Goal: Task Accomplishment & Management: Use online tool/utility

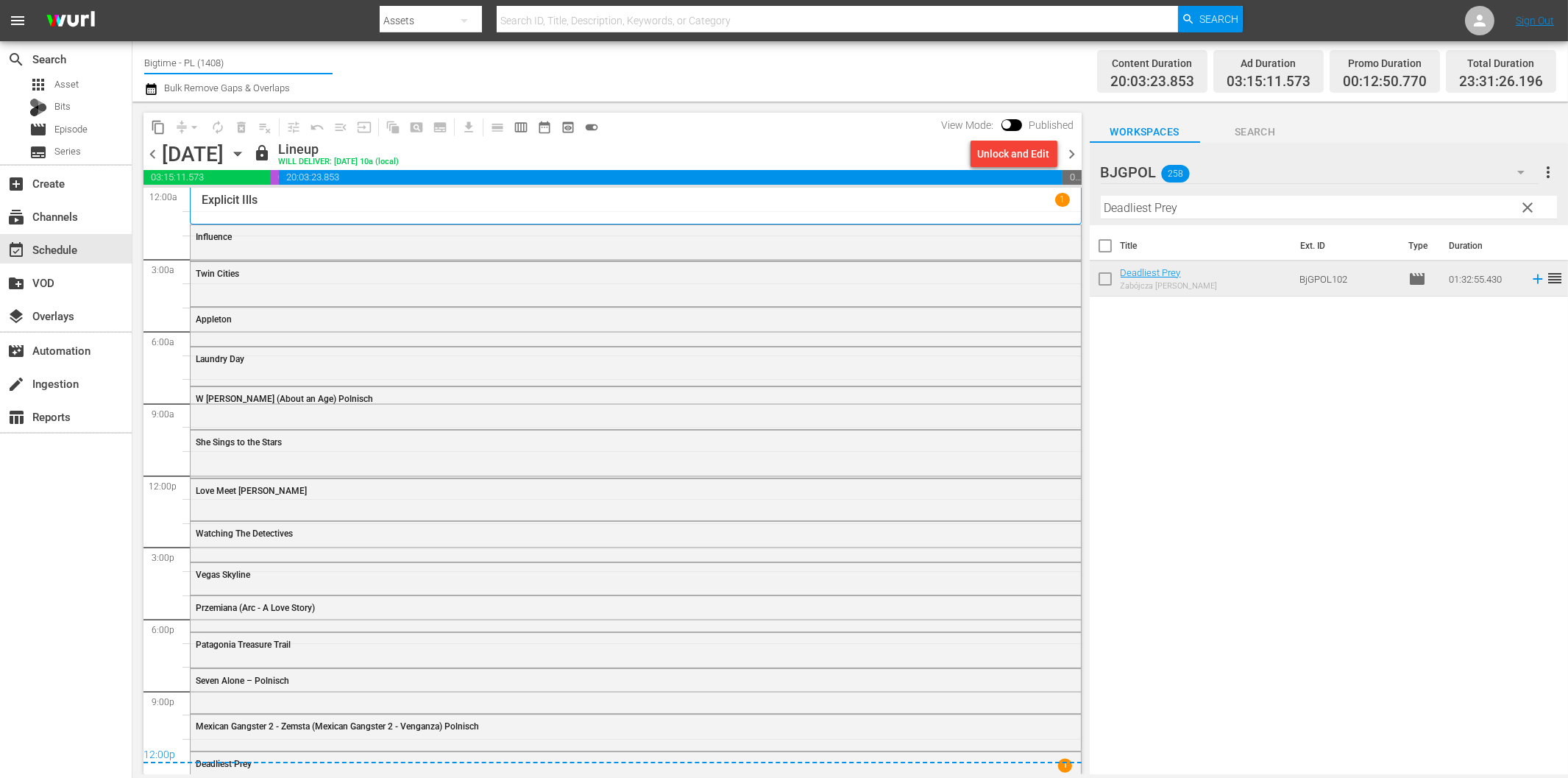
drag, startPoint x: 239, startPoint y: 62, endPoint x: 167, endPoint y: 56, distance: 72.2
click at [167, 56] on input "Bigtime - PL (1408)" at bounding box center [238, 62] width 188 height 35
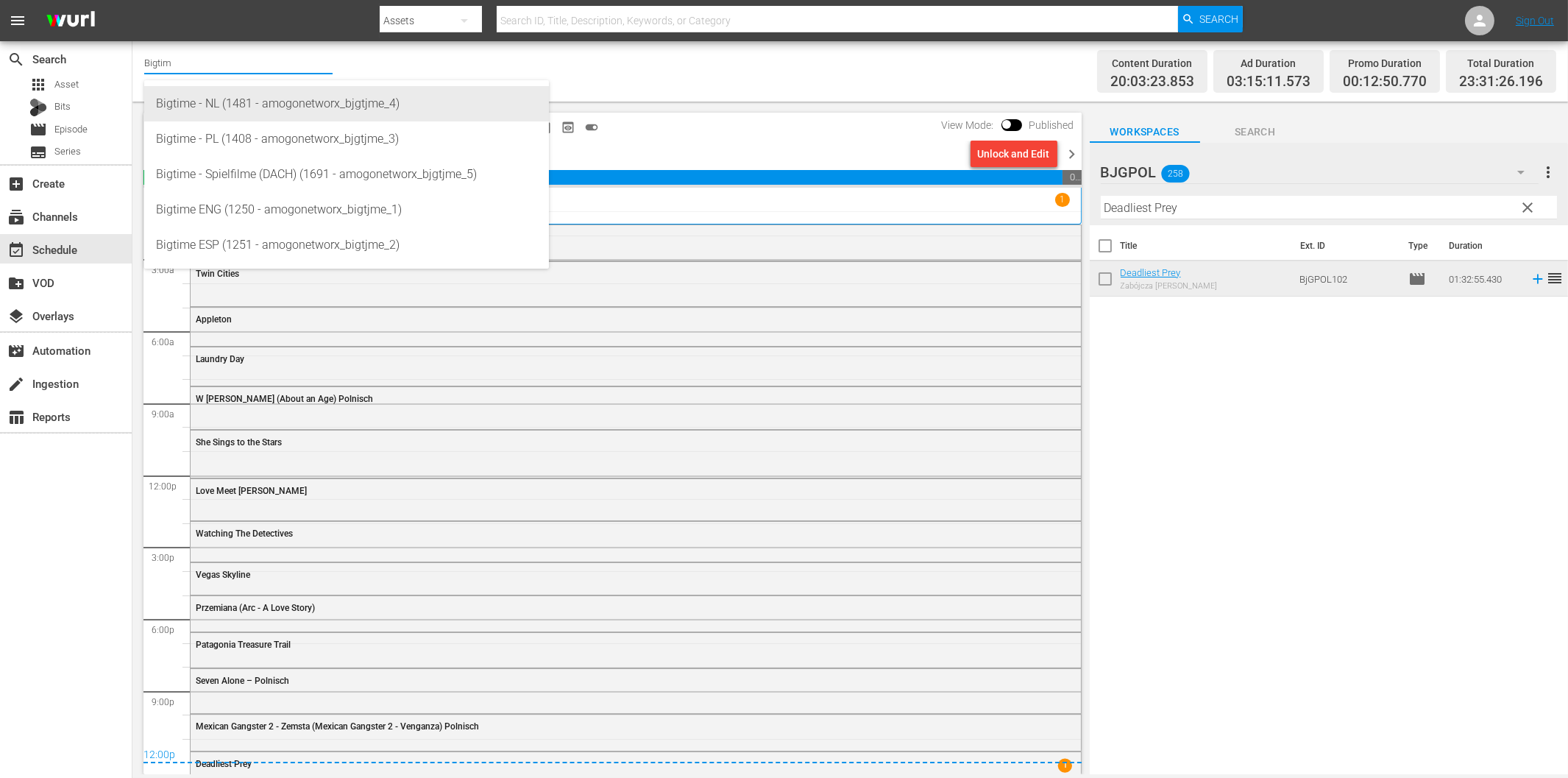
click at [248, 105] on div "Bigtime - NL (1481 - amogonetworx_bjgtjme_4)" at bounding box center [346, 104] width 381 height 35
type input "Bigtime - NL (1481 - amogonetworx_bjgtjme_4)"
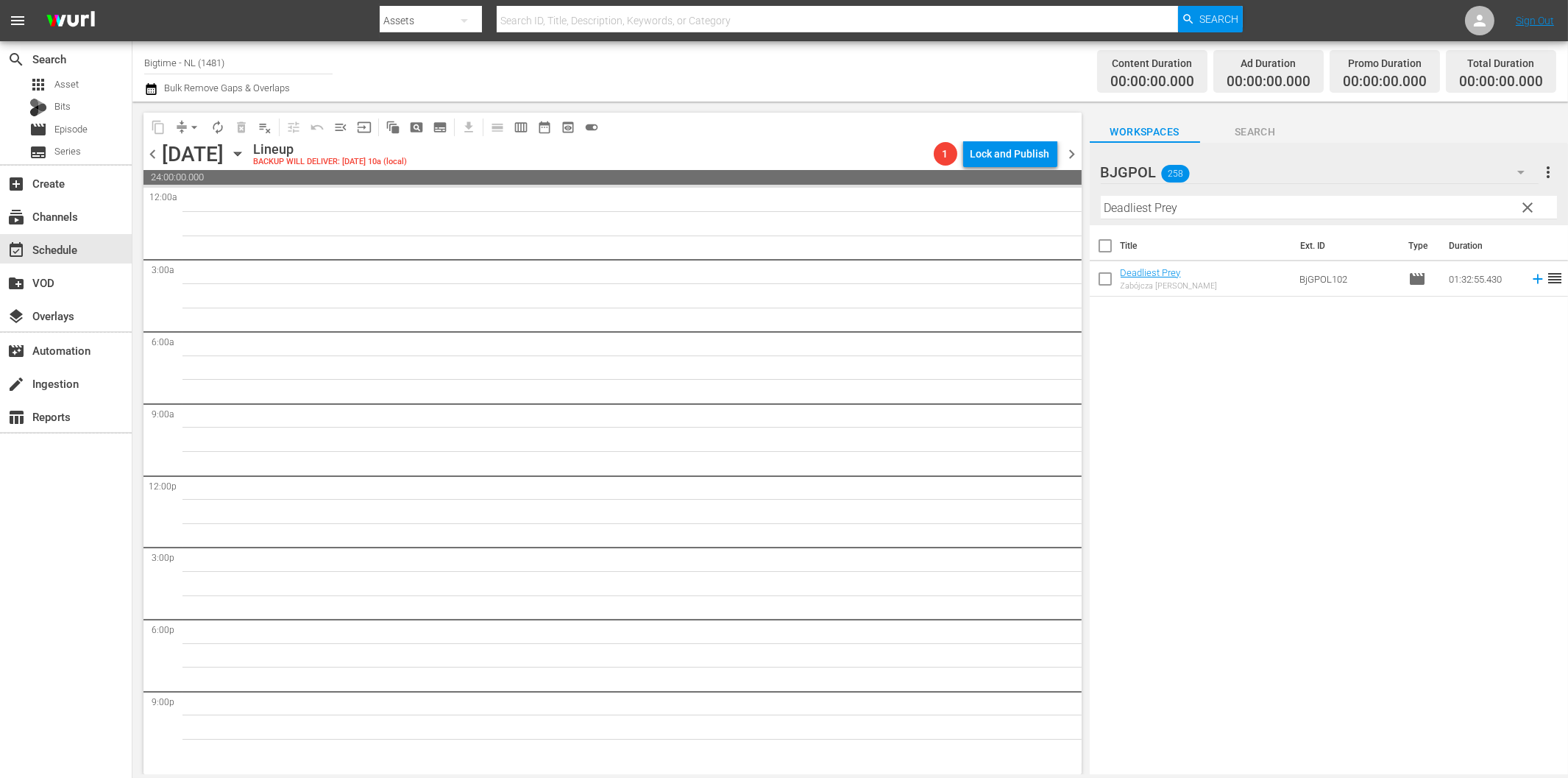
click at [246, 154] on icon "button" at bounding box center [237, 153] width 16 height 16
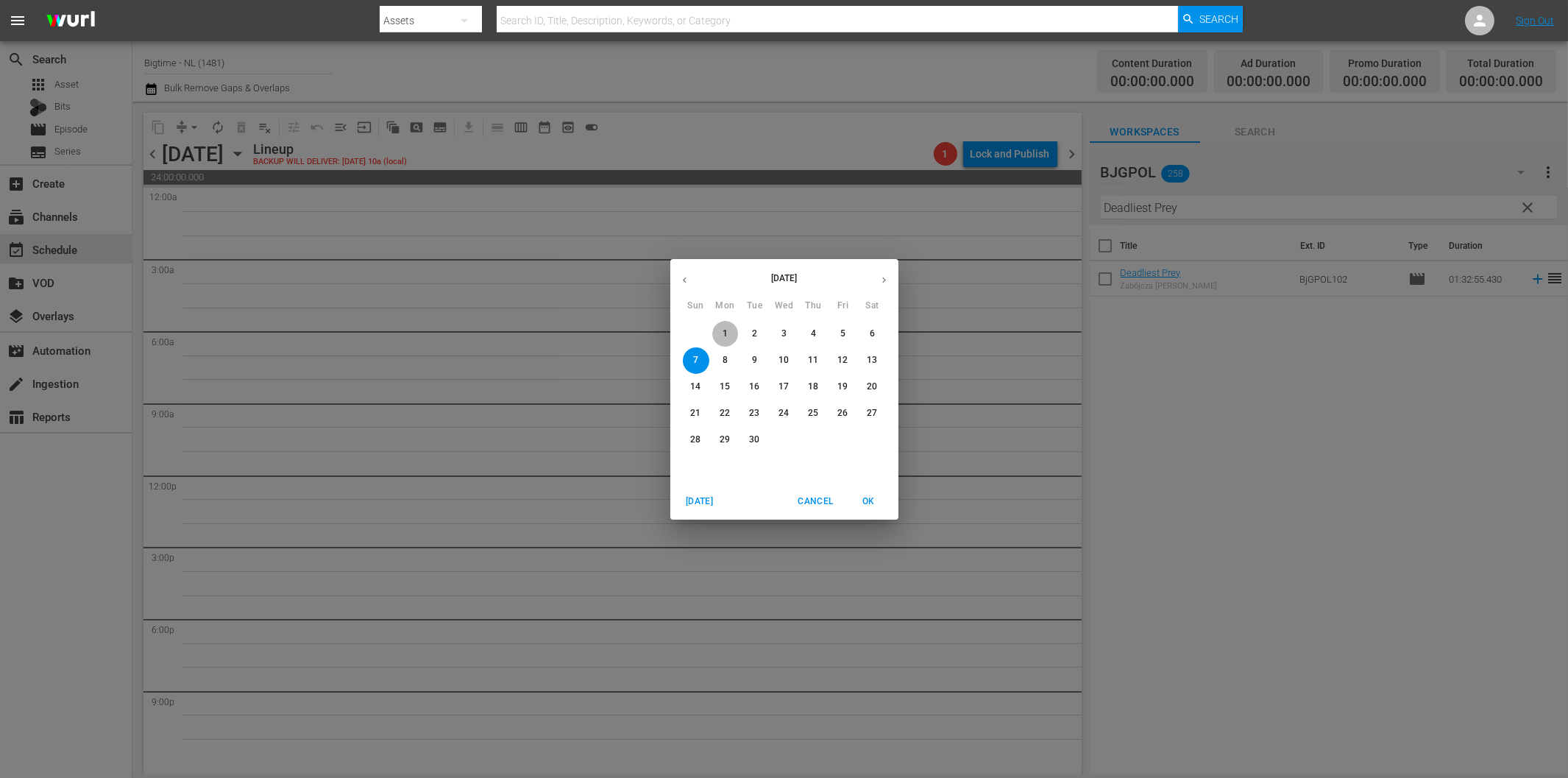
click at [719, 333] on span "1" at bounding box center [726, 333] width 26 height 12
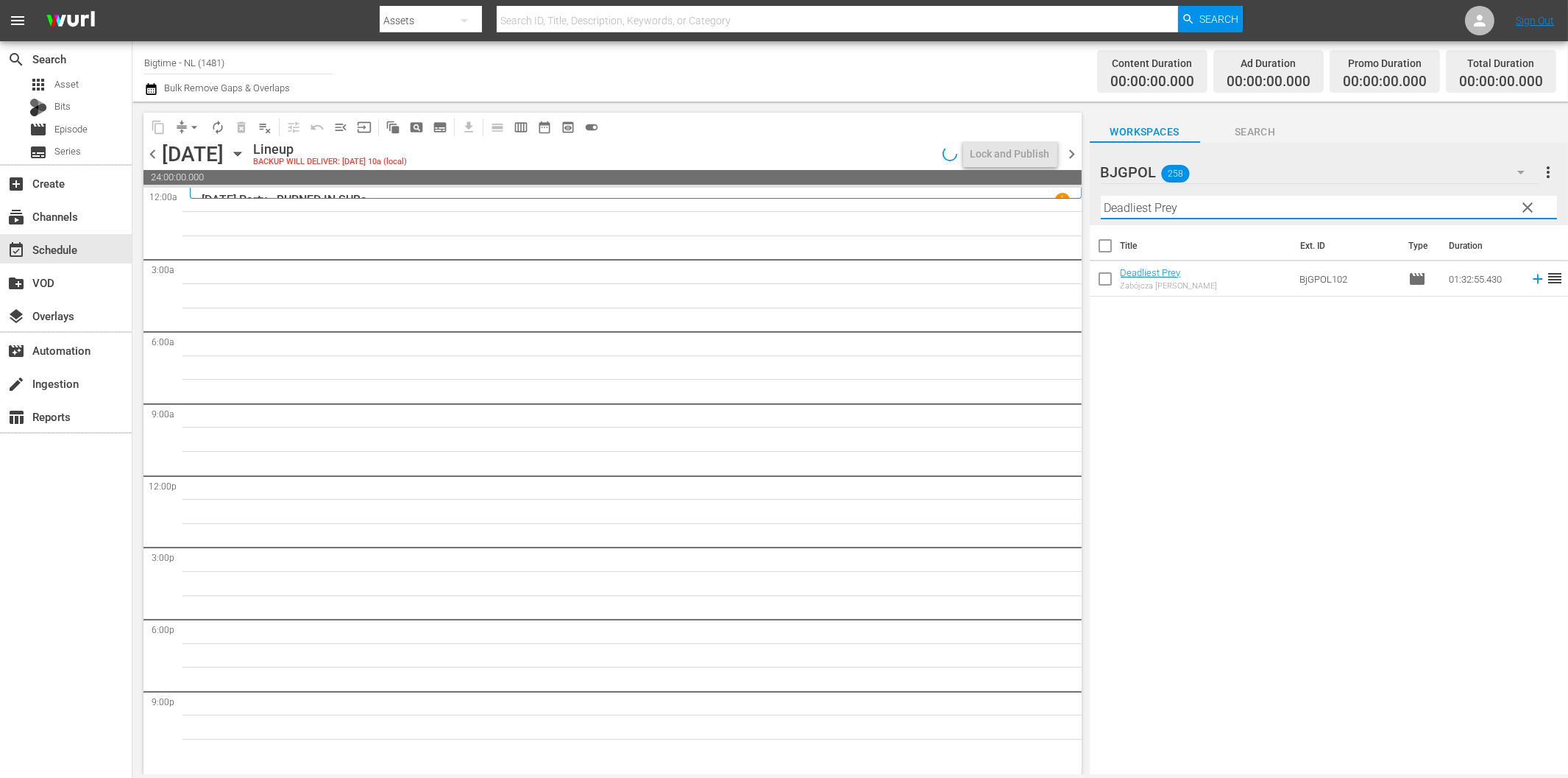
click at [1183, 203] on input "Deadliest Prey" at bounding box center [1329, 207] width 456 height 23
drag, startPoint x: 1071, startPoint y: 155, endPoint x: 302, endPoint y: 154, distance: 769.0
click at [1071, 155] on span "chevron_right" at bounding box center [1072, 154] width 19 height 19
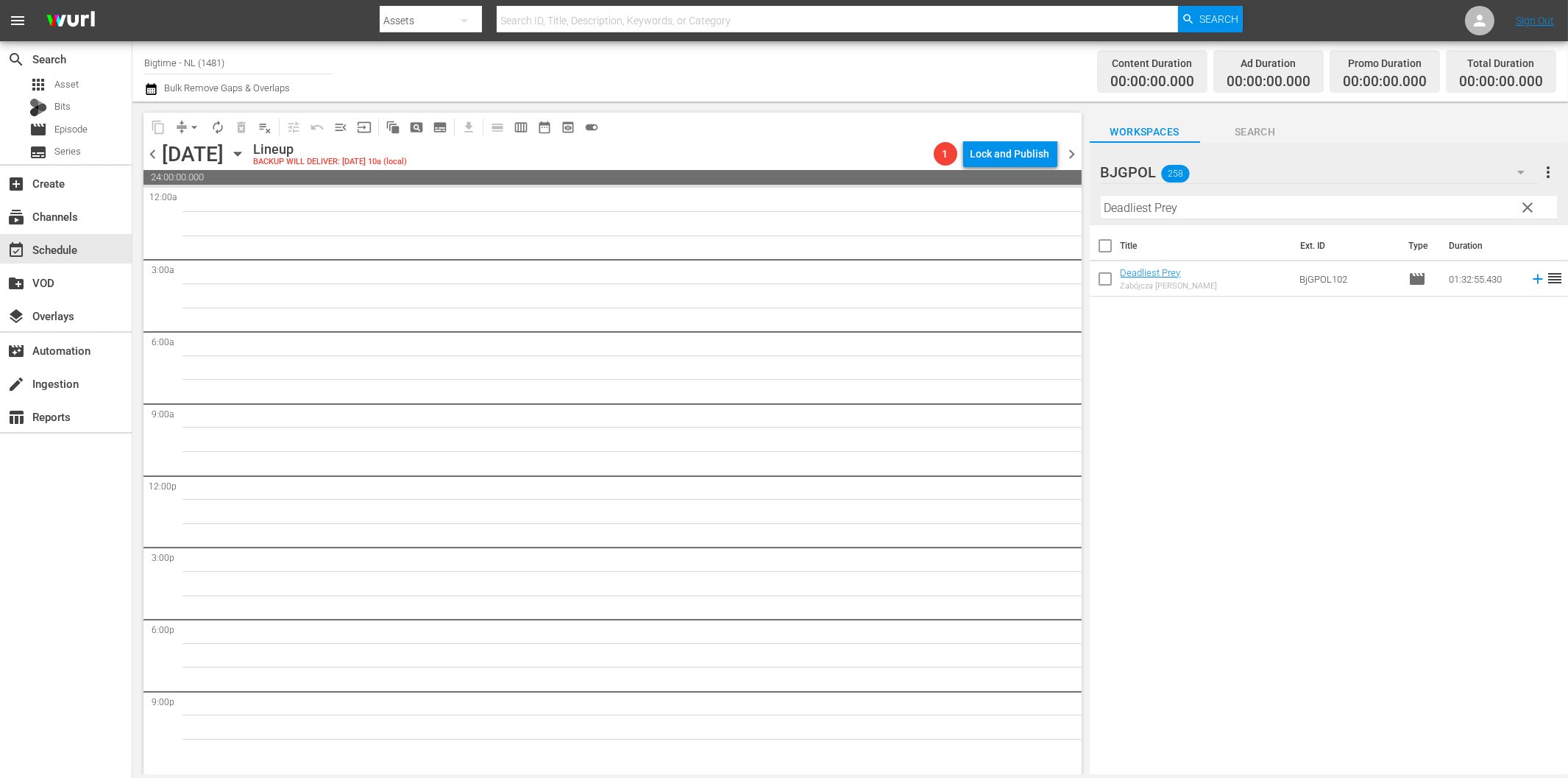
click at [149, 157] on span "chevron_left" at bounding box center [153, 154] width 19 height 19
click at [1528, 202] on span "clear" at bounding box center [1527, 207] width 18 height 18
click at [1518, 170] on icon "button" at bounding box center [1521, 172] width 18 height 18
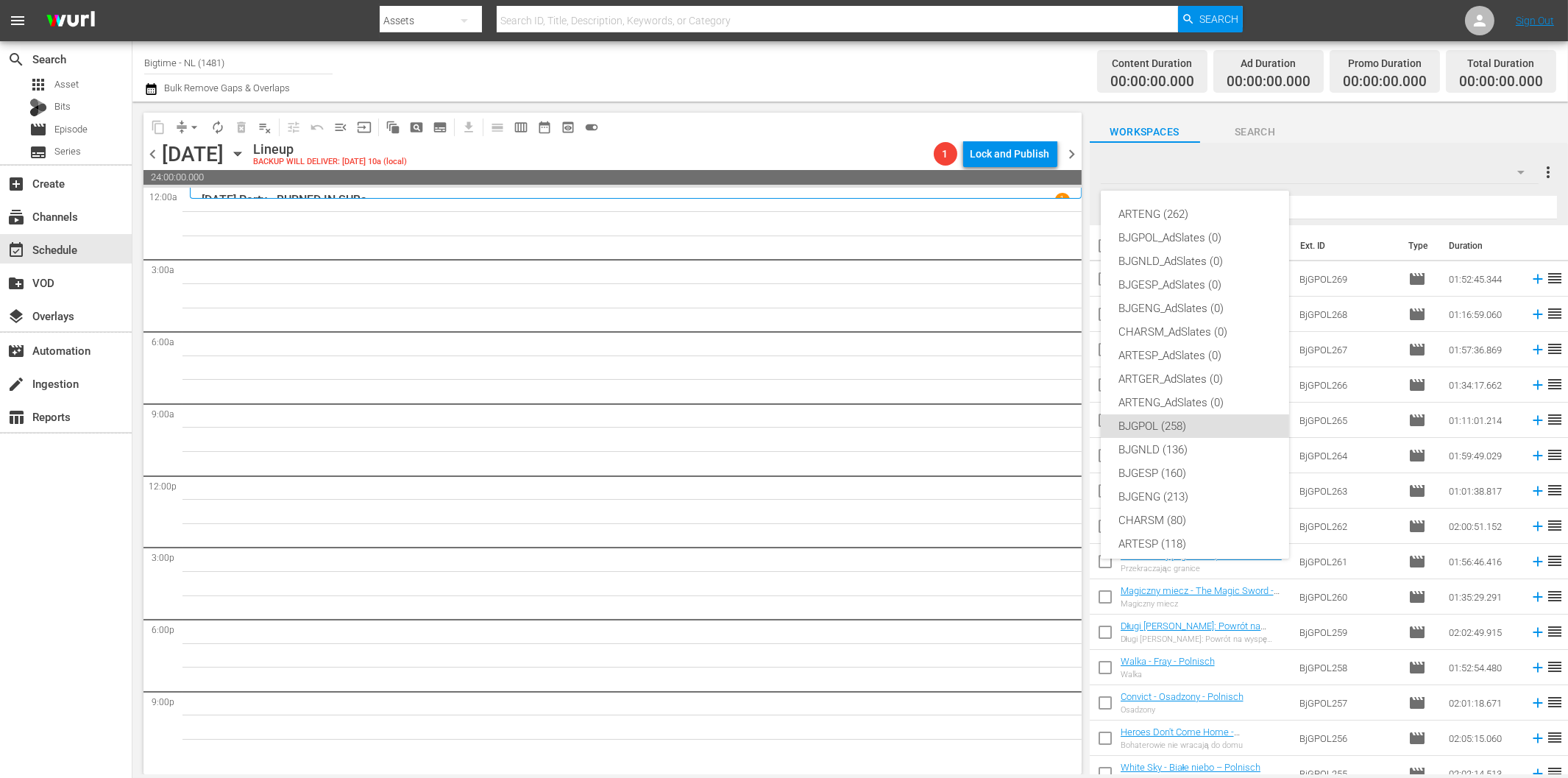
scroll to position [55, 0]
click at [1180, 396] on div "BJGNLD (136)" at bounding box center [1194, 394] width 153 height 23
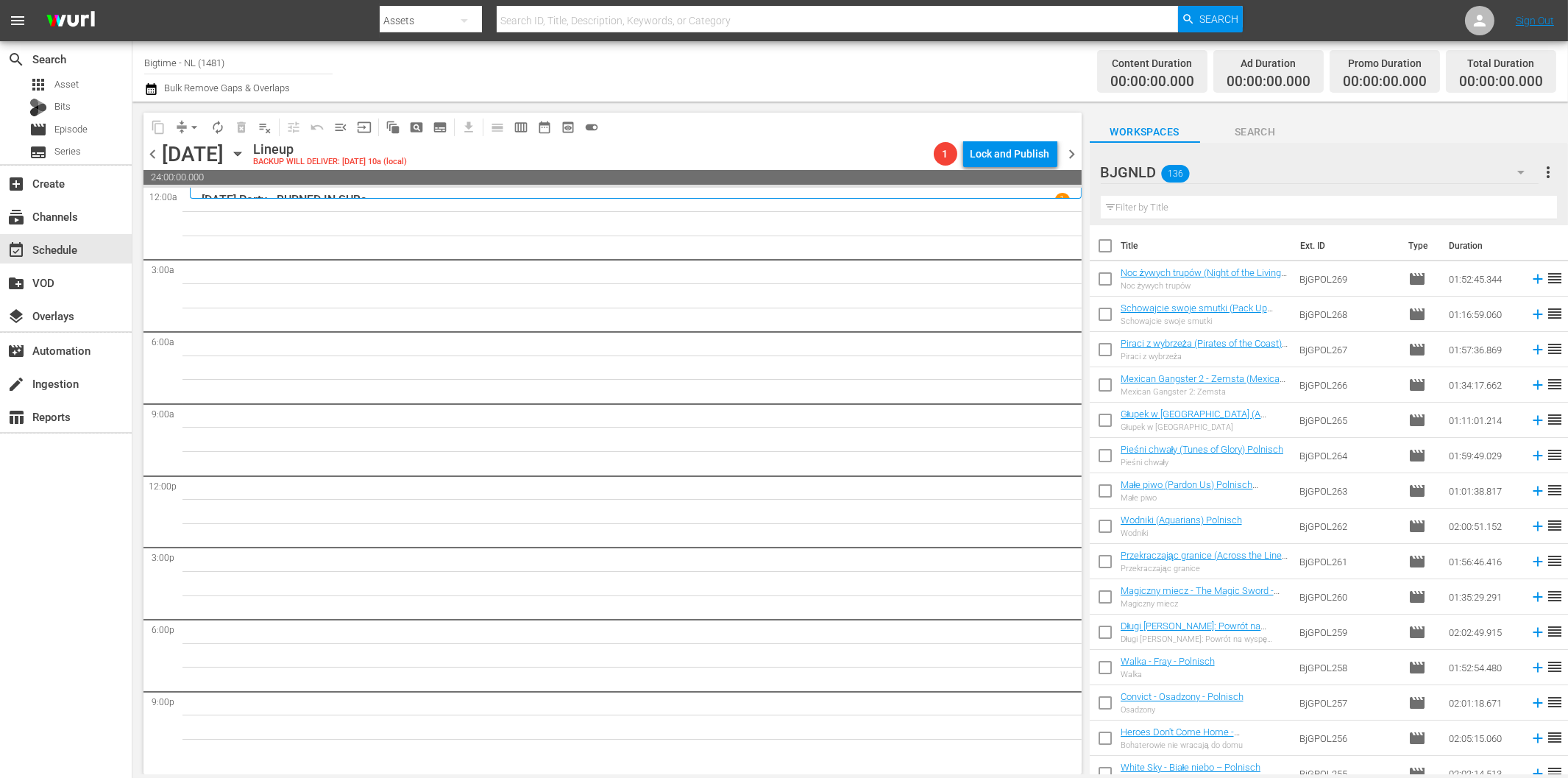
click at [1251, 207] on input "text" at bounding box center [1329, 207] width 456 height 23
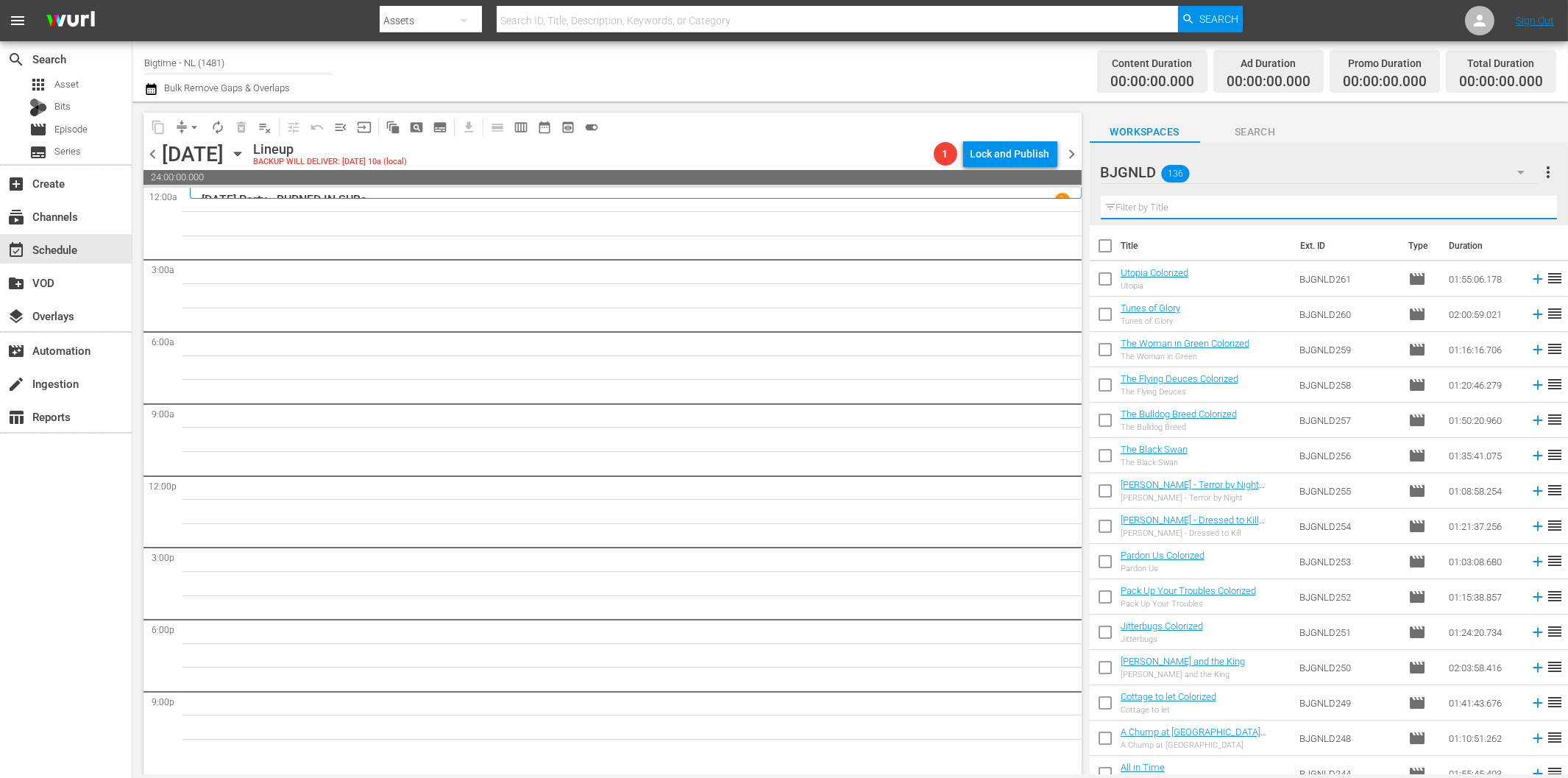
paste input "Psychos"
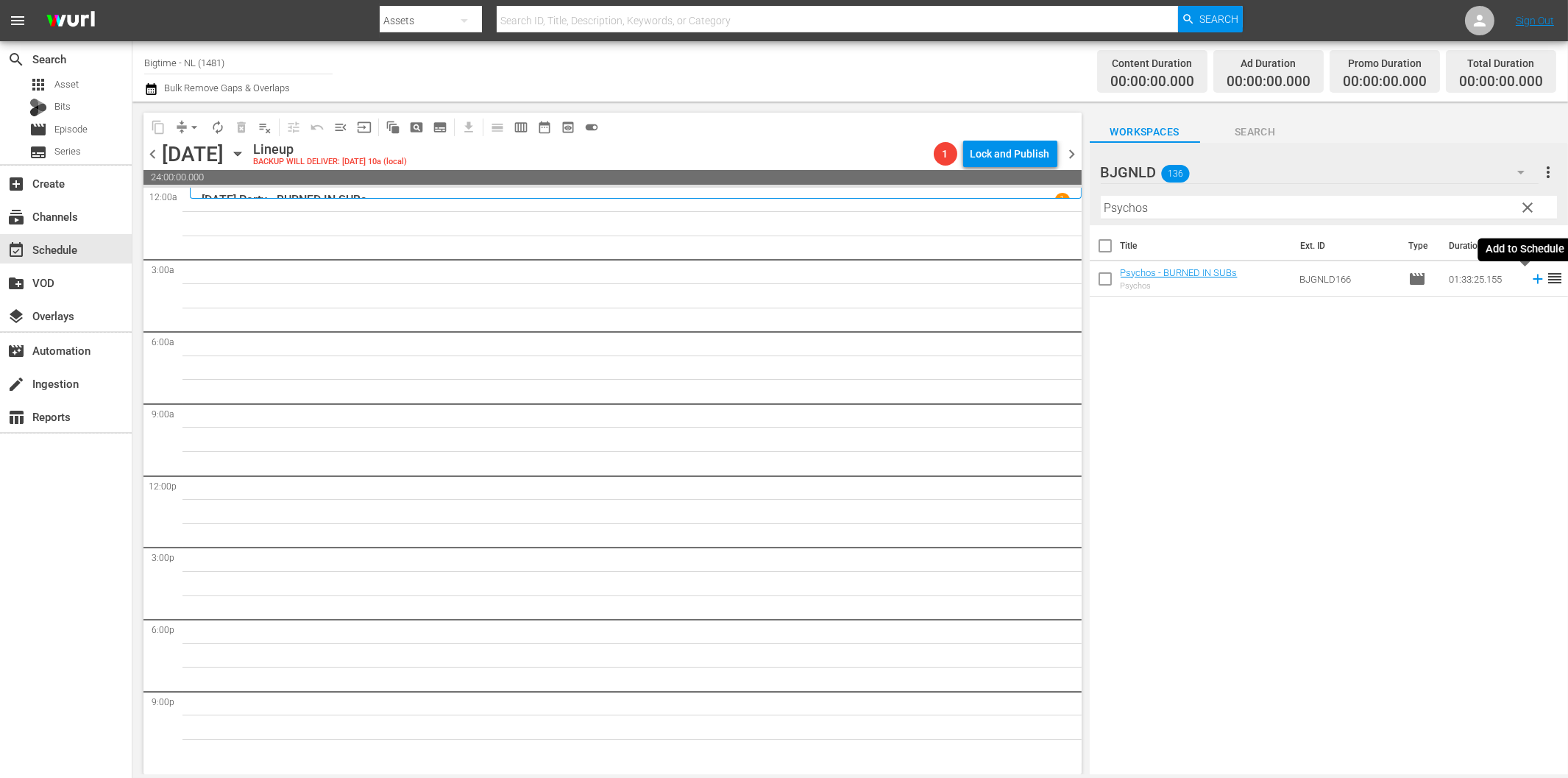
click at [1532, 280] on icon at bounding box center [1537, 279] width 9 height 9
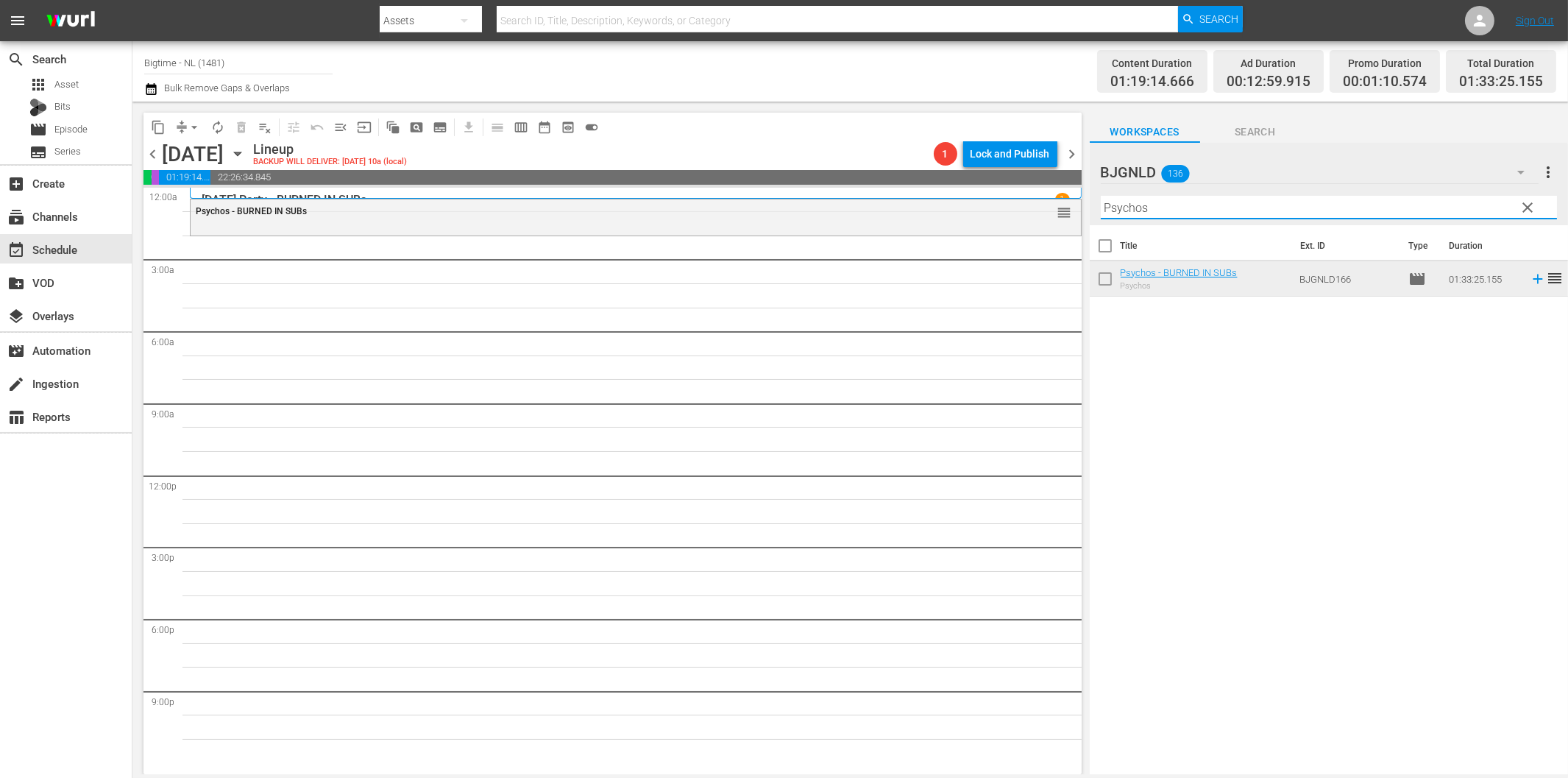
click at [1137, 209] on input "Psychos" at bounding box center [1329, 207] width 456 height 23
paste input "Nobody's Angel"
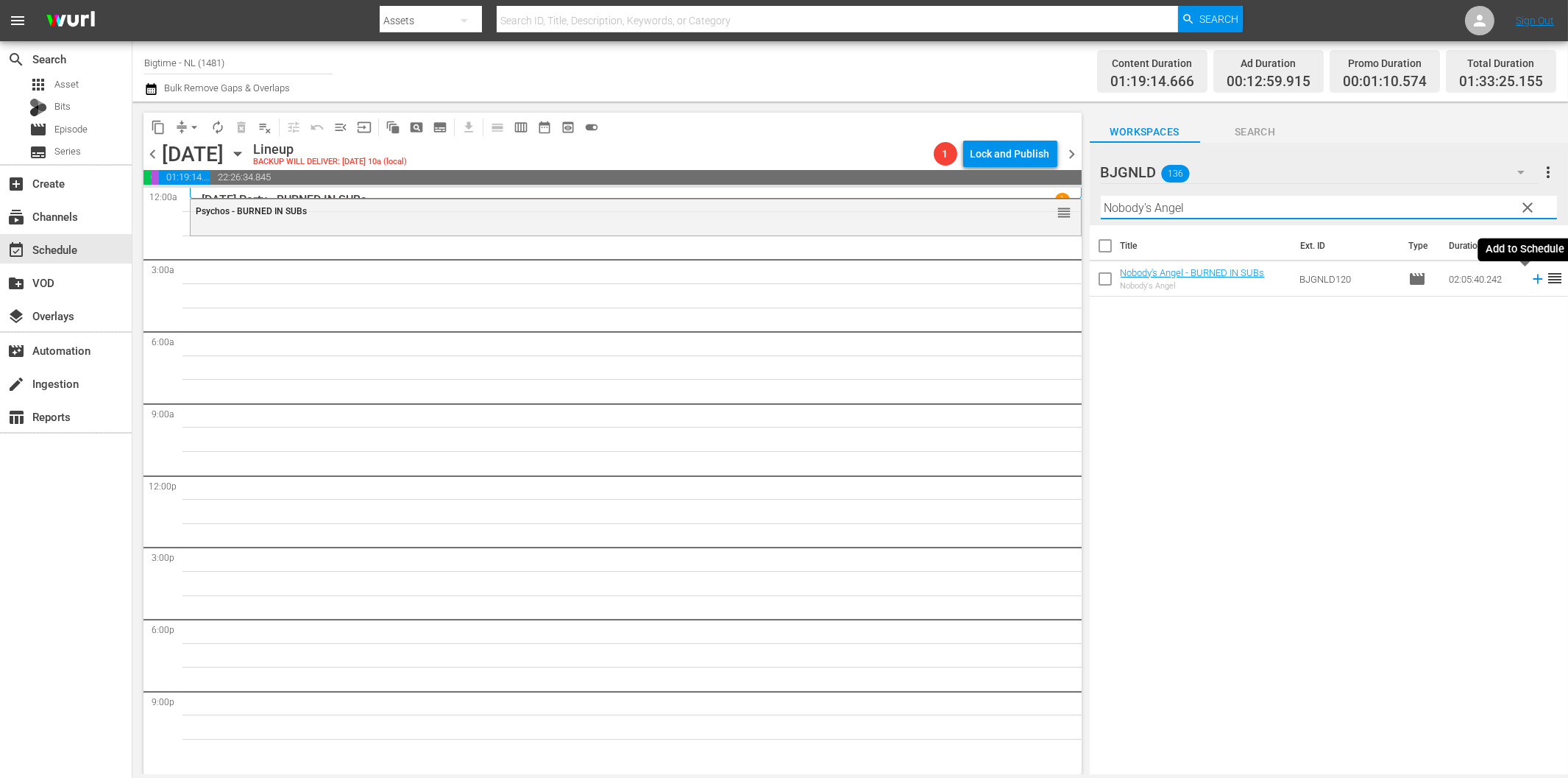
click at [1532, 280] on icon at bounding box center [1537, 279] width 9 height 9
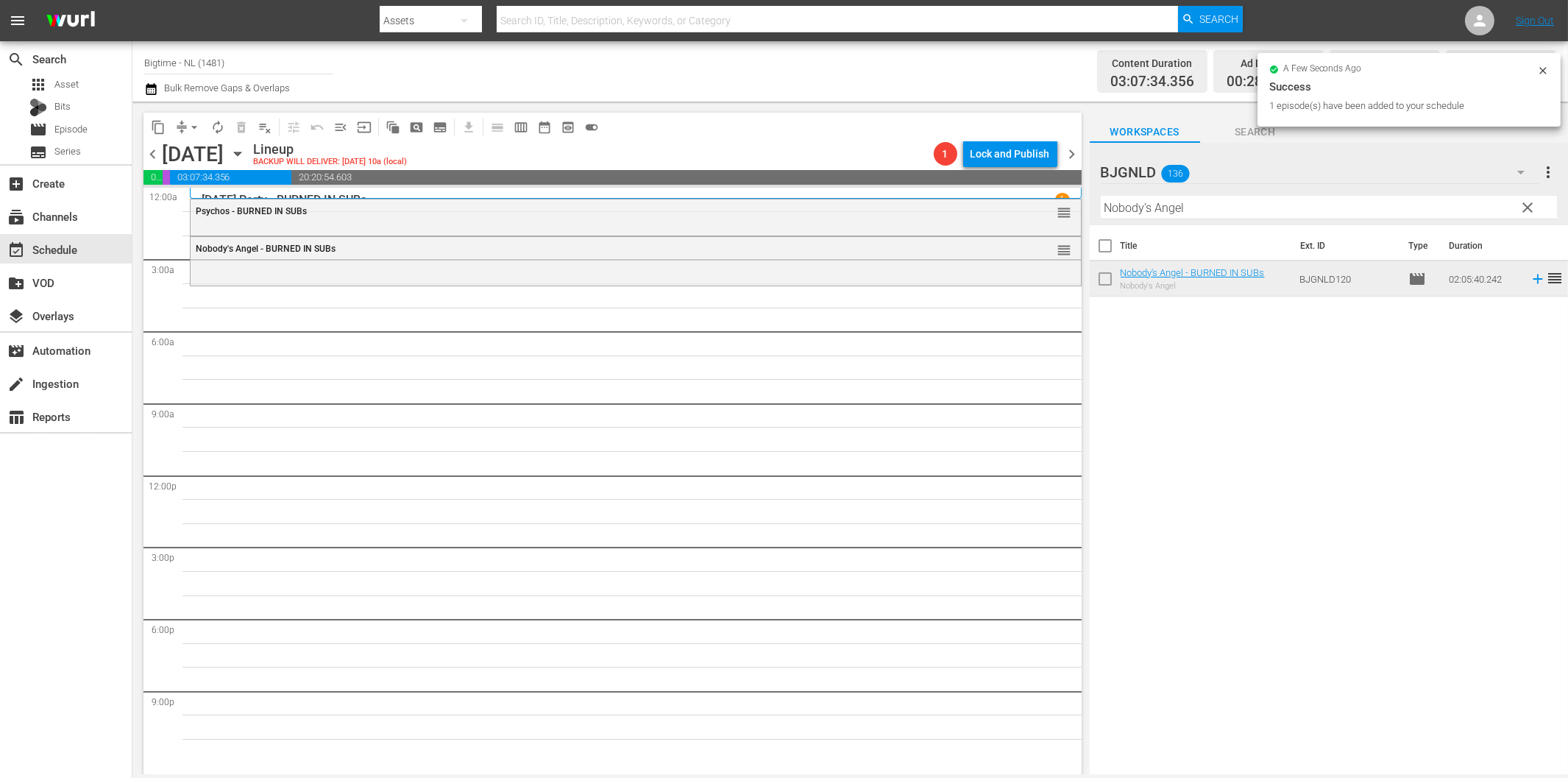
click at [1218, 214] on input "Nobody's Angel" at bounding box center [1329, 207] width 456 height 23
paste input "12 Disasters"
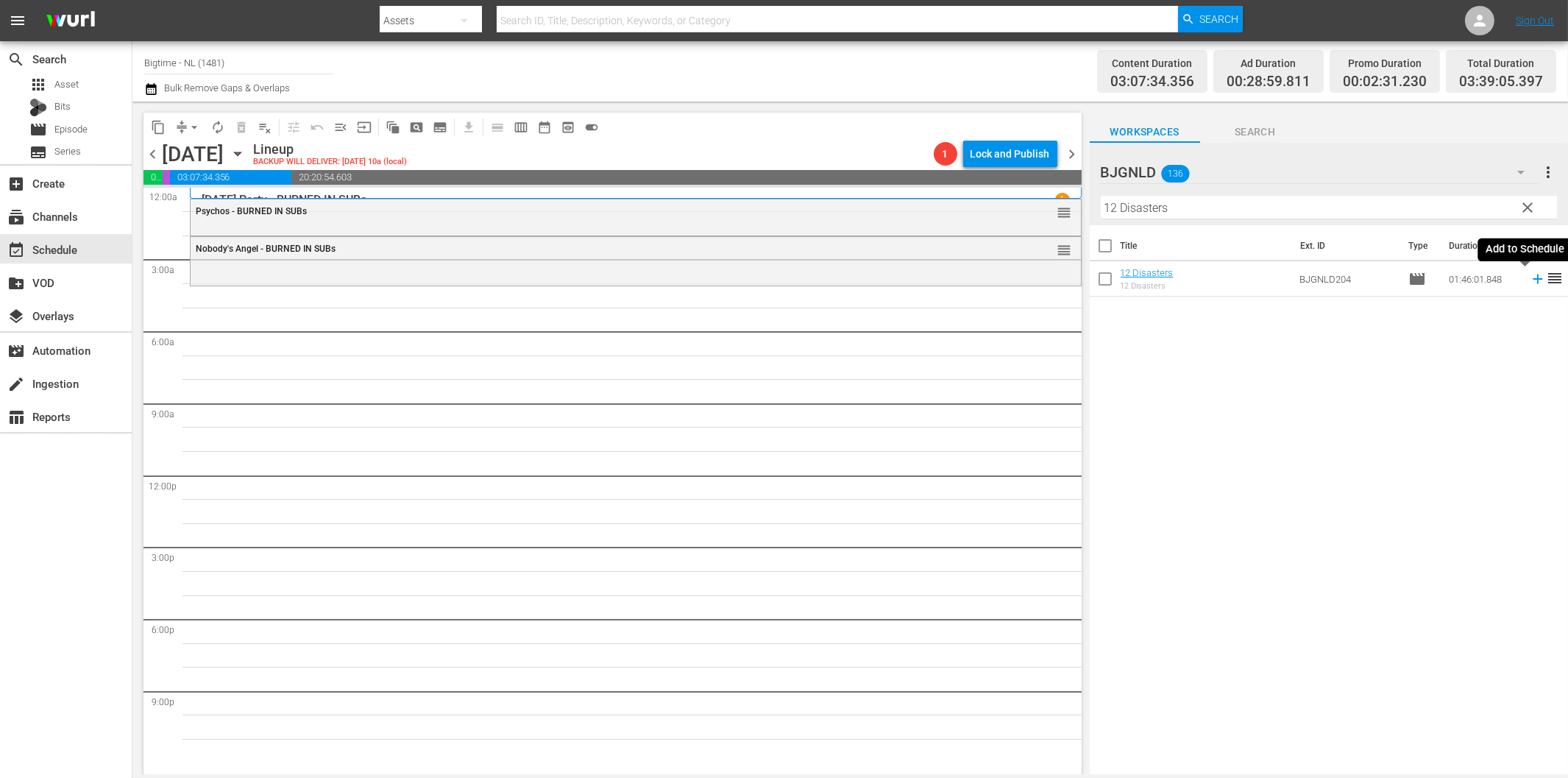
click at [1530, 283] on icon at bounding box center [1538, 279] width 16 height 16
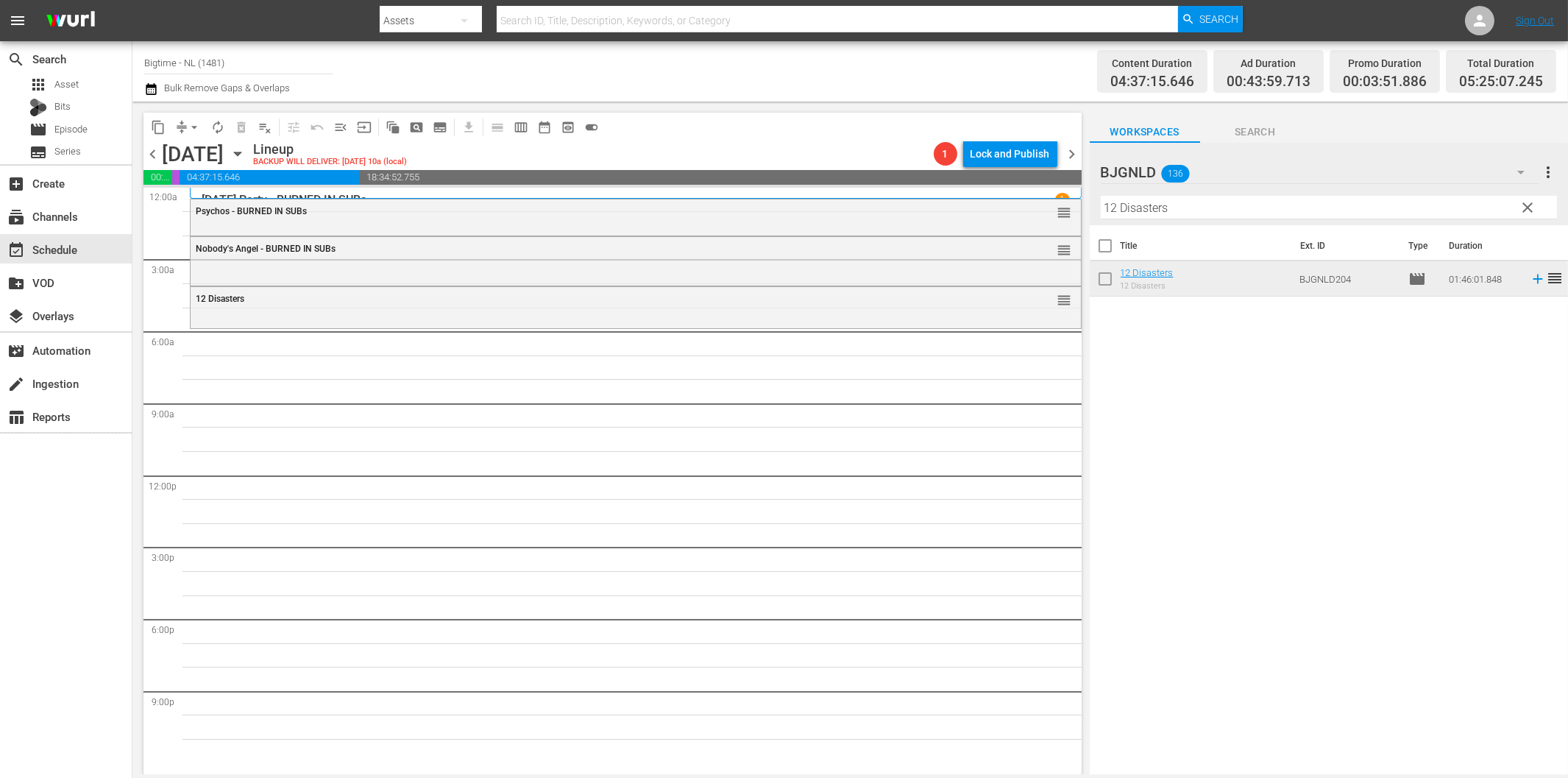
click at [1215, 209] on input "12 Disasters" at bounding box center [1329, 207] width 456 height 23
paste input "Rum Runn"
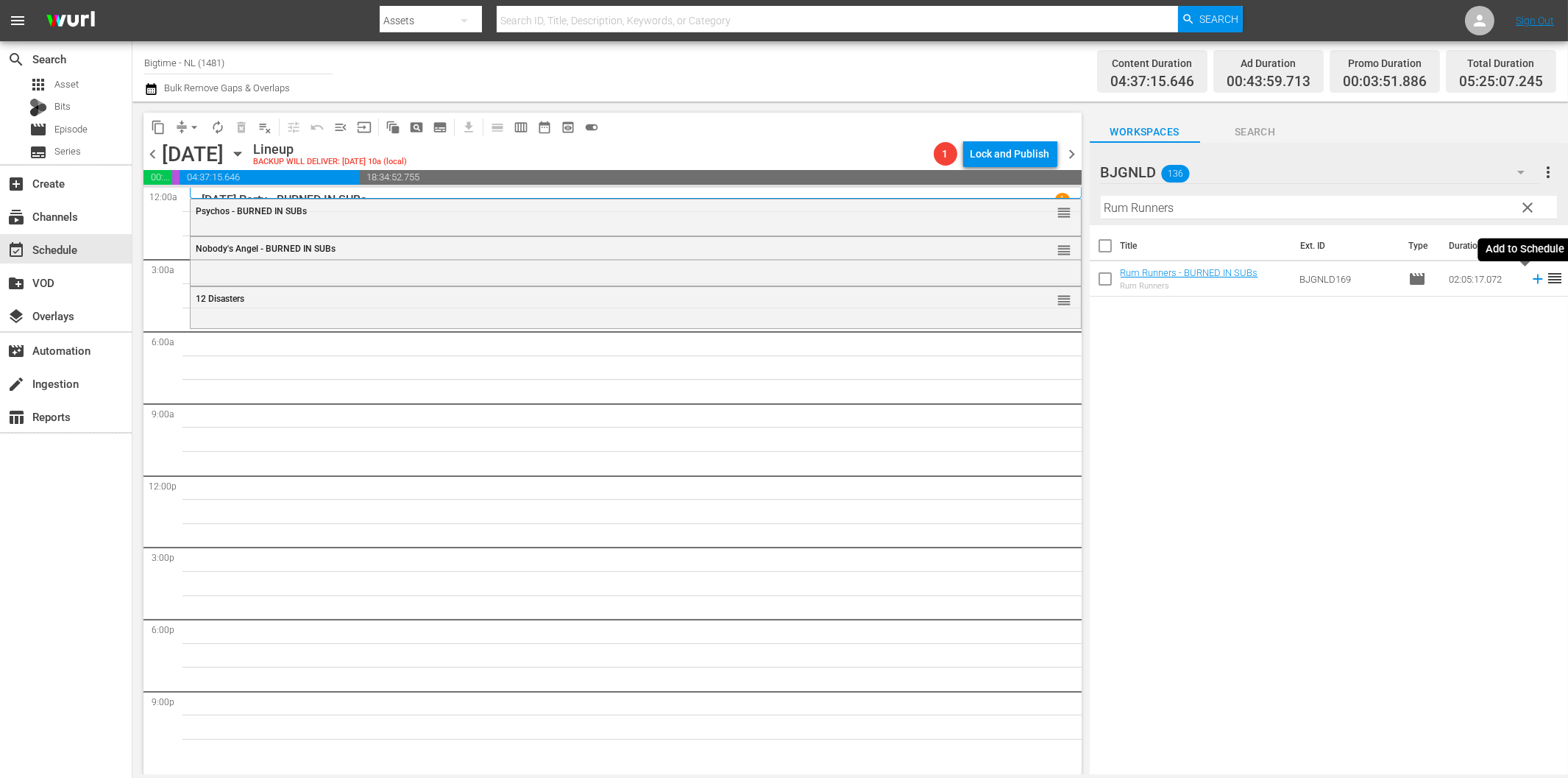
click at [1530, 280] on icon at bounding box center [1538, 279] width 16 height 16
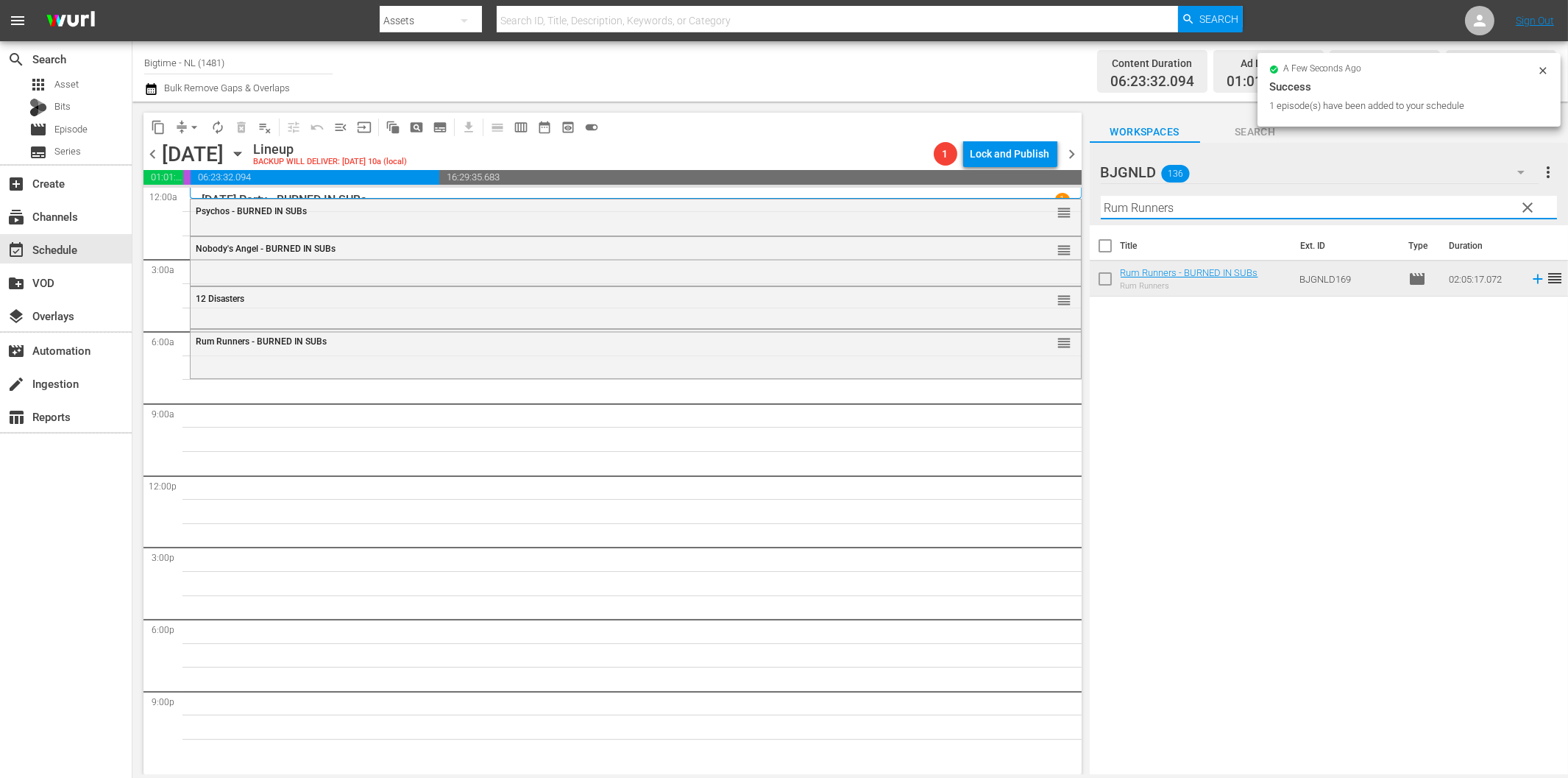
click at [1197, 208] on input "Rum Runners" at bounding box center [1329, 207] width 456 height 23
paste input "Native Heart"
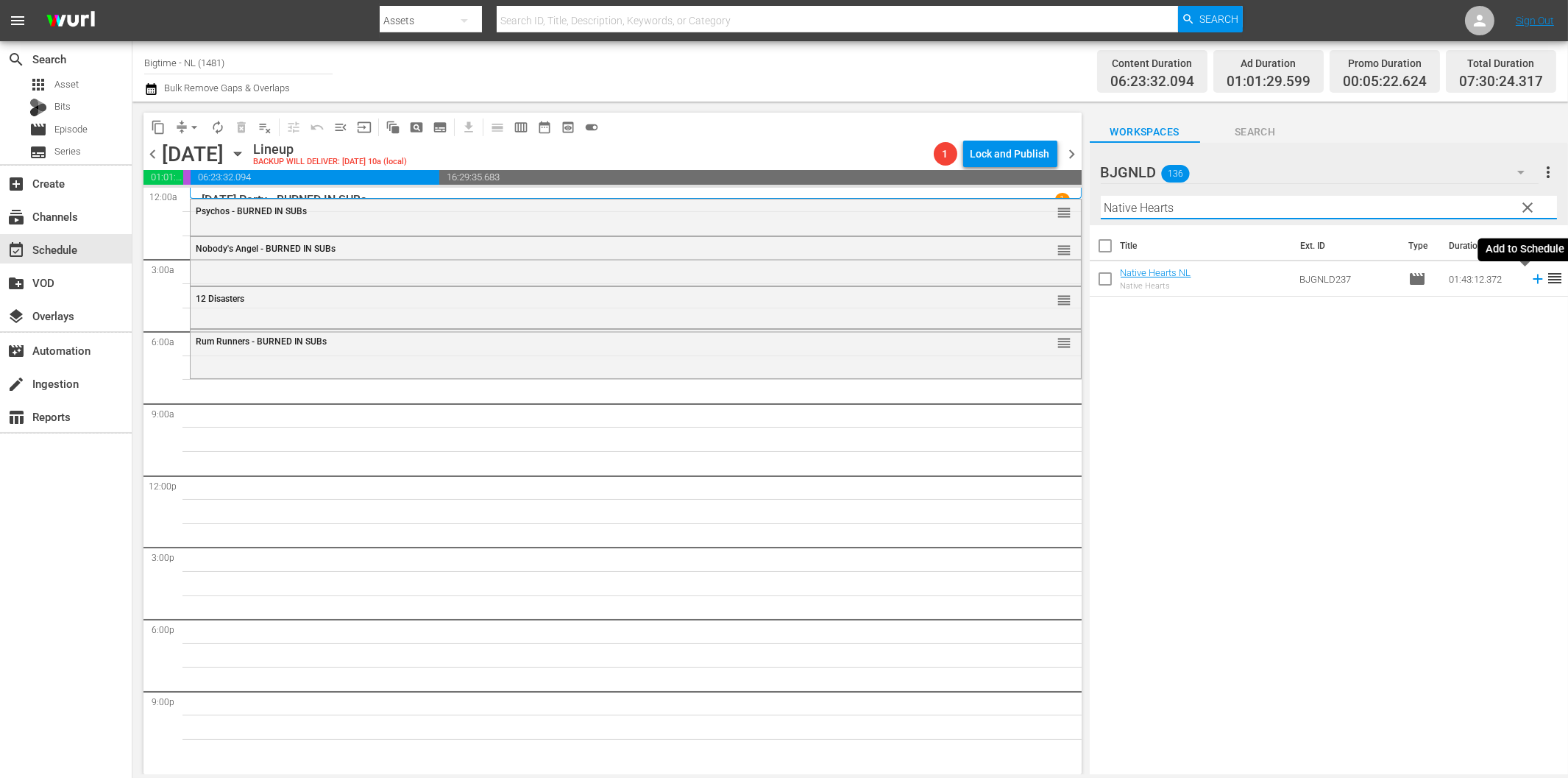
click at [1530, 280] on icon at bounding box center [1538, 279] width 16 height 16
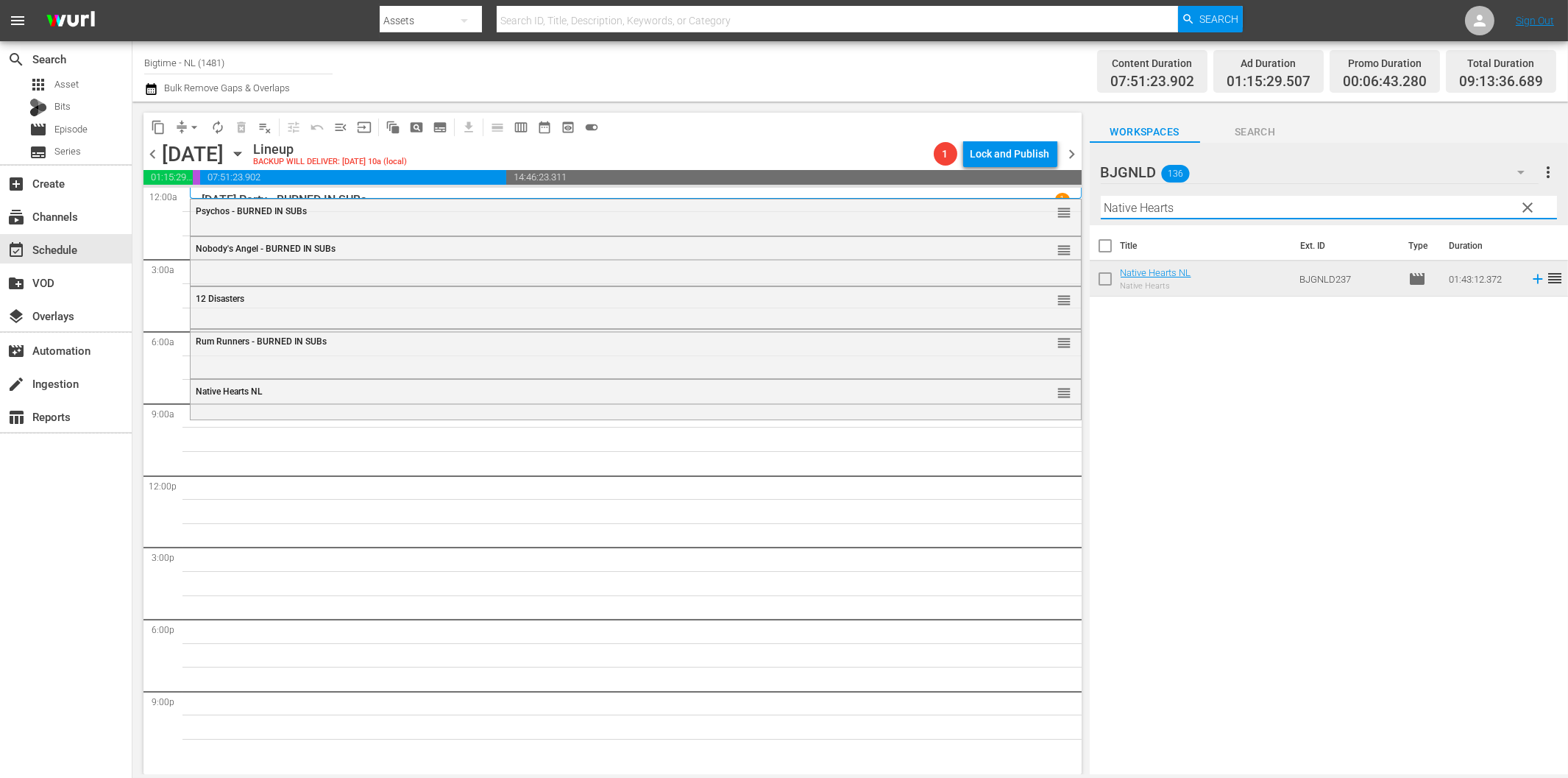
click at [1148, 211] on input "Native Hearts" at bounding box center [1329, 207] width 456 height 23
paste input "Gold Fool"
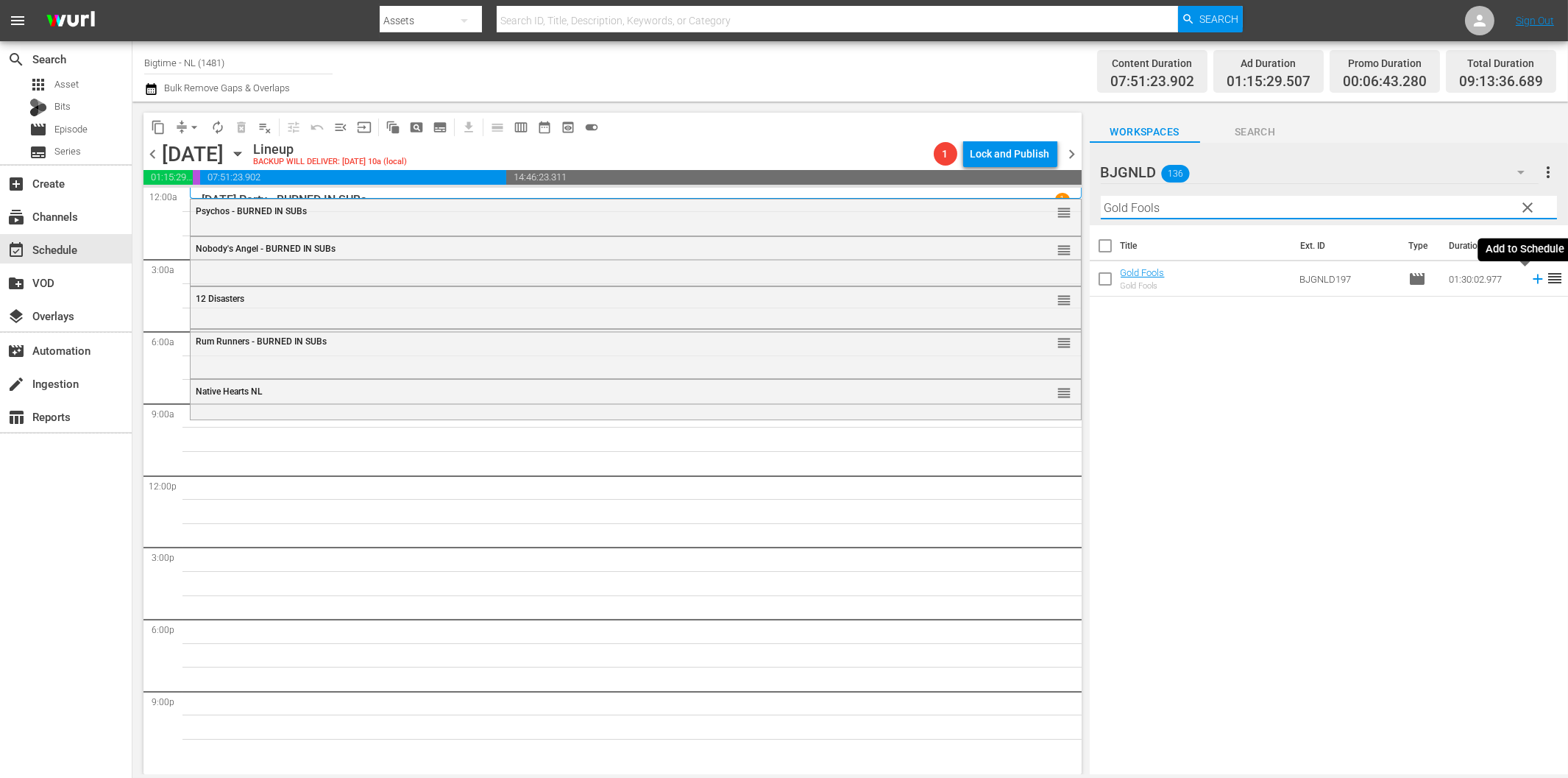
click at [1530, 276] on icon at bounding box center [1538, 279] width 16 height 16
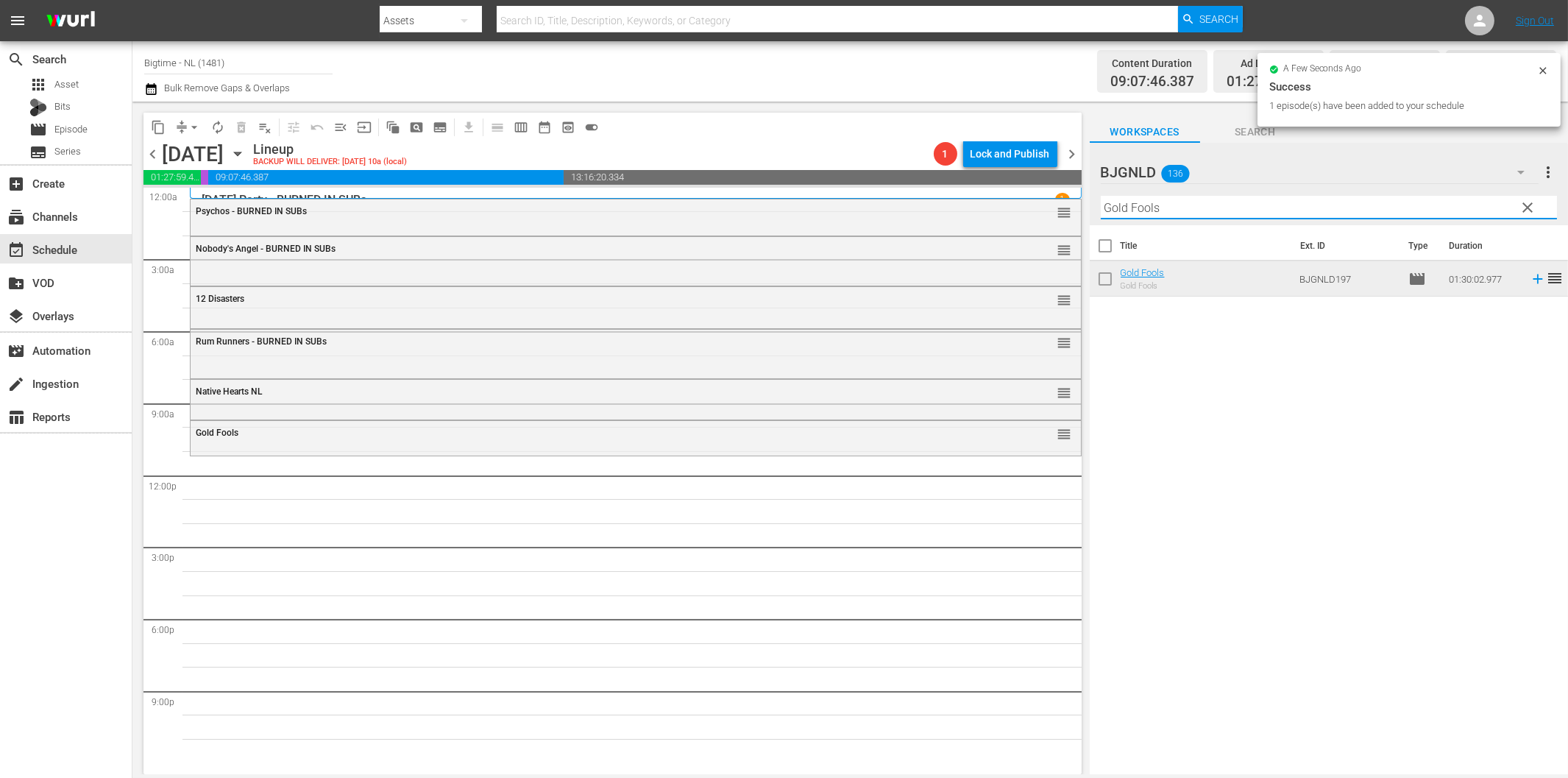
click at [1143, 205] on input "Gold Fools" at bounding box center [1329, 207] width 456 height 23
paste input "Ready, Willing and Able"
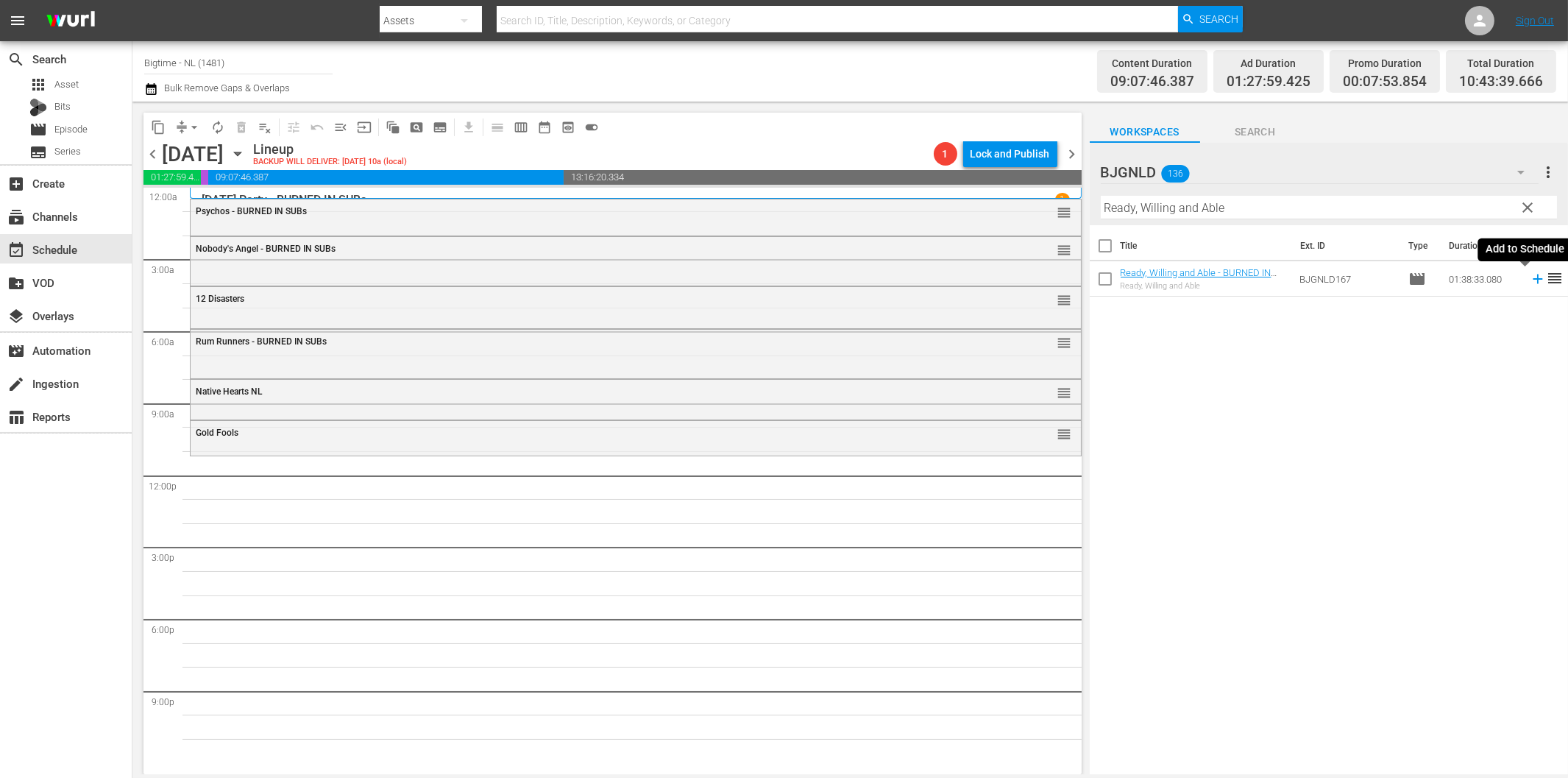
click at [1530, 276] on icon at bounding box center [1538, 279] width 16 height 16
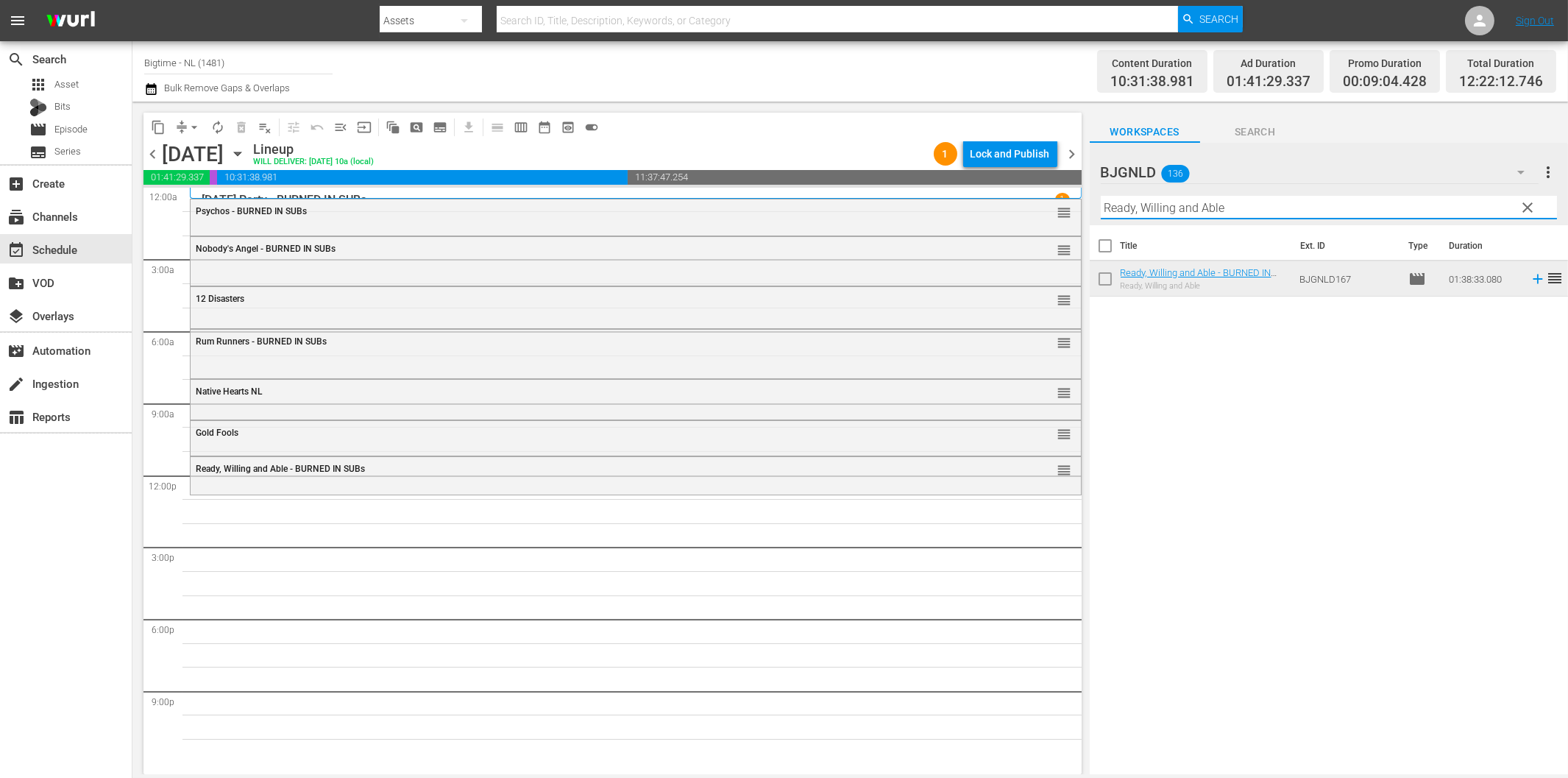
click at [1144, 209] on input "Ready, Willing and Able" at bounding box center [1329, 207] width 456 height 23
paste input "Chelsea"
click at [1530, 277] on icon at bounding box center [1538, 279] width 16 height 16
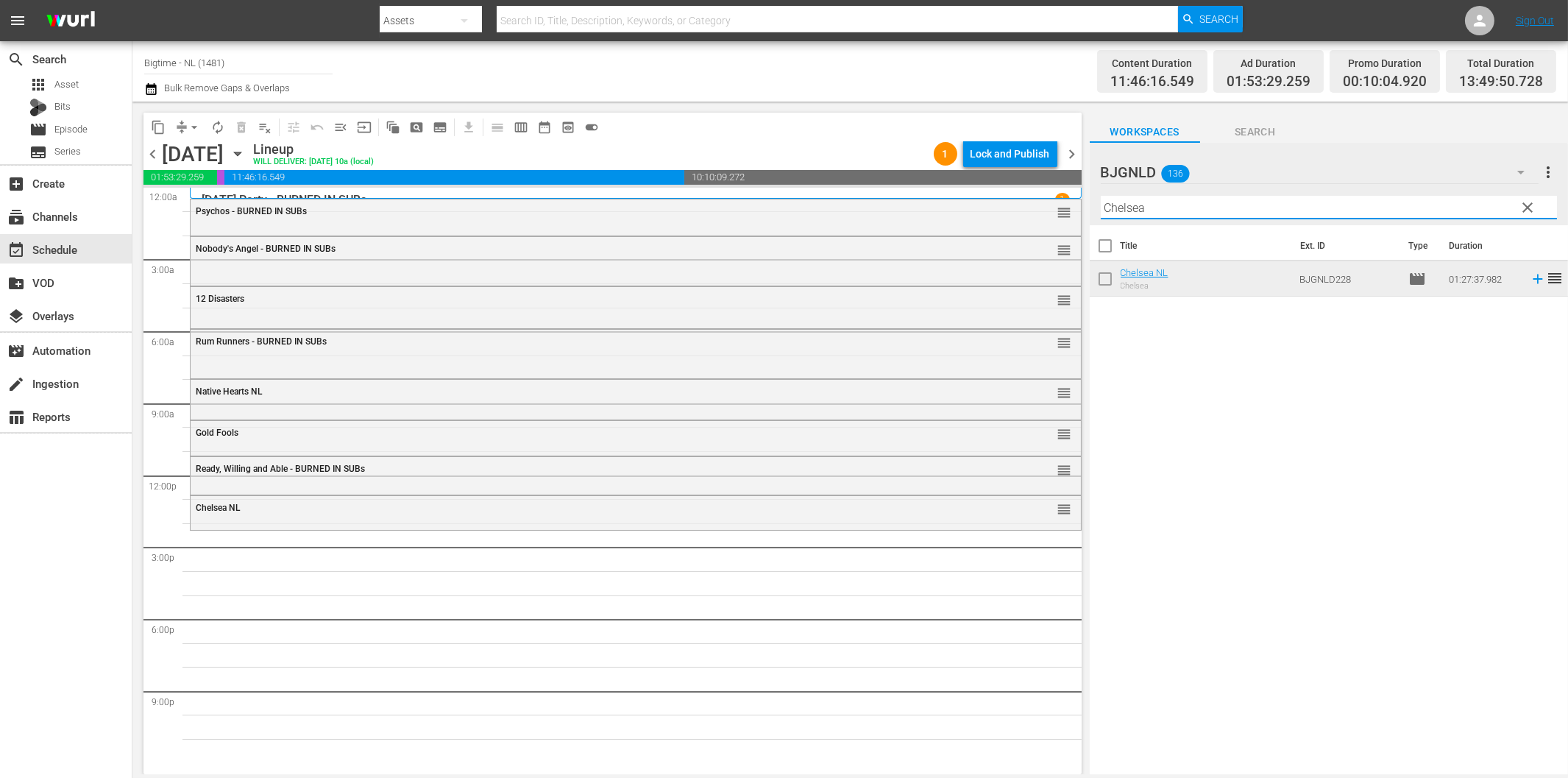
click at [1142, 202] on input "Chelsea" at bounding box center [1329, 207] width 456 height 23
paste input "Mind Blown"
click at [1530, 285] on icon at bounding box center [1538, 279] width 16 height 16
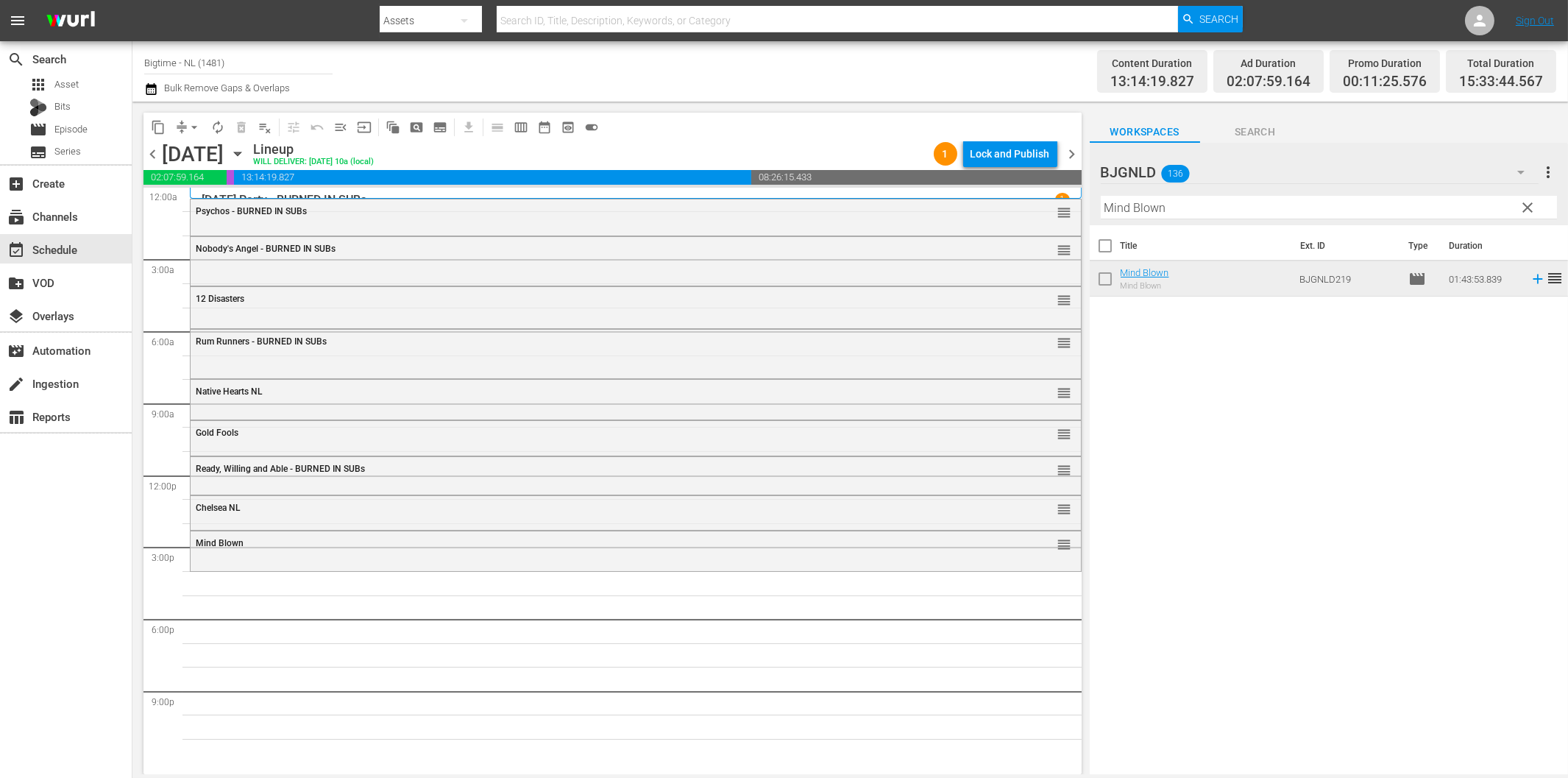
click at [1152, 203] on input "Mind Blown" at bounding box center [1329, 207] width 456 height 23
paste input "Hope"
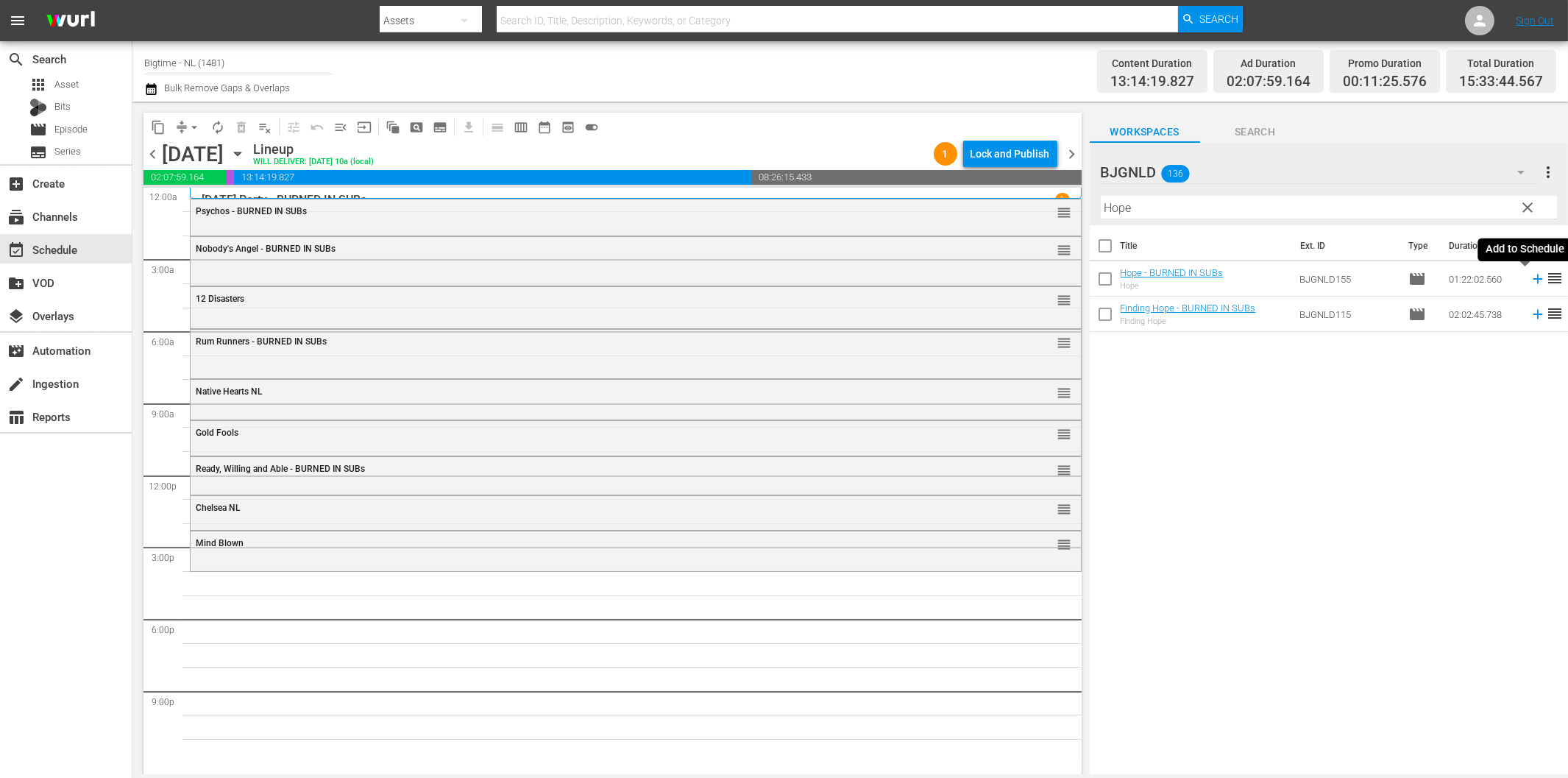
click at [1532, 278] on icon at bounding box center [1537, 279] width 9 height 9
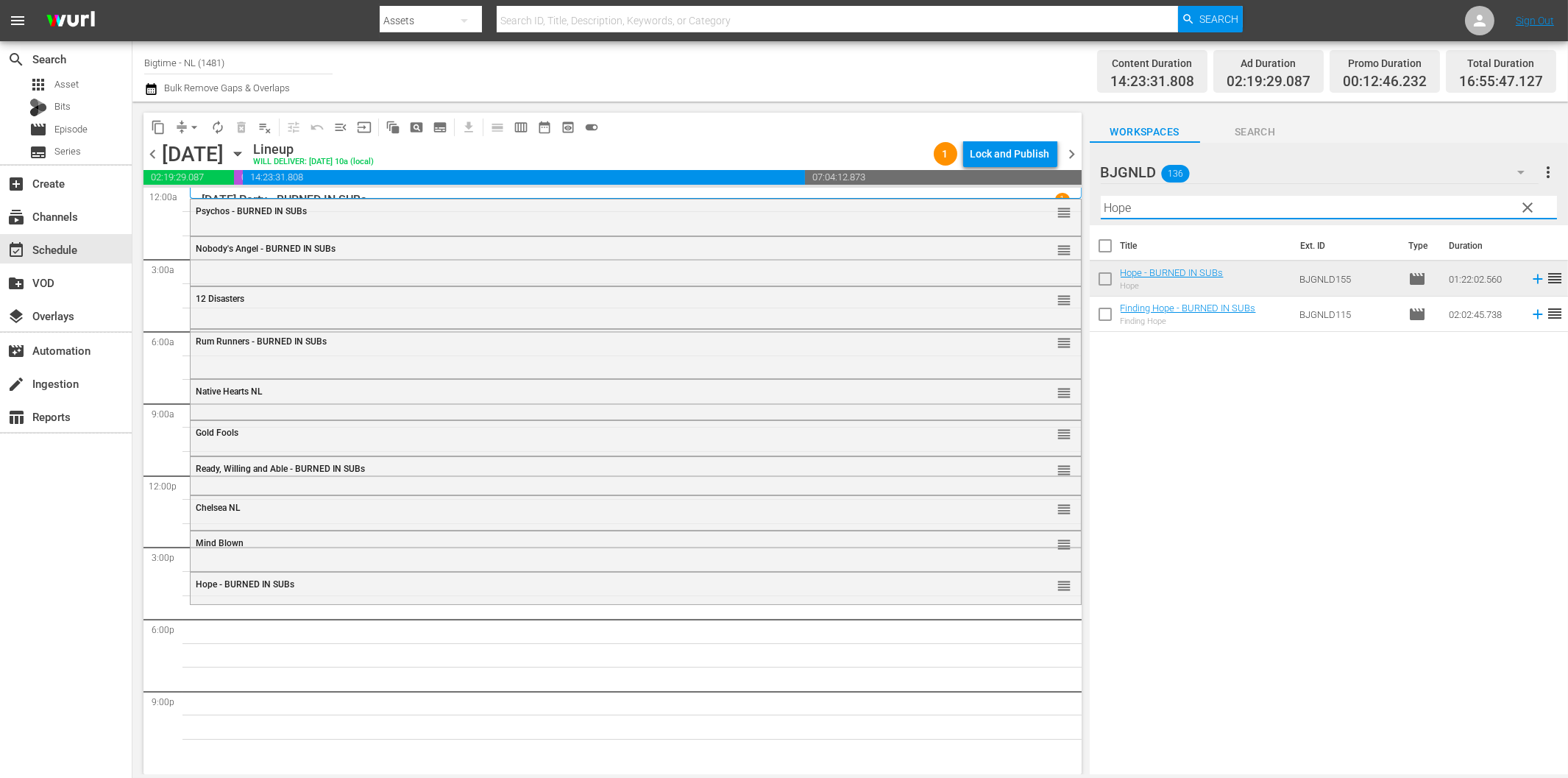
click at [1158, 212] on input "Hope" at bounding box center [1329, 207] width 456 height 23
paste input "In Circles"
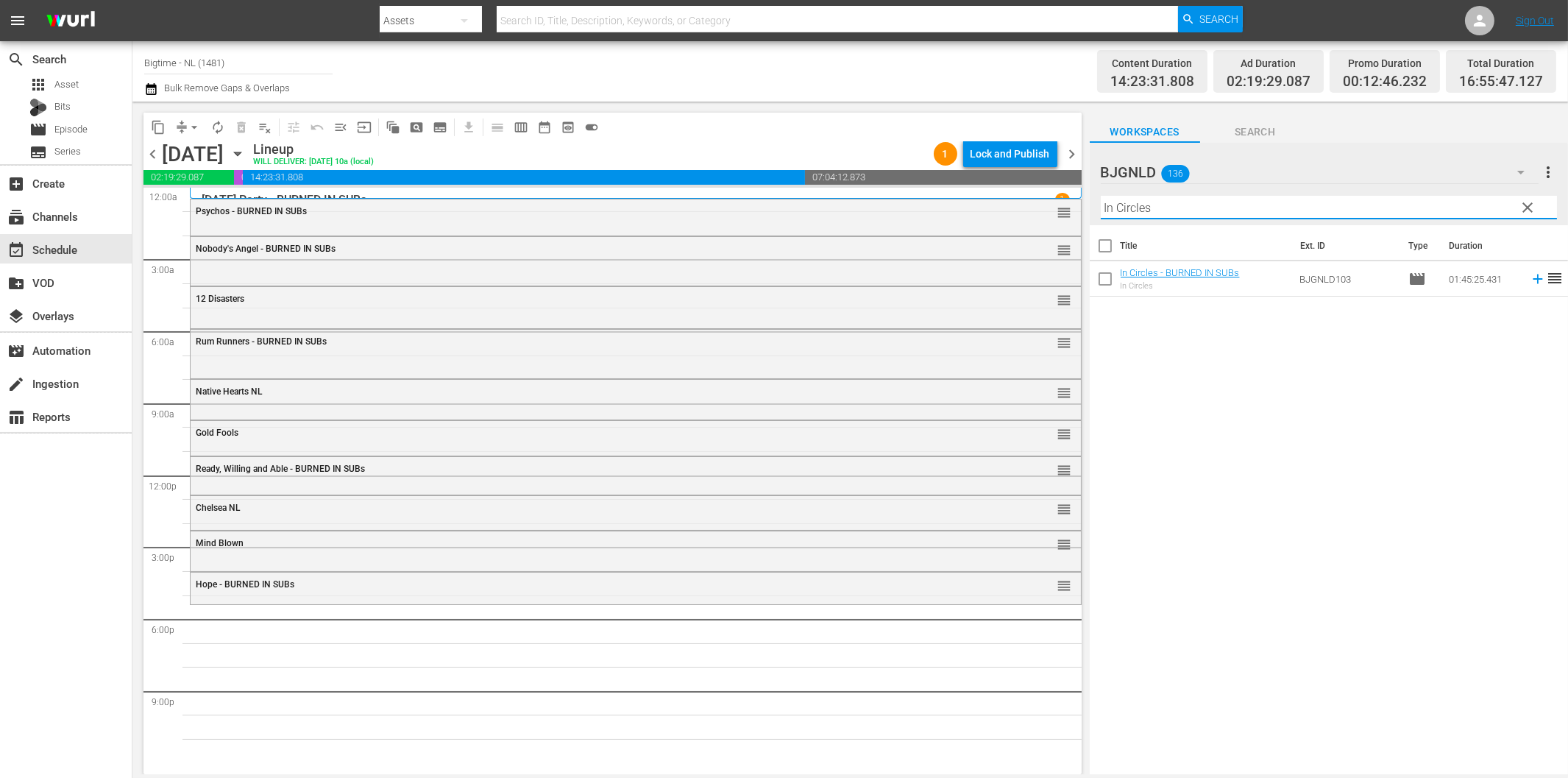
click at [1532, 278] on icon at bounding box center [1537, 279] width 9 height 9
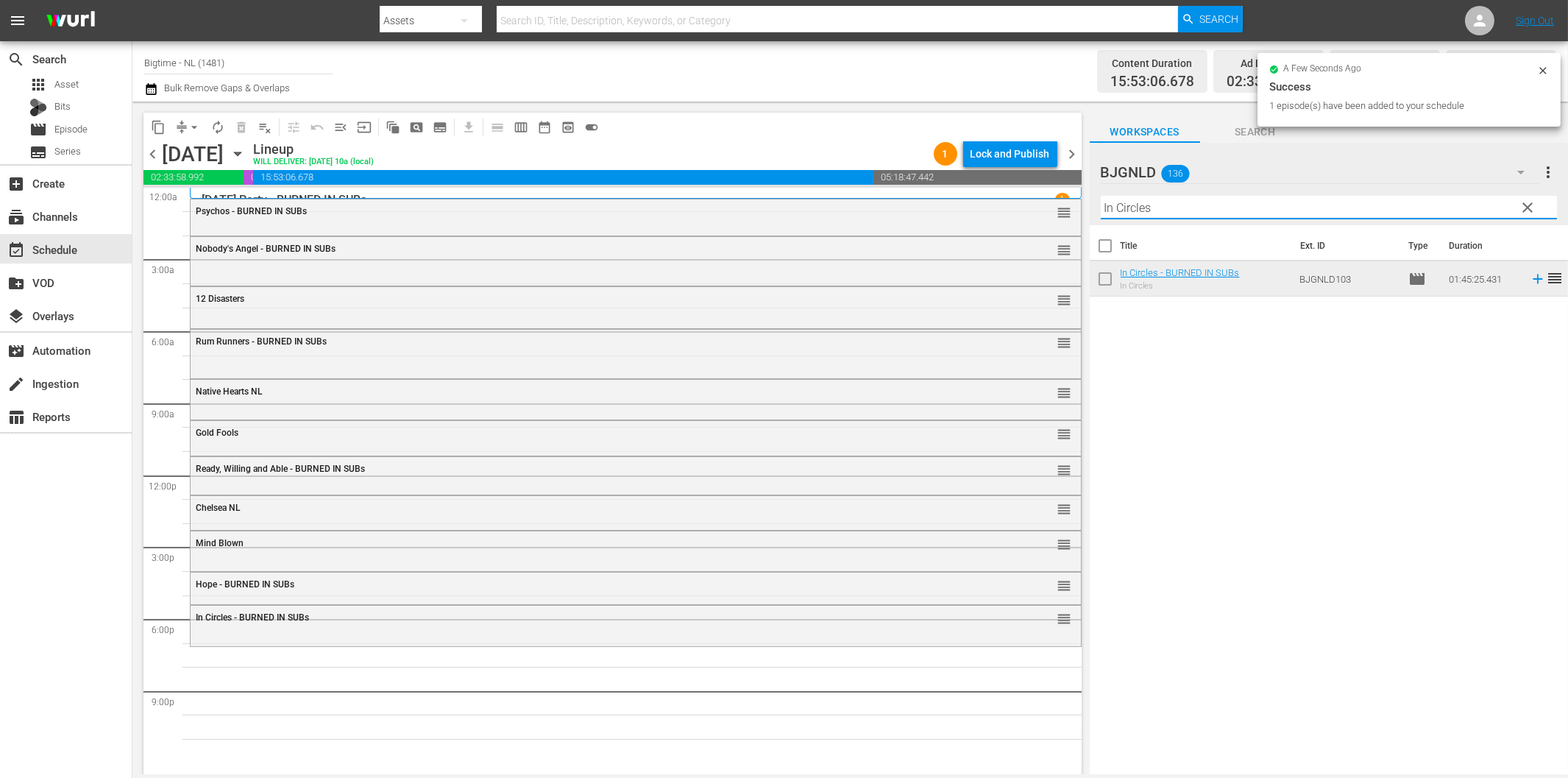
click at [1175, 213] on input "In Circles" at bounding box center [1329, 207] width 456 height 23
paste input "cetastrophe"
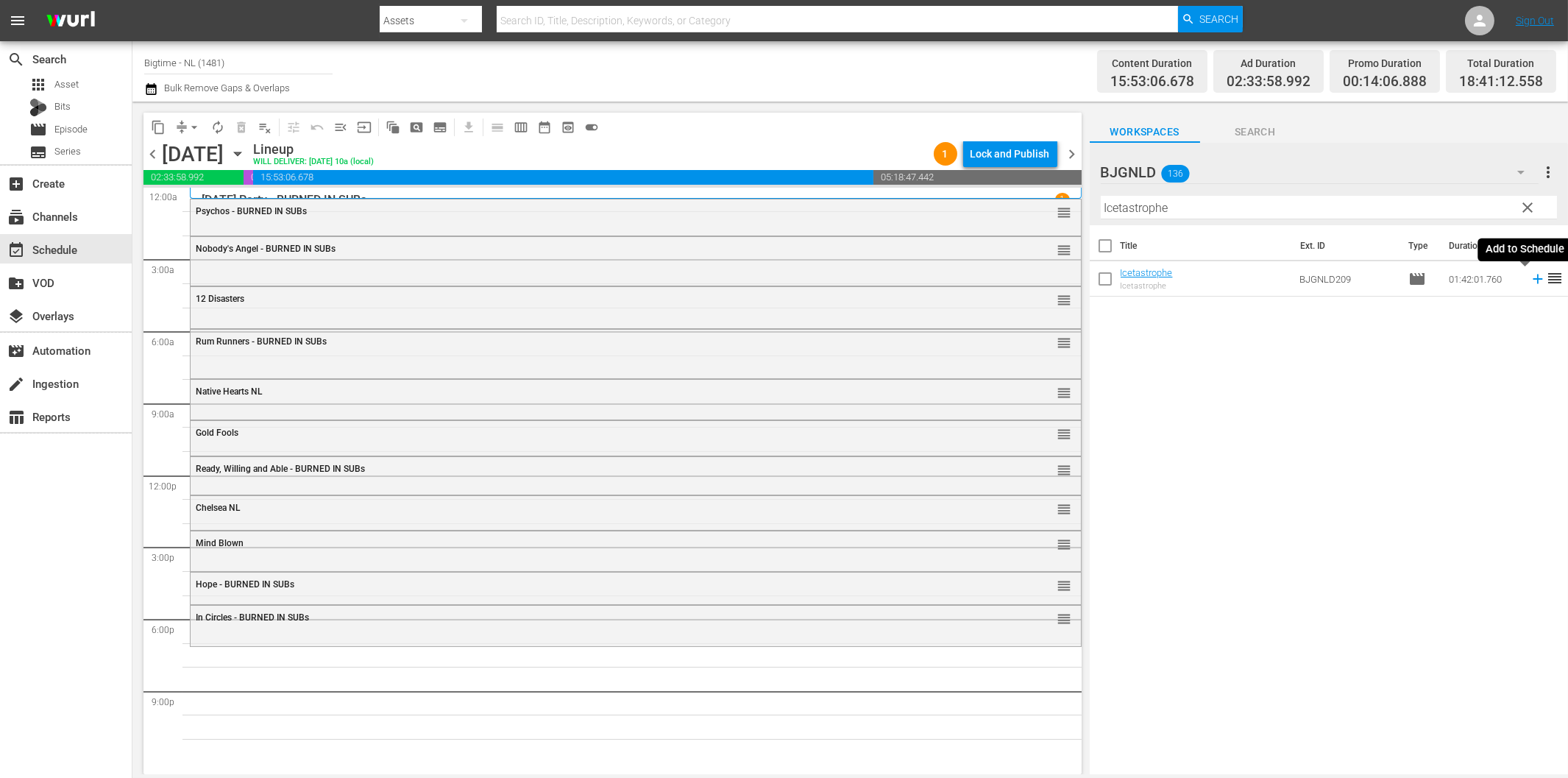
click at [1530, 276] on icon at bounding box center [1538, 279] width 16 height 16
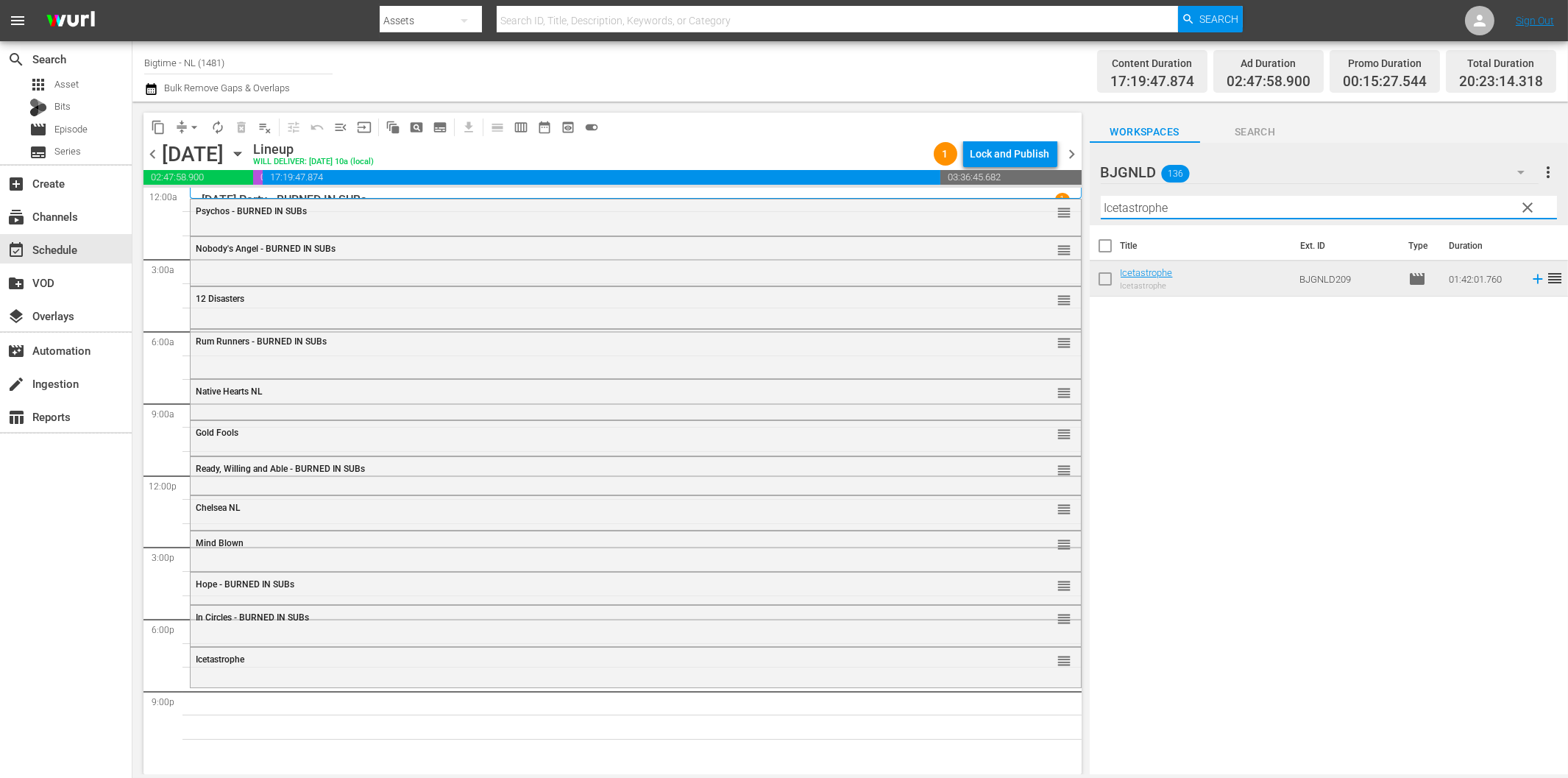
drag, startPoint x: 1232, startPoint y: 202, endPoint x: 1274, endPoint y: 237, distance: 54.7
click at [1231, 202] on input "Icetastrophe" at bounding box center [1329, 207] width 456 height 23
paste input "Stormageddon"
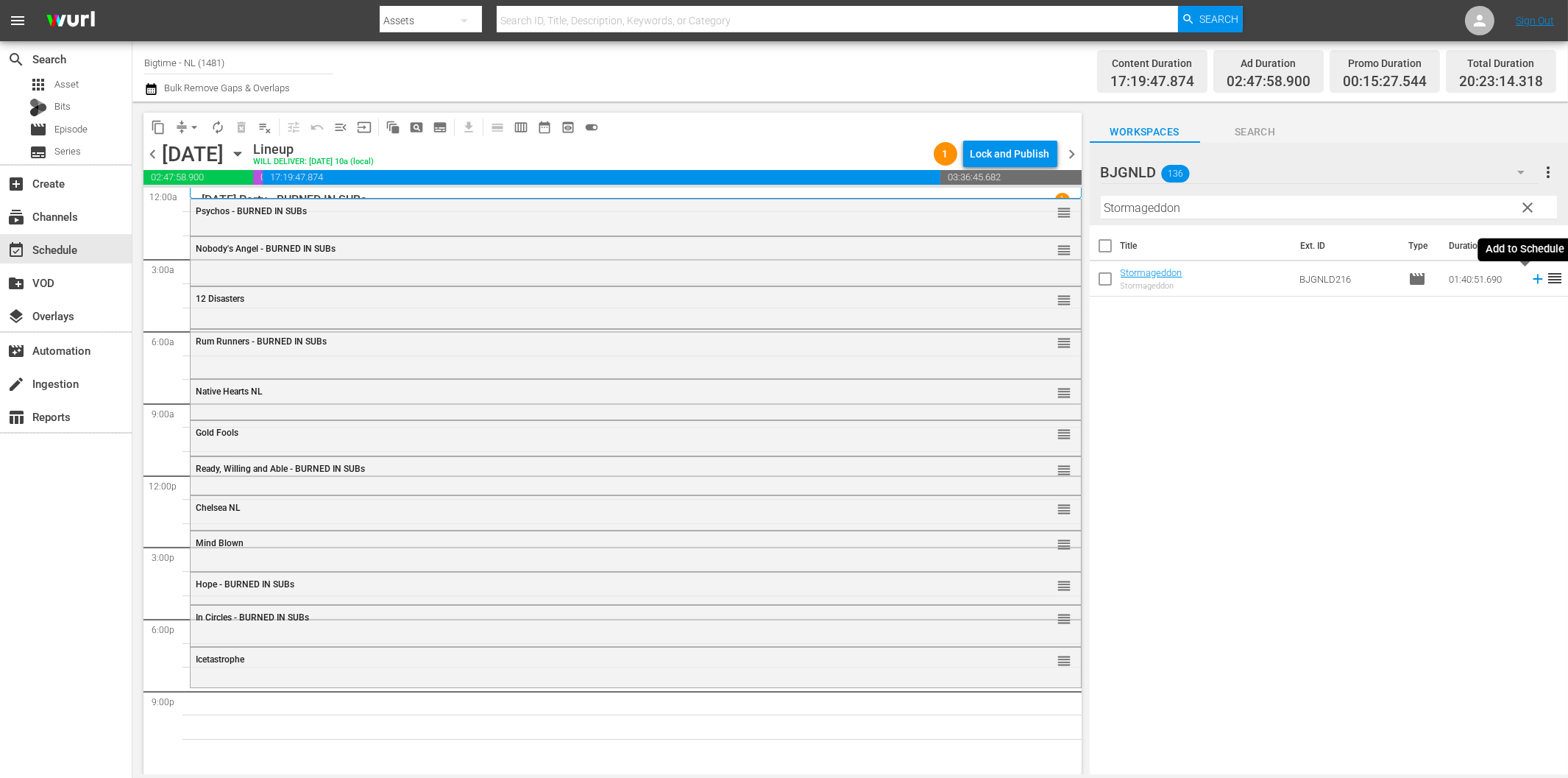
click at [1530, 280] on icon at bounding box center [1538, 279] width 16 height 16
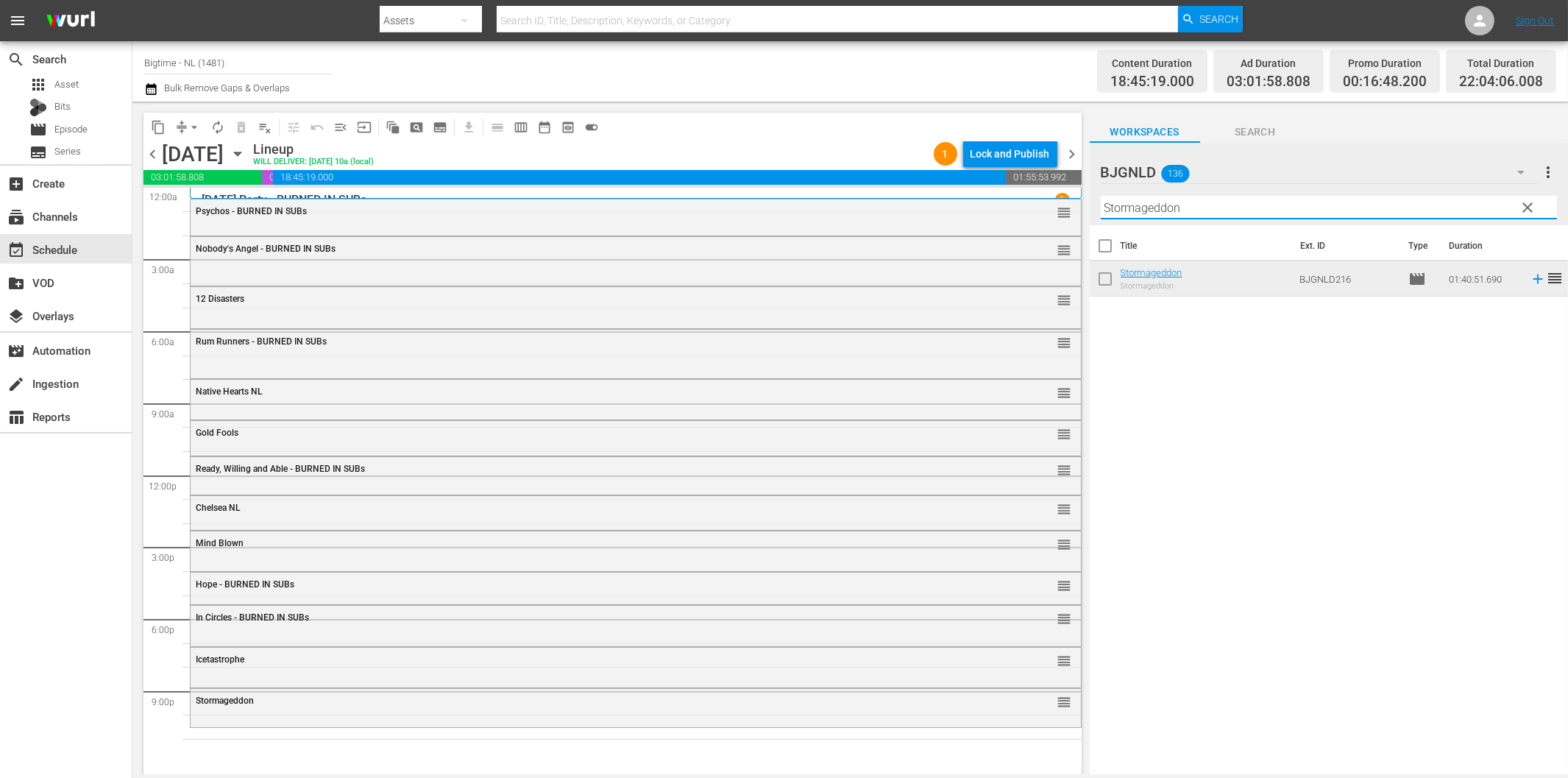
click at [1171, 203] on input "Stormageddon" at bounding box center [1329, 207] width 456 height 23
paste input "The Map Reader"
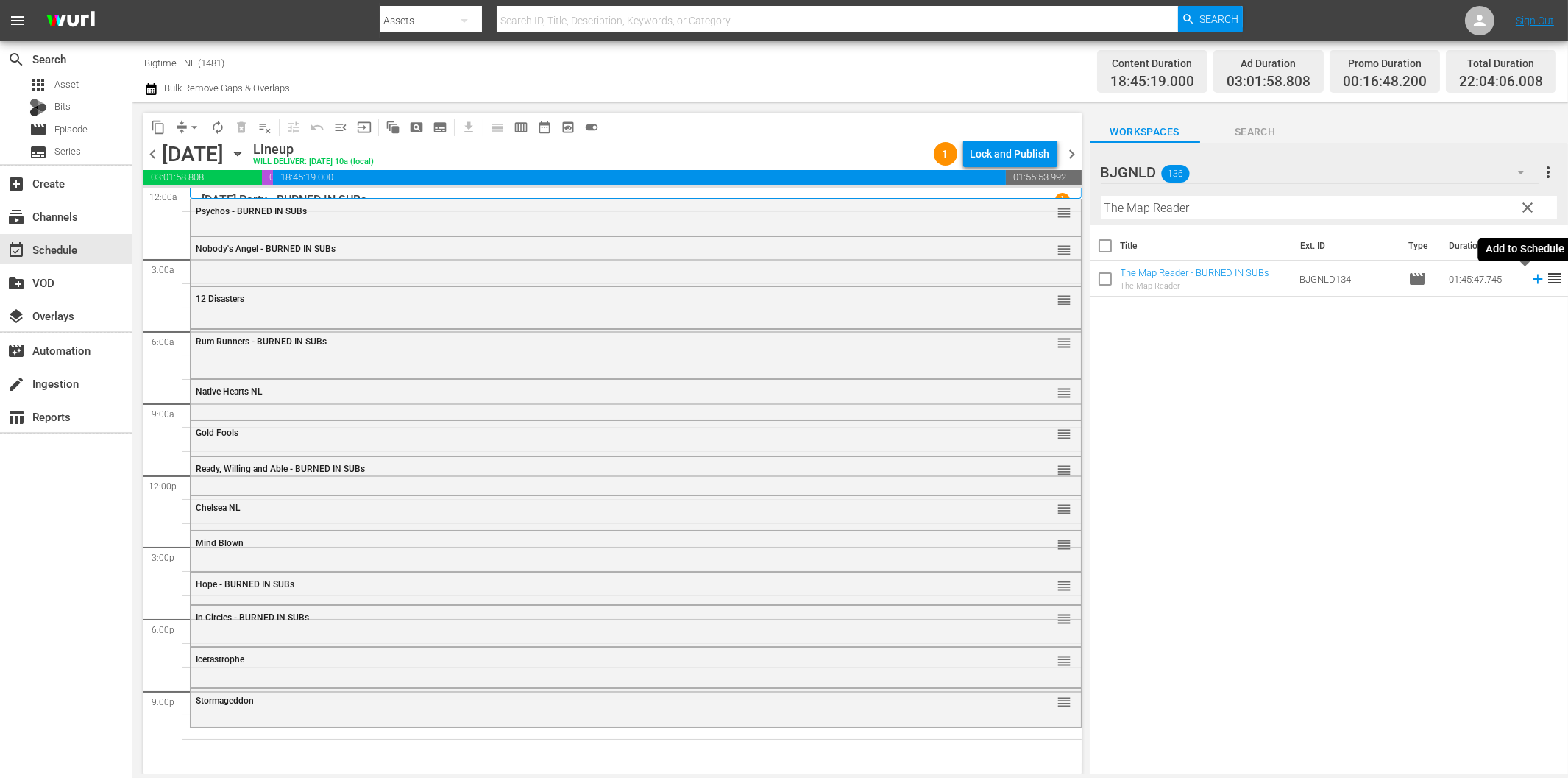
drag, startPoint x: 1524, startPoint y: 276, endPoint x: 1505, endPoint y: 283, distance: 20.2
click at [1530, 276] on icon at bounding box center [1538, 279] width 16 height 16
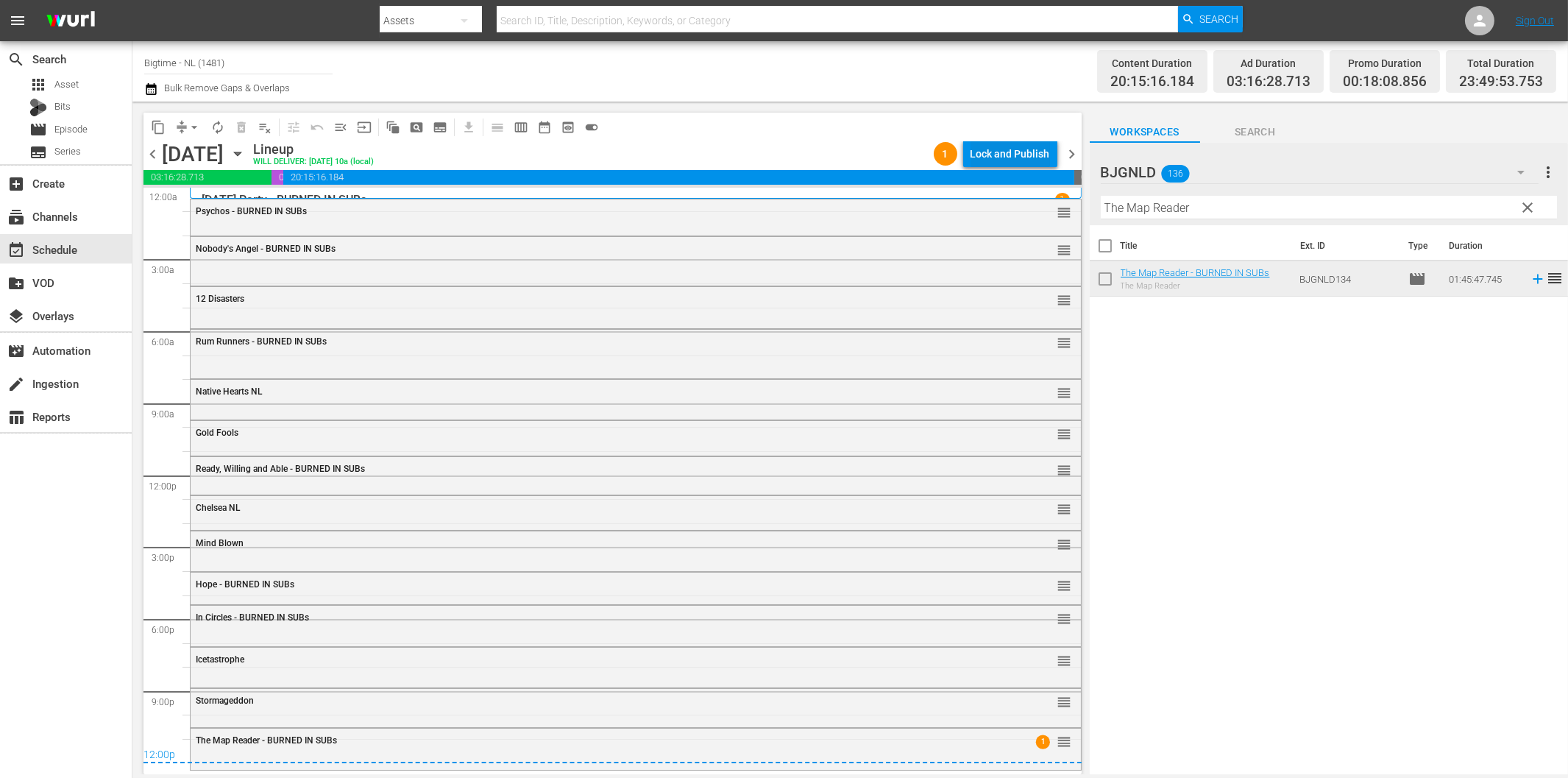
click at [1010, 150] on div "Lock and Publish" at bounding box center [1010, 153] width 79 height 26
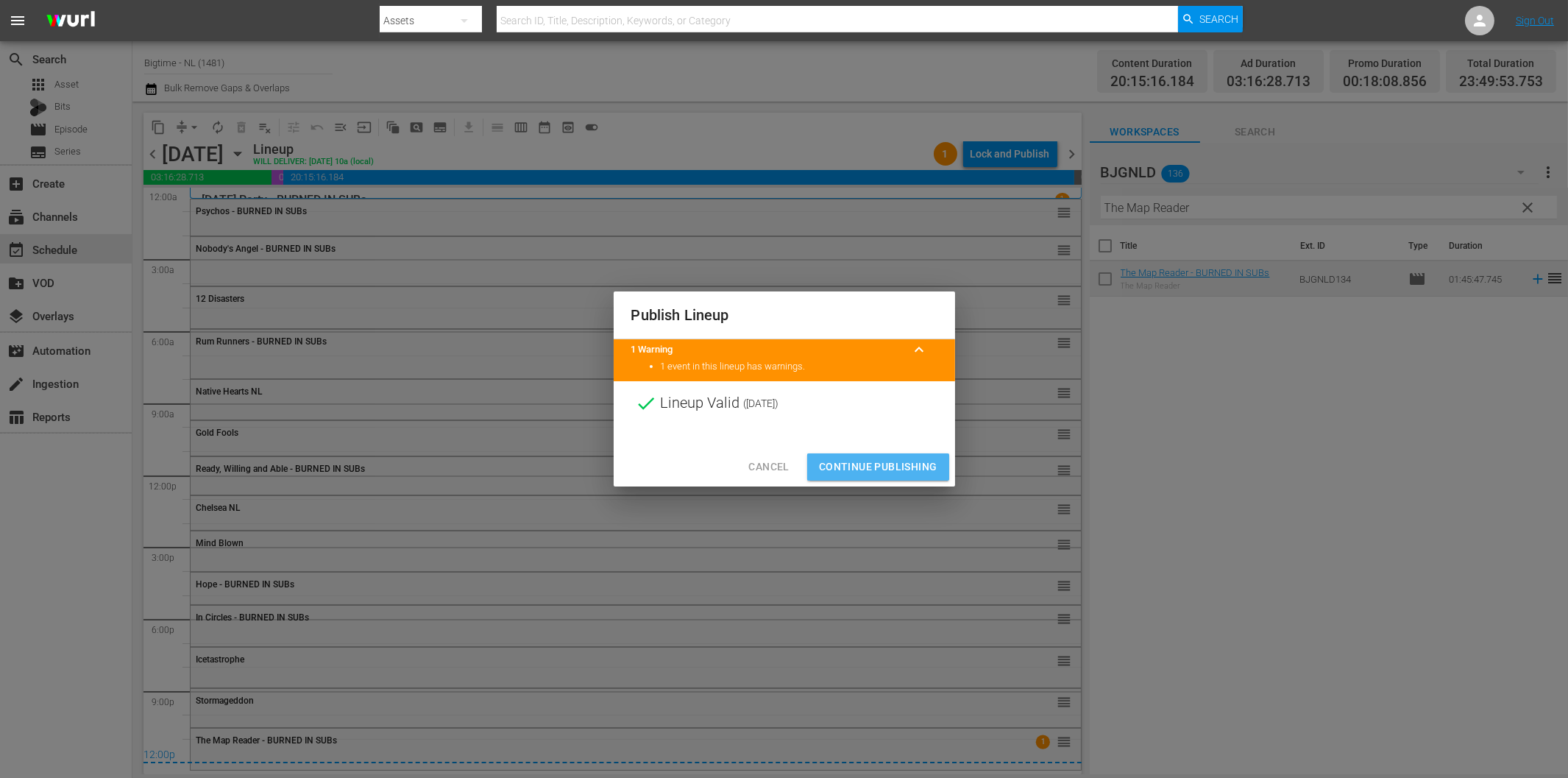
click at [905, 466] on span "Continue Publishing" at bounding box center [878, 467] width 118 height 19
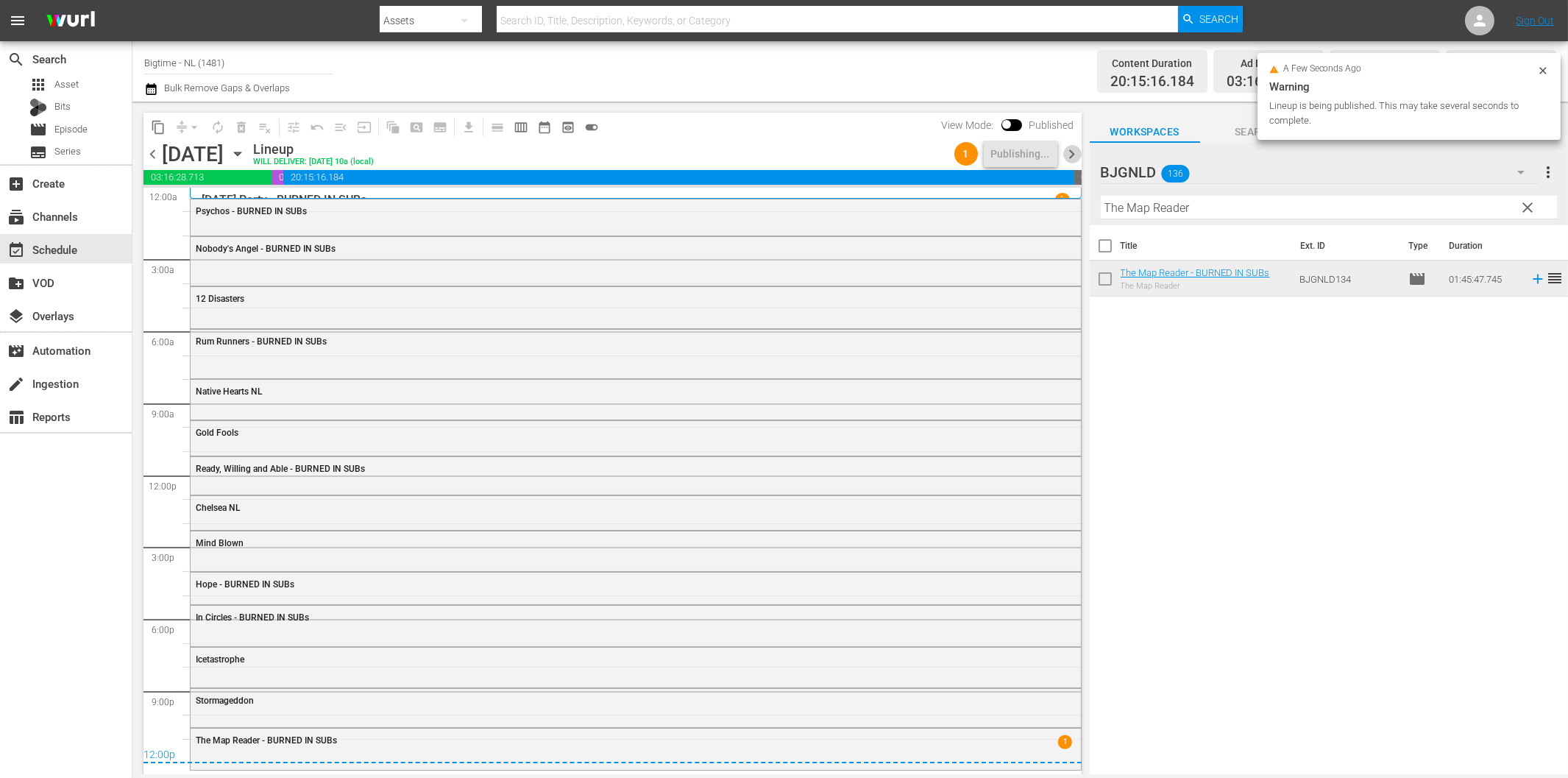
click at [1071, 156] on span "chevron_right" at bounding box center [1072, 154] width 19 height 19
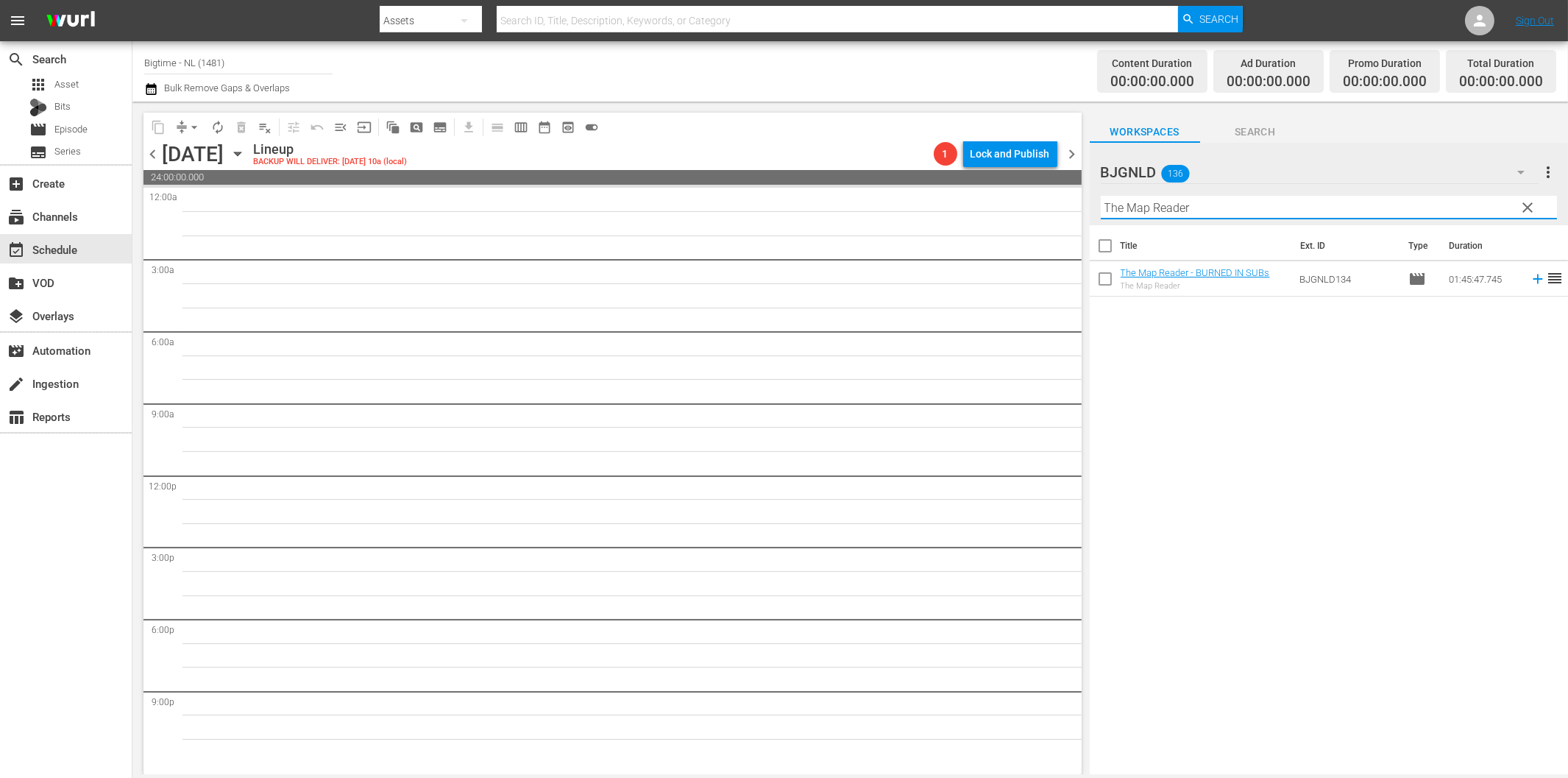
click at [1174, 217] on input "The Map Reader" at bounding box center [1329, 207] width 456 height 23
paste input "[PERSON_NAME] is the Best Medicine"
click at [1530, 280] on icon at bounding box center [1538, 279] width 16 height 16
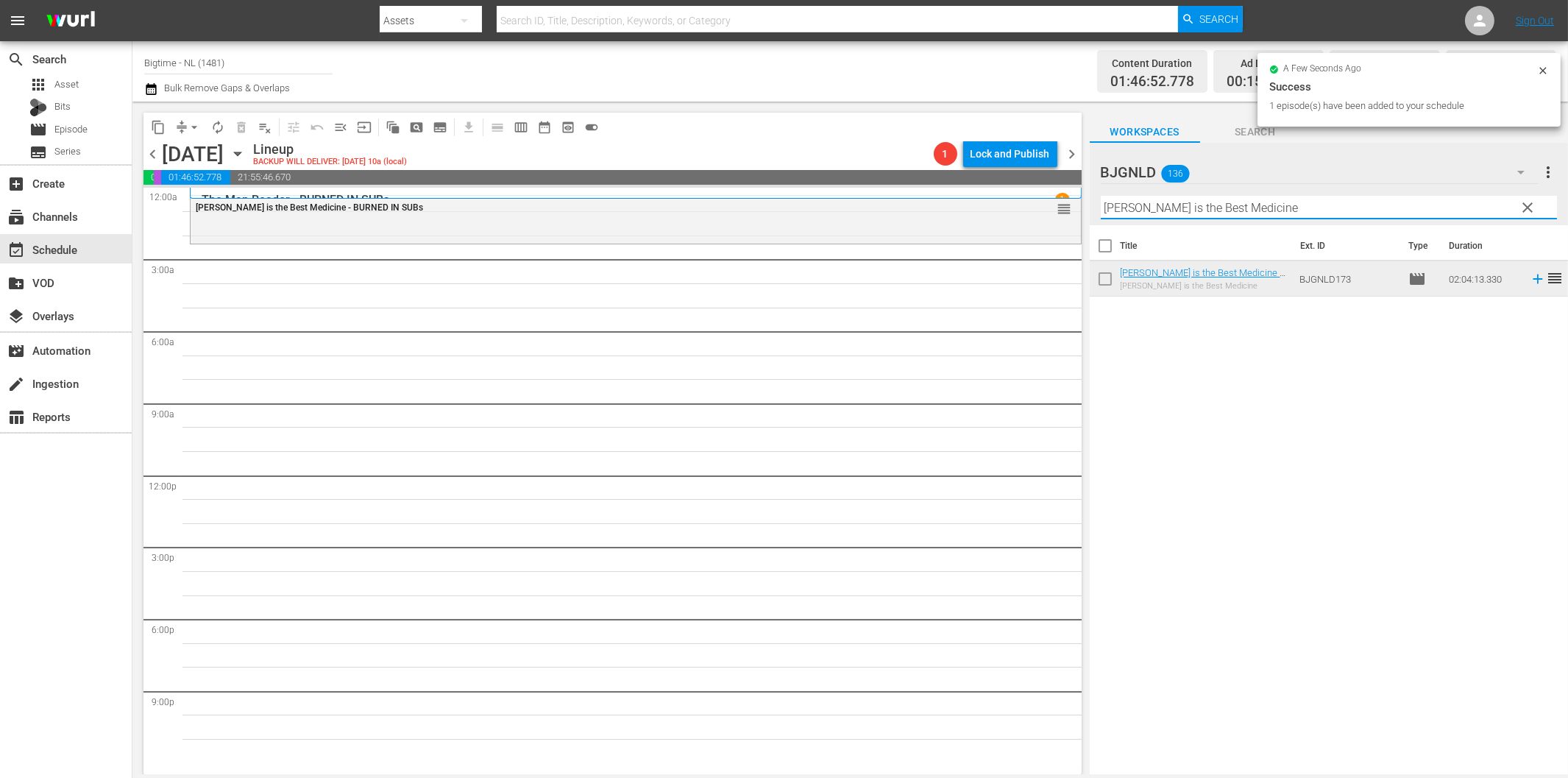
drag, startPoint x: 1144, startPoint y: 205, endPoint x: 1174, endPoint y: 216, distance: 32.0
click at [1145, 206] on input "[PERSON_NAME] is the Best Medicine" at bounding box center [1329, 207] width 456 height 23
paste input "Death's Door"
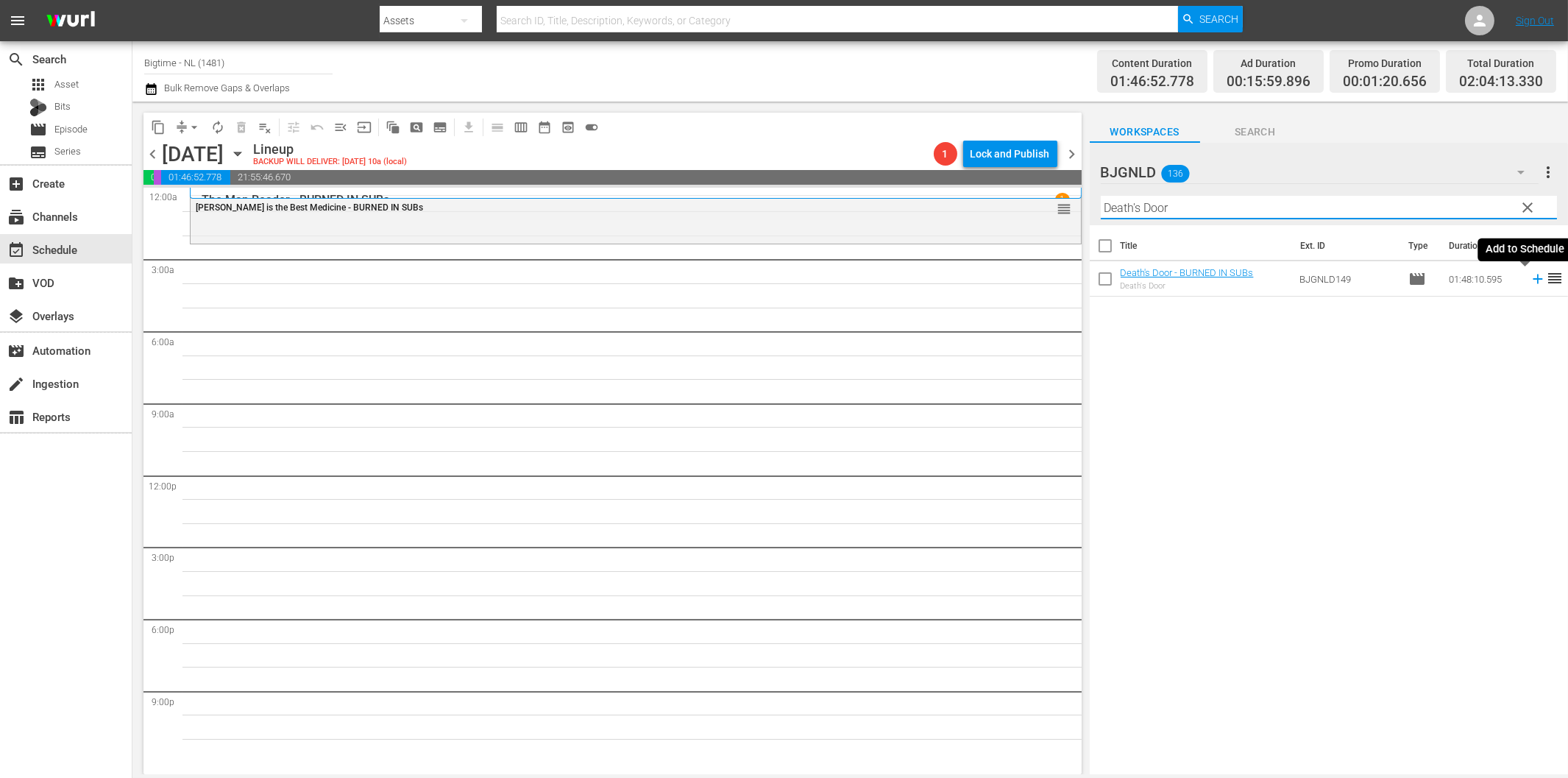
click at [1530, 277] on icon at bounding box center [1538, 279] width 16 height 16
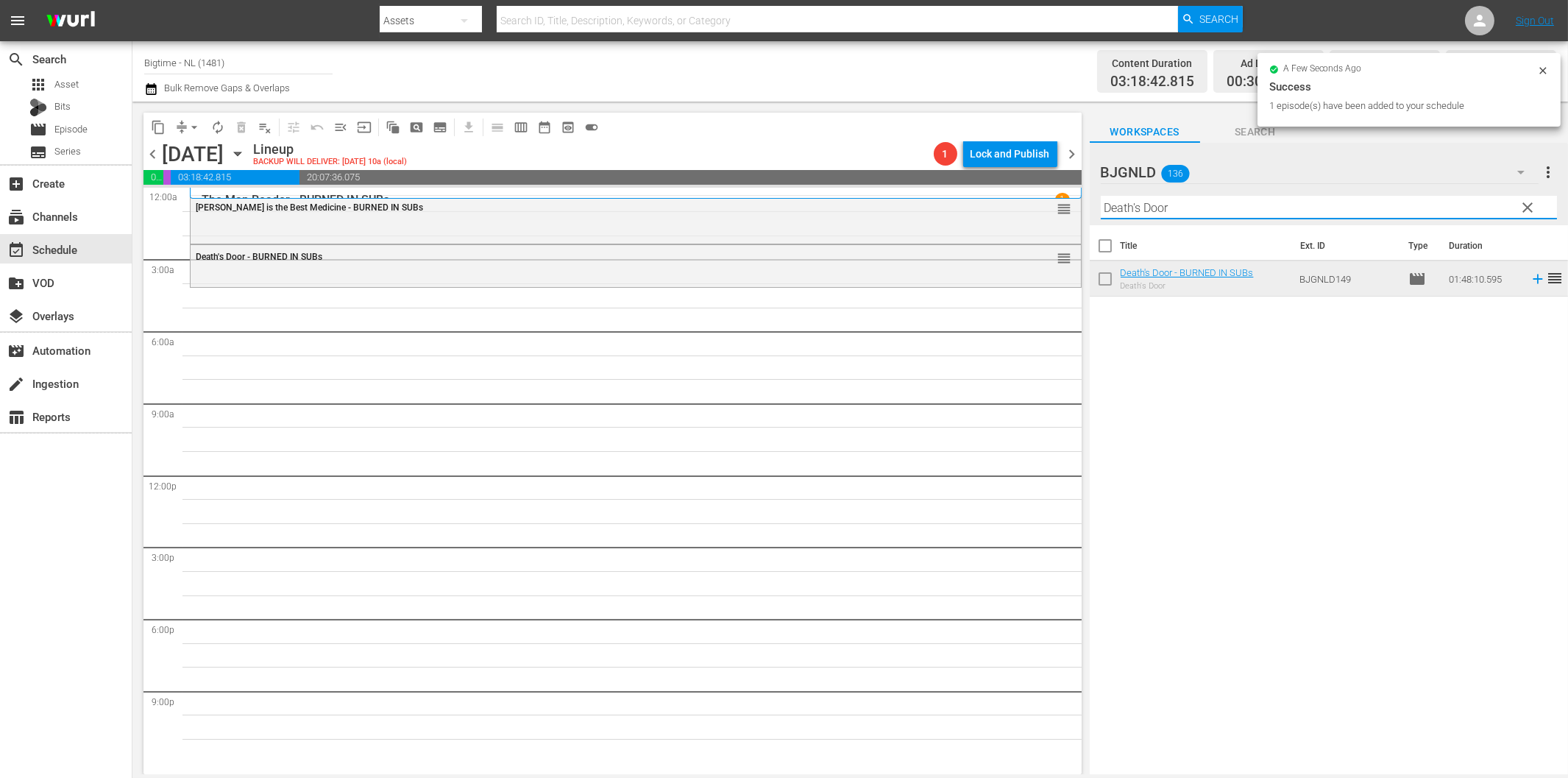
click at [1211, 210] on input "Death's Door" at bounding box center [1329, 207] width 456 height 23
paste input "Utopia Colorized"
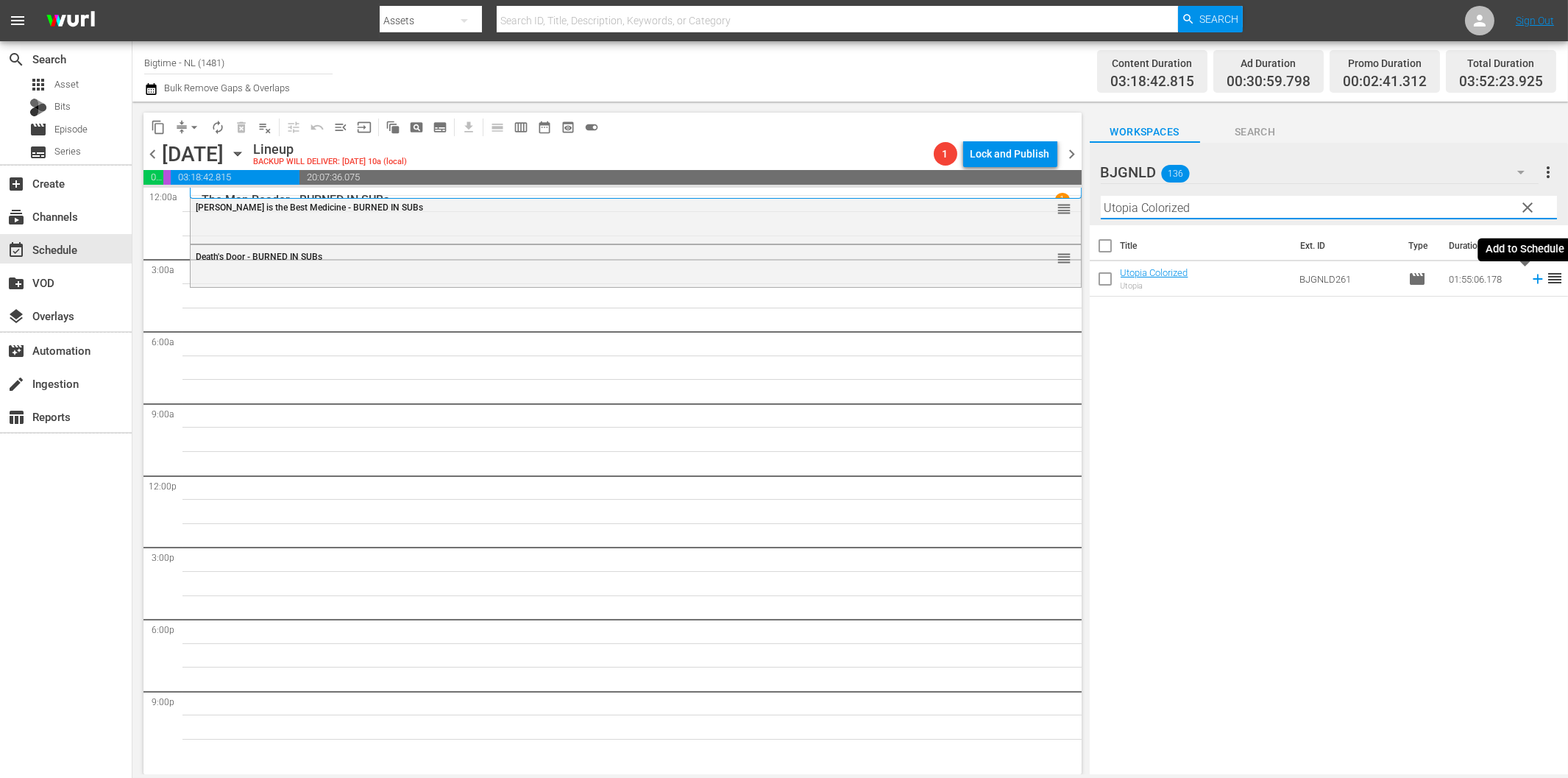
click at [1530, 280] on icon at bounding box center [1538, 279] width 16 height 16
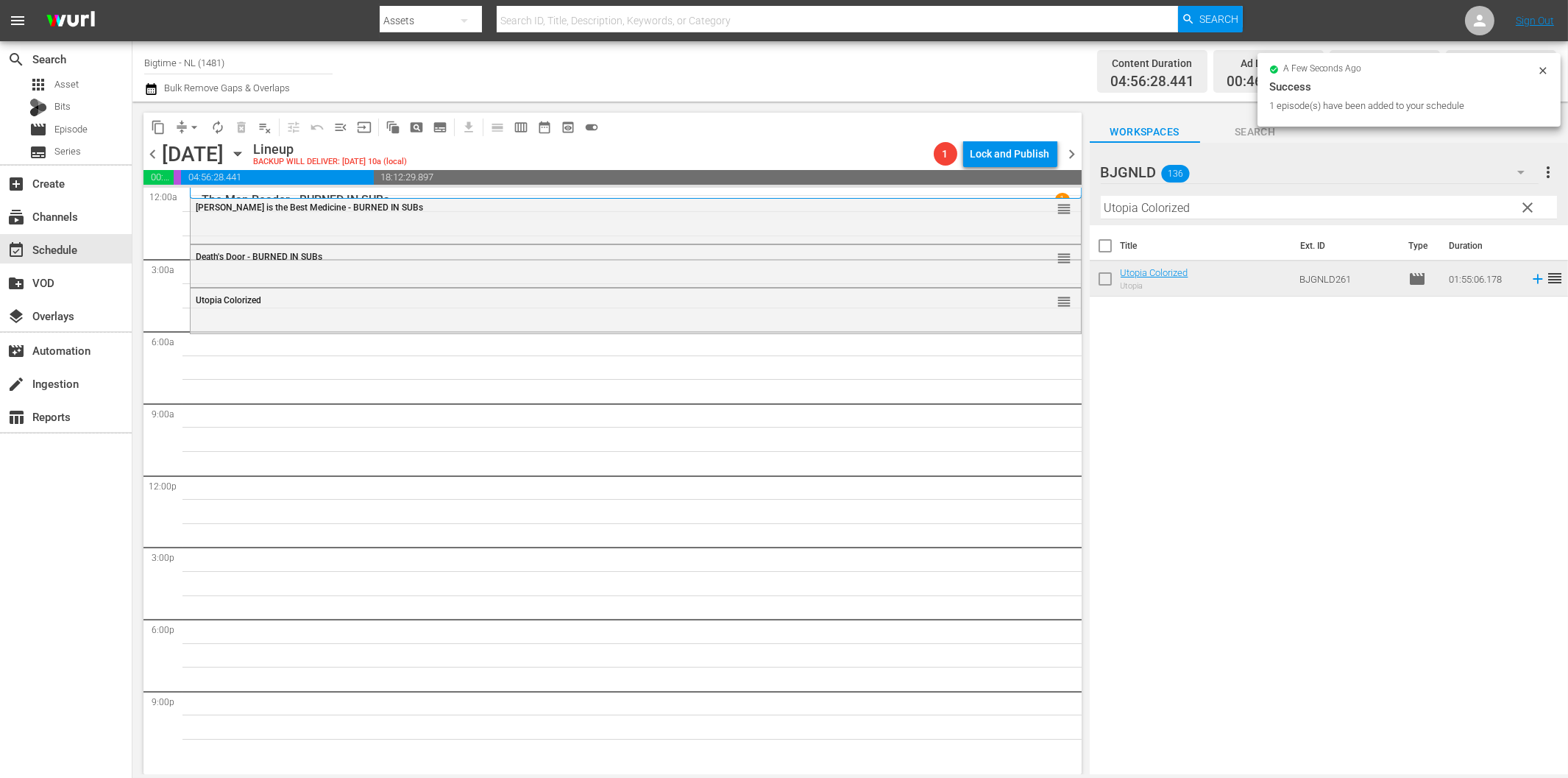
click at [1121, 209] on input "Utopia Colorized" at bounding box center [1329, 207] width 456 height 23
paste input "Milla: The Movie"
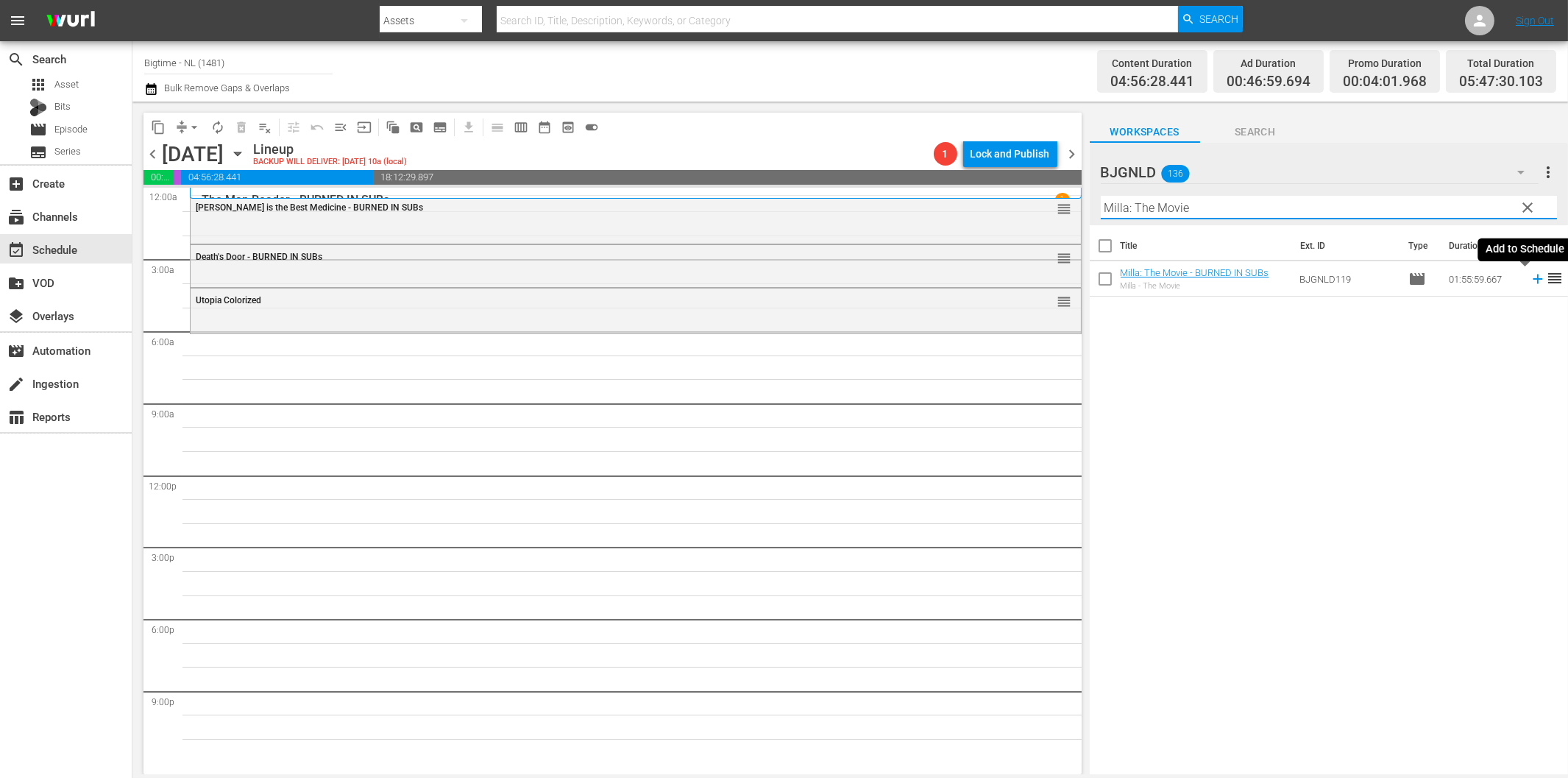
click at [1530, 276] on icon at bounding box center [1538, 279] width 16 height 16
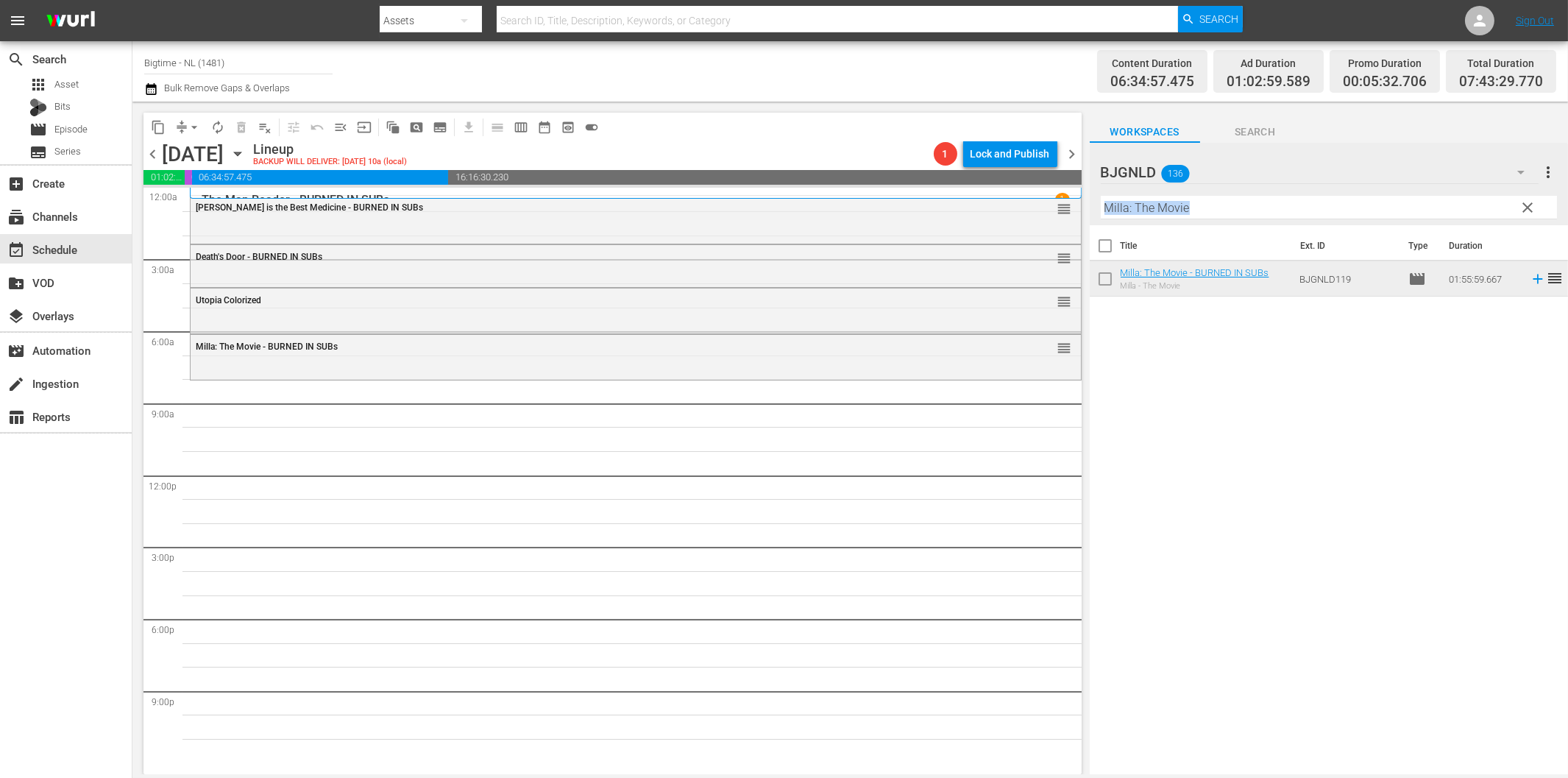
click at [1195, 217] on div "Filter by Title Milla: The Movie" at bounding box center [1329, 207] width 456 height 35
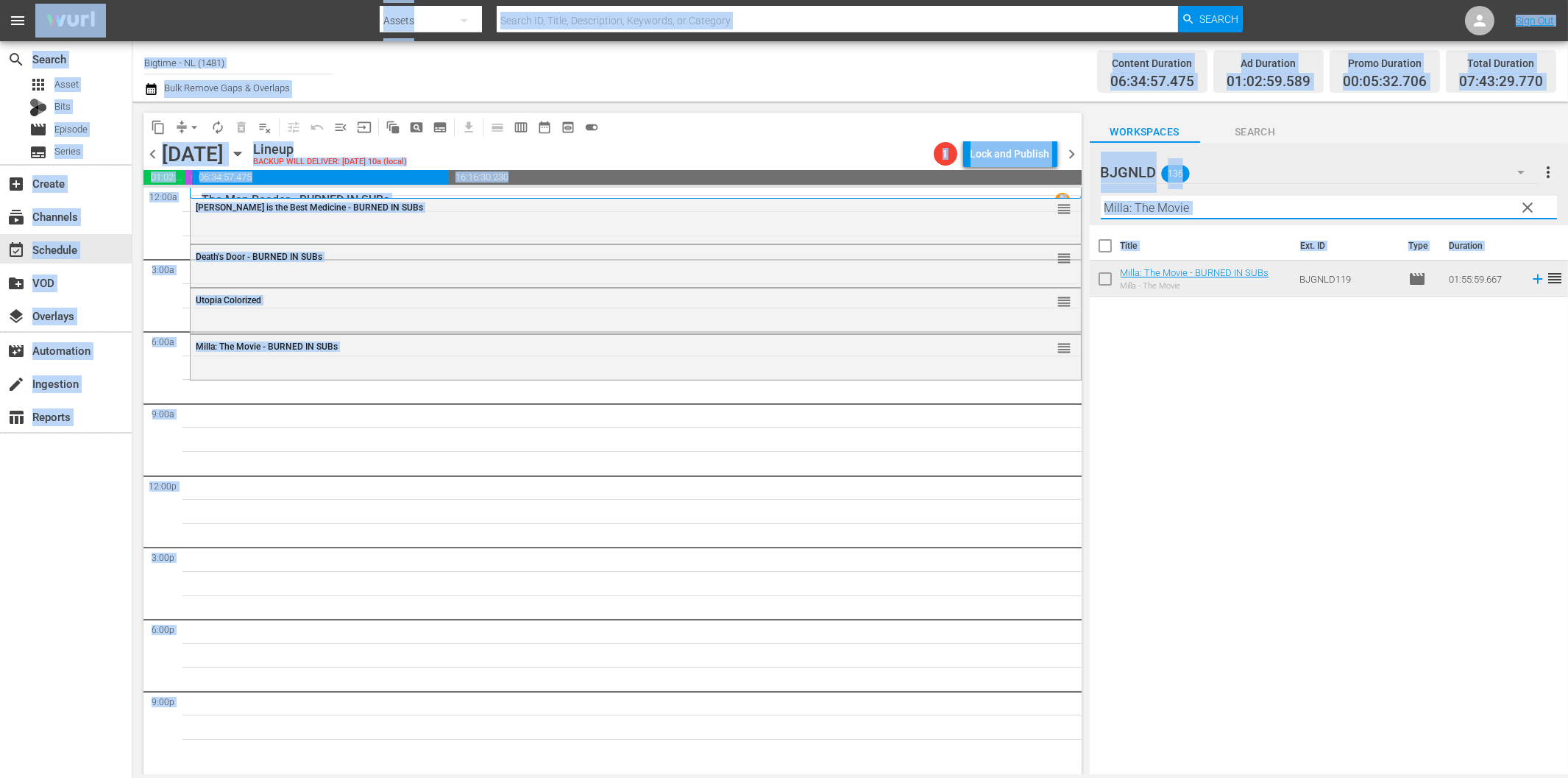
click at [1211, 207] on input "Milla: The Movie" at bounding box center [1329, 207] width 456 height 23
click at [979, 63] on div "Content Duration 06:34:57.475 Ad Duration 01:02:59.589 Promo Duration 00:05:32.…" at bounding box center [1236, 72] width 642 height 53
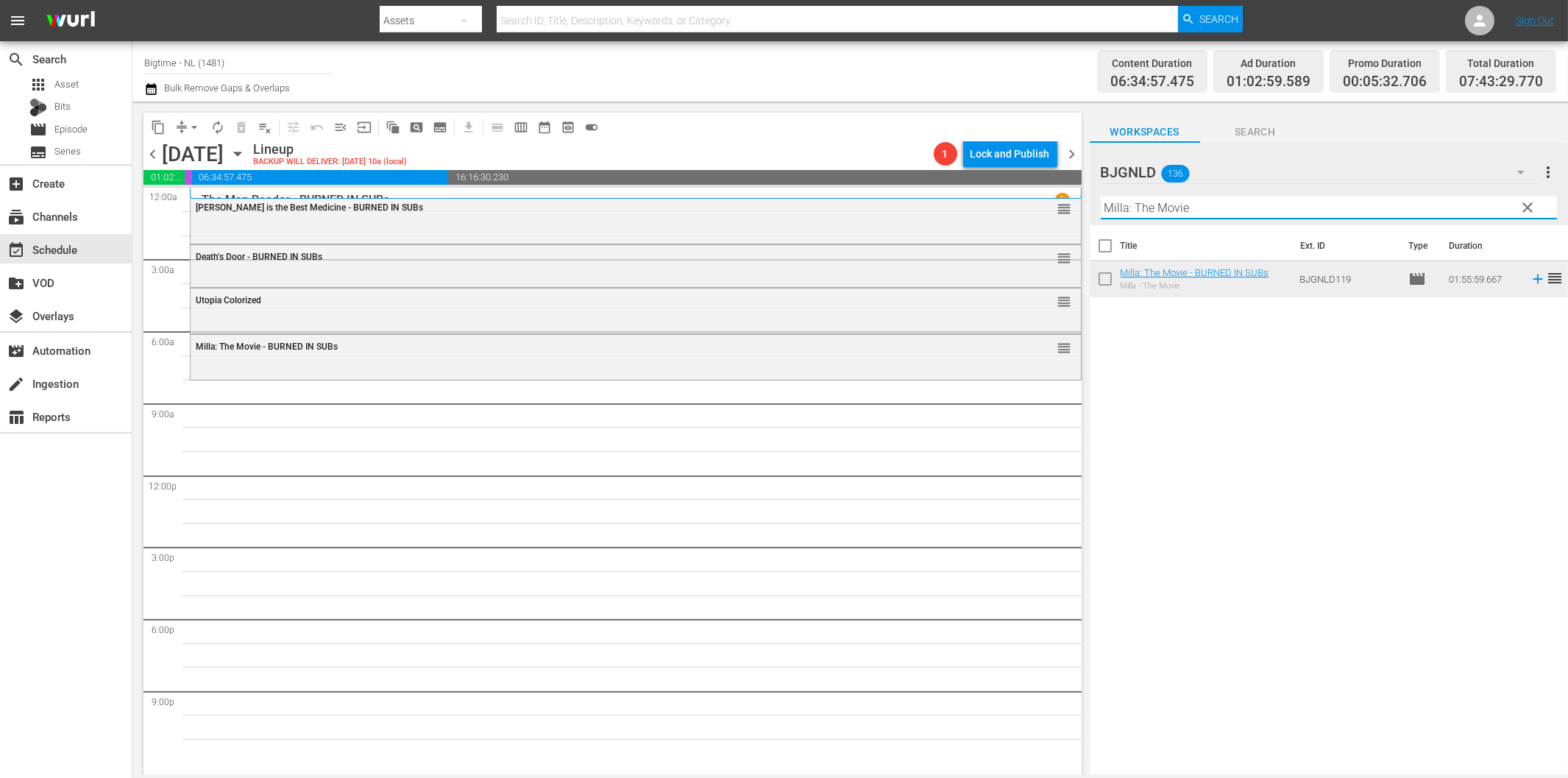
click at [1179, 210] on input "Milla: The Movie" at bounding box center [1329, 207] width 456 height 23
paste input "Pardon Us Colorized"
click at [1530, 281] on icon at bounding box center [1538, 279] width 16 height 16
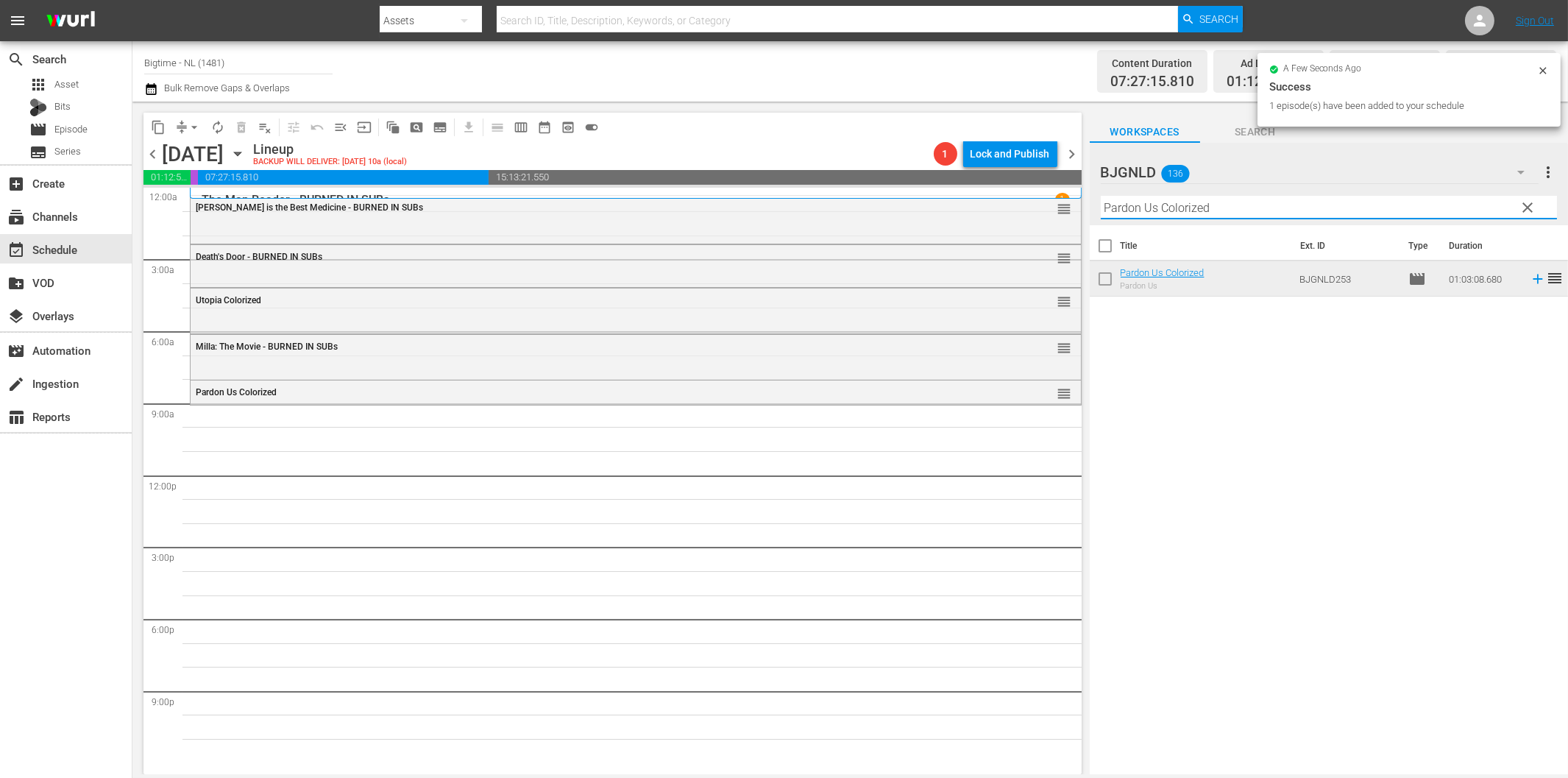
drag, startPoint x: 1186, startPoint y: 207, endPoint x: 1227, endPoint y: 235, distance: 49.6
click at [1185, 207] on input "Pardon Us Colorized" at bounding box center [1329, 207] width 456 height 23
paste input "Wedding Swingers"
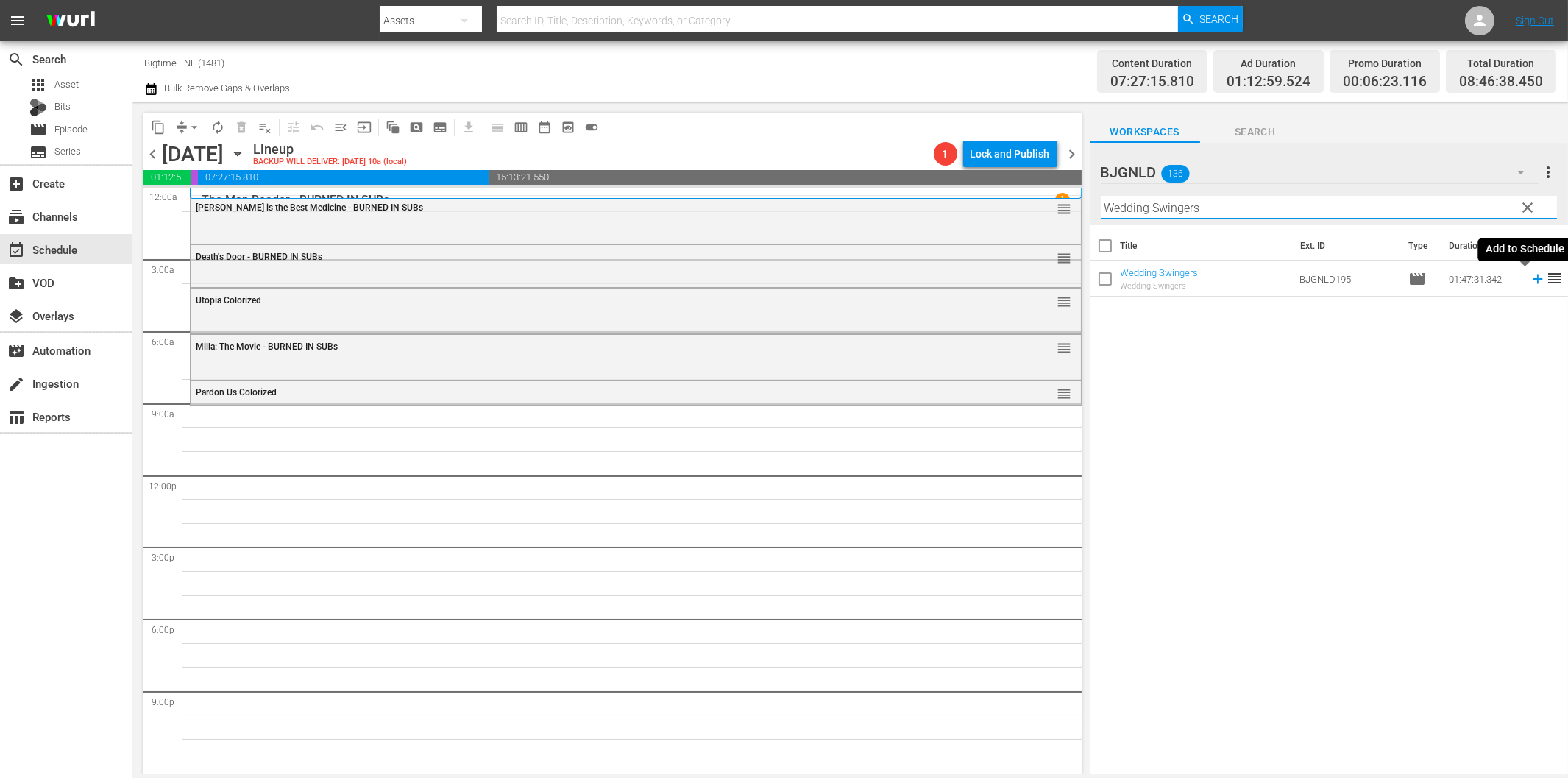
click at [1530, 277] on icon at bounding box center [1538, 279] width 16 height 16
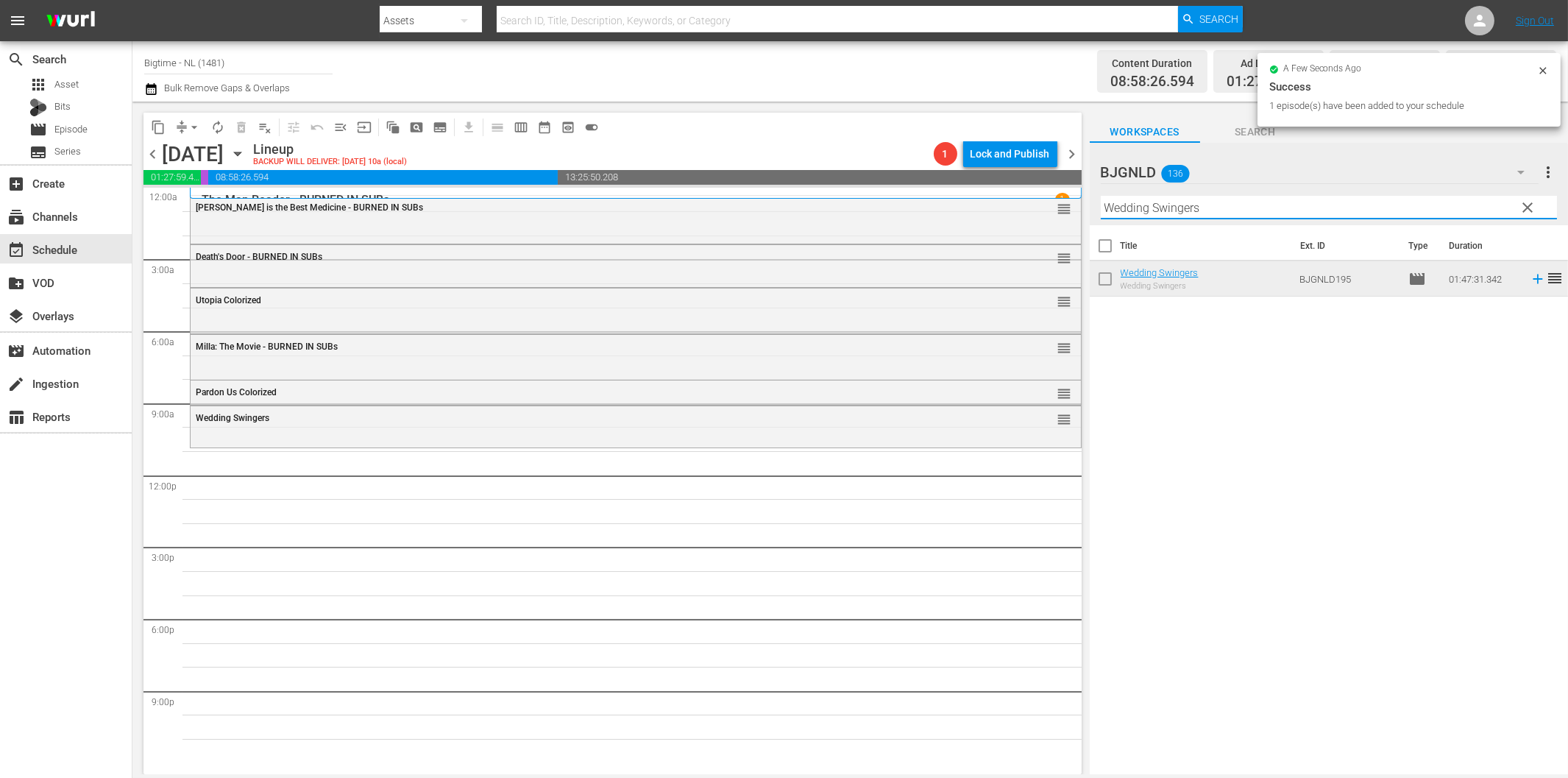
click at [1202, 217] on input "Wedding Swingers" at bounding box center [1329, 207] width 456 height 23
paste input "Living Room Coffin"
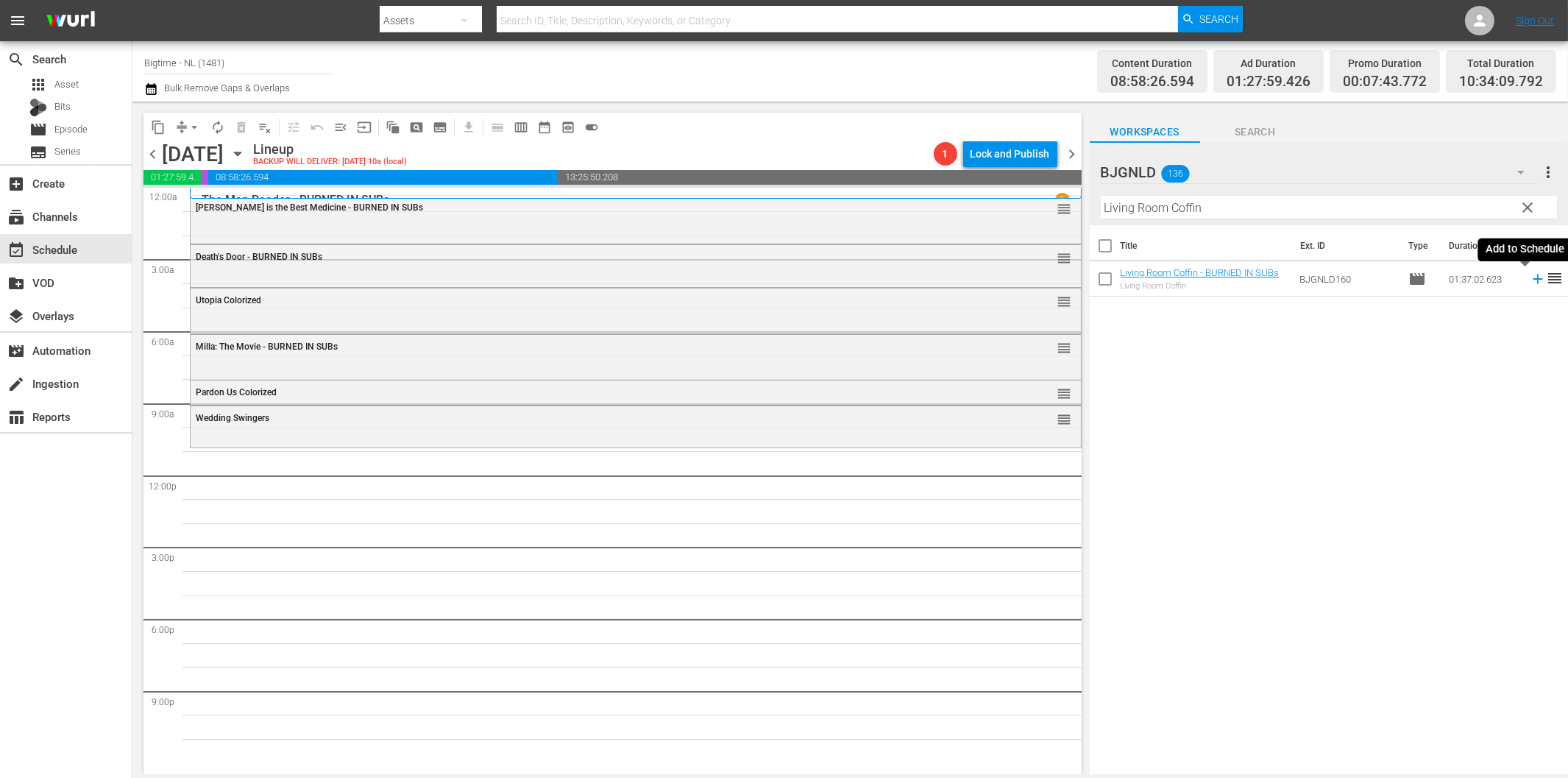
click at [1530, 276] on icon at bounding box center [1538, 279] width 16 height 16
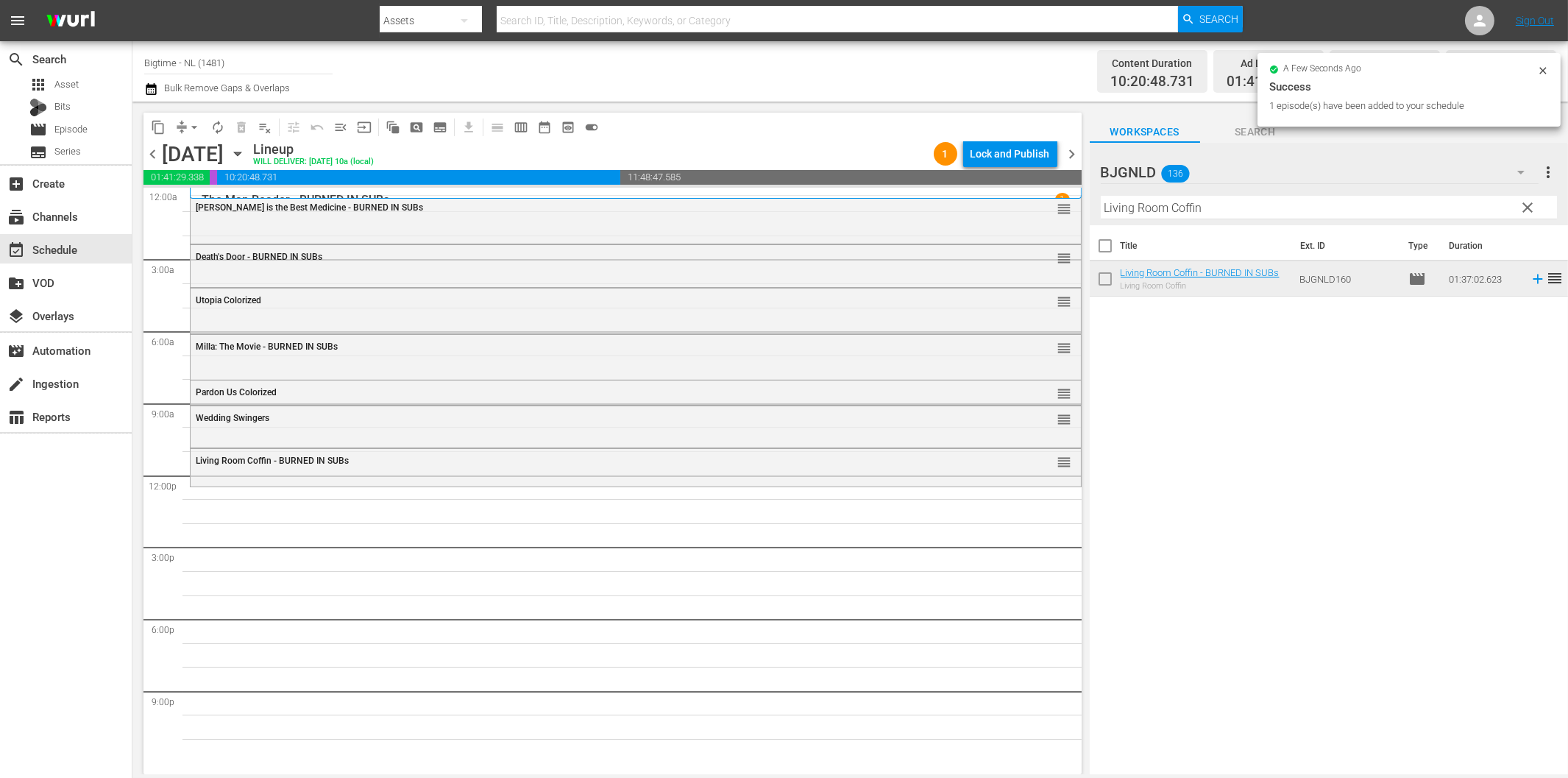
click at [1201, 202] on input "Living Room Coffin" at bounding box center [1329, 207] width 456 height 23
paste input "Forsaken So"
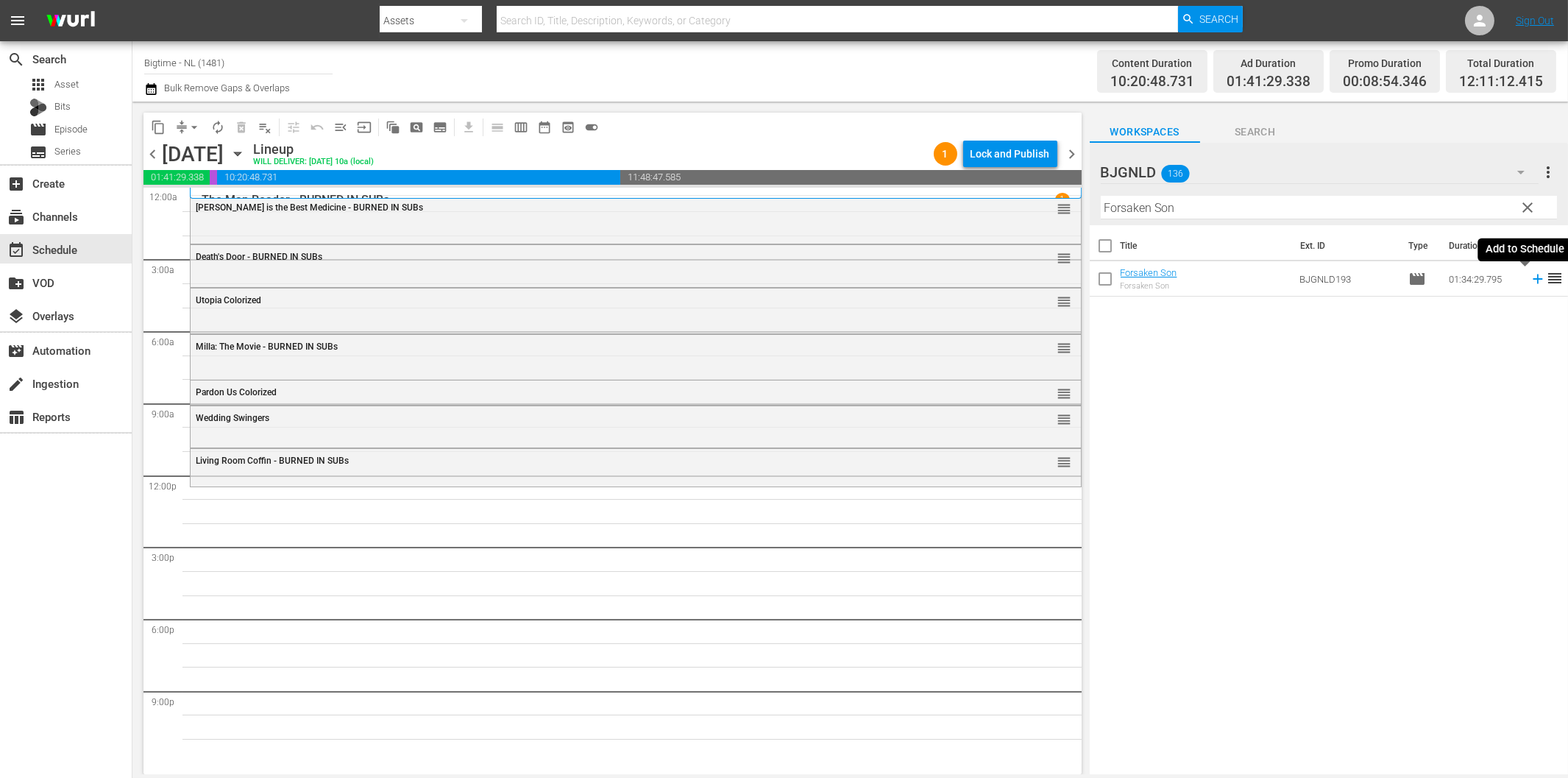
click at [1530, 276] on icon at bounding box center [1538, 279] width 16 height 16
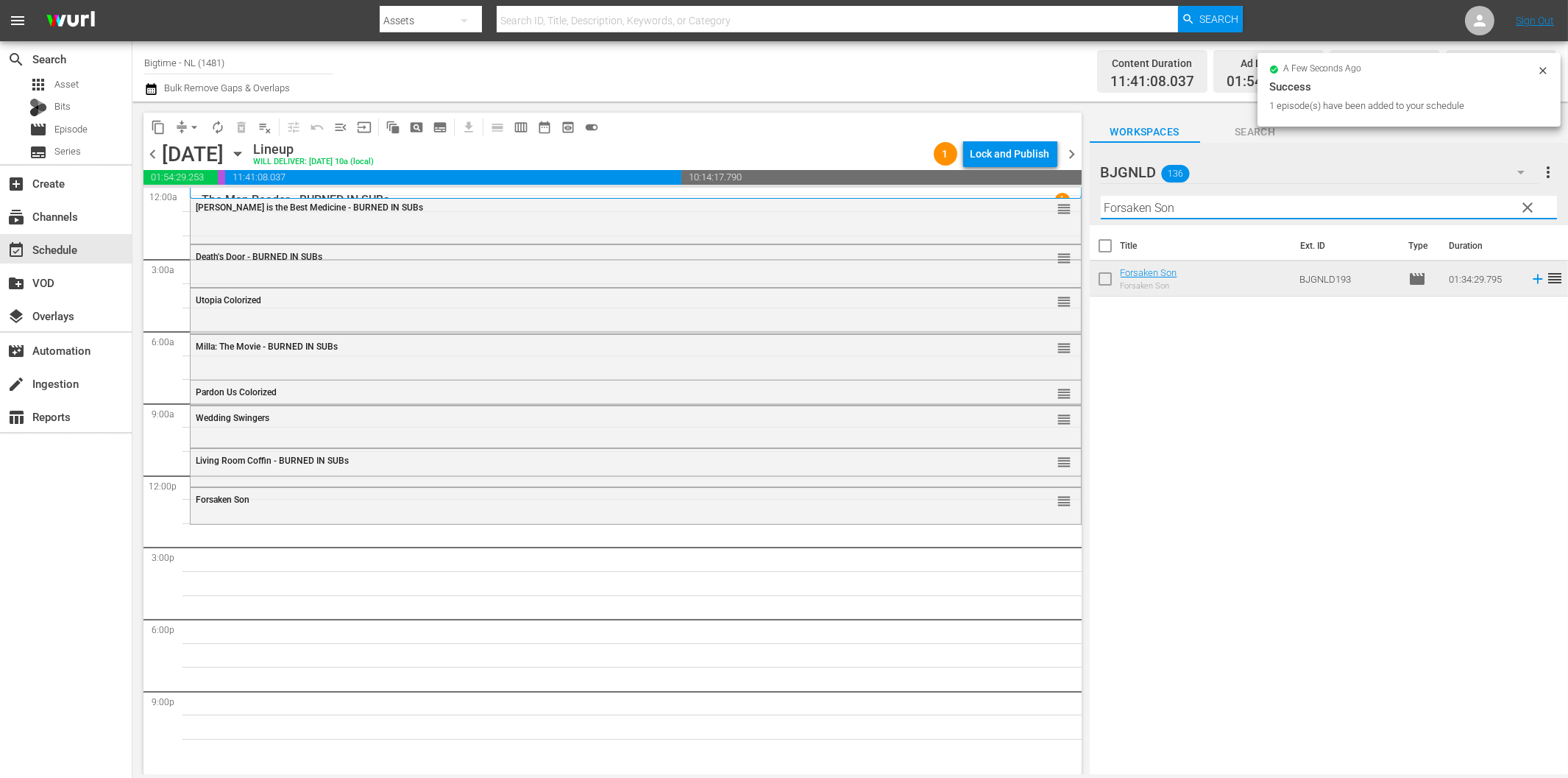
click at [1222, 210] on input "Forsaken Son" at bounding box center [1329, 207] width 456 height 23
paste input "riends Foes and Fireworks"
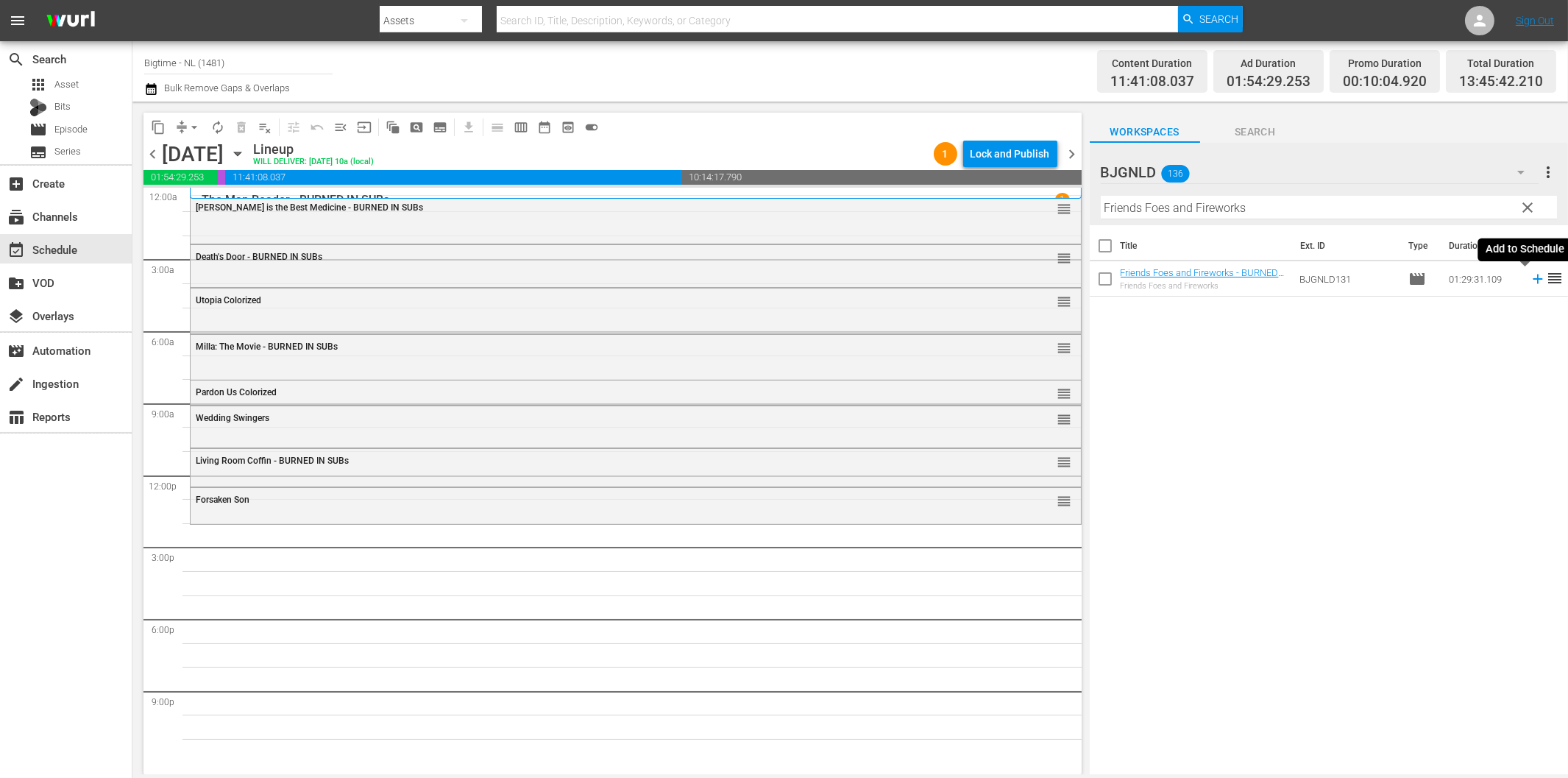
click at [1530, 278] on icon at bounding box center [1538, 279] width 16 height 16
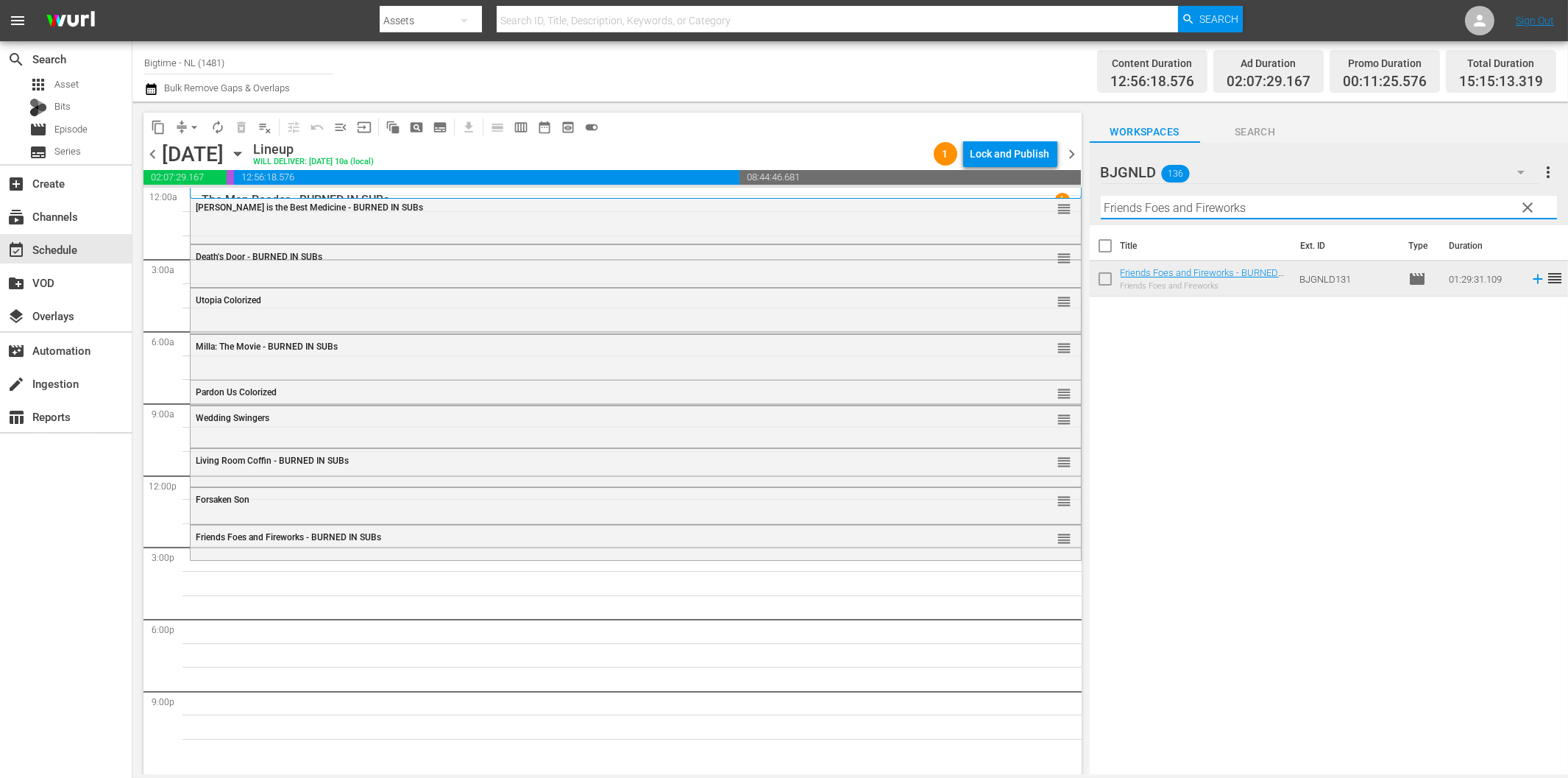
click at [1154, 210] on input "Friends Foes and Fireworks" at bounding box center [1329, 207] width 456 height 23
paste input "Lake Effect"
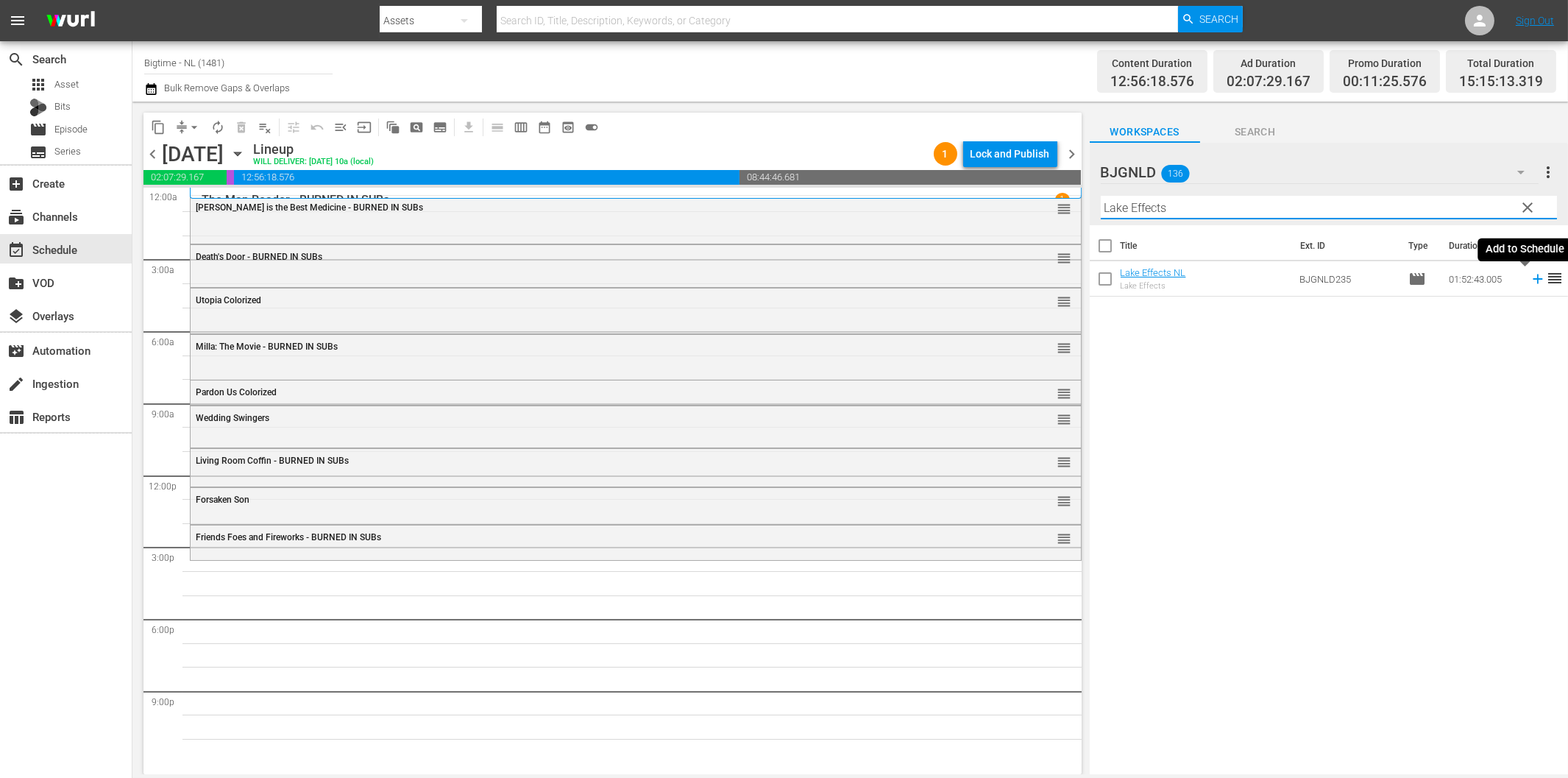
click at [1530, 274] on icon at bounding box center [1538, 279] width 16 height 16
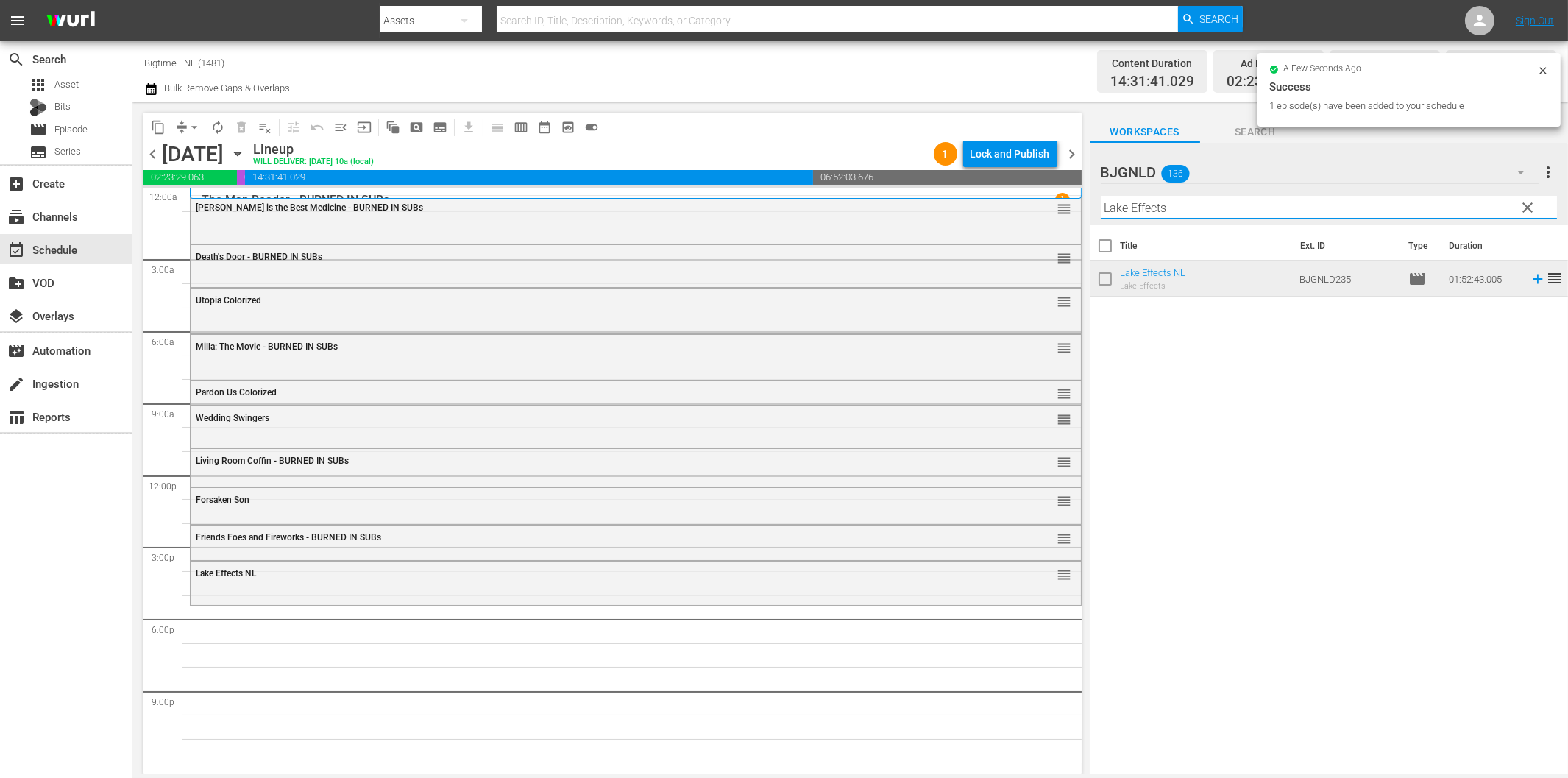
click at [1148, 212] on input "Lake Effects" at bounding box center [1329, 207] width 456 height 23
paste input "Perfect Break"
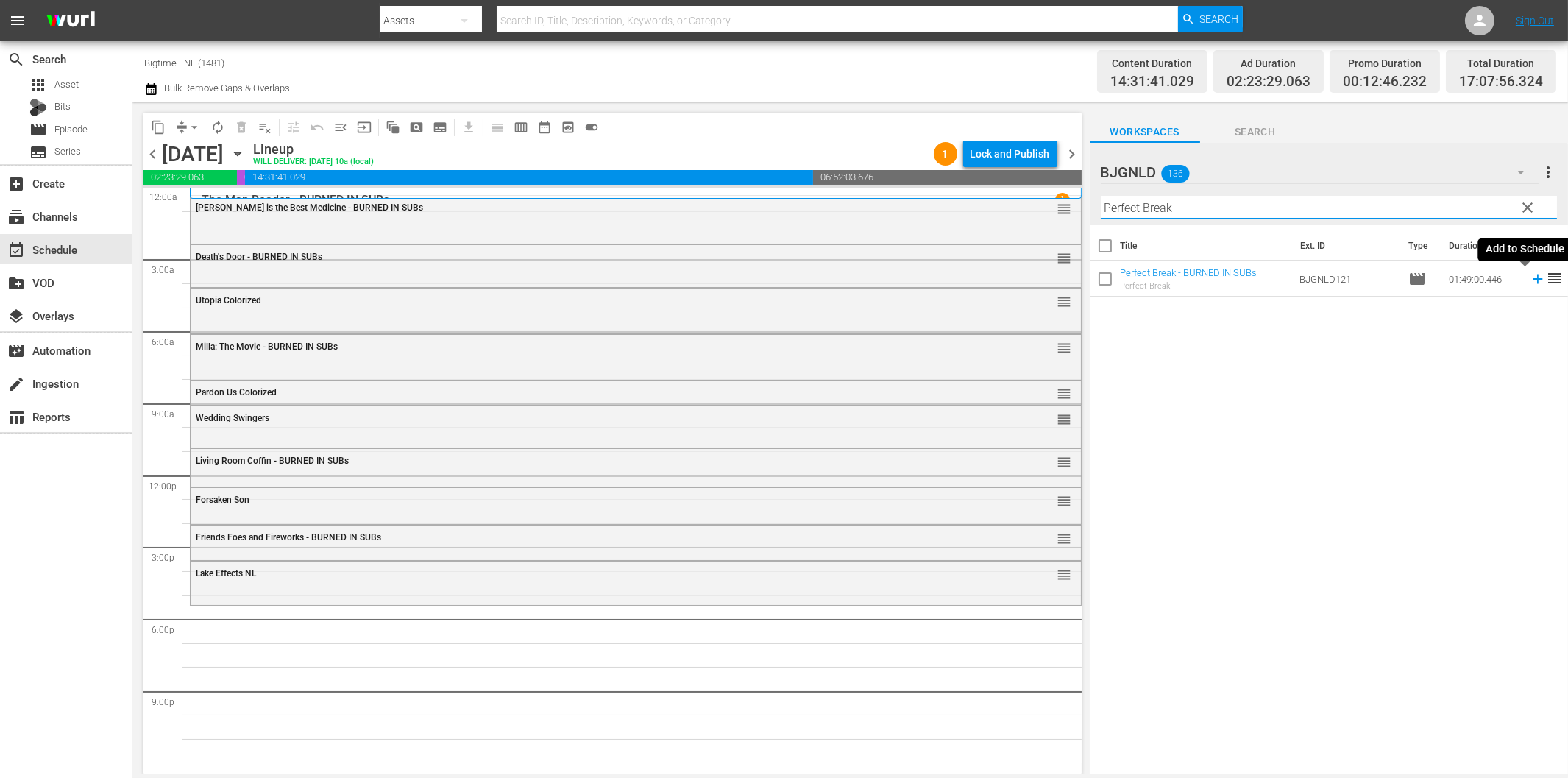
click at [1530, 278] on icon at bounding box center [1538, 279] width 16 height 16
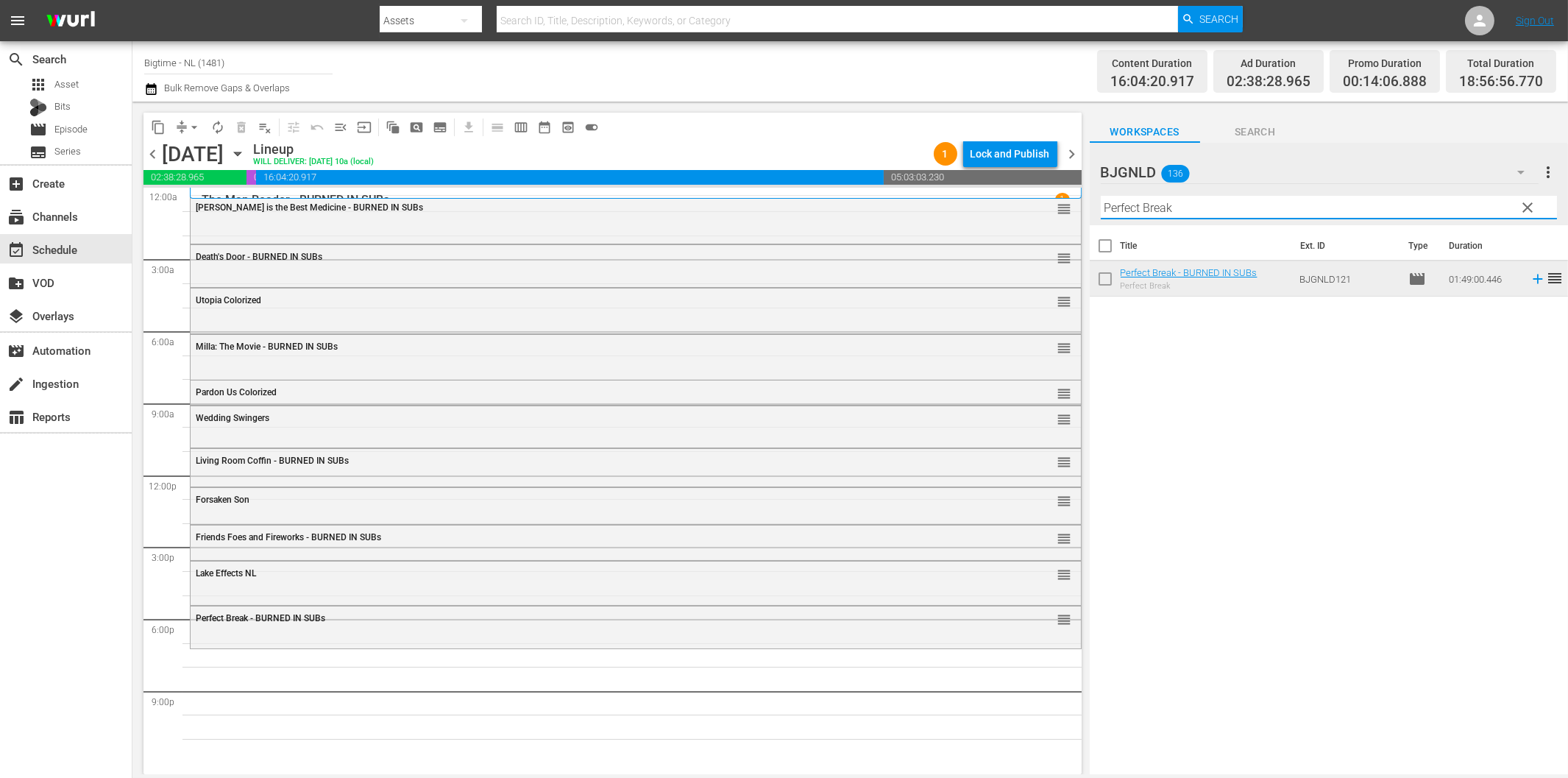
click at [1260, 209] on input "Perfect Break" at bounding box center [1329, 207] width 456 height 23
paste input "Fast and Frantic"
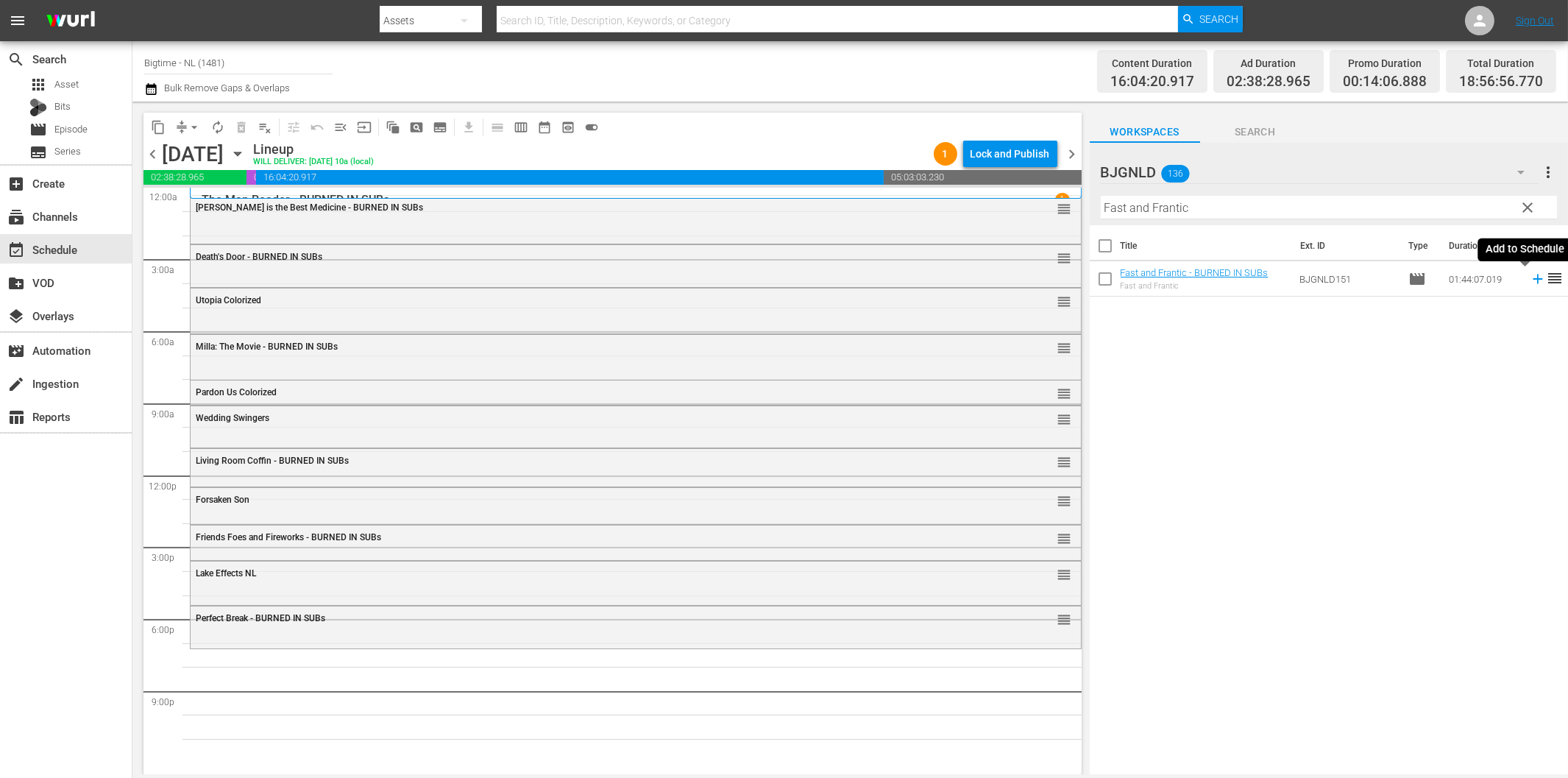
click at [1532, 278] on icon at bounding box center [1537, 279] width 9 height 9
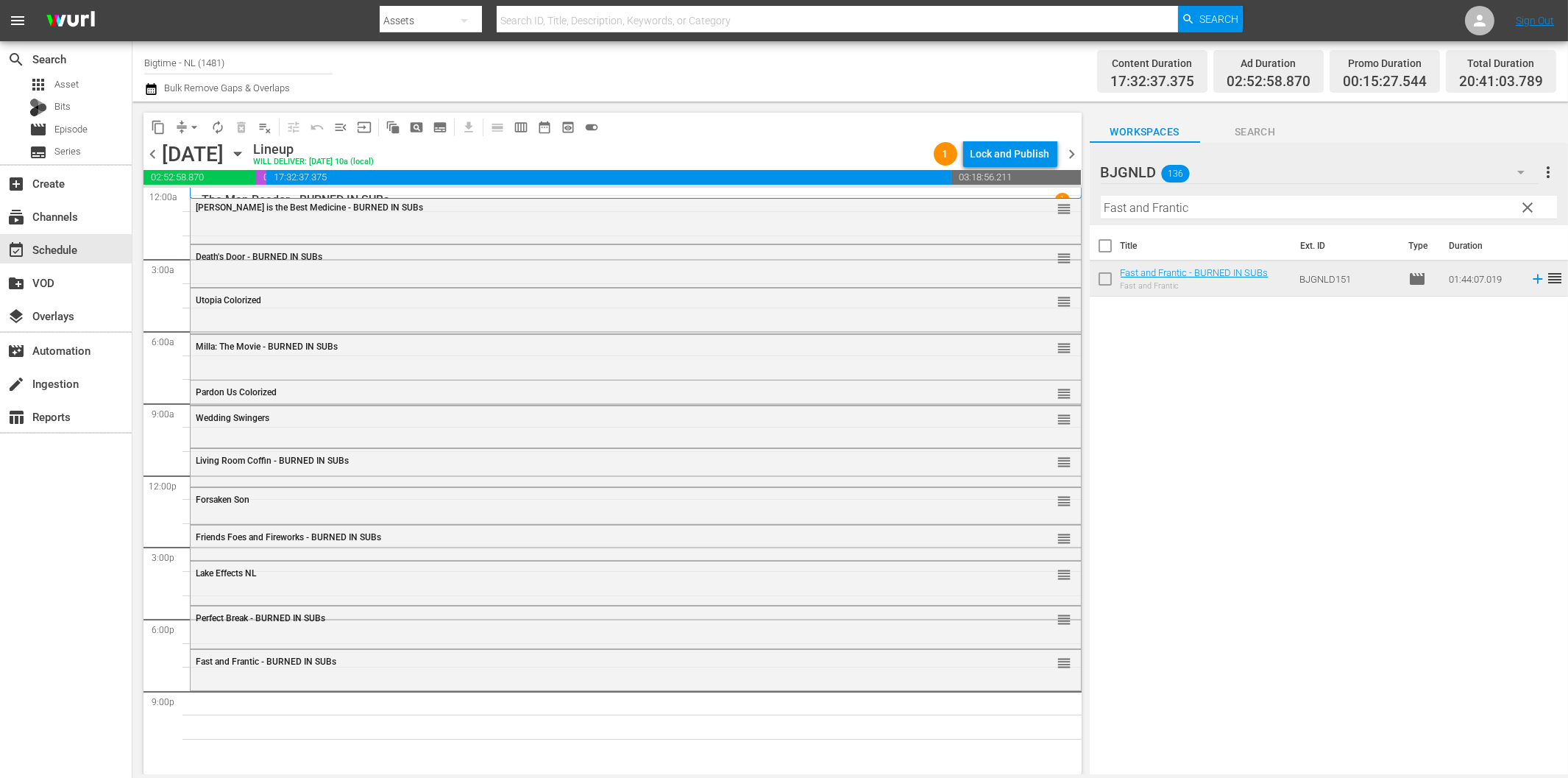
click at [1278, 210] on input "Fast and Frantic" at bounding box center [1329, 207] width 456 height 23
paste input "Ice Twisters"
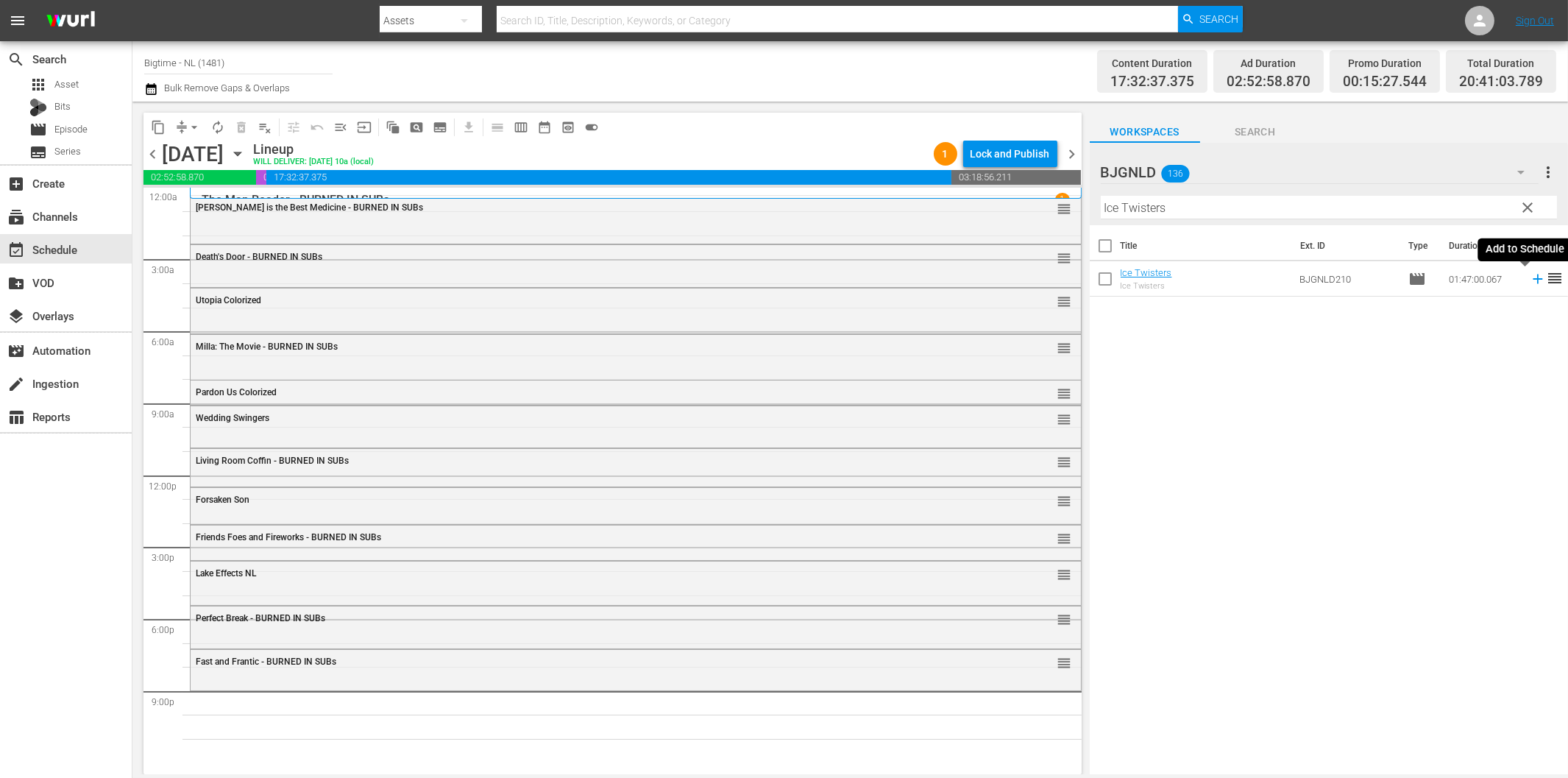
click at [1532, 280] on icon at bounding box center [1537, 279] width 9 height 9
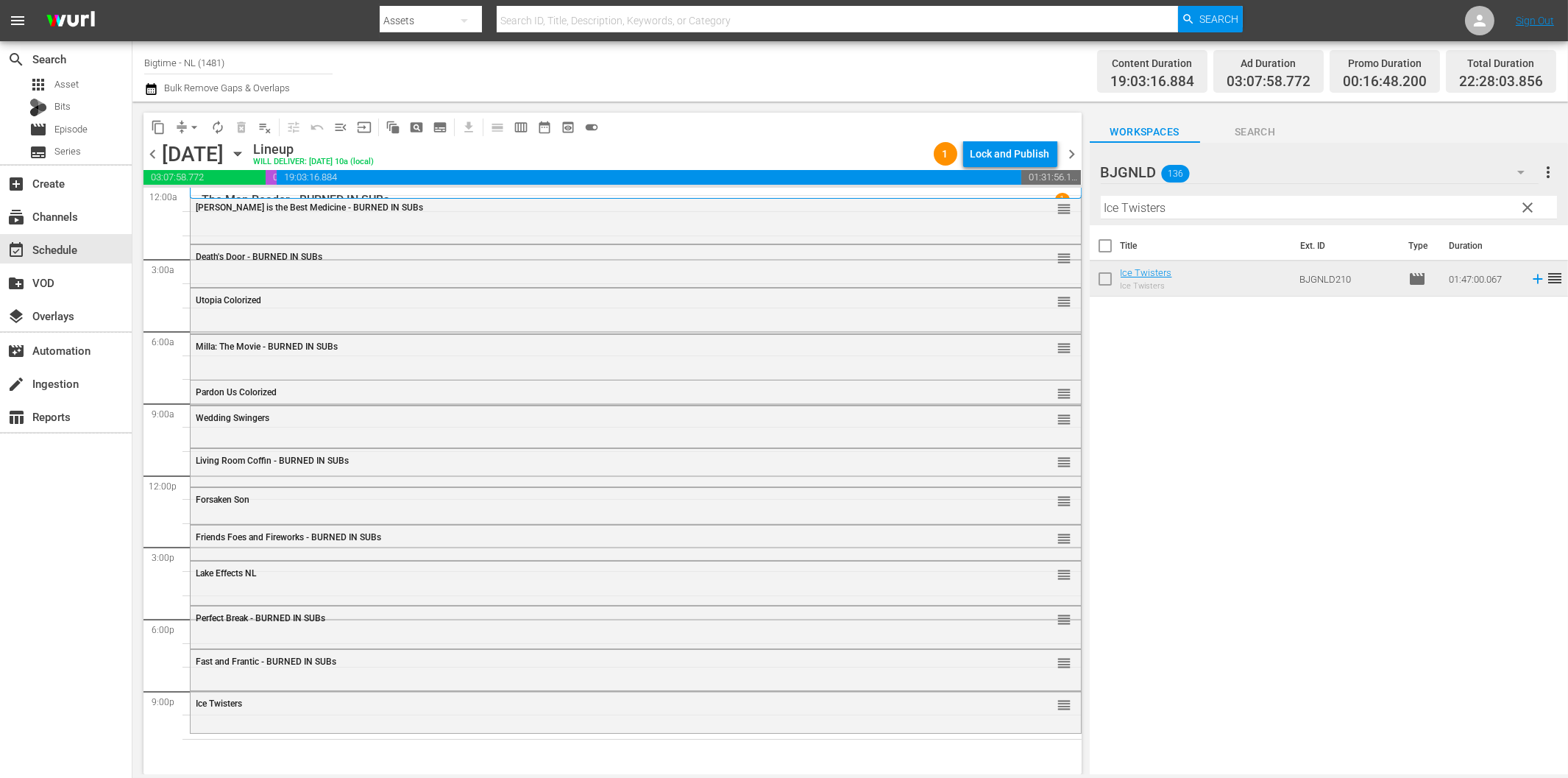
click at [1209, 208] on input "Ice Twisters" at bounding box center [1329, 207] width 456 height 23
paste input "Creature in the Wood"
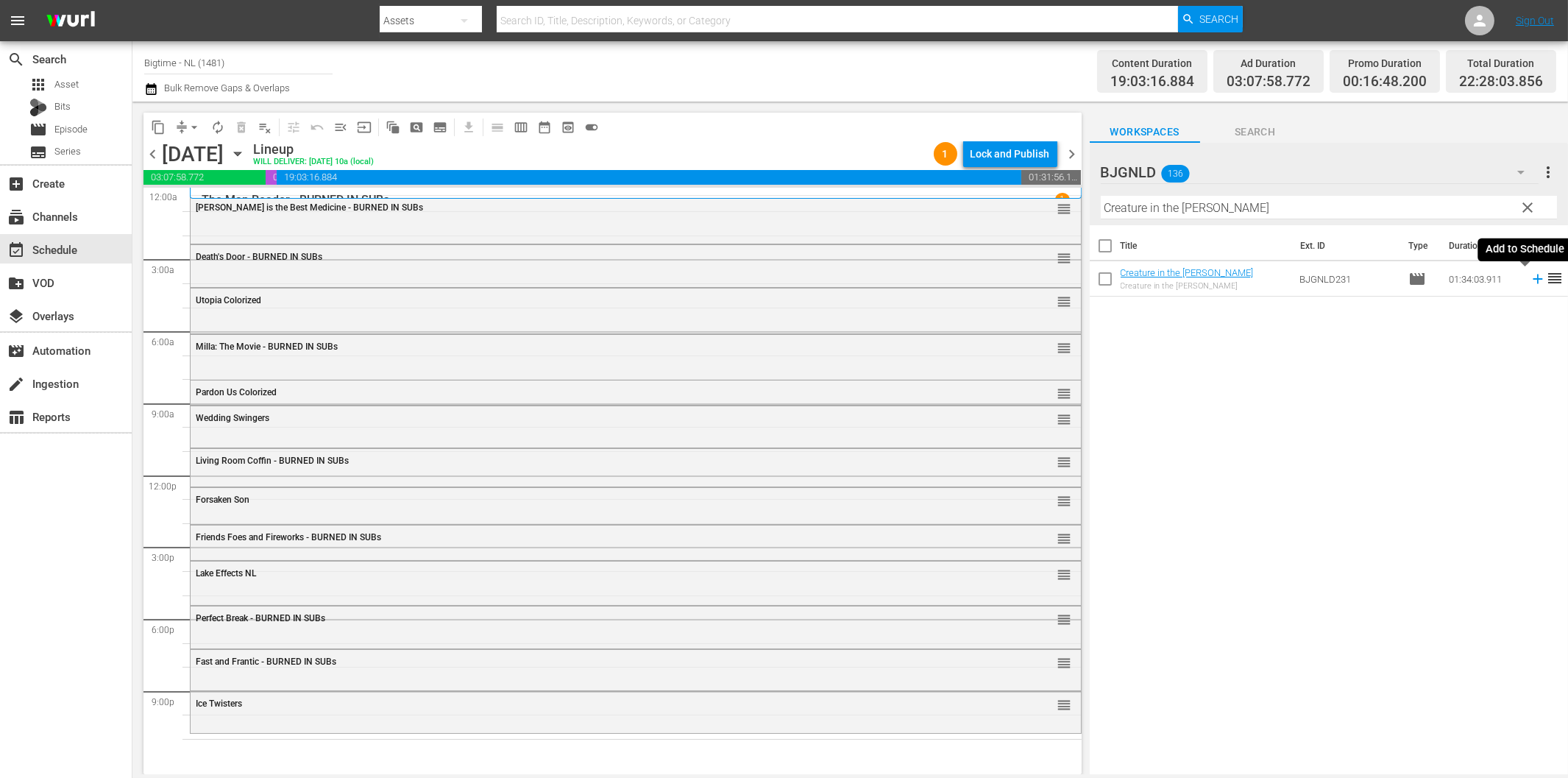
click at [1530, 276] on icon at bounding box center [1538, 279] width 16 height 16
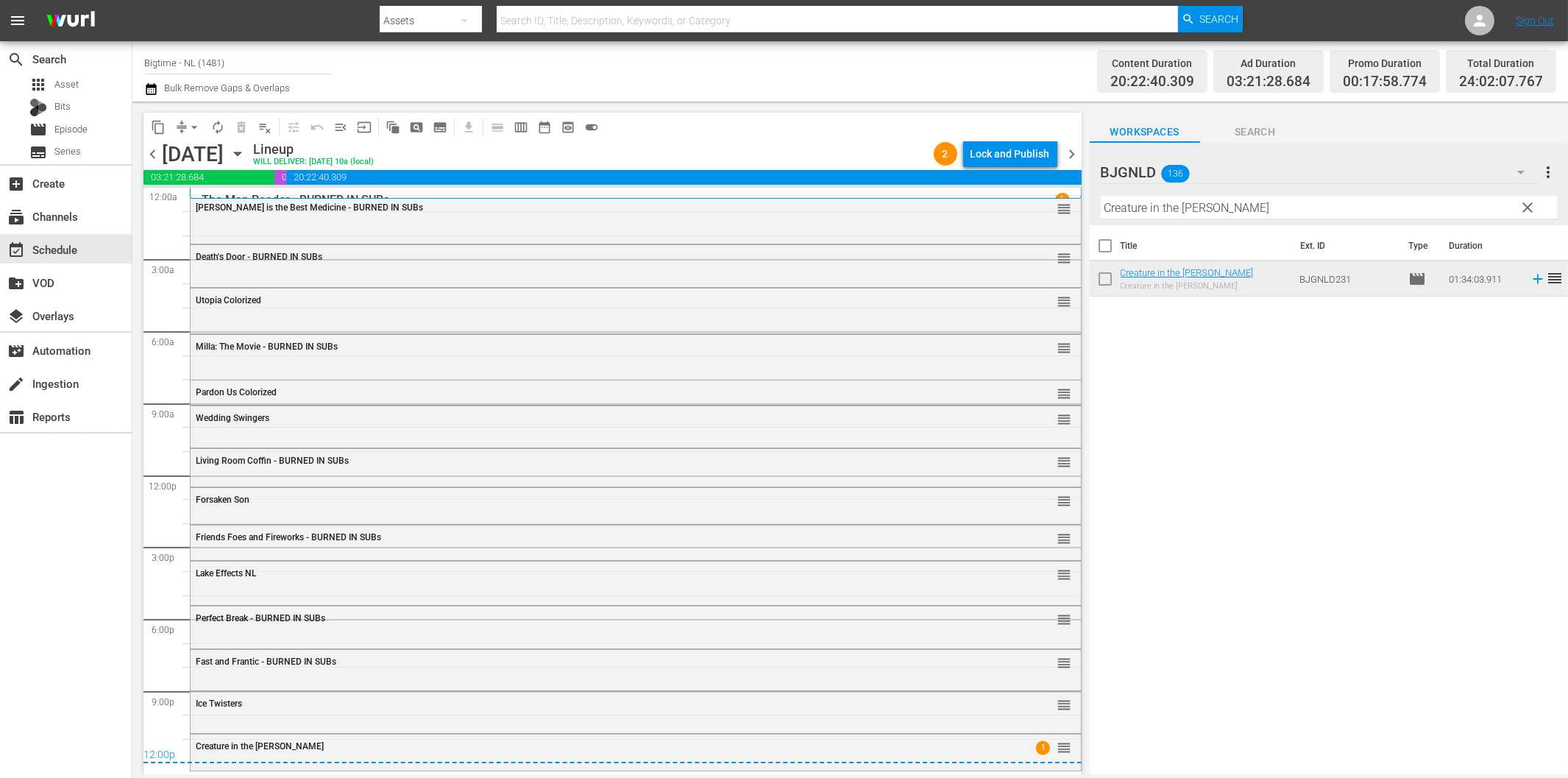
click at [1000, 139] on div "content_copy compress arrow_drop_down autorenew_outlined delete_forever_outline…" at bounding box center [612, 127] width 938 height 29
click at [1025, 147] on div "Lock and Publish" at bounding box center [1010, 153] width 79 height 26
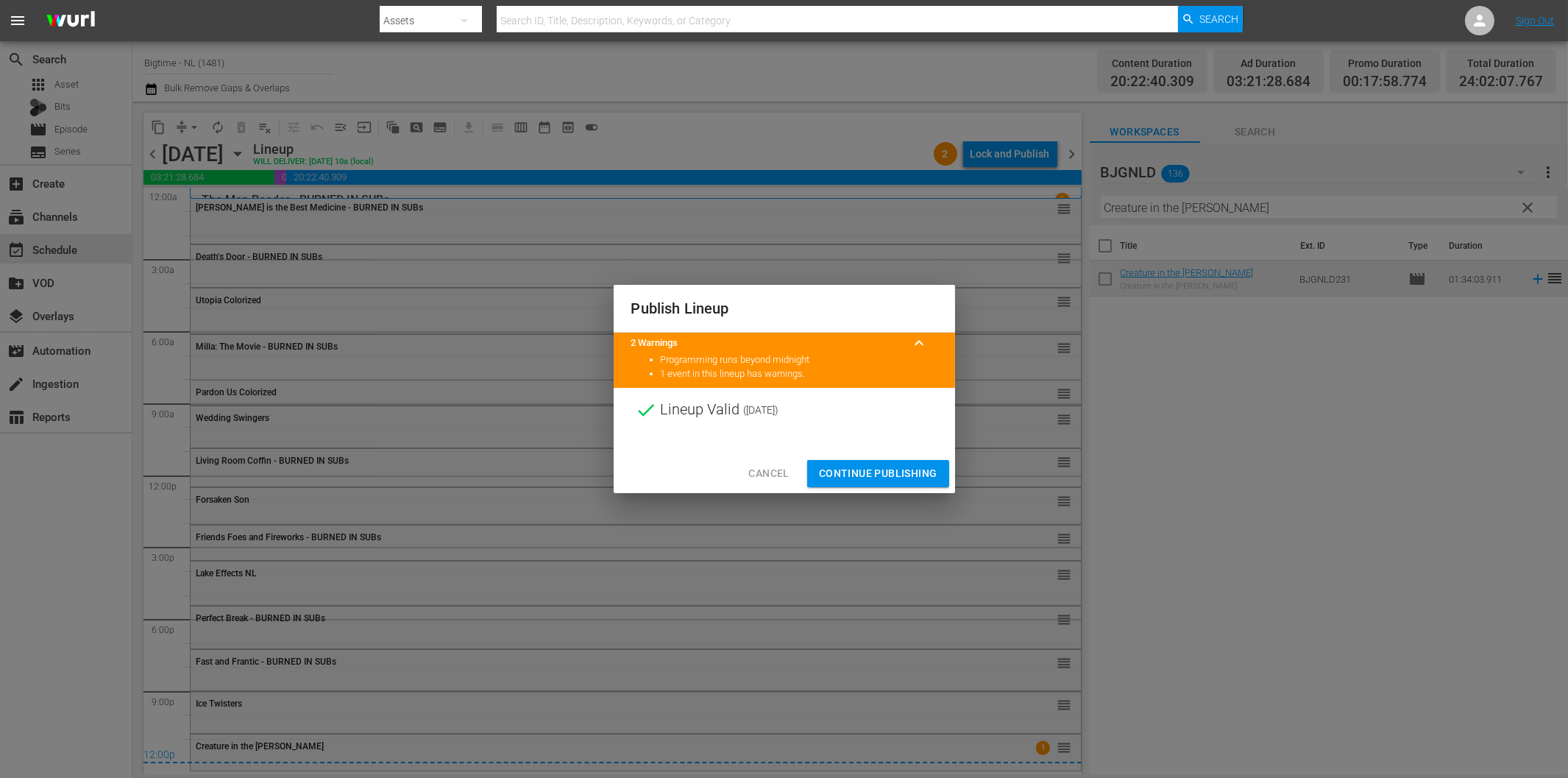
click at [895, 470] on span "Continue Publishing" at bounding box center [878, 473] width 118 height 19
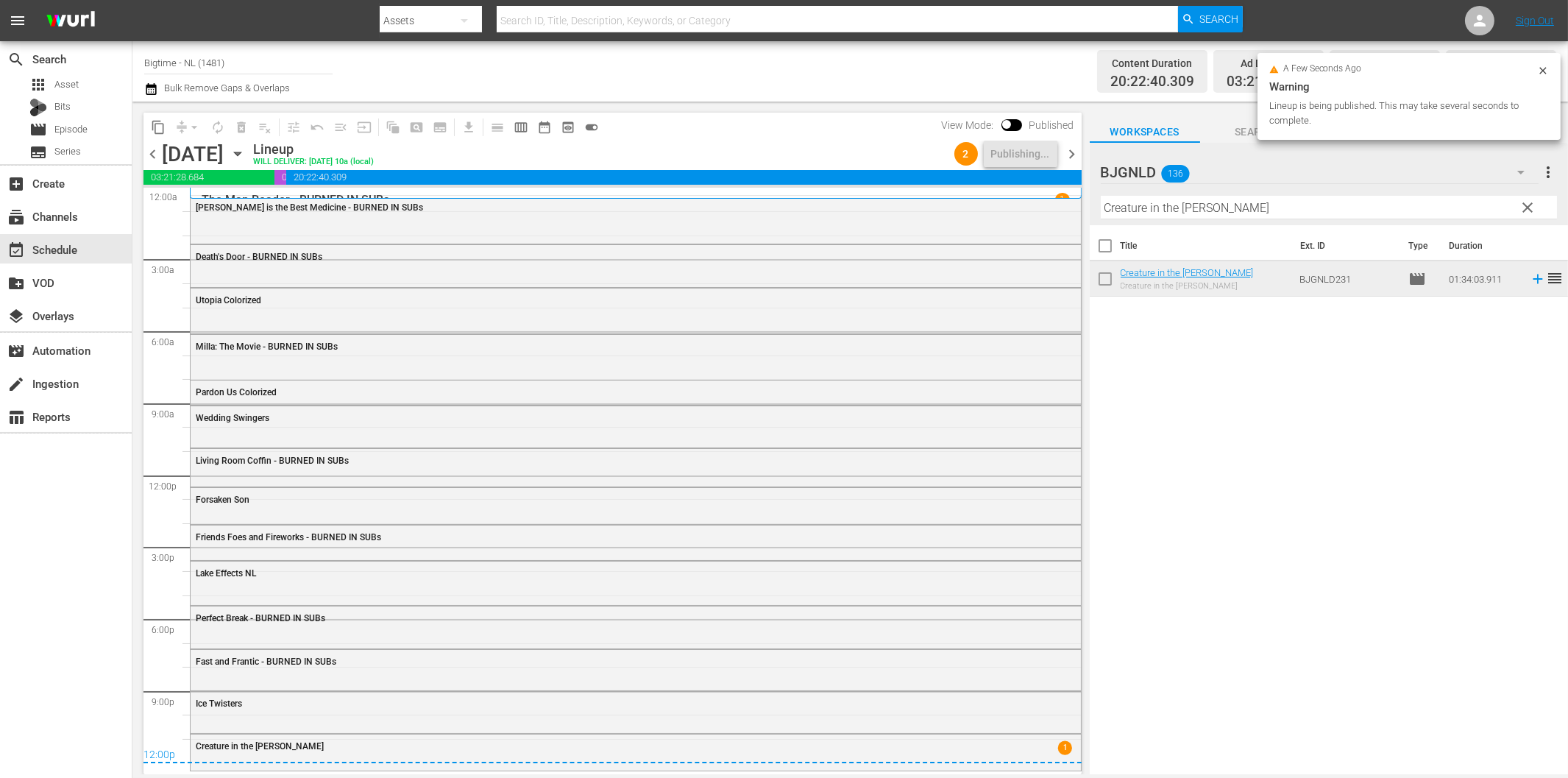
click at [1071, 150] on span "chevron_right" at bounding box center [1072, 154] width 19 height 19
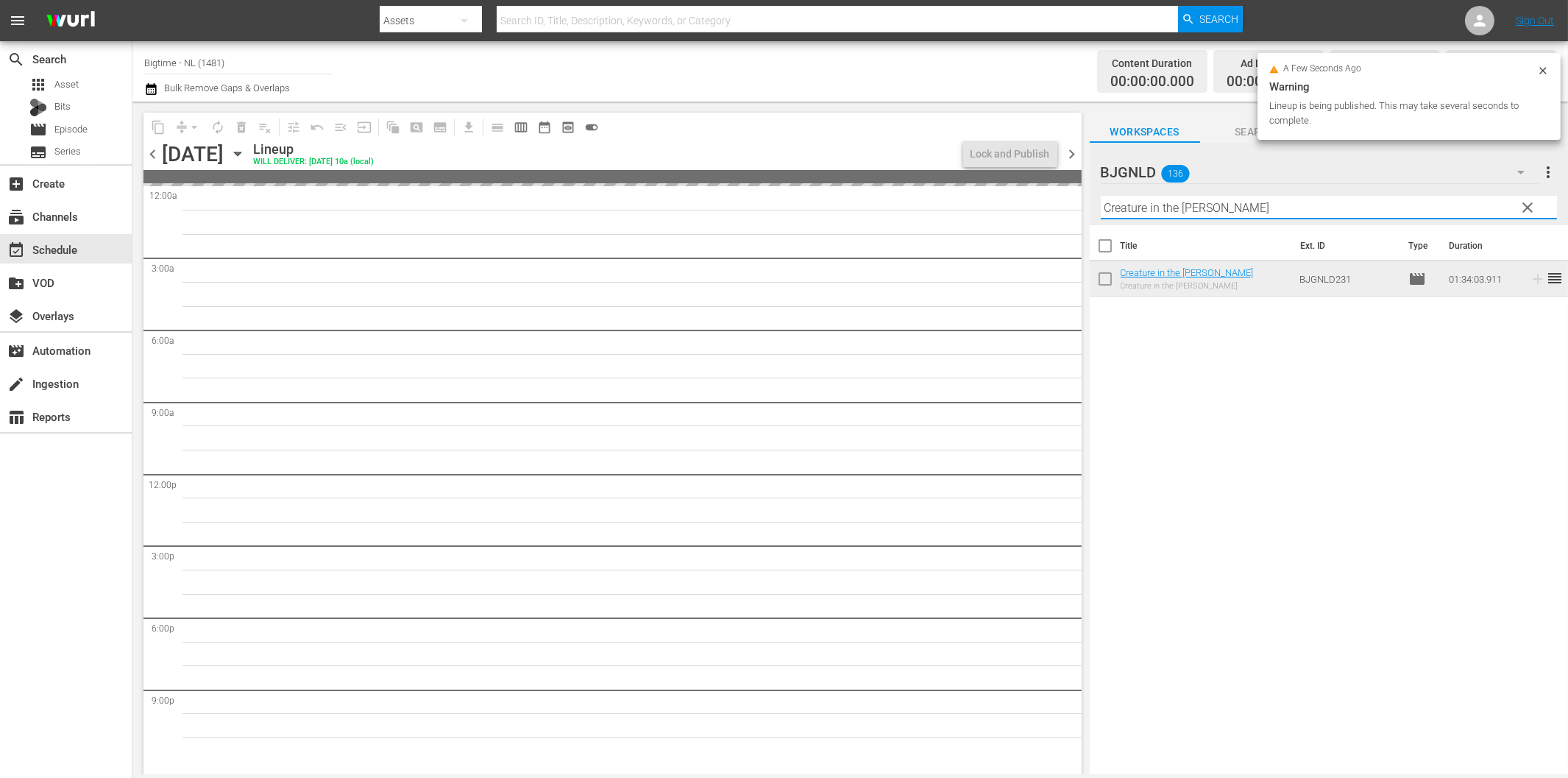
click at [1194, 209] on input "Creature in the [PERSON_NAME]" at bounding box center [1329, 207] width 456 height 23
paste input "Survive or Die"
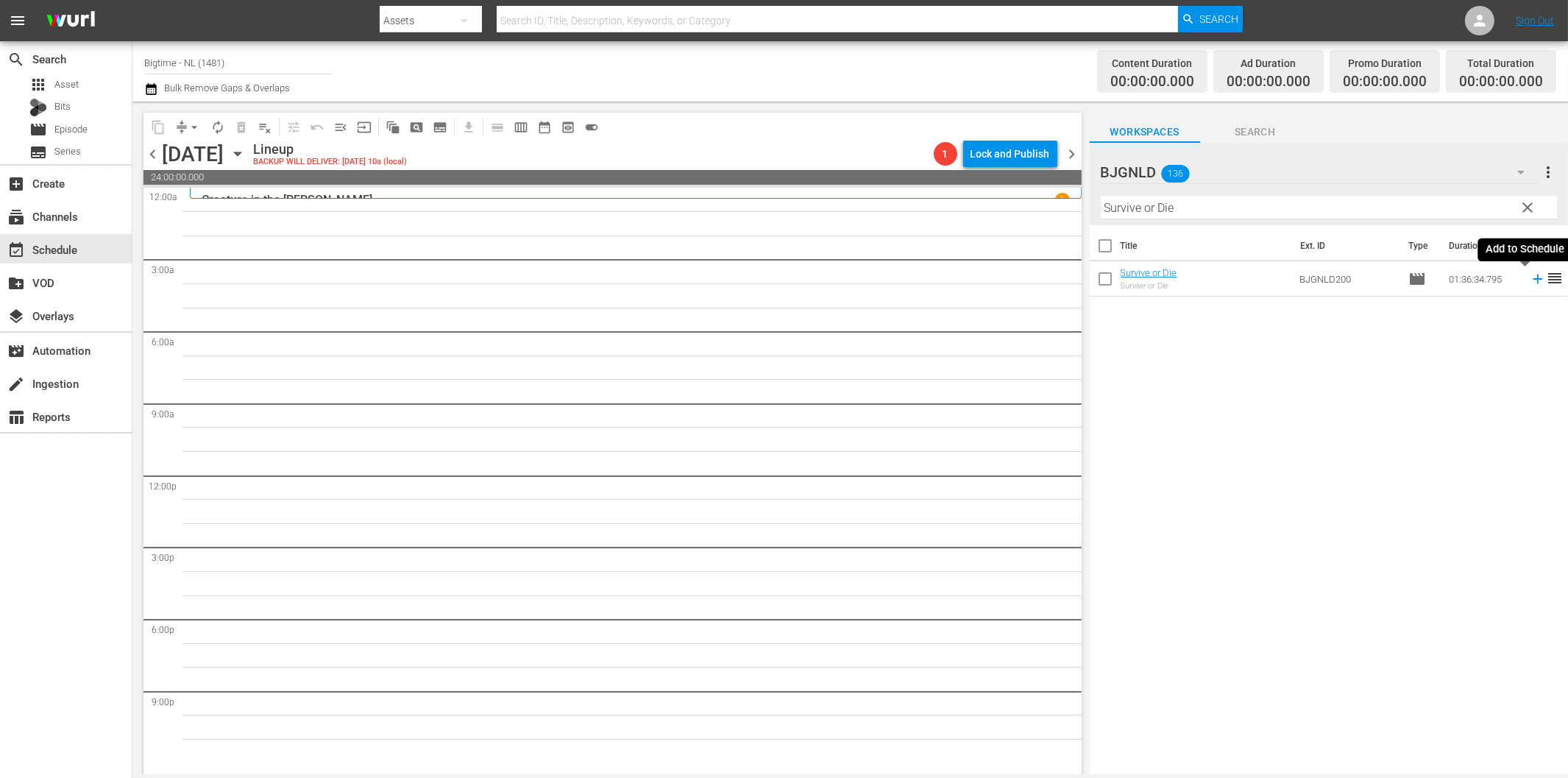
click at [1530, 277] on icon at bounding box center [1538, 279] width 16 height 16
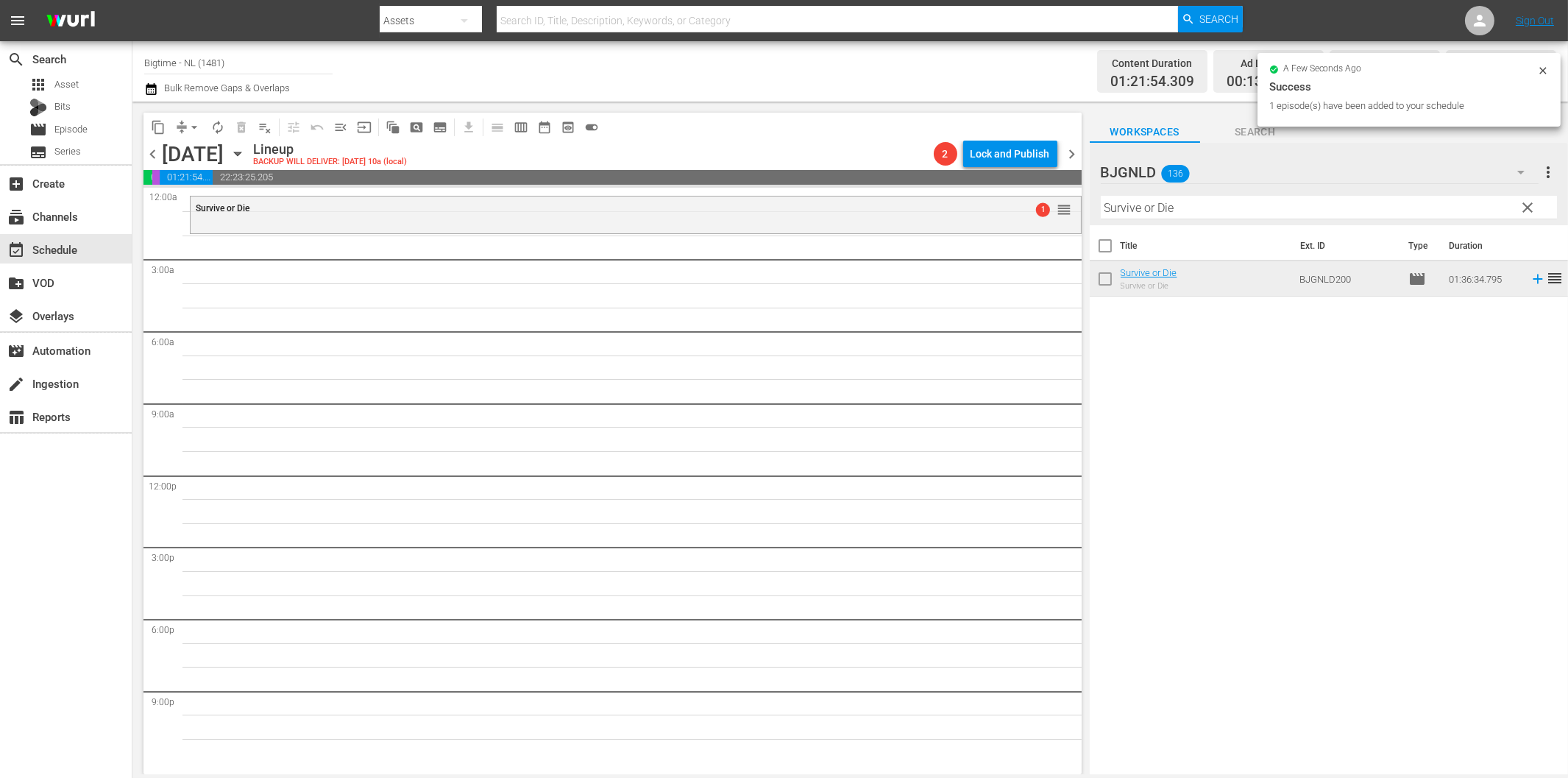
click at [1232, 208] on input "Survive or Die" at bounding box center [1329, 207] width 456 height 23
paste input "Light of Min"
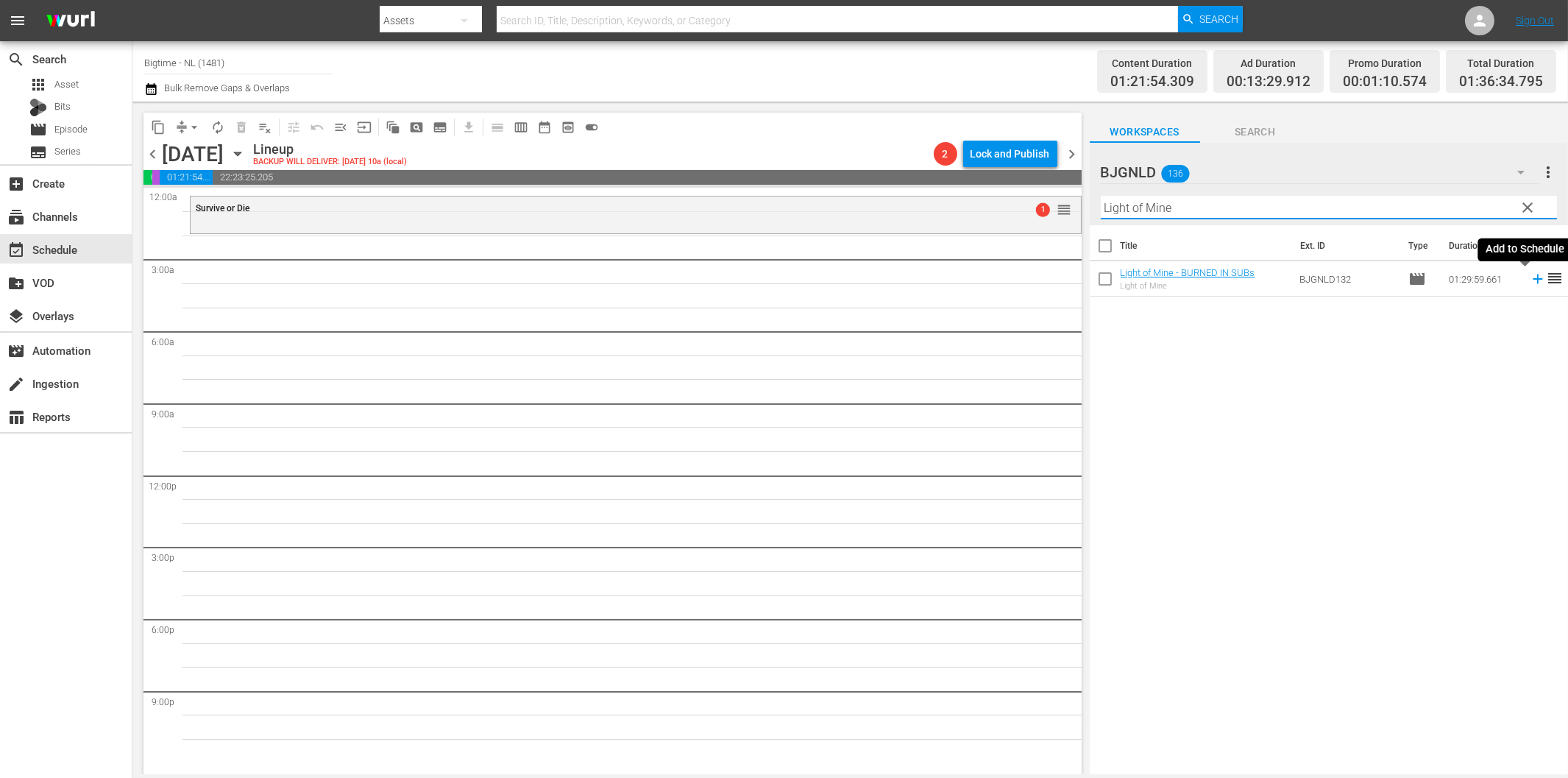
click at [1530, 281] on icon at bounding box center [1538, 279] width 16 height 16
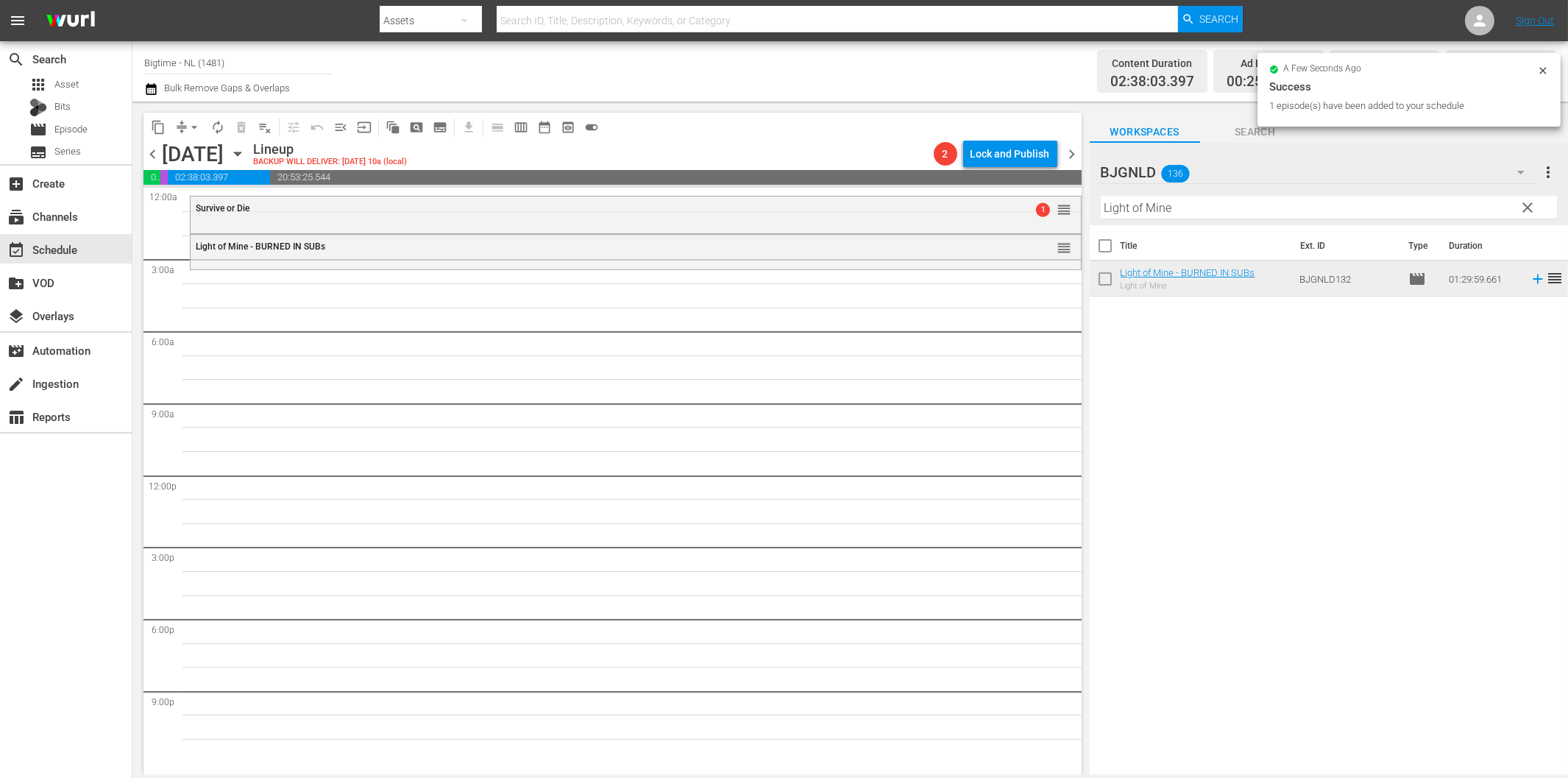
click at [1146, 202] on input "Light of Mine" at bounding box center [1329, 207] width 456 height 23
paste input "Guardian"
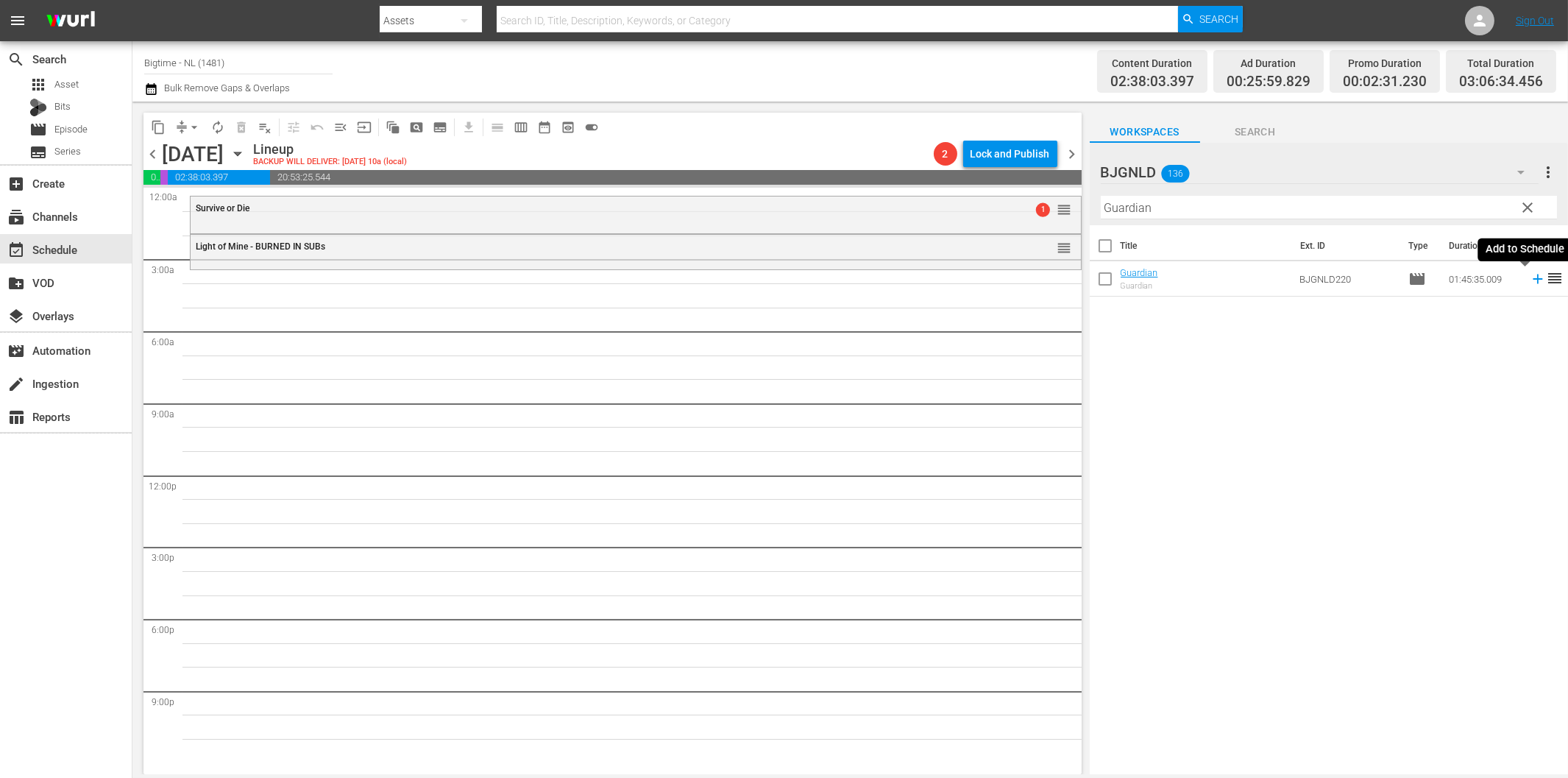
click at [1530, 280] on icon at bounding box center [1538, 279] width 16 height 16
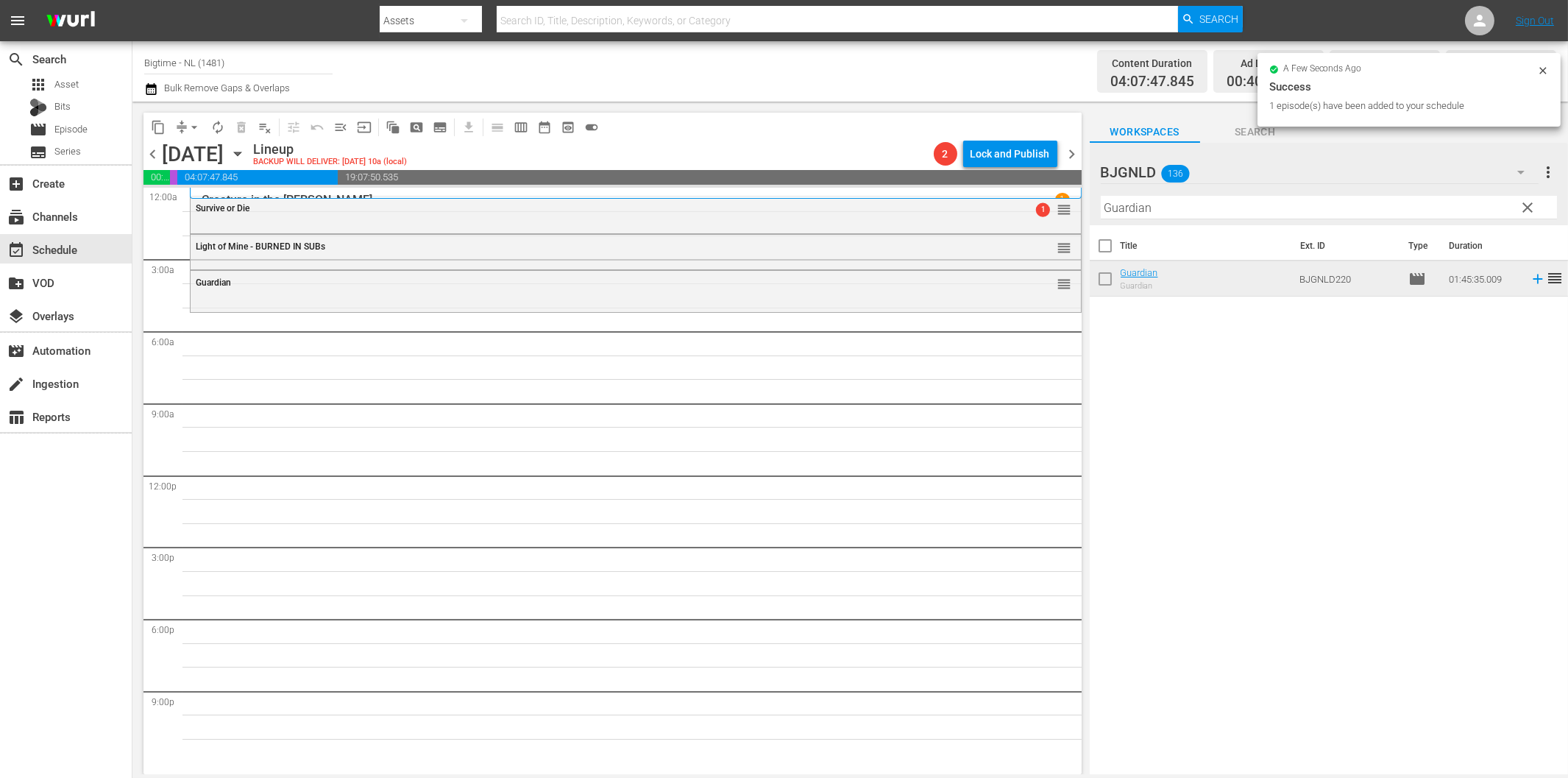
click at [1165, 207] on input "Guardian" at bounding box center [1329, 207] width 456 height 23
paste input "The Fat Boy Chronicles"
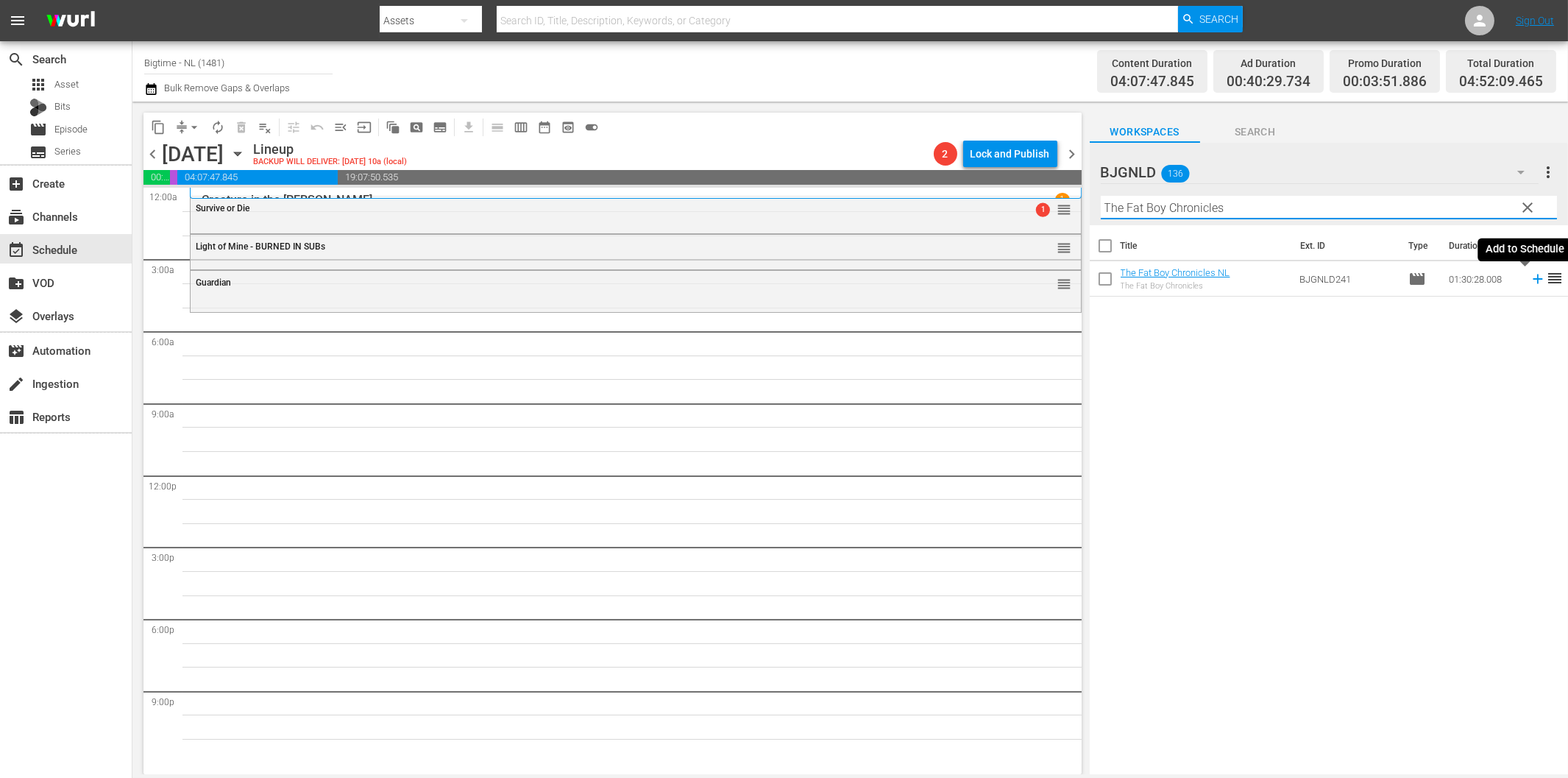
click at [1530, 281] on icon at bounding box center [1538, 279] width 16 height 16
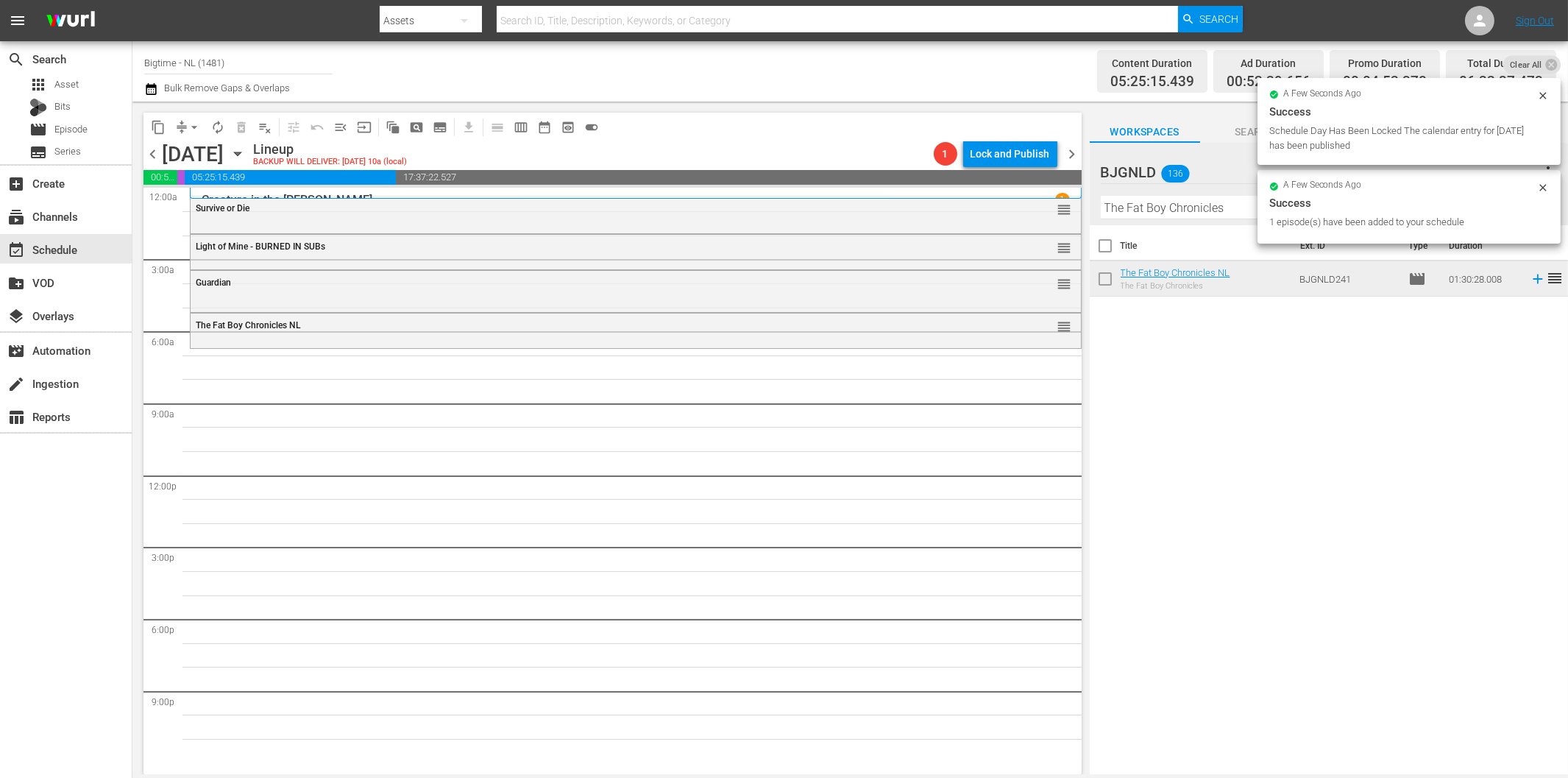
click at [1187, 211] on input "The Fat Boy Chronicles" at bounding box center [1329, 207] width 456 height 23
paste input "6 Non Smoker"
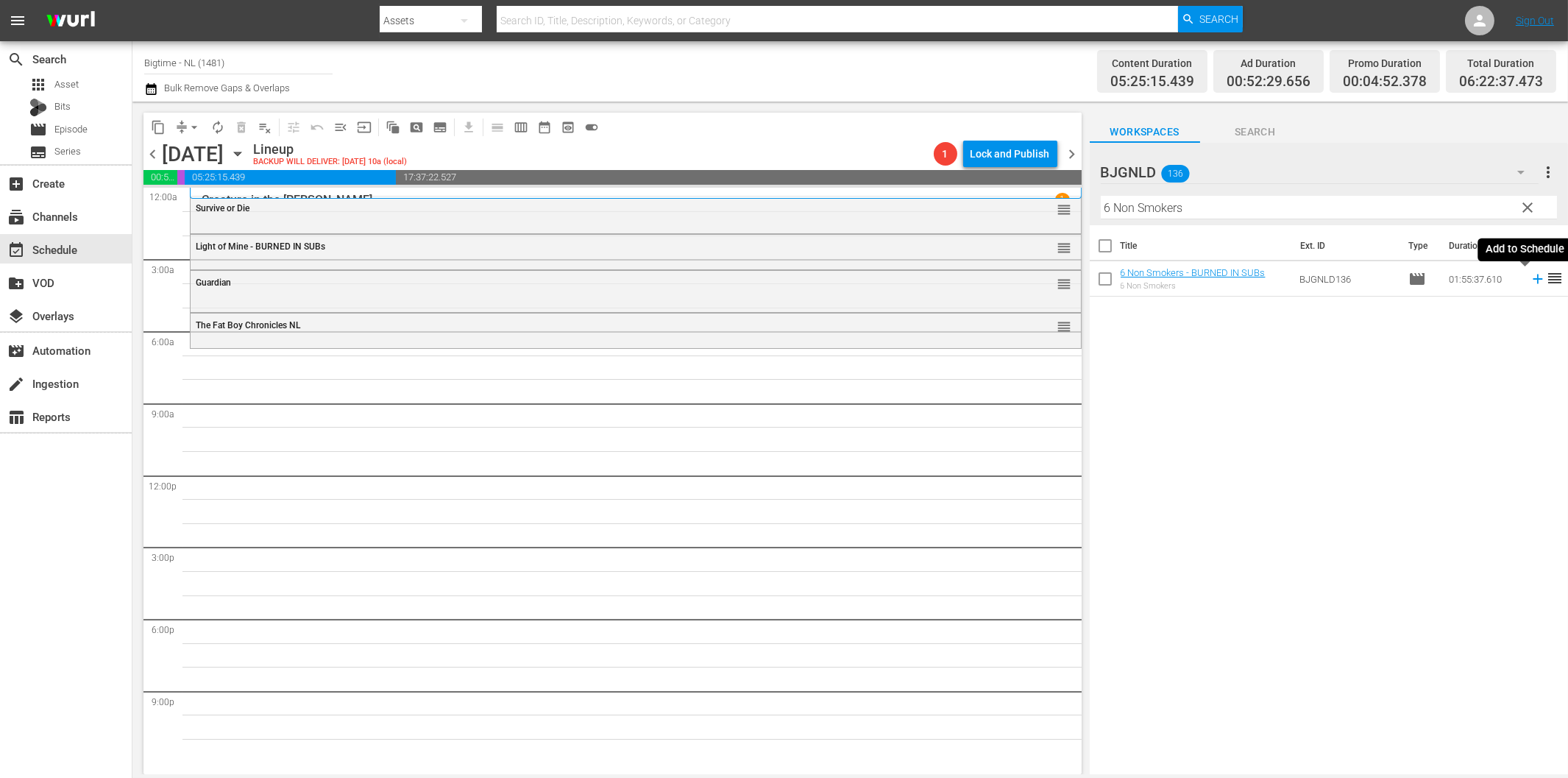
click at [1530, 280] on icon at bounding box center [1538, 279] width 16 height 16
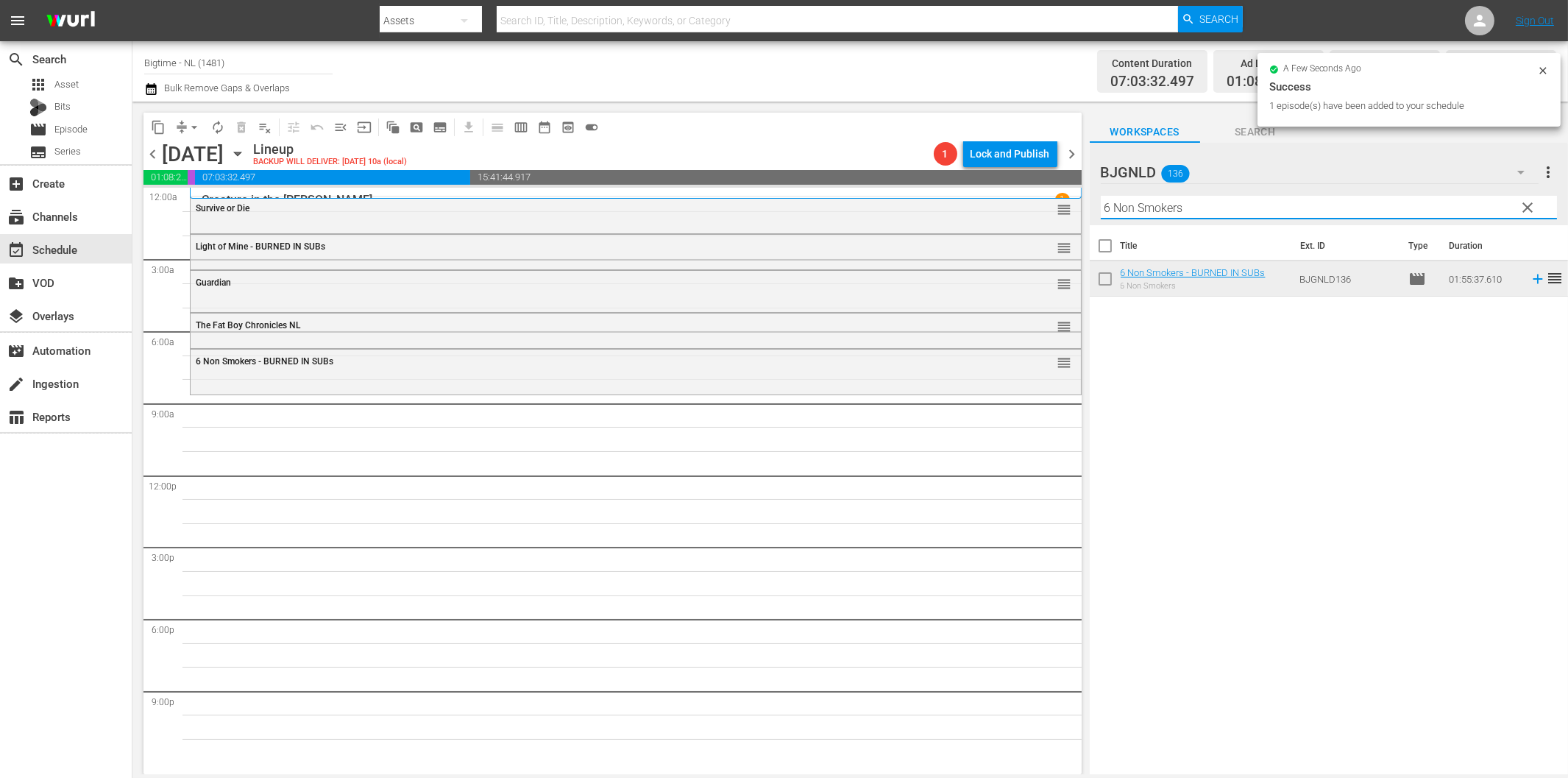
click at [1216, 213] on input "6 Non Smokers" at bounding box center [1329, 207] width 456 height 23
paste input "Maybe I'm Fine"
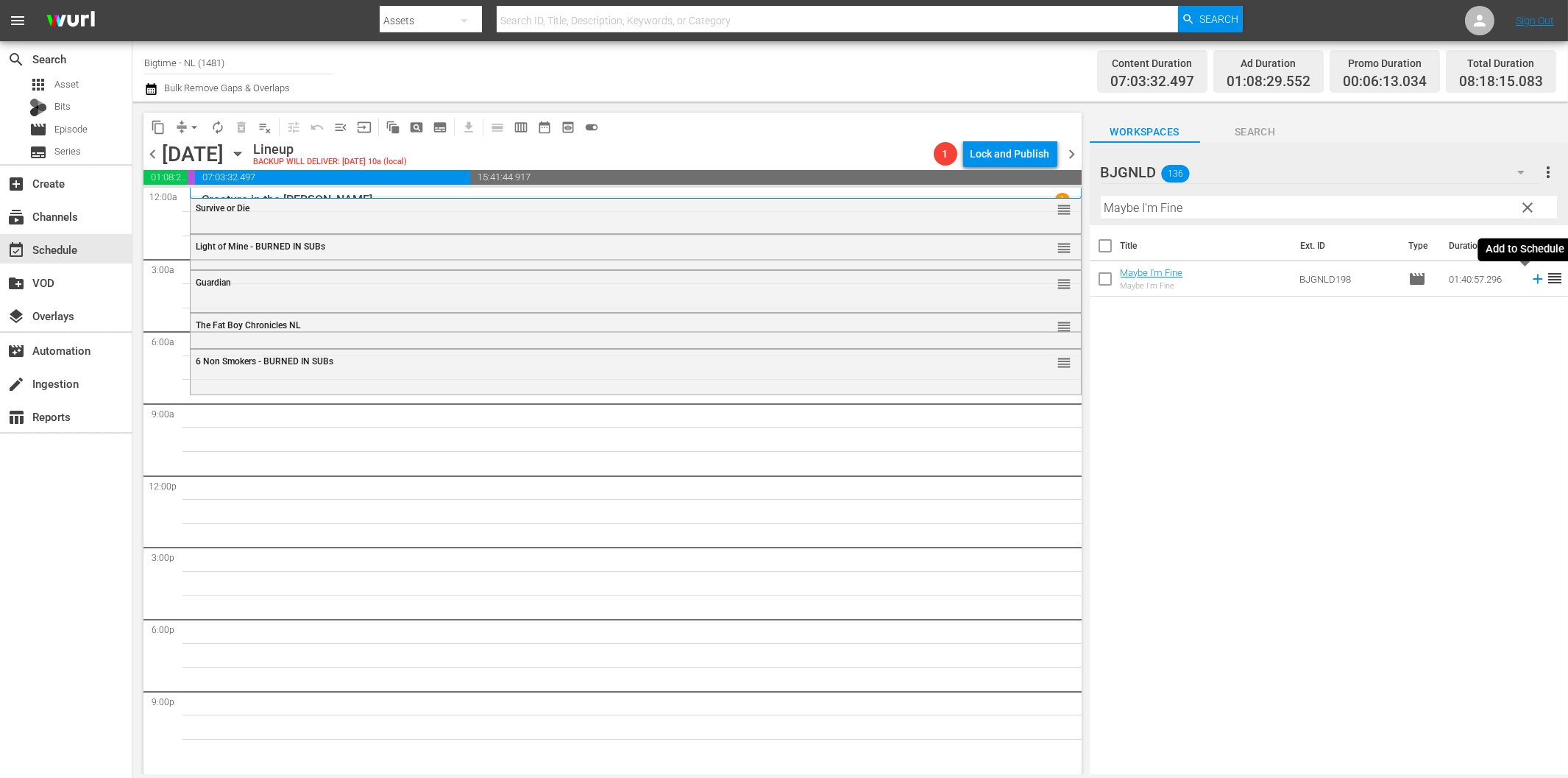
click at [1530, 278] on icon at bounding box center [1538, 279] width 16 height 16
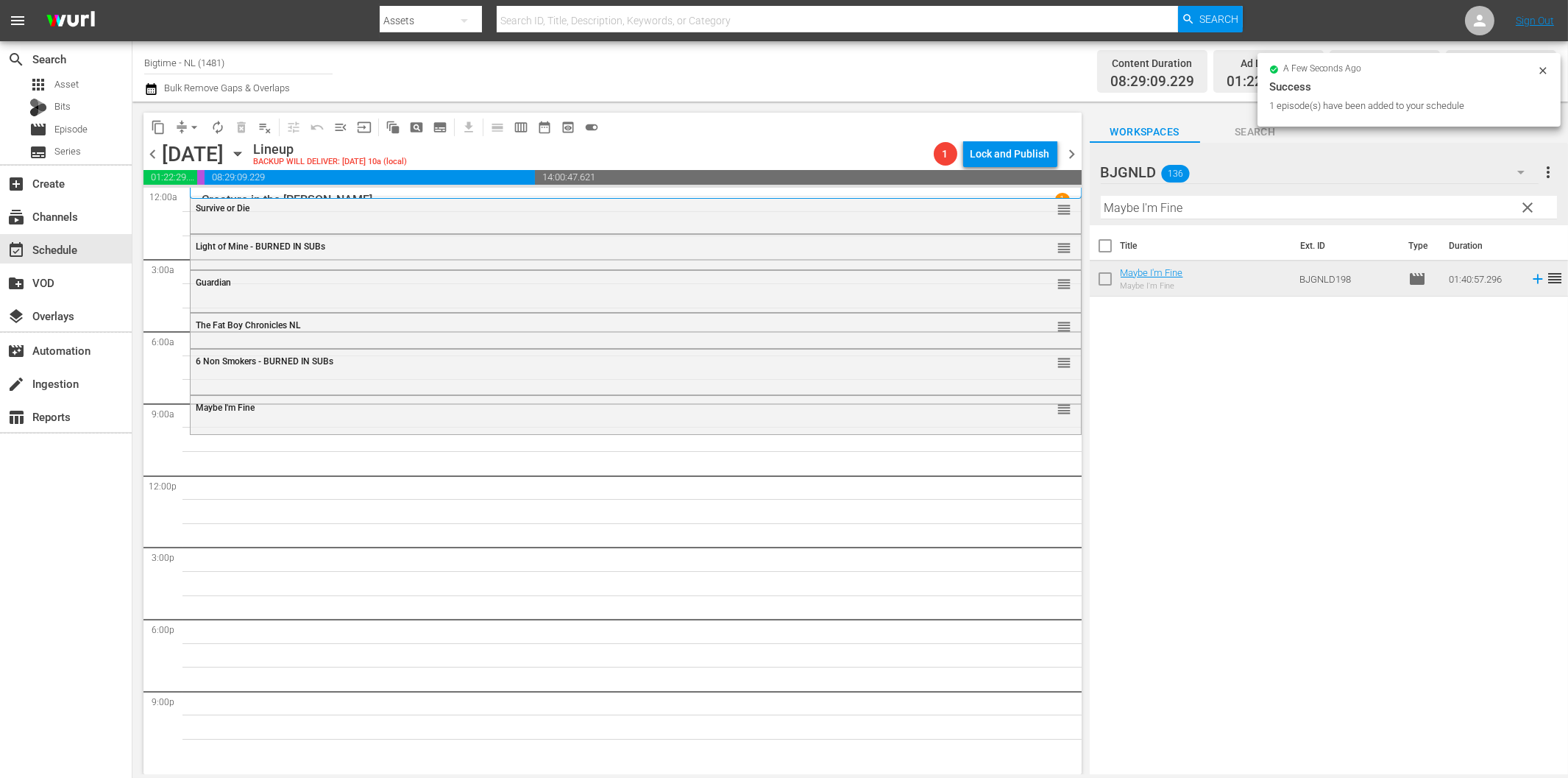
click at [1215, 201] on input "Maybe I'm Fine" at bounding box center [1329, 207] width 456 height 23
paste input "[PERSON_NAME] Hills Bandits"
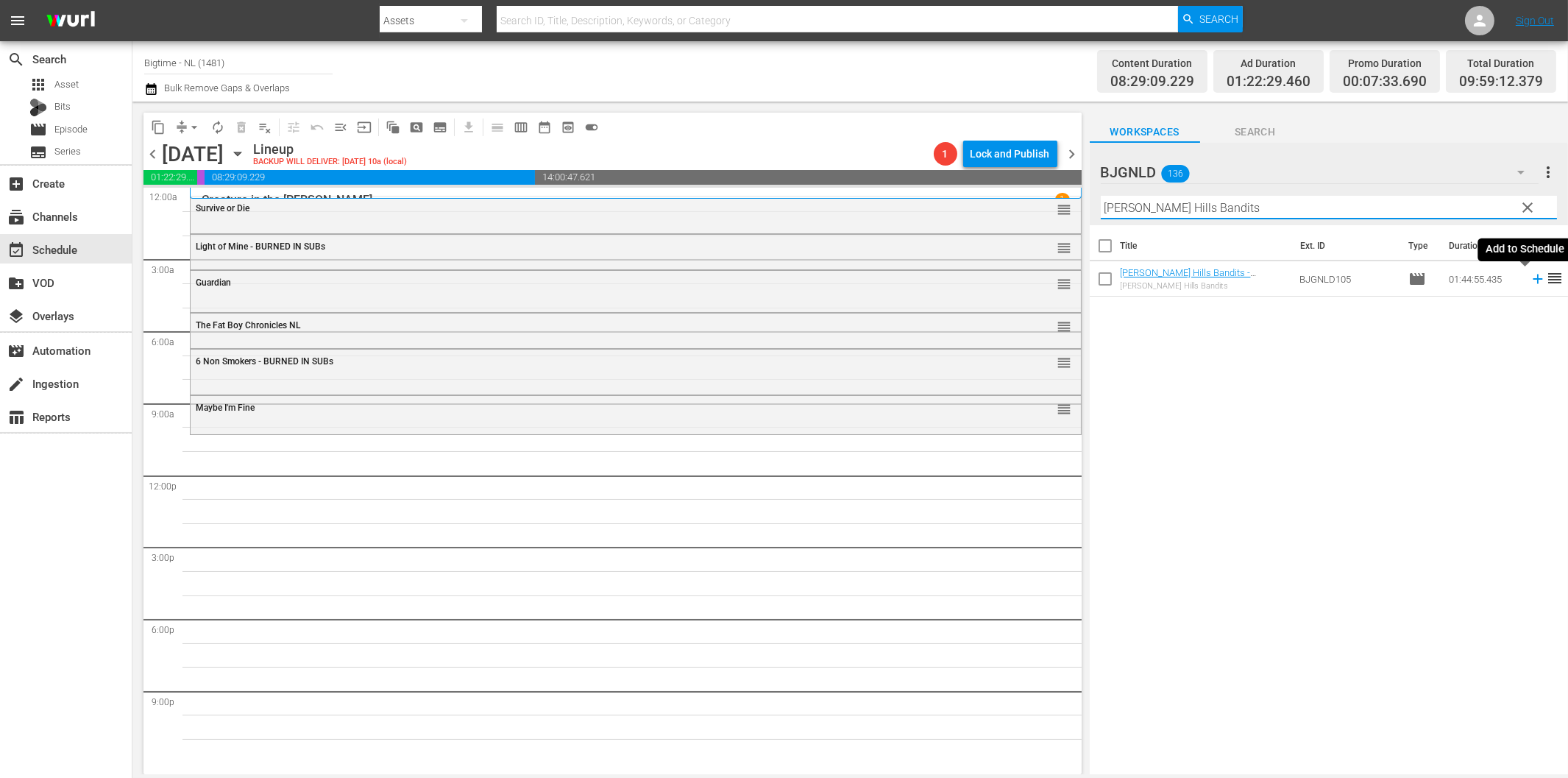
click at [1532, 280] on icon at bounding box center [1537, 279] width 9 height 9
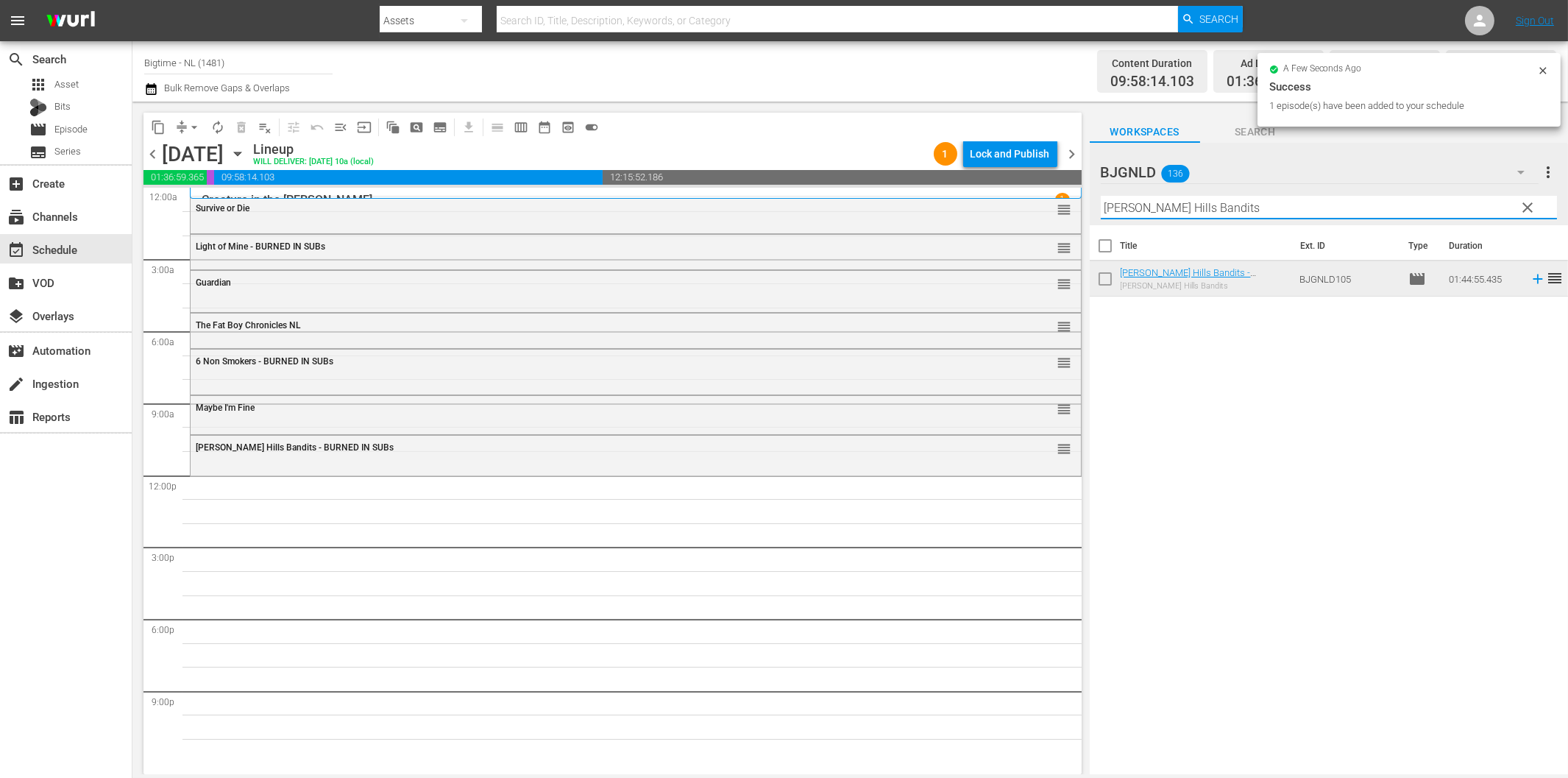
click at [1234, 206] on input "[PERSON_NAME] Hills Bandits" at bounding box center [1329, 207] width 456 height 23
paste input "To Love is Enemy of the Great Dull Void"
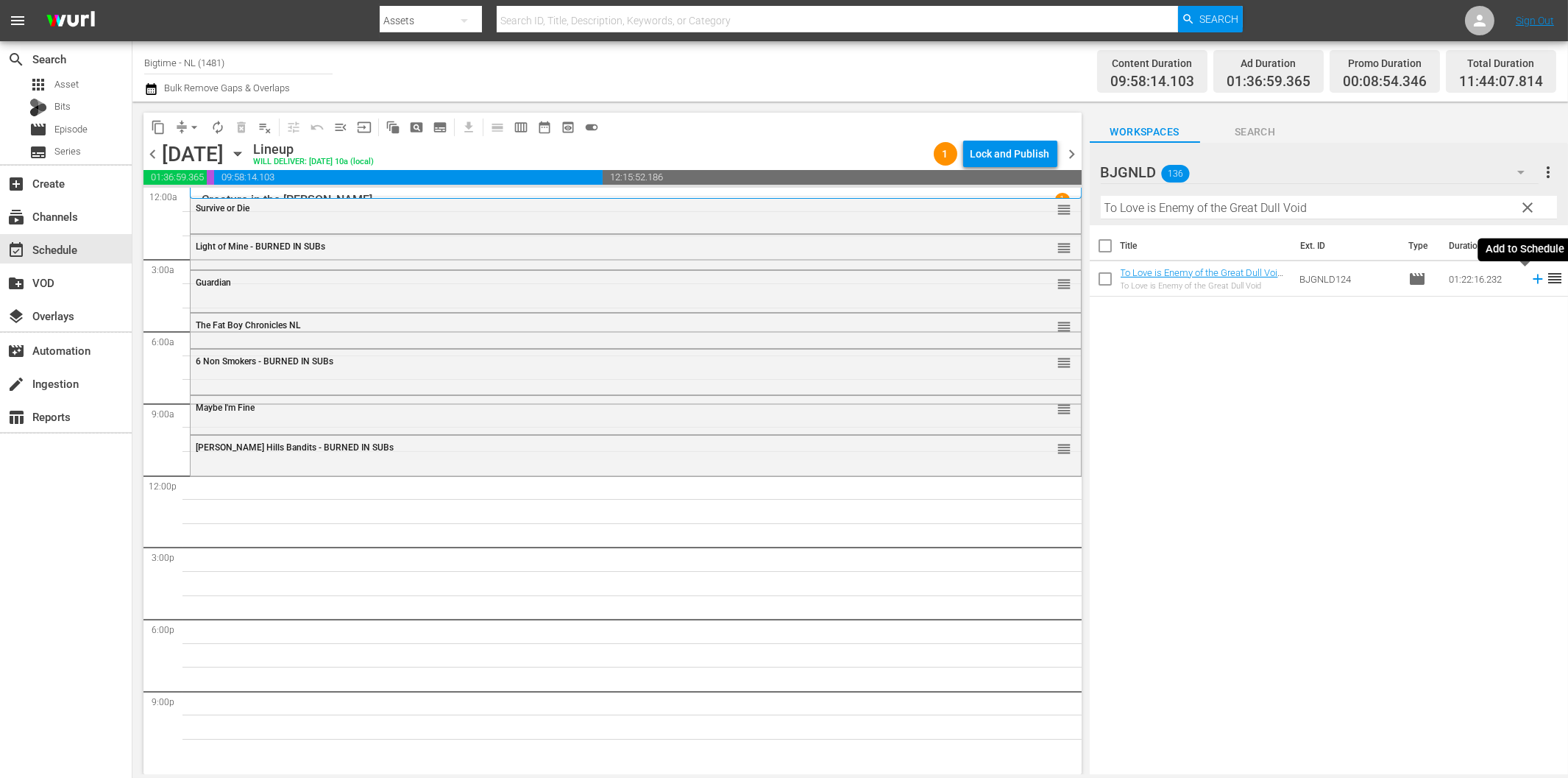
click at [1530, 280] on icon at bounding box center [1538, 279] width 16 height 16
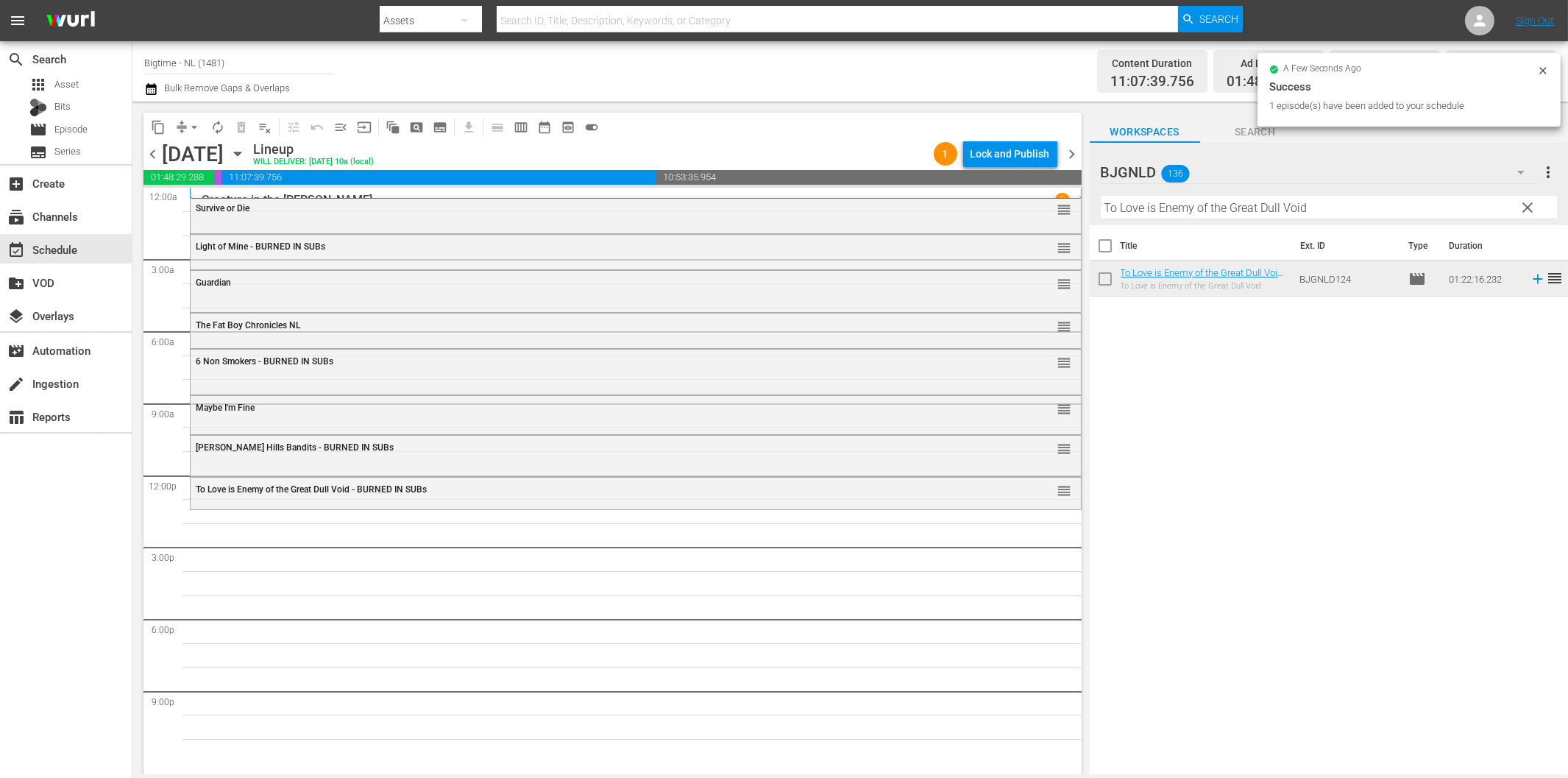
click at [1301, 200] on input "To Love is Enemy of the Great Dull Void" at bounding box center [1329, 207] width 456 height 23
paste input "Riding 79 (Beach Love)"
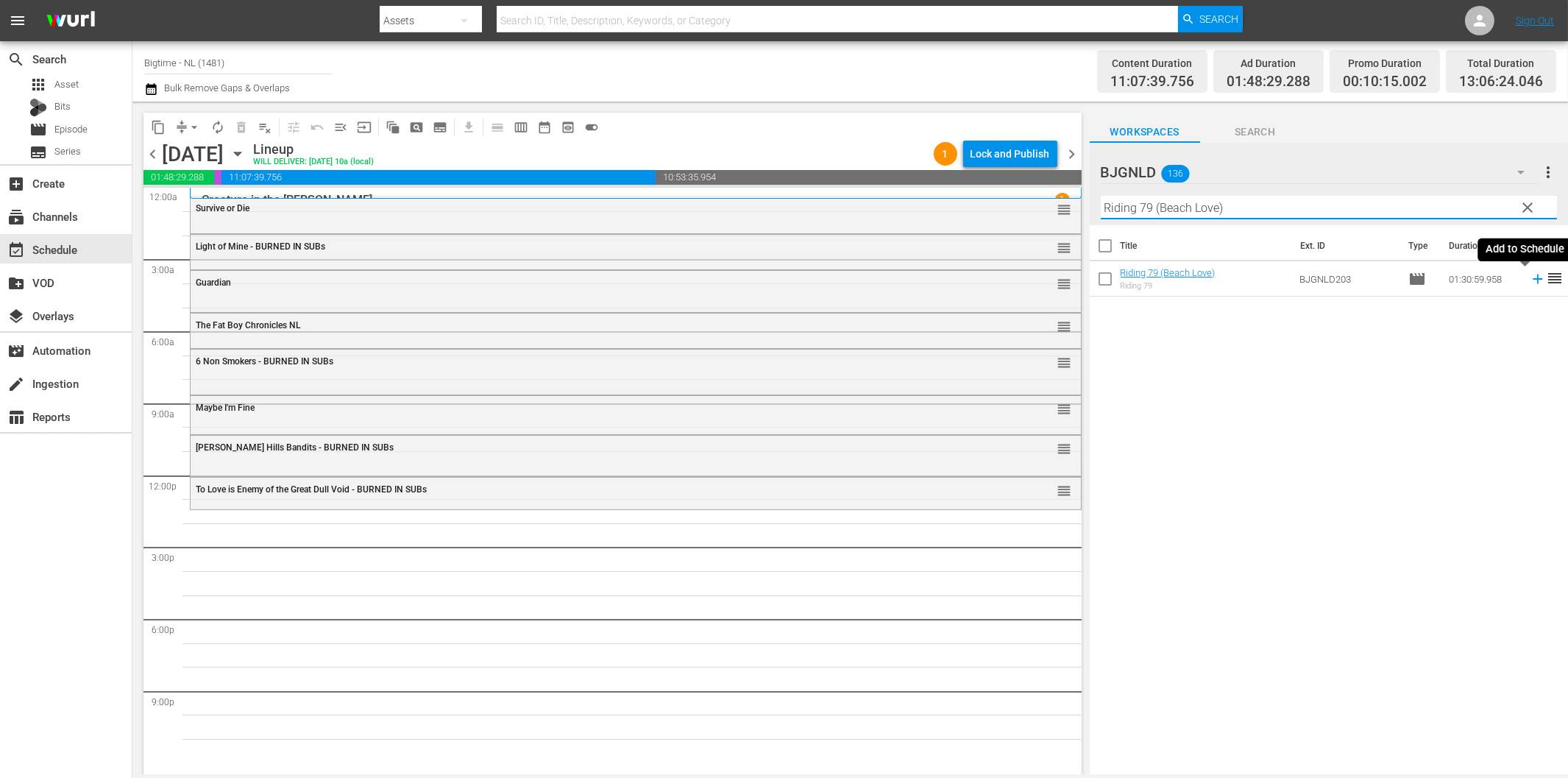
click at [1530, 285] on icon at bounding box center [1538, 279] width 16 height 16
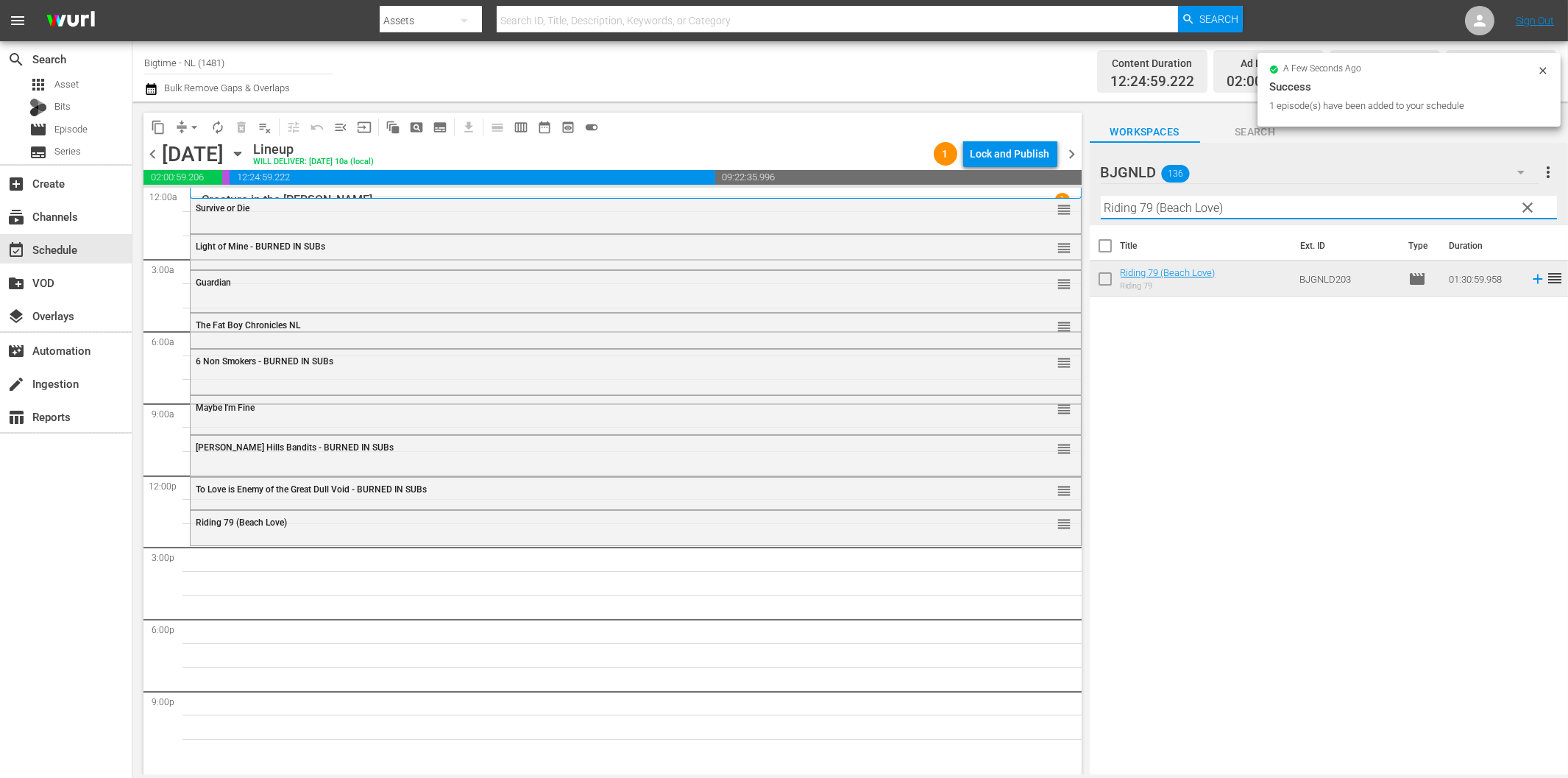
click at [1173, 209] on input "Riding 79 (Beach Love)" at bounding box center [1329, 207] width 456 height 23
paste input "The Surrogate"
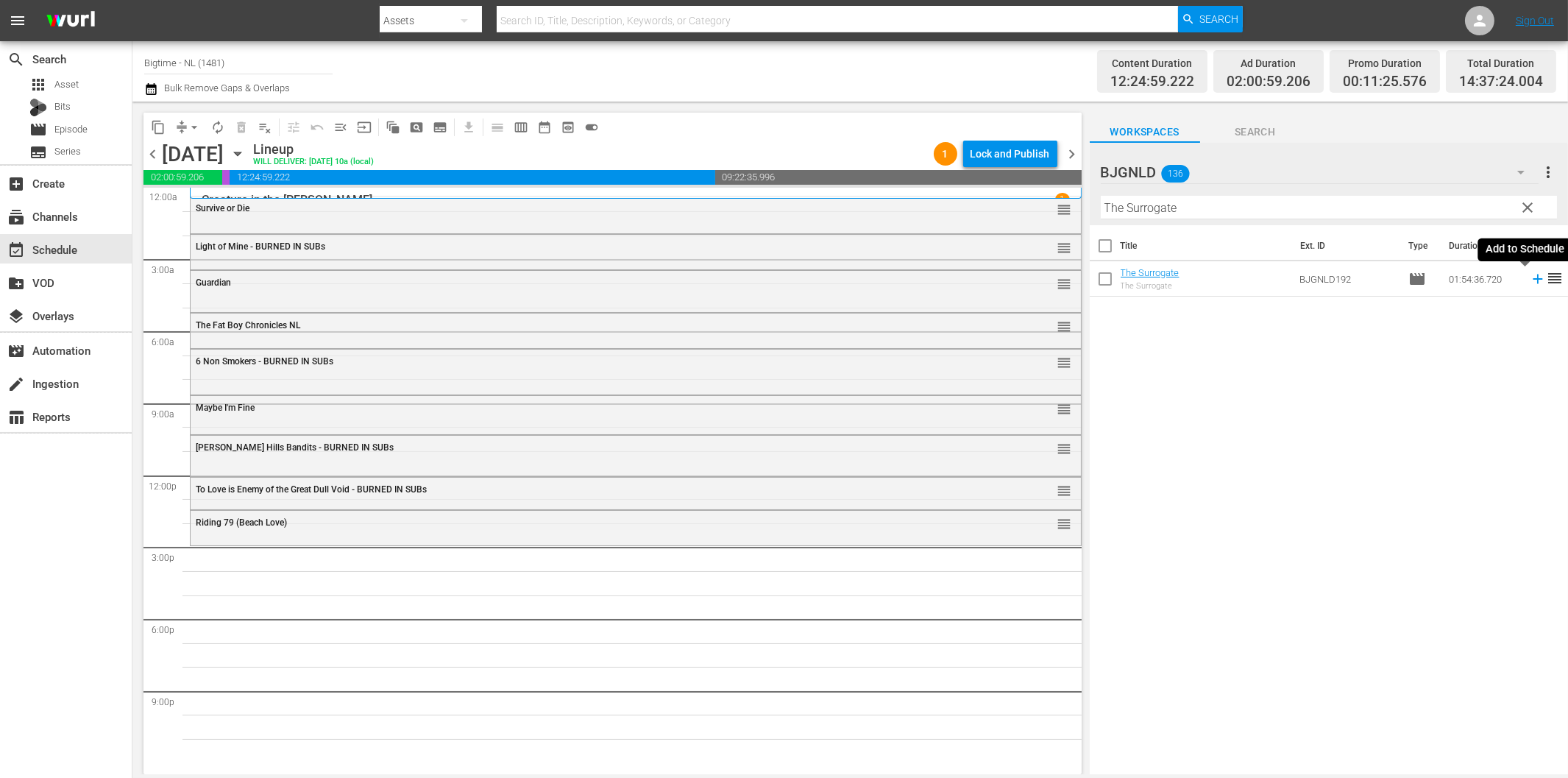
click at [1530, 286] on icon at bounding box center [1538, 279] width 16 height 16
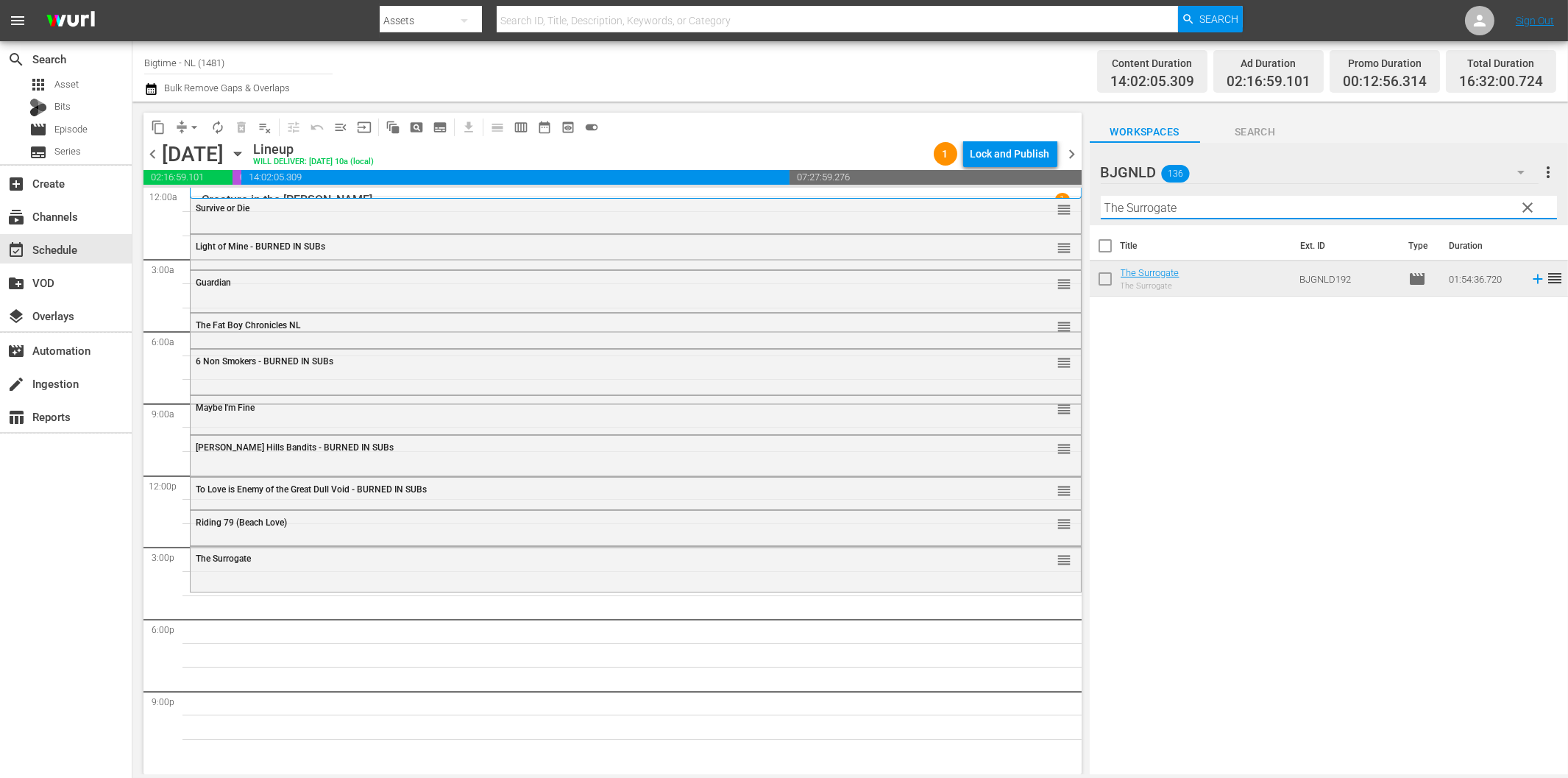
click at [1252, 209] on input "The Surrogate" at bounding box center [1329, 207] width 456 height 23
paste input "Created Equal"
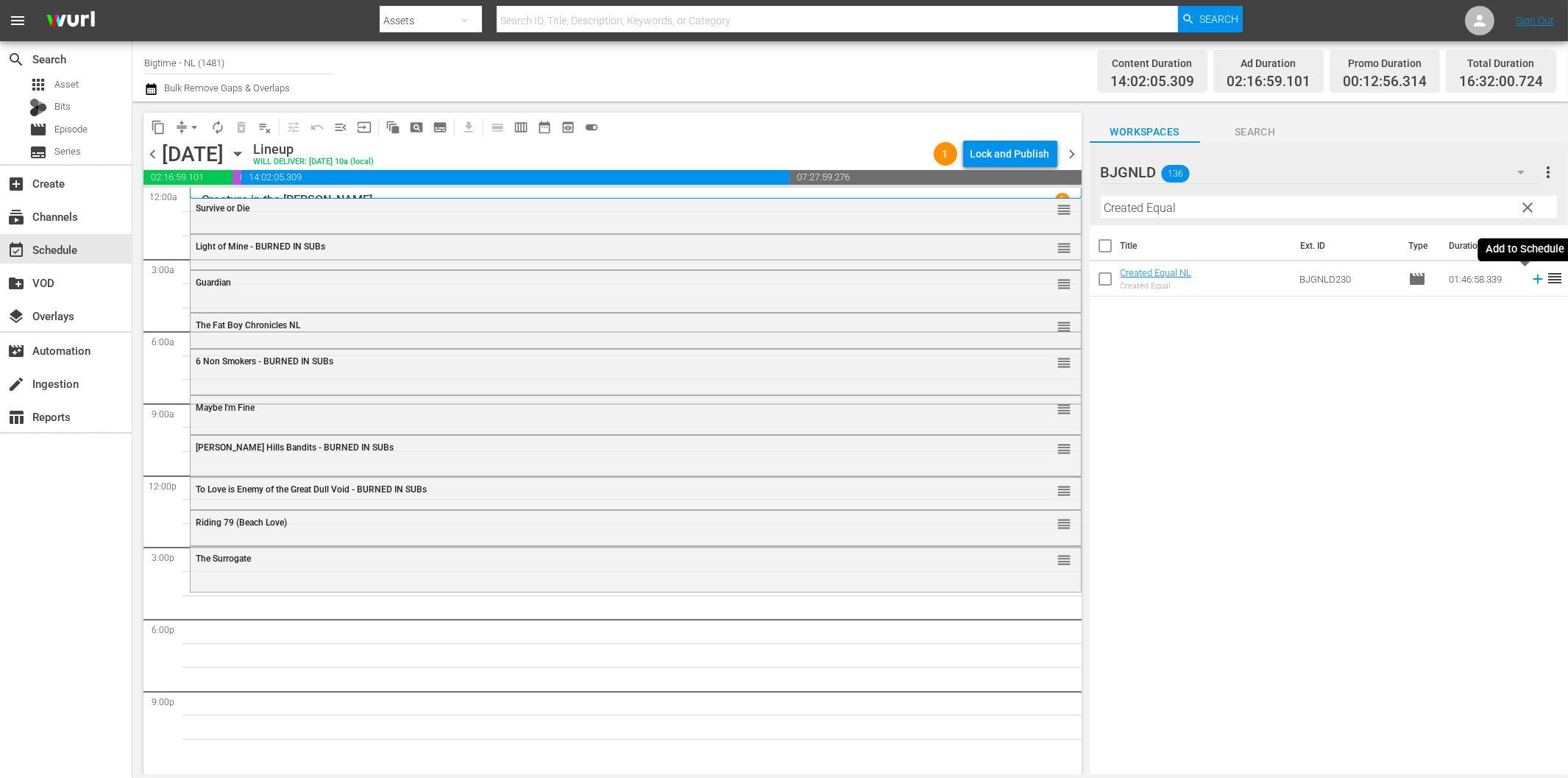
click at [1530, 284] on icon at bounding box center [1538, 279] width 16 height 16
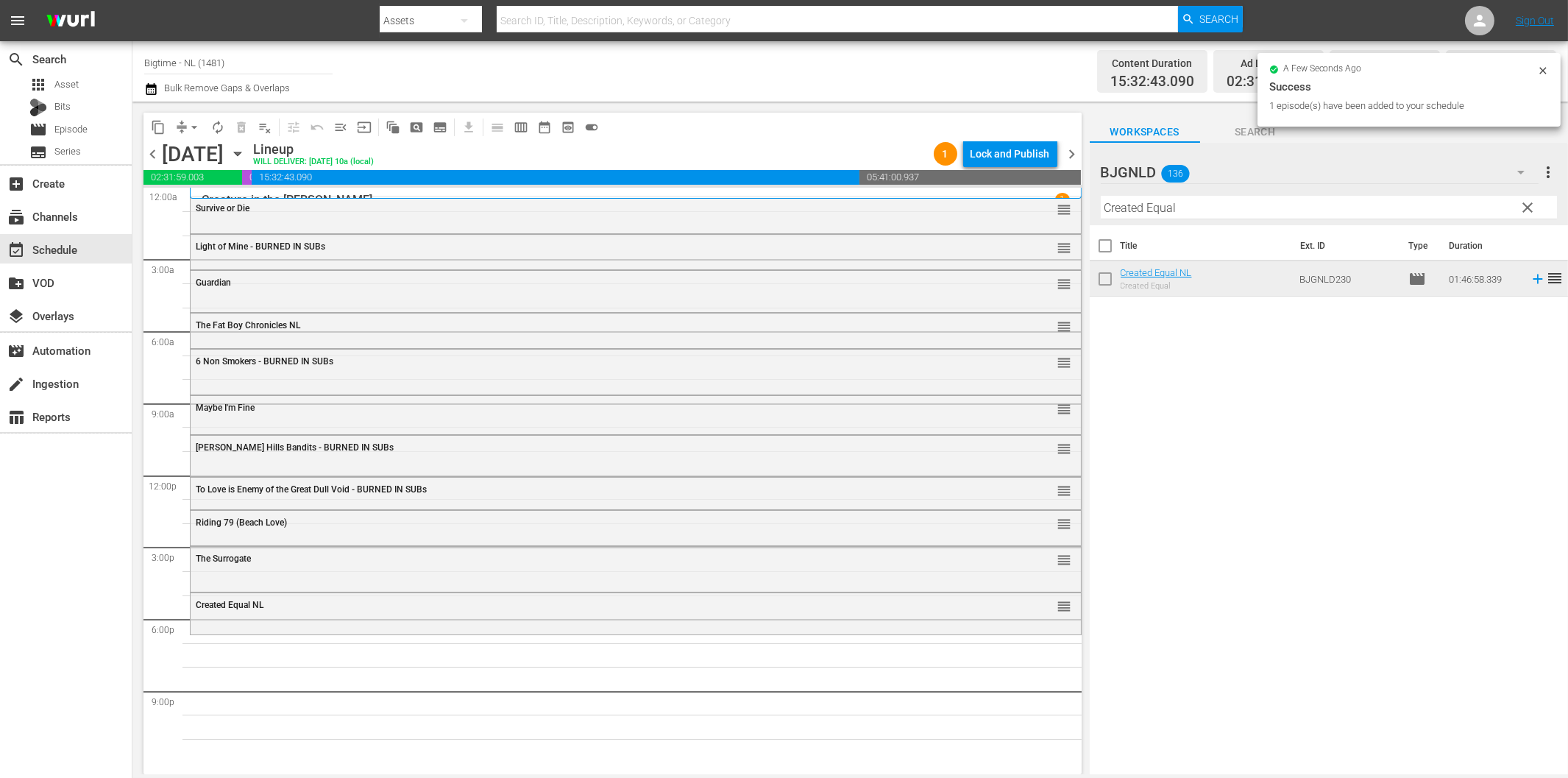
click at [1323, 204] on input "Created Equal" at bounding box center [1329, 207] width 456 height 23
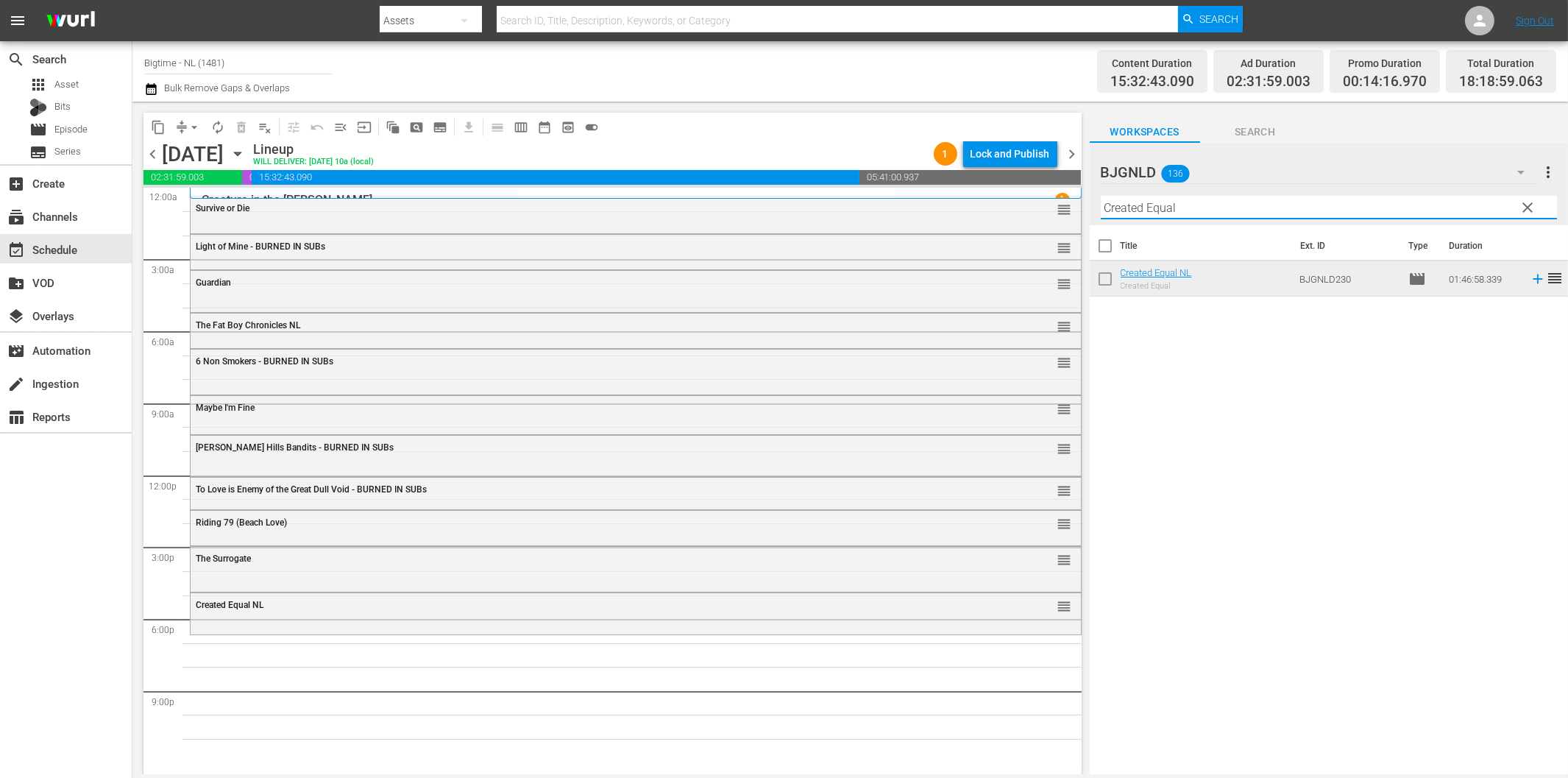
paste input "All About [PERSON_NAME]"
click at [1530, 277] on icon at bounding box center [1538, 279] width 16 height 16
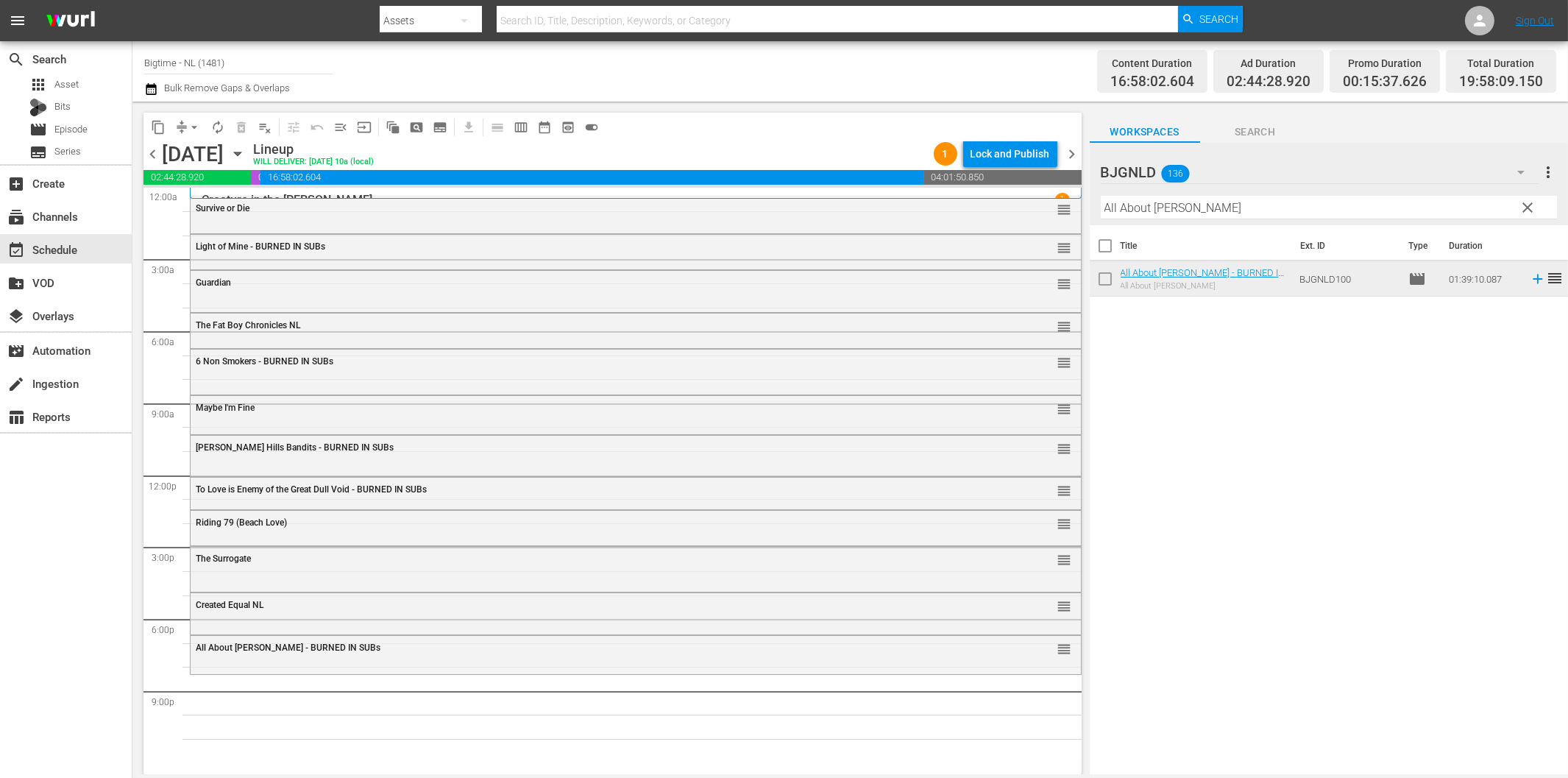
click at [1145, 203] on input "All About [PERSON_NAME]" at bounding box center [1329, 207] width 456 height 23
paste input "Drastic Measures"
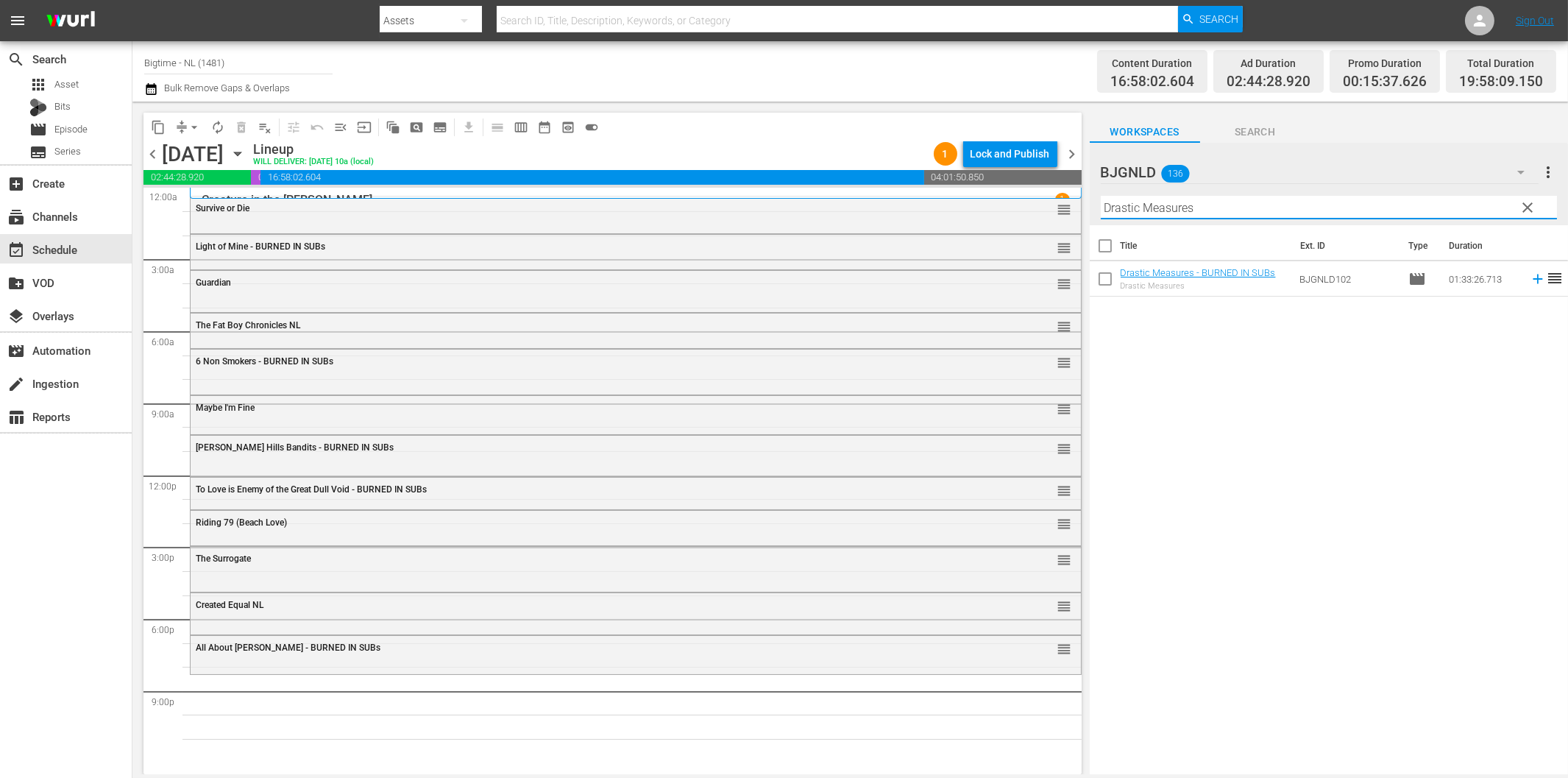
click at [1530, 280] on icon at bounding box center [1538, 279] width 16 height 16
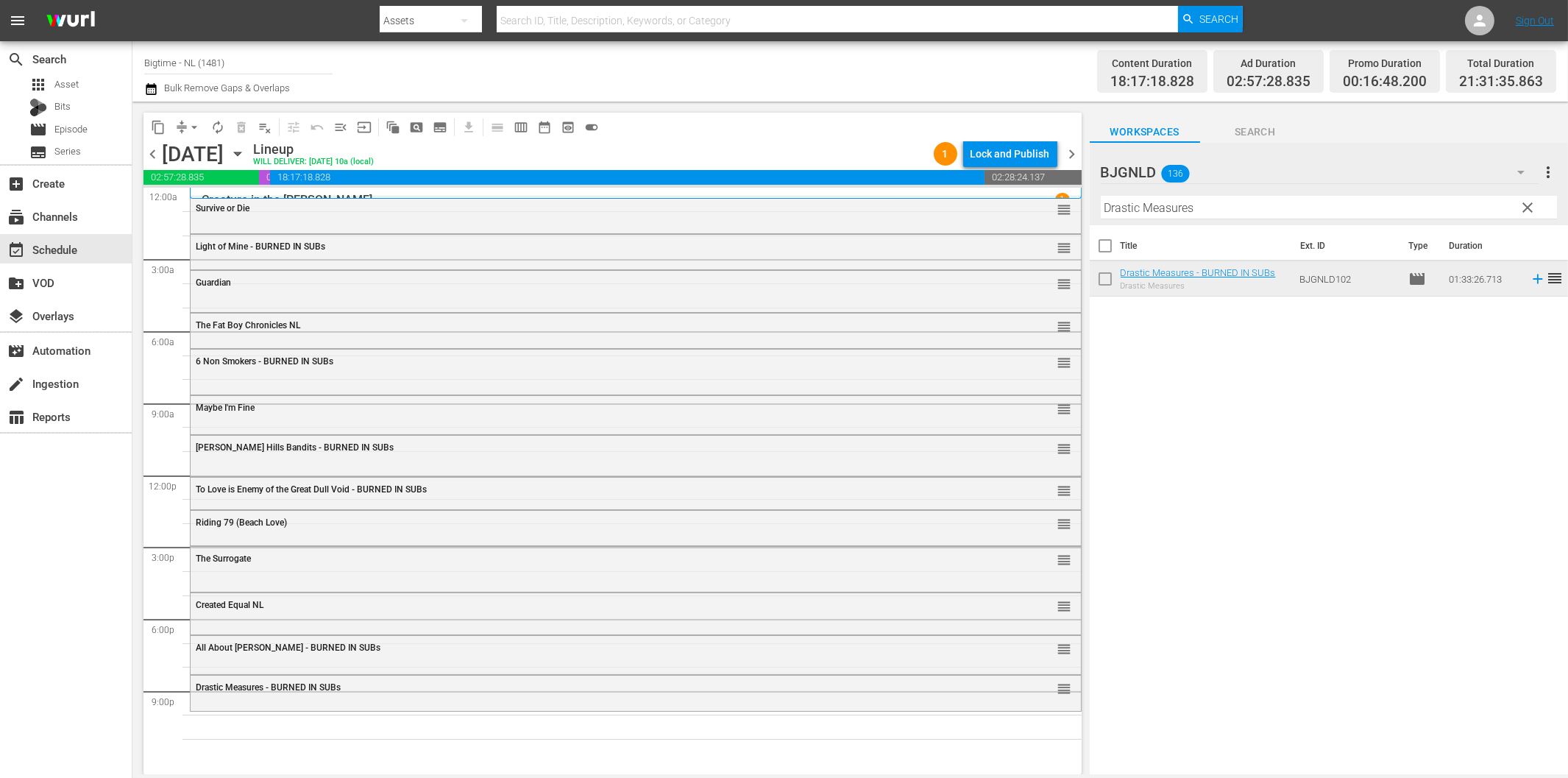
click at [1301, 210] on input "Drastic Measures" at bounding box center [1329, 207] width 456 height 23
paste input "Subzero"
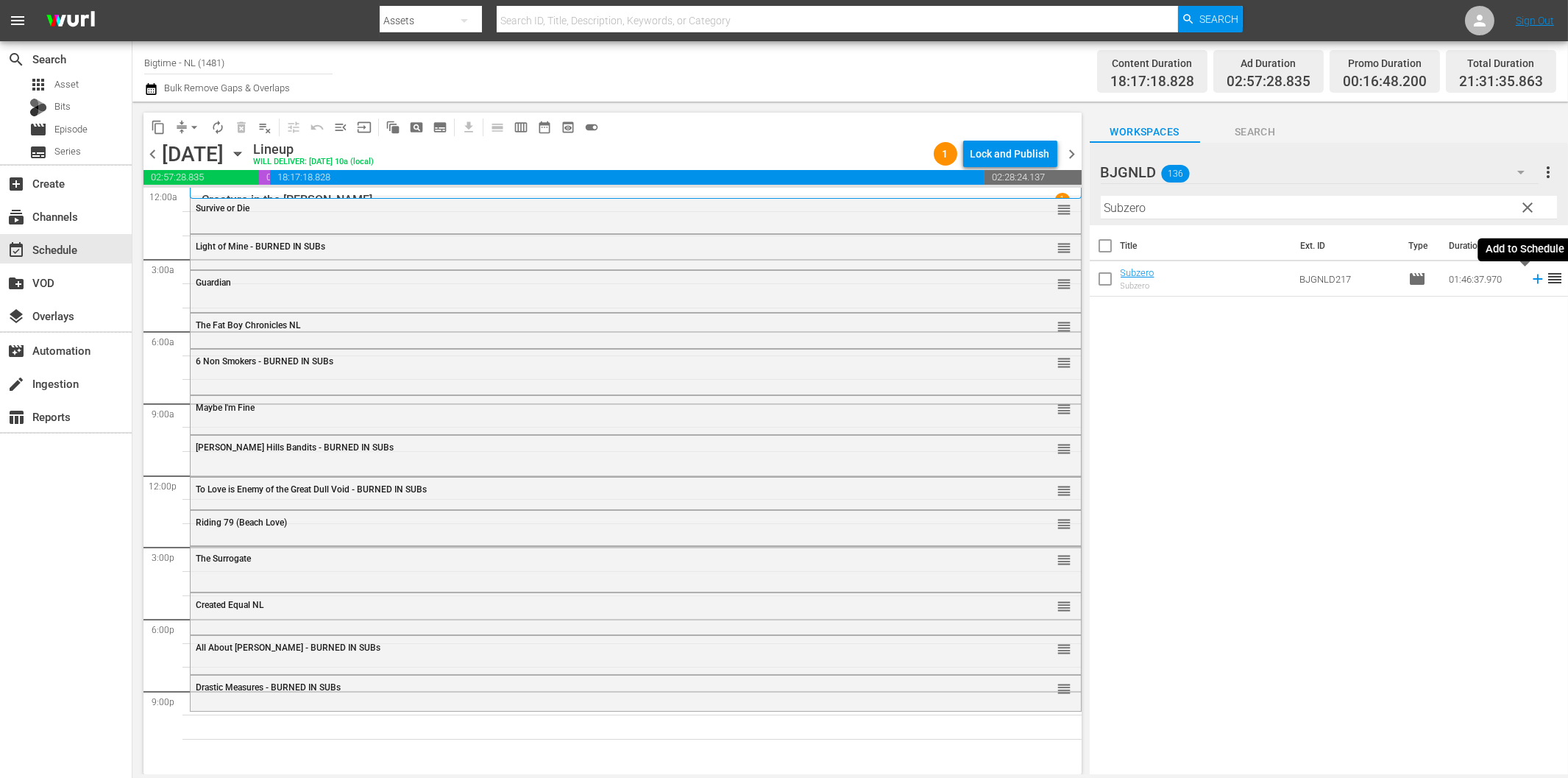
click at [1530, 280] on icon at bounding box center [1538, 279] width 16 height 16
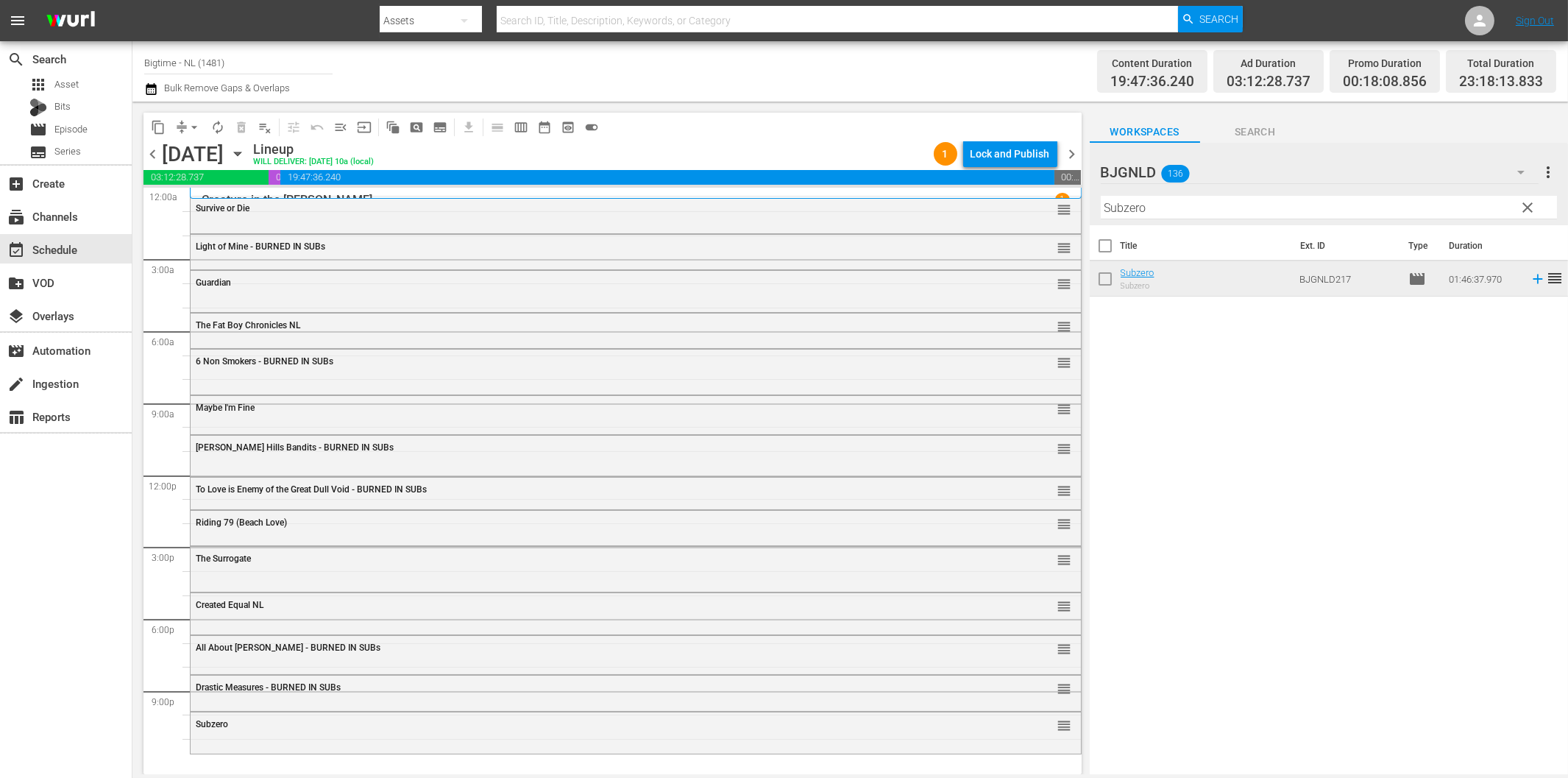
click at [1155, 219] on hr at bounding box center [1329, 219] width 456 height 1
click at [1153, 214] on input "Subzero" at bounding box center [1329, 207] width 456 height 23
paste input "Broken Contract"
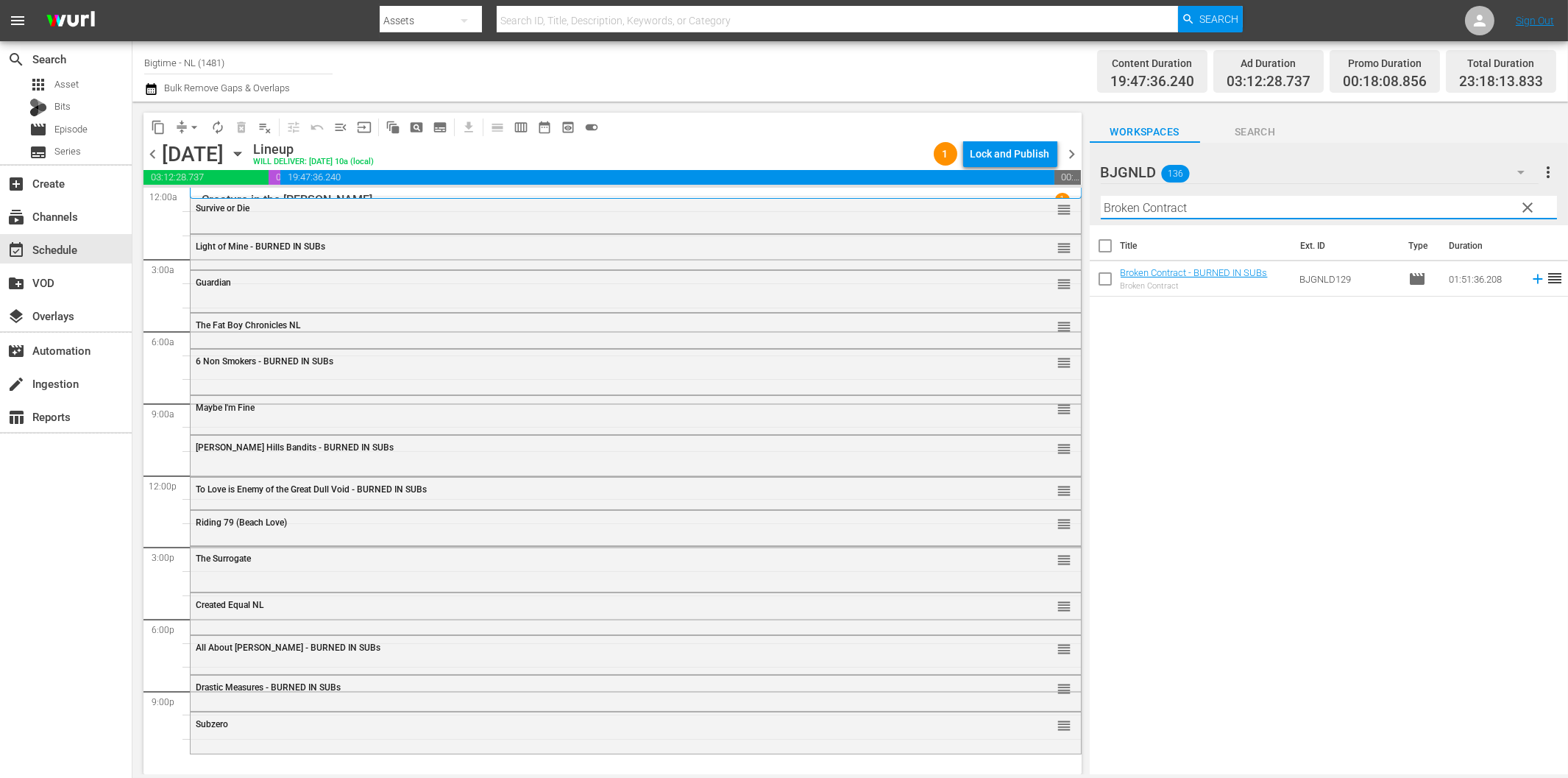
click at [1530, 280] on icon at bounding box center [1538, 279] width 16 height 16
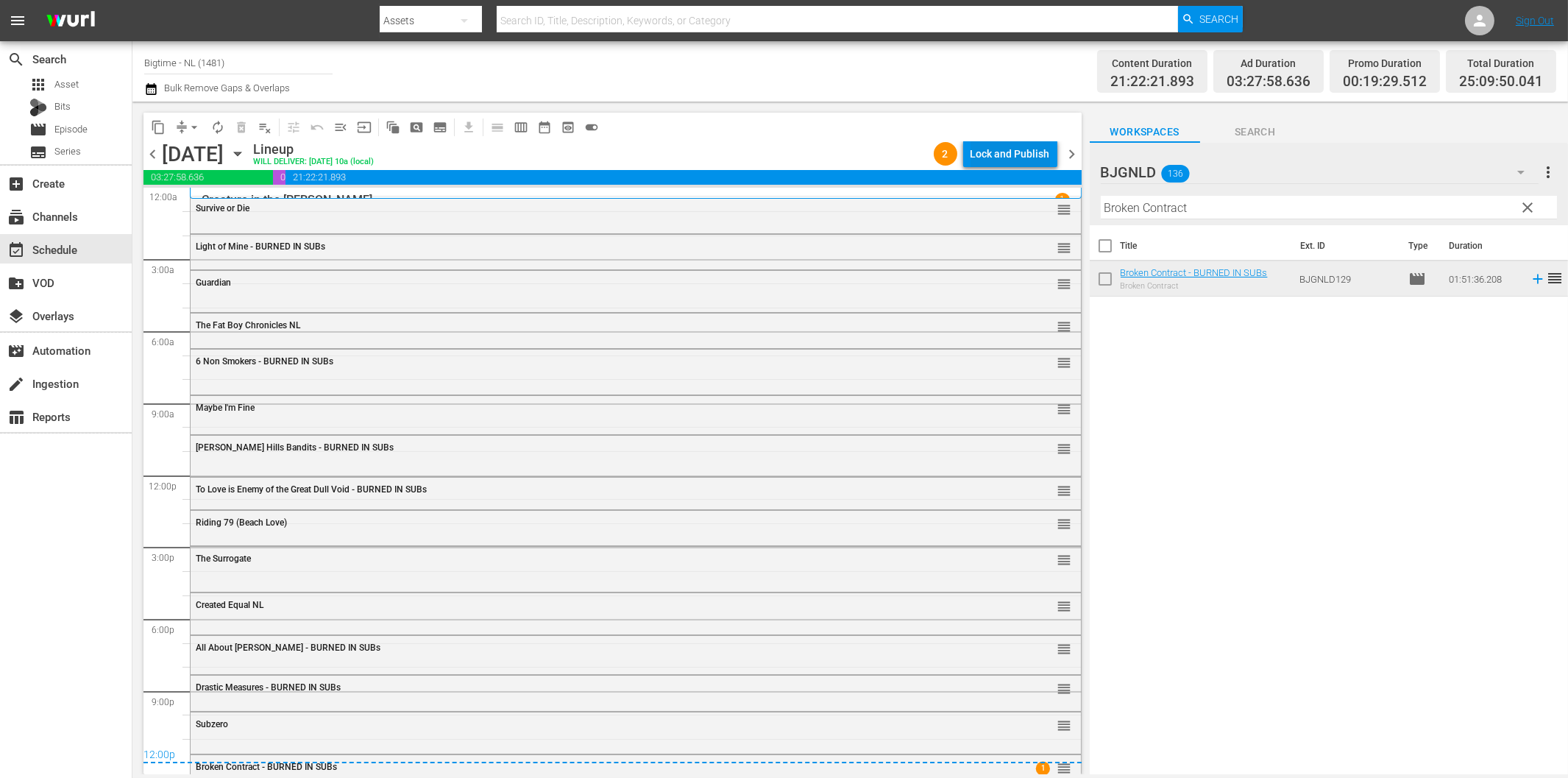
click at [994, 153] on div "Lock and Publish" at bounding box center [1010, 153] width 79 height 26
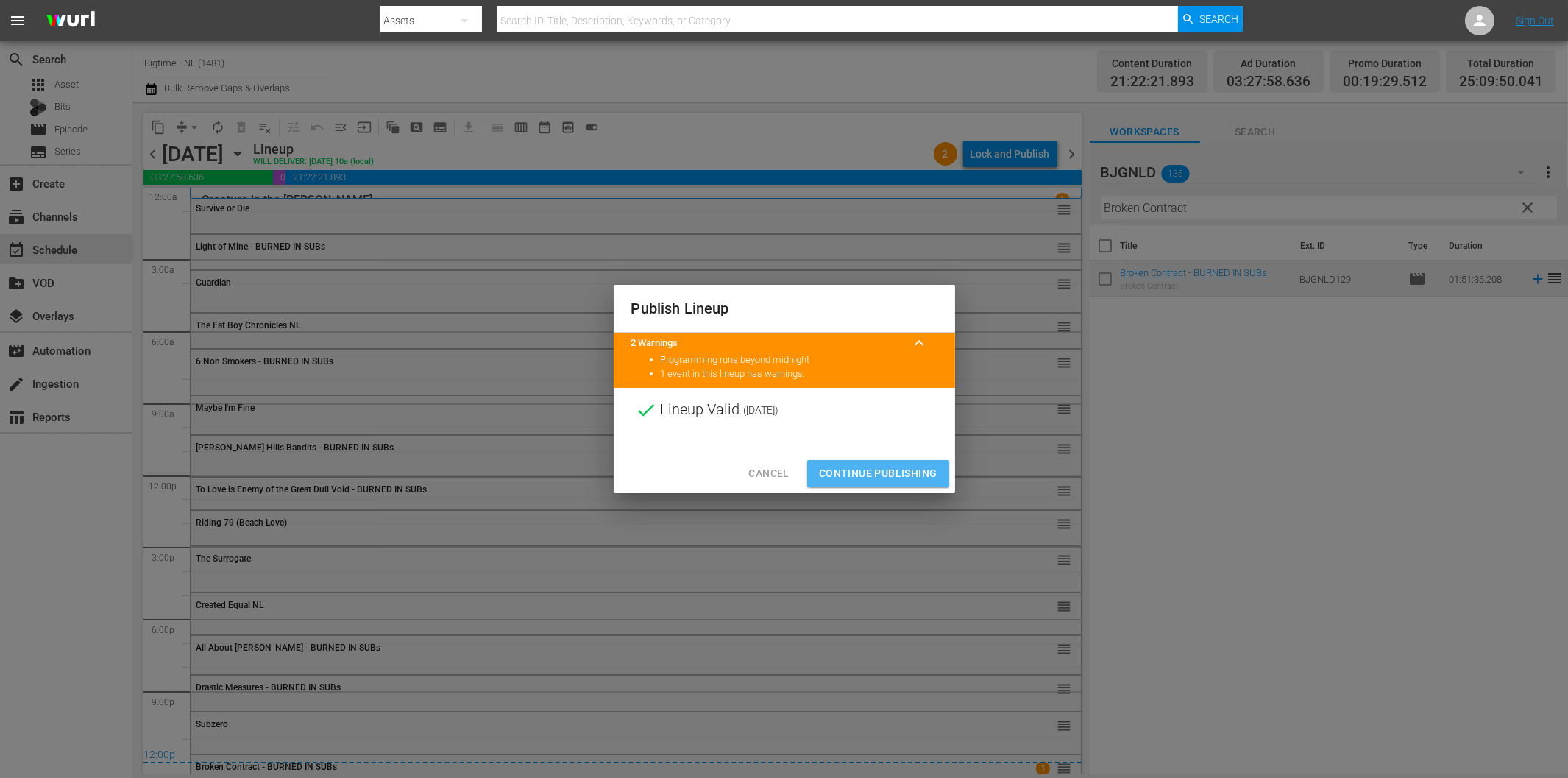
click at [891, 480] on span "Continue Publishing" at bounding box center [878, 473] width 118 height 19
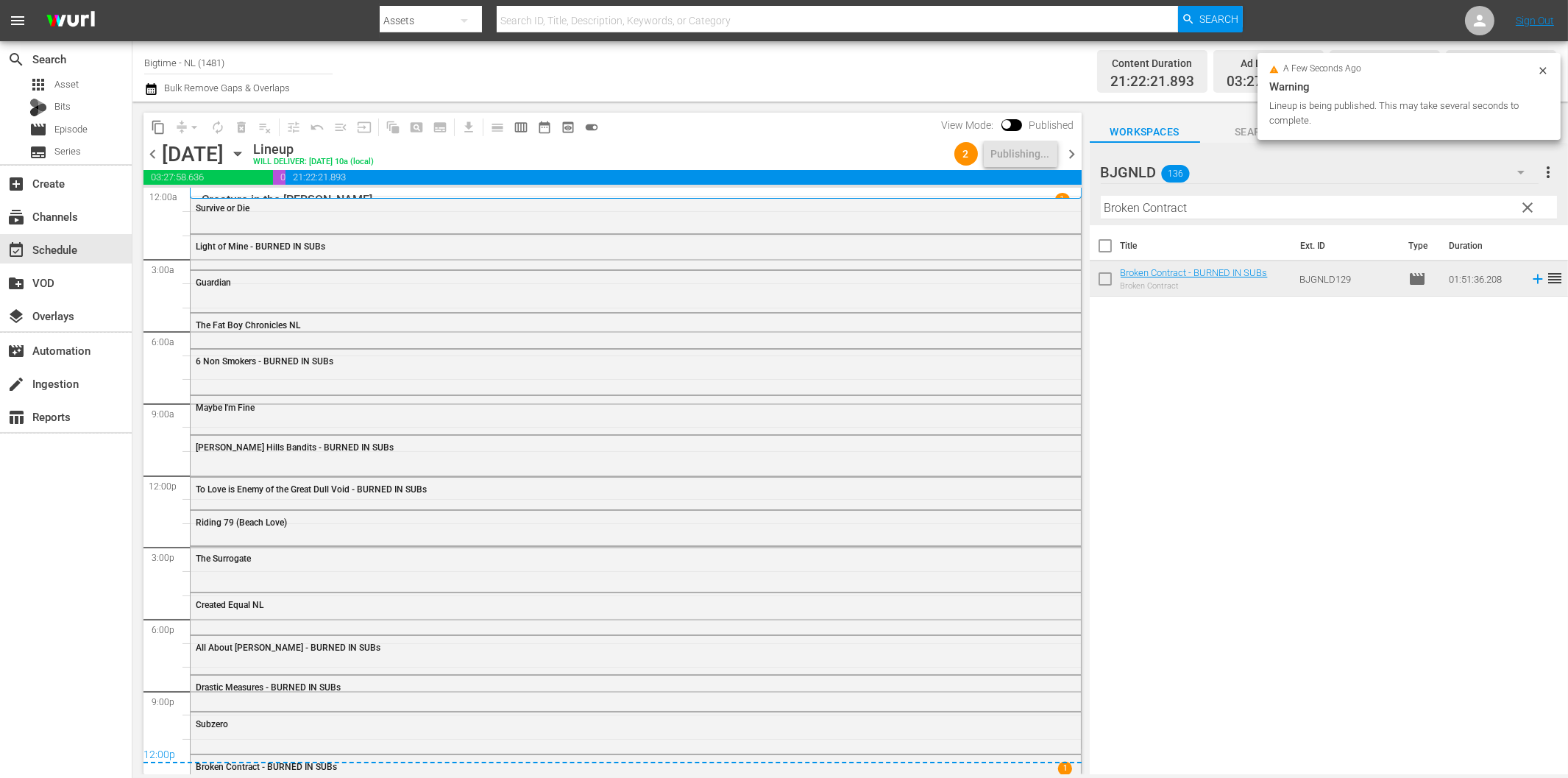
click at [1068, 150] on span "chevron_right" at bounding box center [1072, 154] width 19 height 19
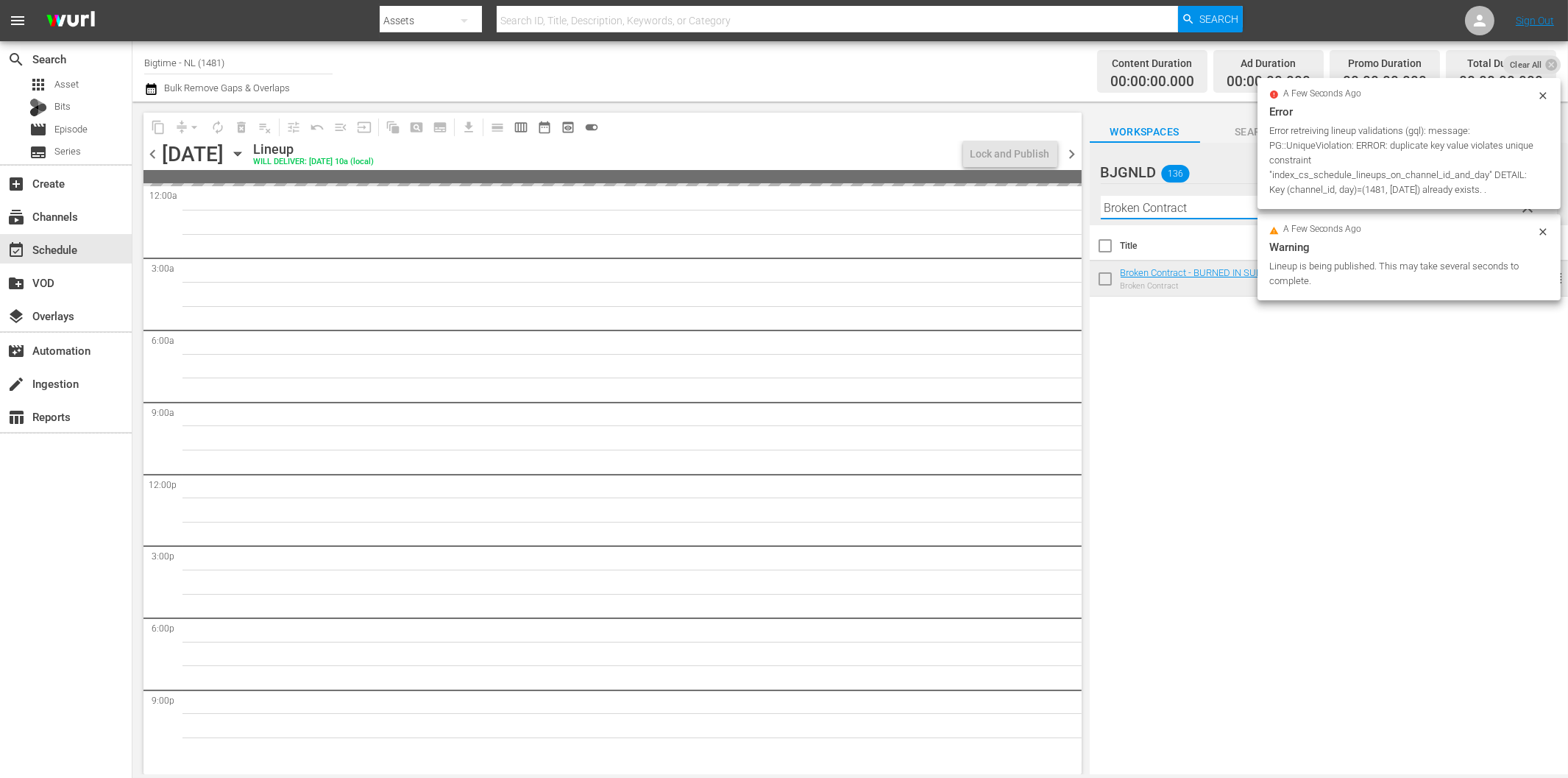
click at [1180, 210] on input "Broken Contract" at bounding box center [1329, 207] width 456 height 23
paste input "Harbinger"
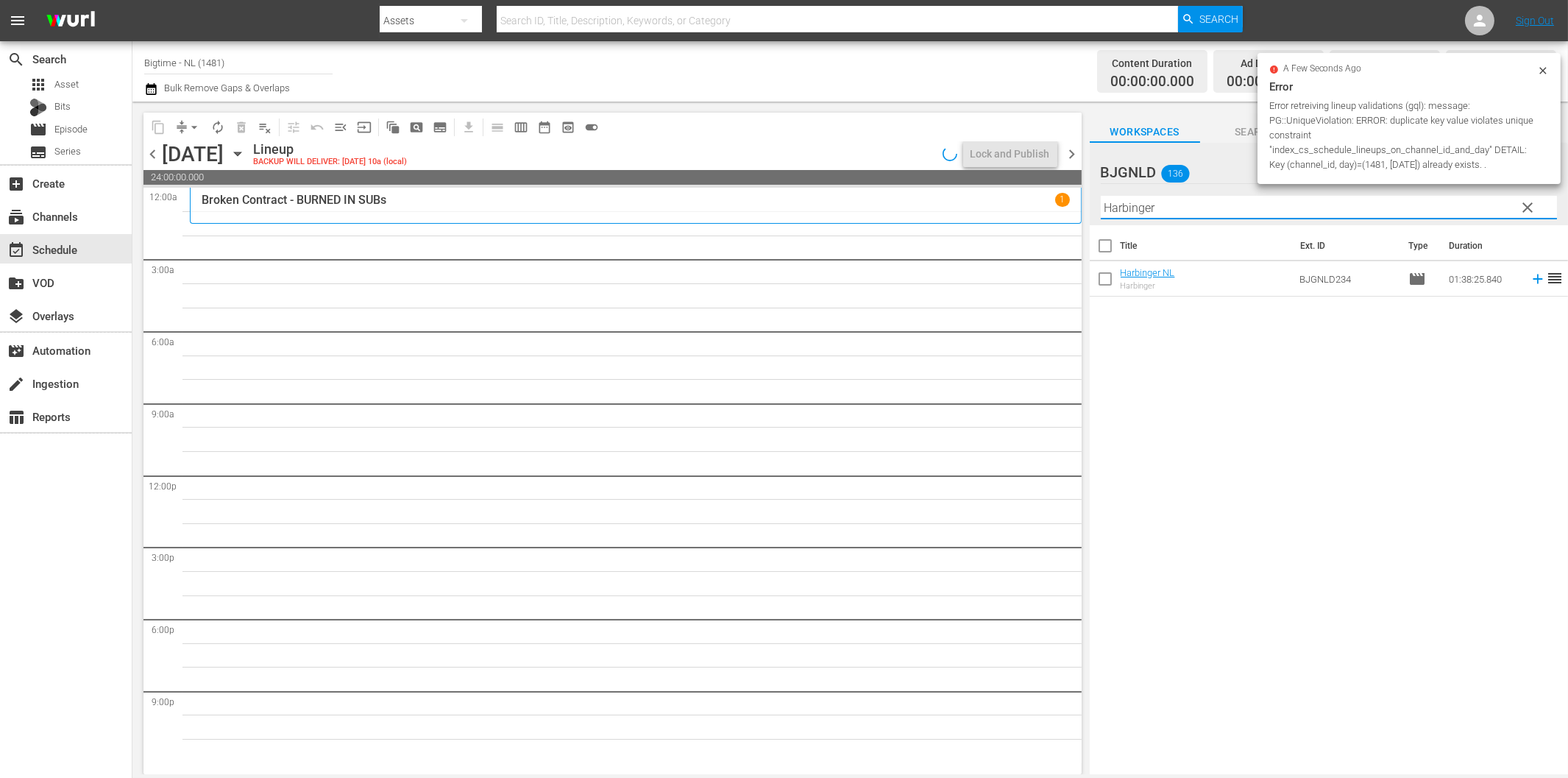
drag, startPoint x: 1460, startPoint y: 383, endPoint x: 1465, endPoint y: 364, distance: 19.6
click at [1460, 382] on div "Title Ext. ID Type Duration Harbinger NL Harbinger BJGNLD234 movie 01:38:25.840…" at bounding box center [1328, 501] width 478 height 551
click at [1532, 280] on icon at bounding box center [1537, 279] width 9 height 9
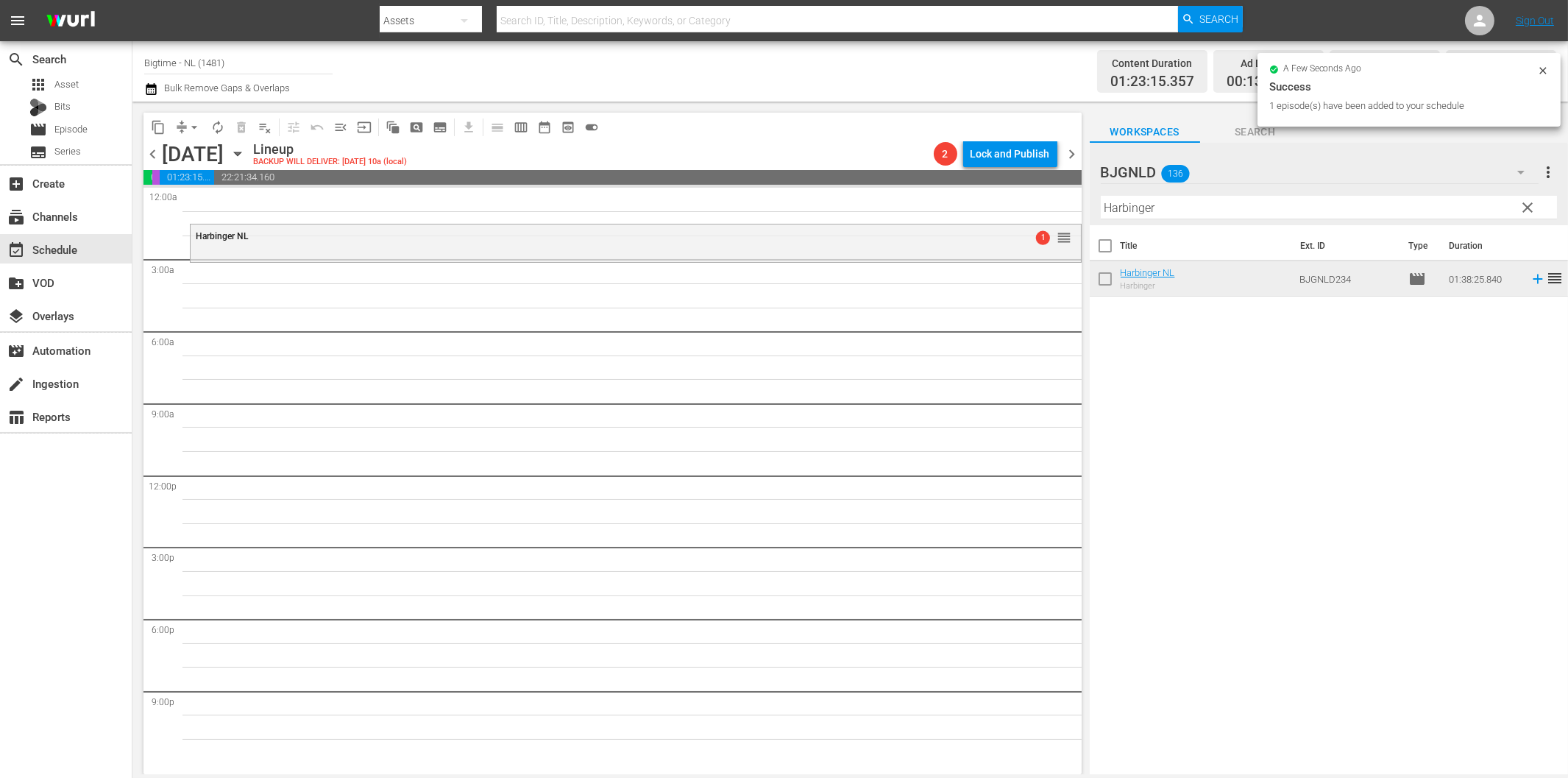
click at [1187, 210] on input "Harbinger" at bounding box center [1329, 207] width 456 height 23
paste input "Lavalantula"
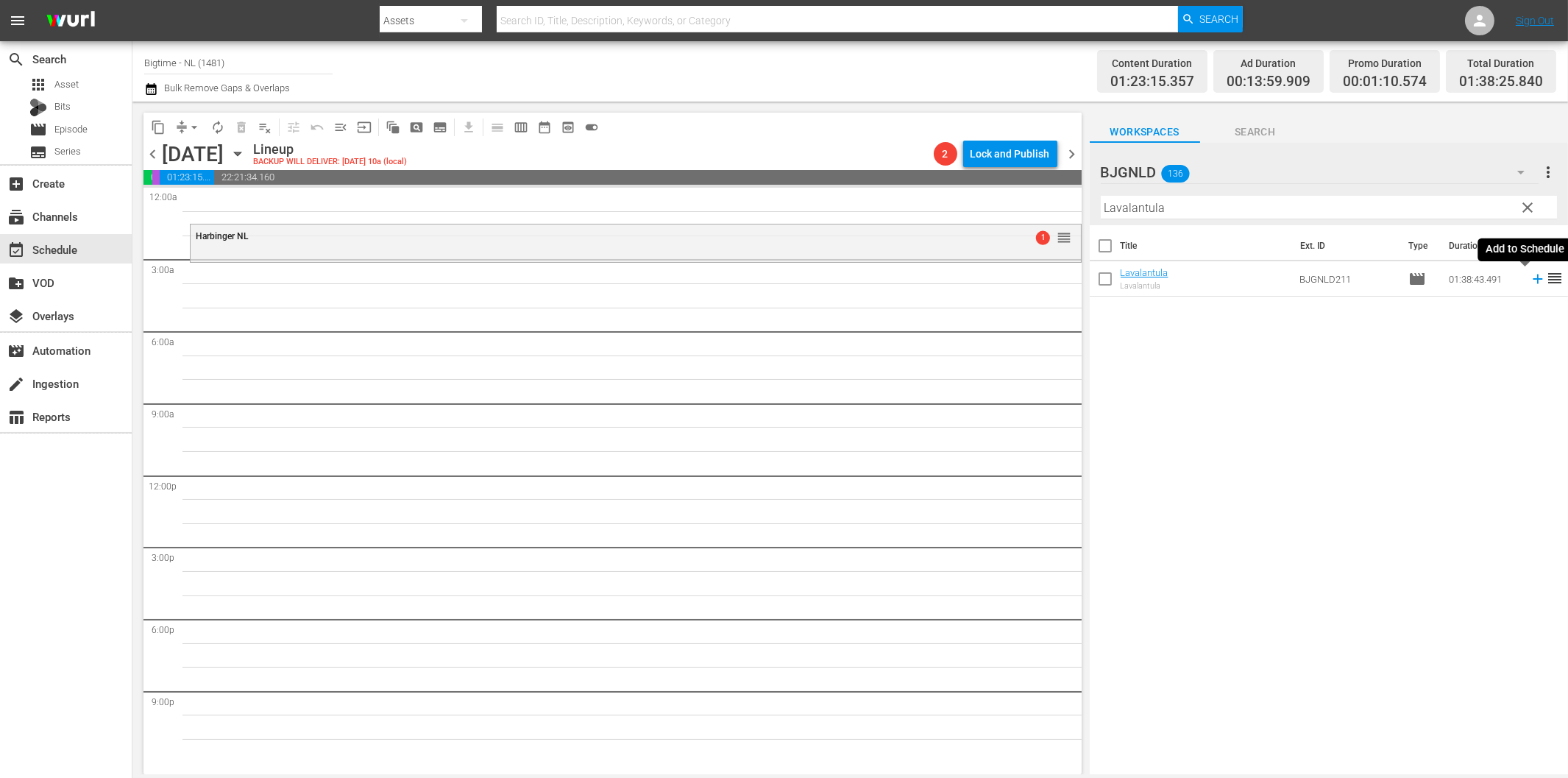
click at [1530, 276] on icon at bounding box center [1538, 279] width 16 height 16
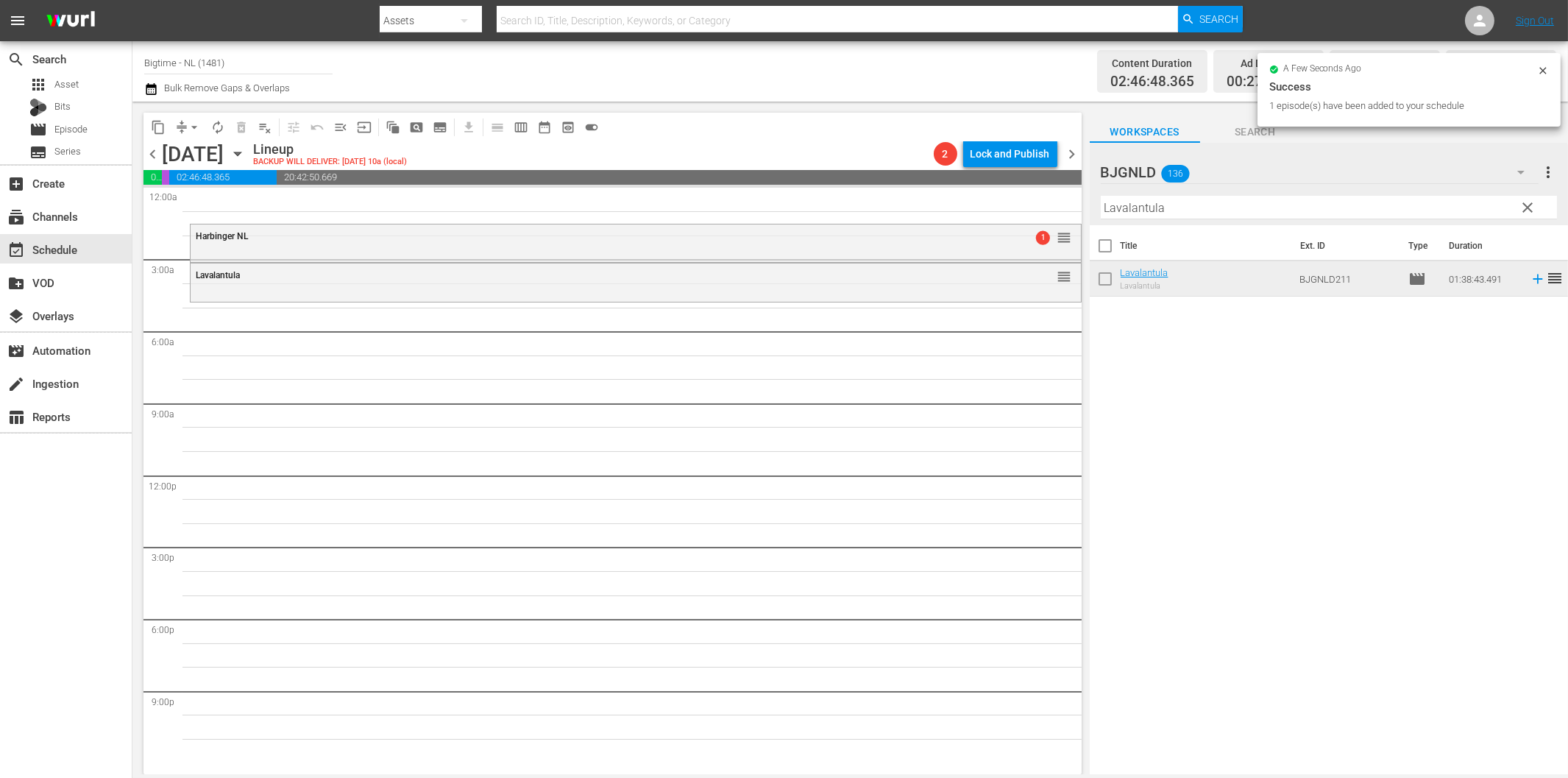
click at [1180, 207] on input "Lavalantula" at bounding box center [1329, 207] width 456 height 23
paste input "Colourful & Impossible"
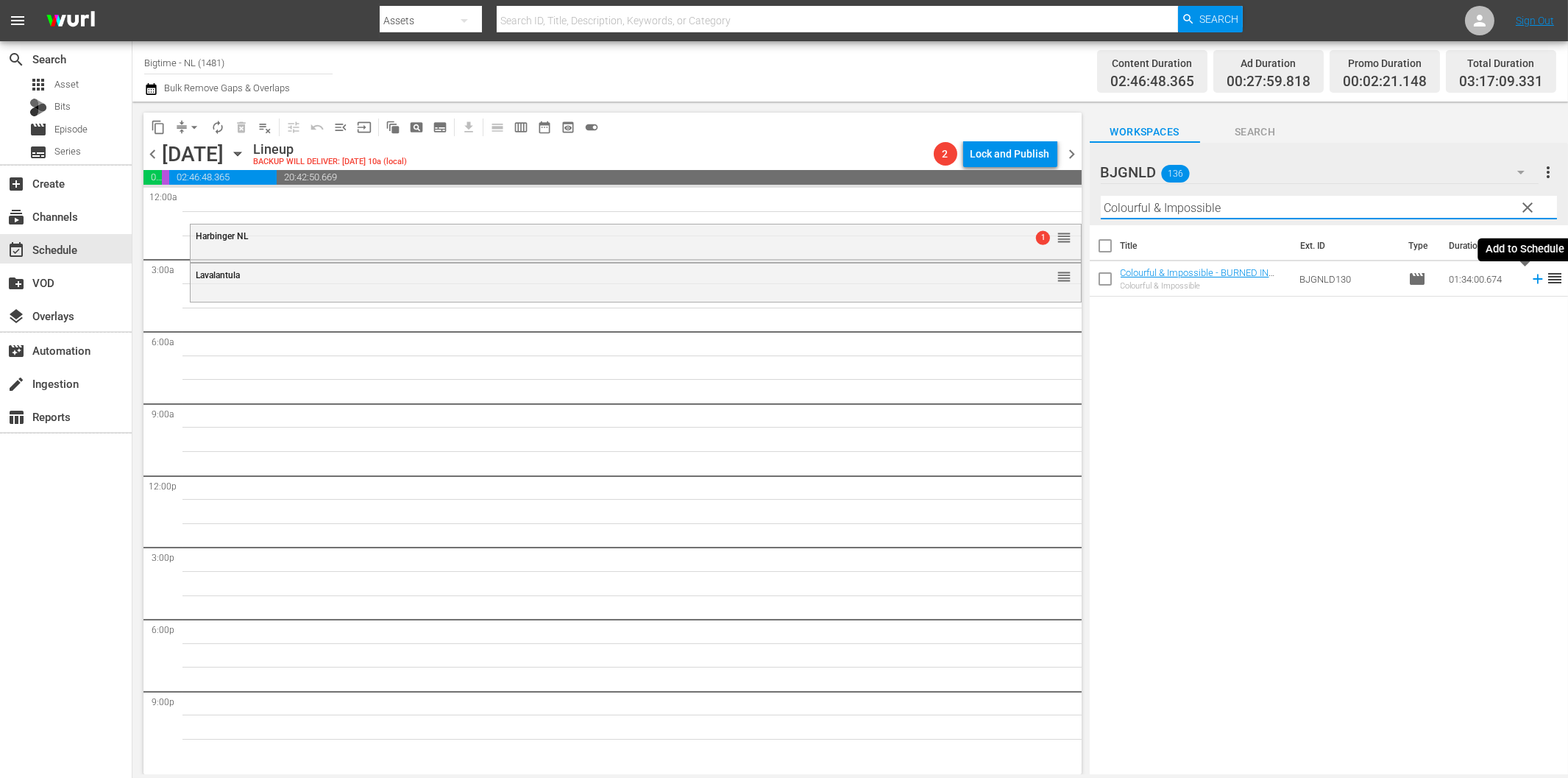
click at [1532, 281] on icon at bounding box center [1537, 279] width 9 height 9
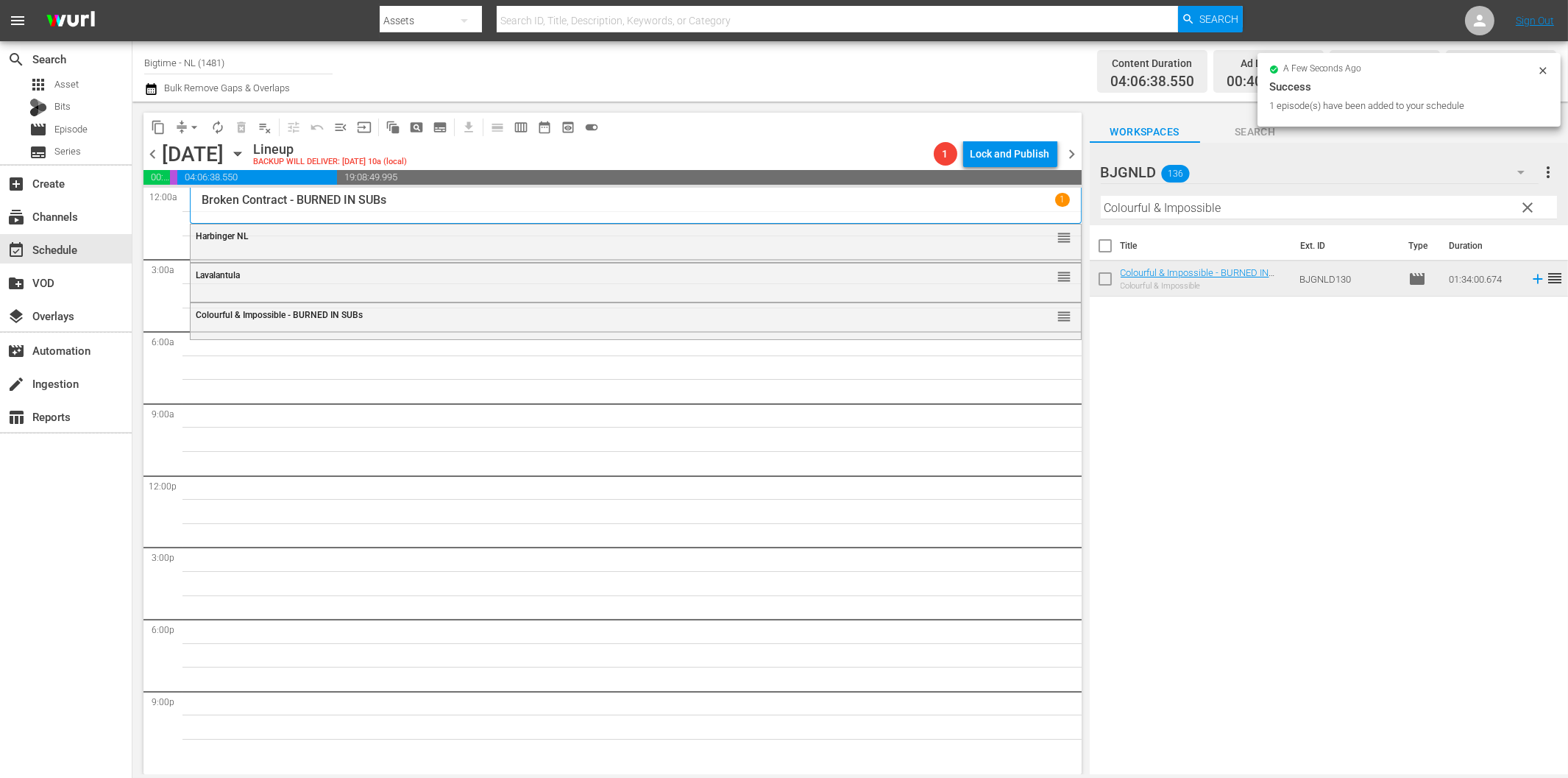
click at [1151, 203] on input "Colourful & Impossible" at bounding box center [1329, 207] width 456 height 23
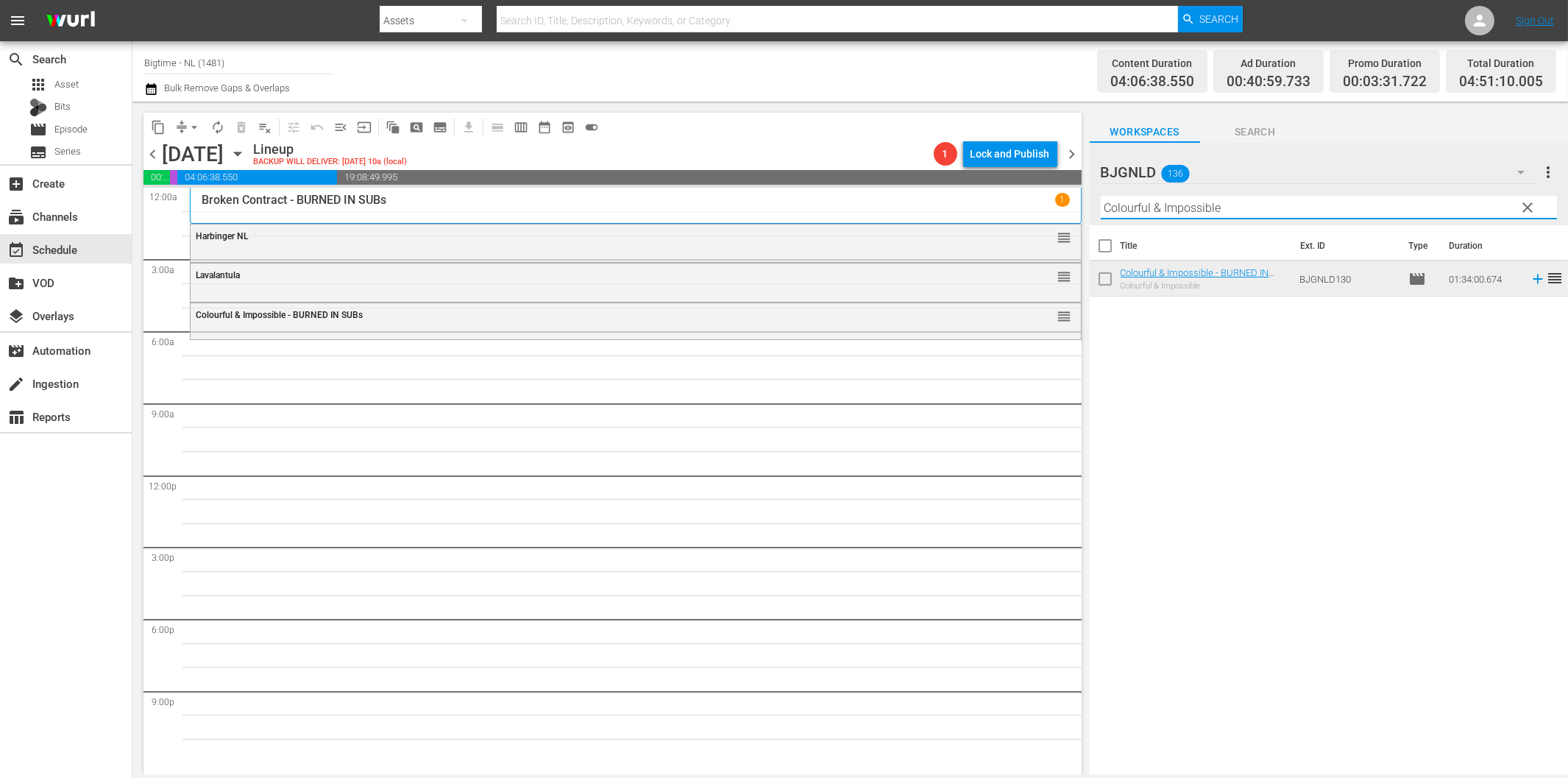
paste input "Without Warrant"
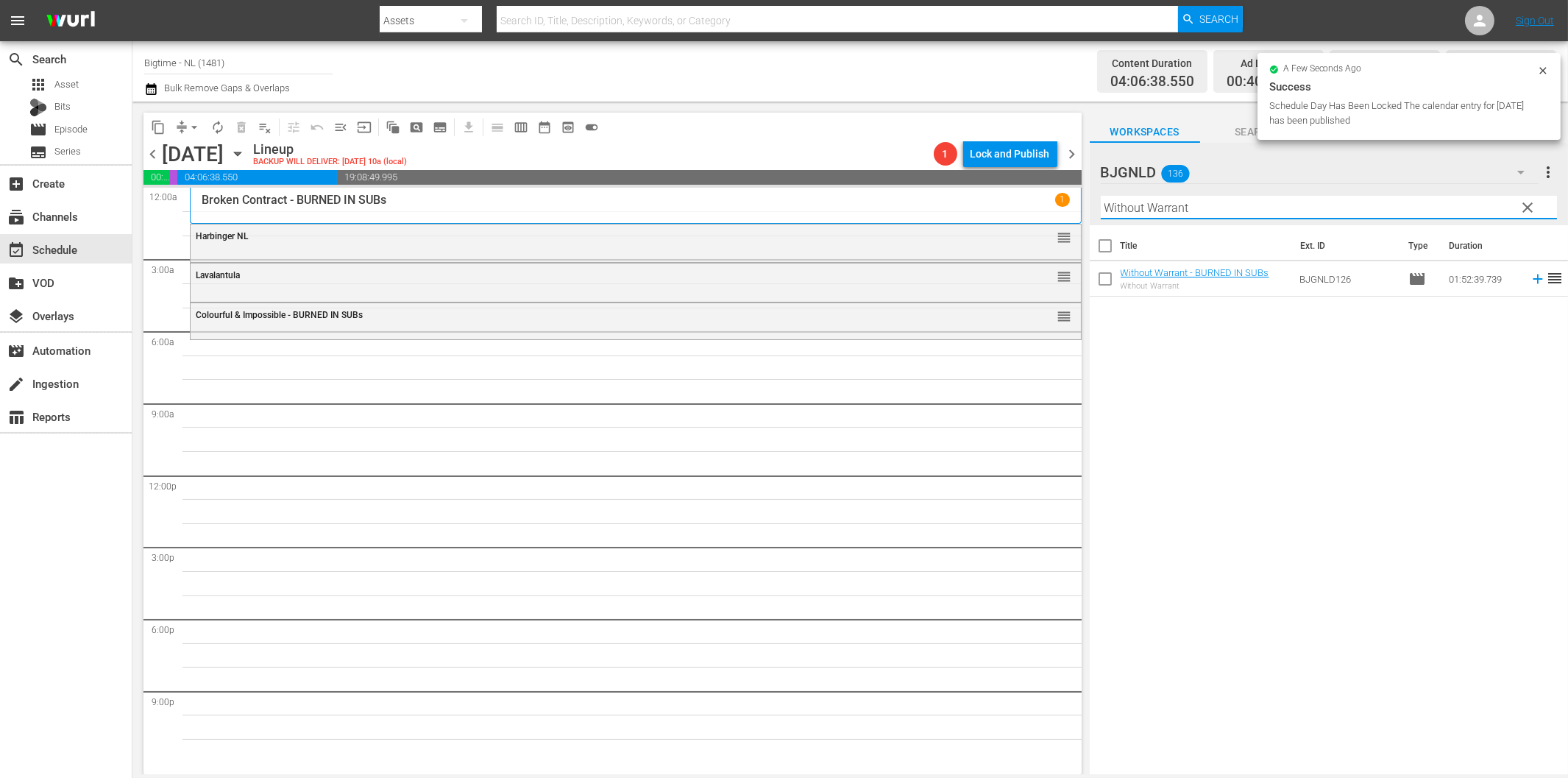
click at [1532, 276] on icon at bounding box center [1537, 279] width 9 height 9
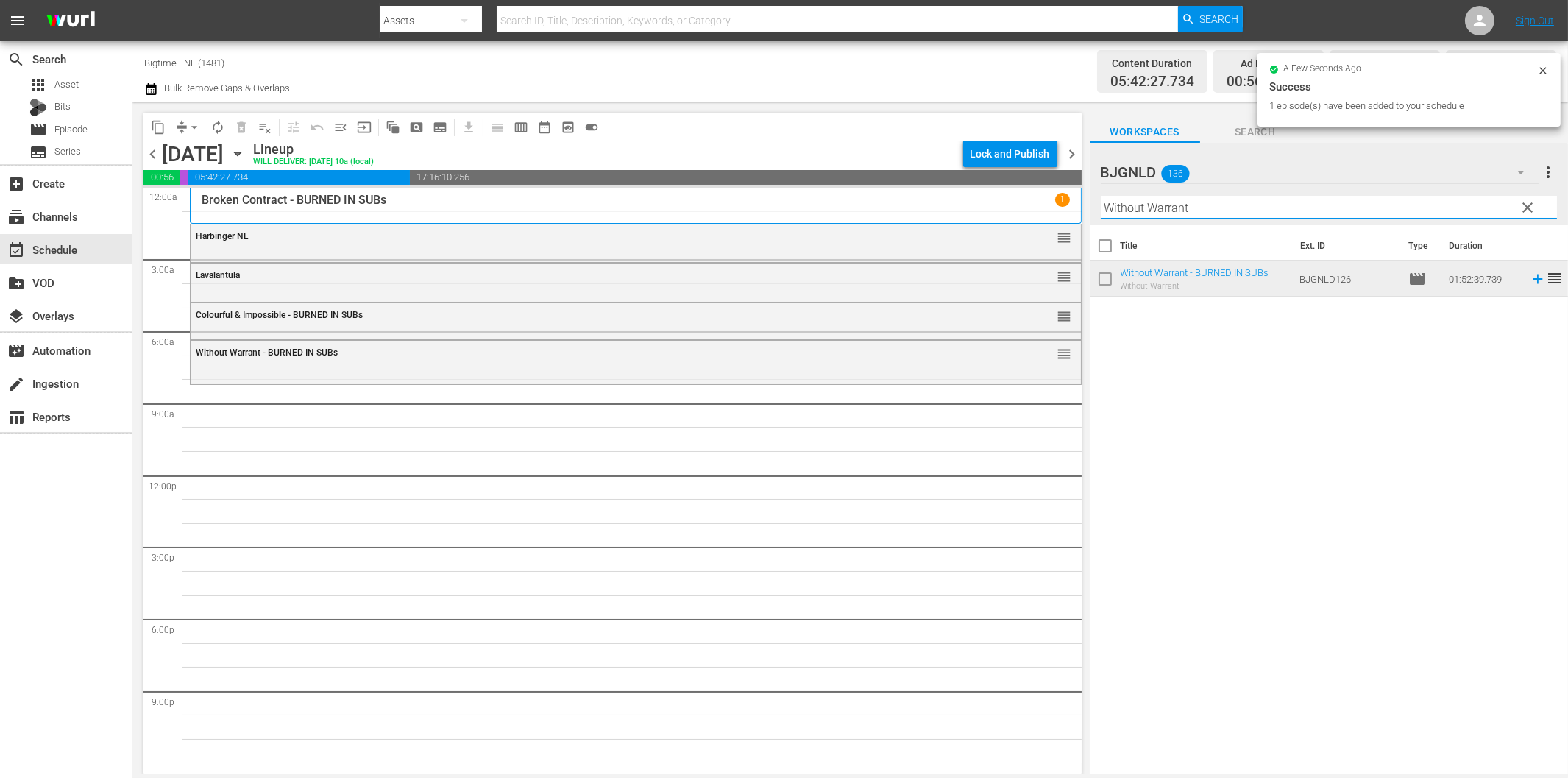
click at [1233, 206] on input "Without Warrant" at bounding box center [1329, 207] width 456 height 23
paste input "Clarity"
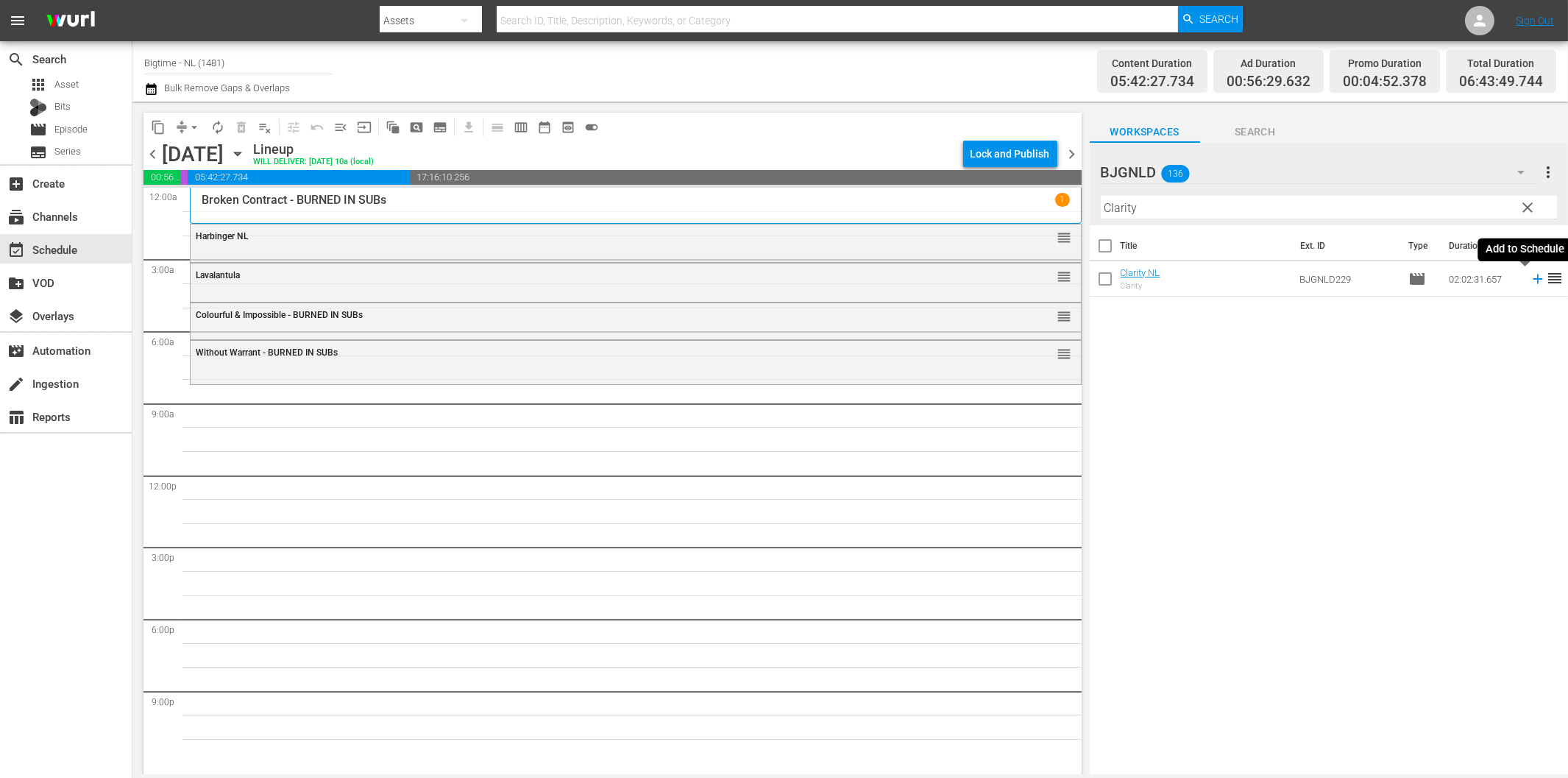
click at [1530, 282] on icon at bounding box center [1538, 279] width 16 height 16
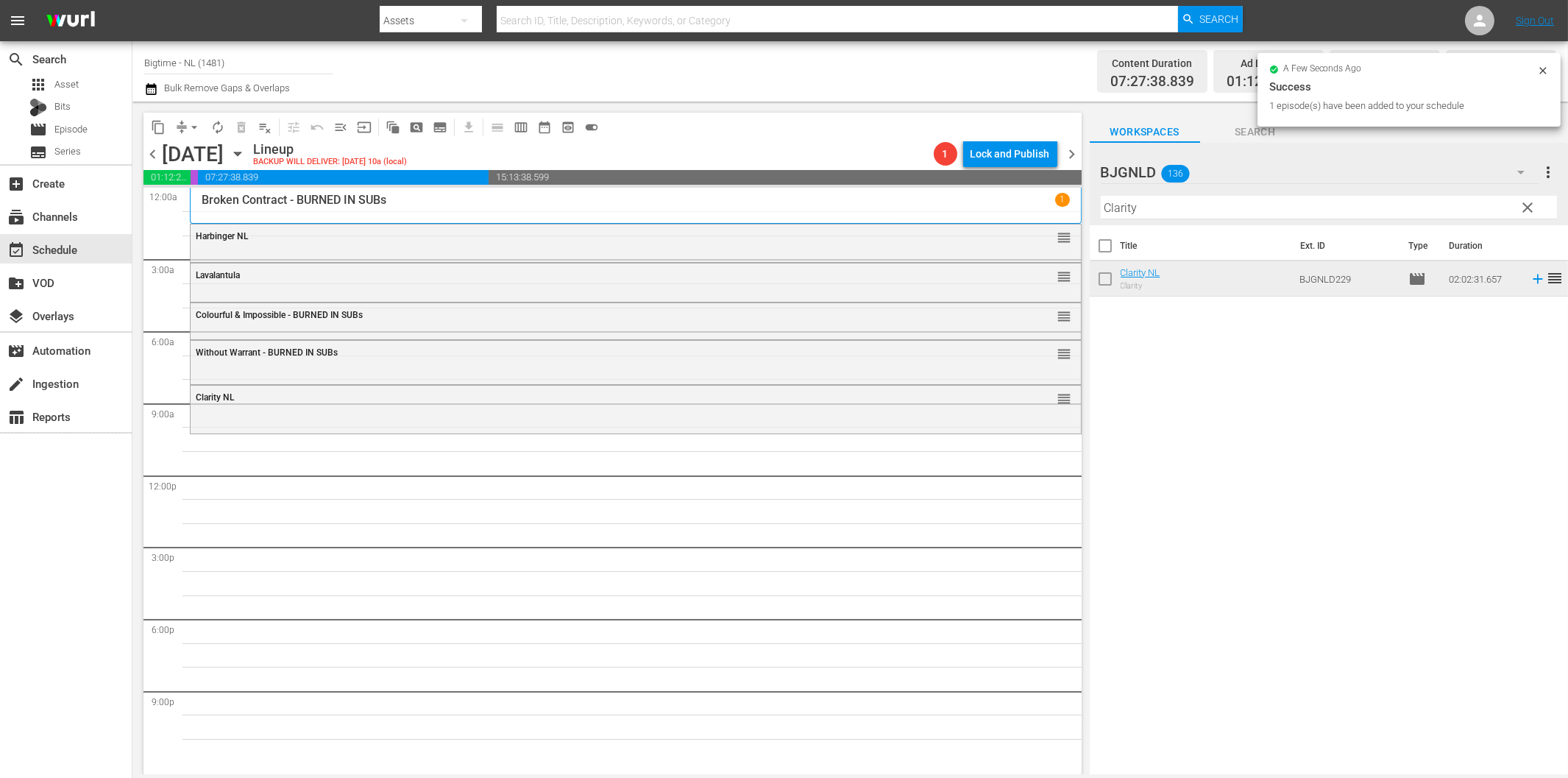
click at [1260, 192] on div "Filter by Title Clarity" at bounding box center [1329, 207] width 456 height 35
click at [1271, 207] on input "Clarity" at bounding box center [1329, 207] width 456 height 23
paste input "The Flying Deuces Colorized"
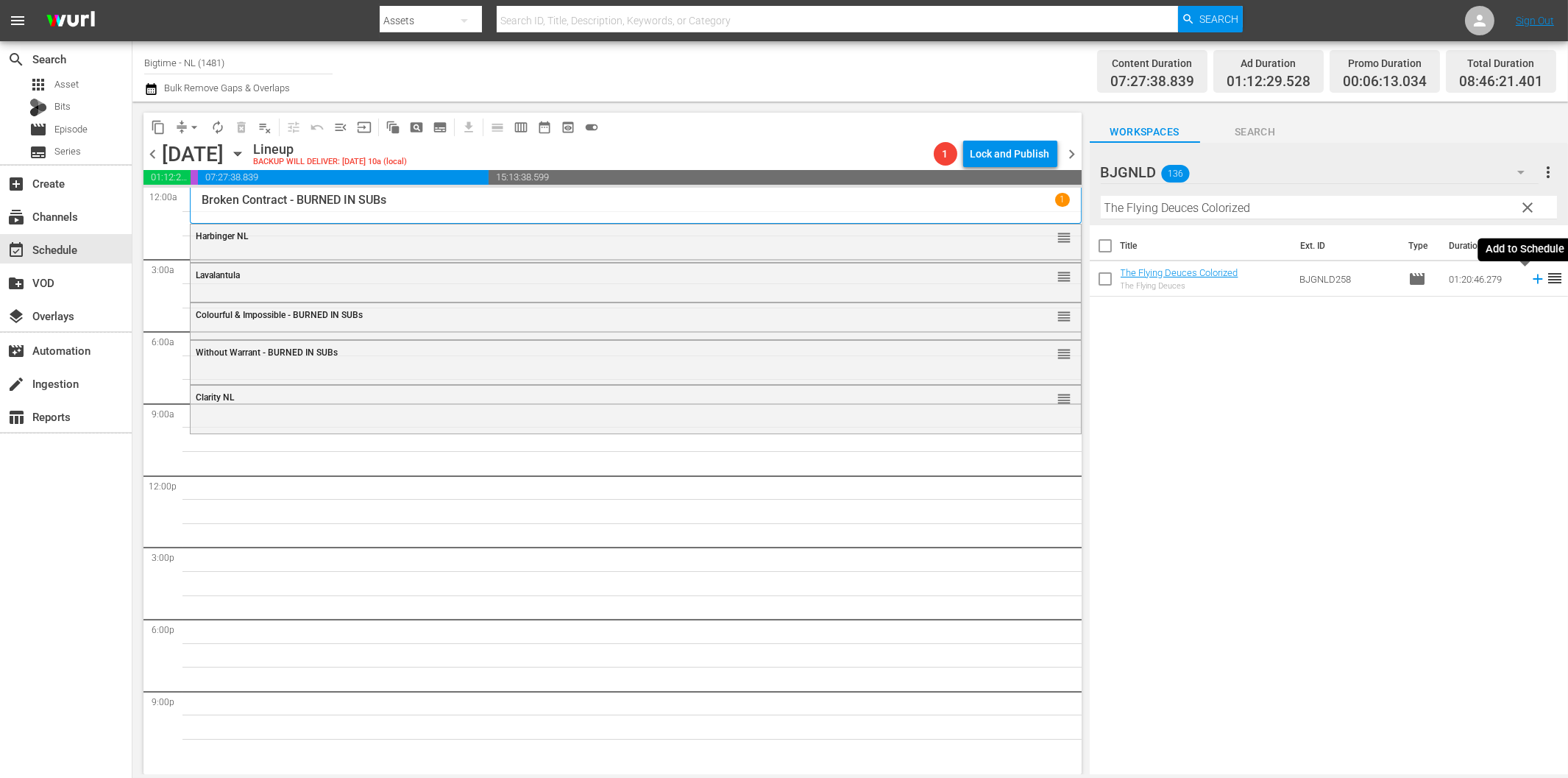
click at [1532, 280] on icon at bounding box center [1537, 279] width 9 height 9
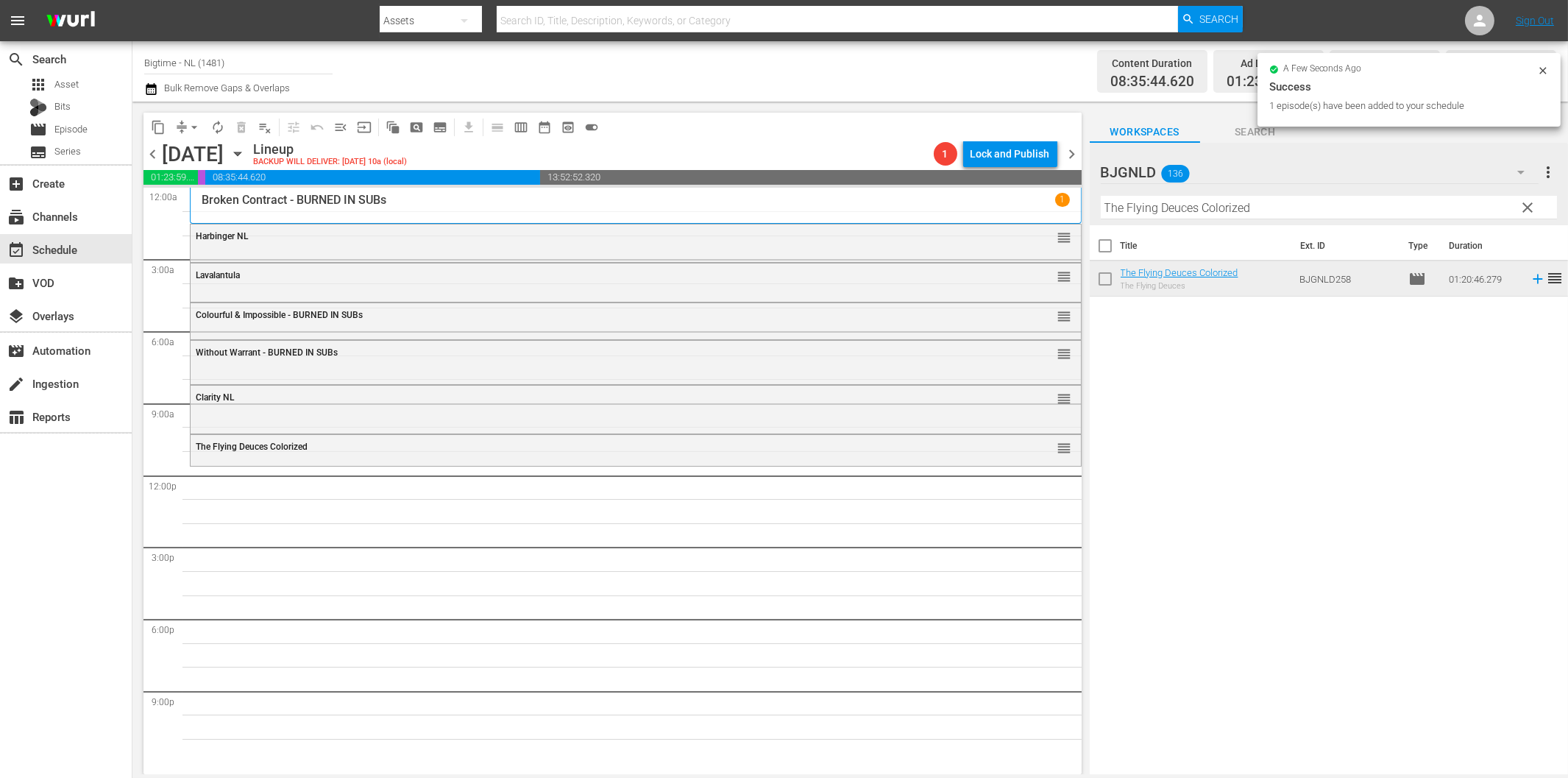
click at [1239, 207] on input "The Flying Deuces Colorized" at bounding box center [1329, 207] width 456 height 23
paste input "[PERSON_NAME] [PERSON_NAME]: The Theory of Love"
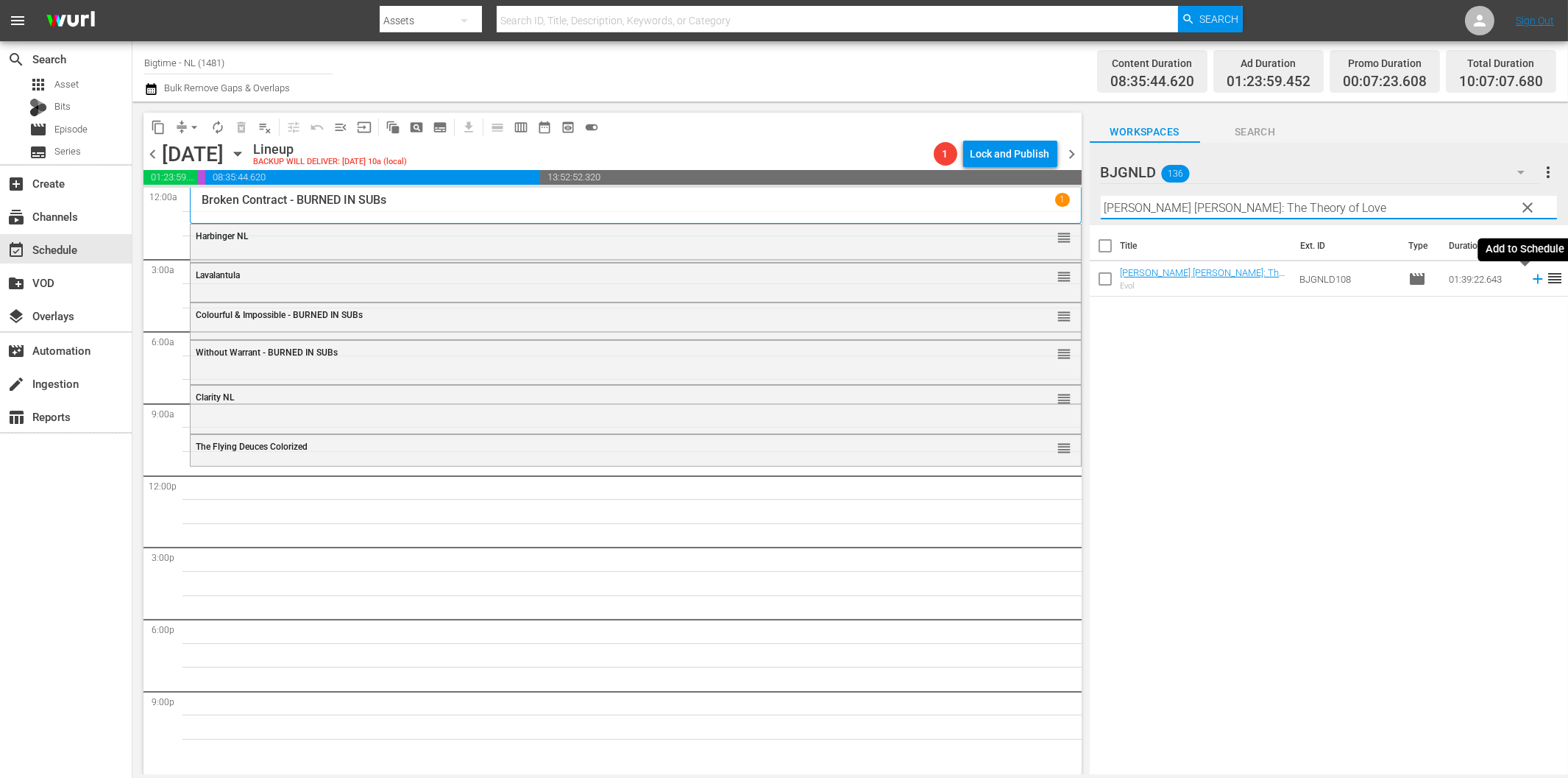
click at [1530, 281] on icon at bounding box center [1538, 279] width 16 height 16
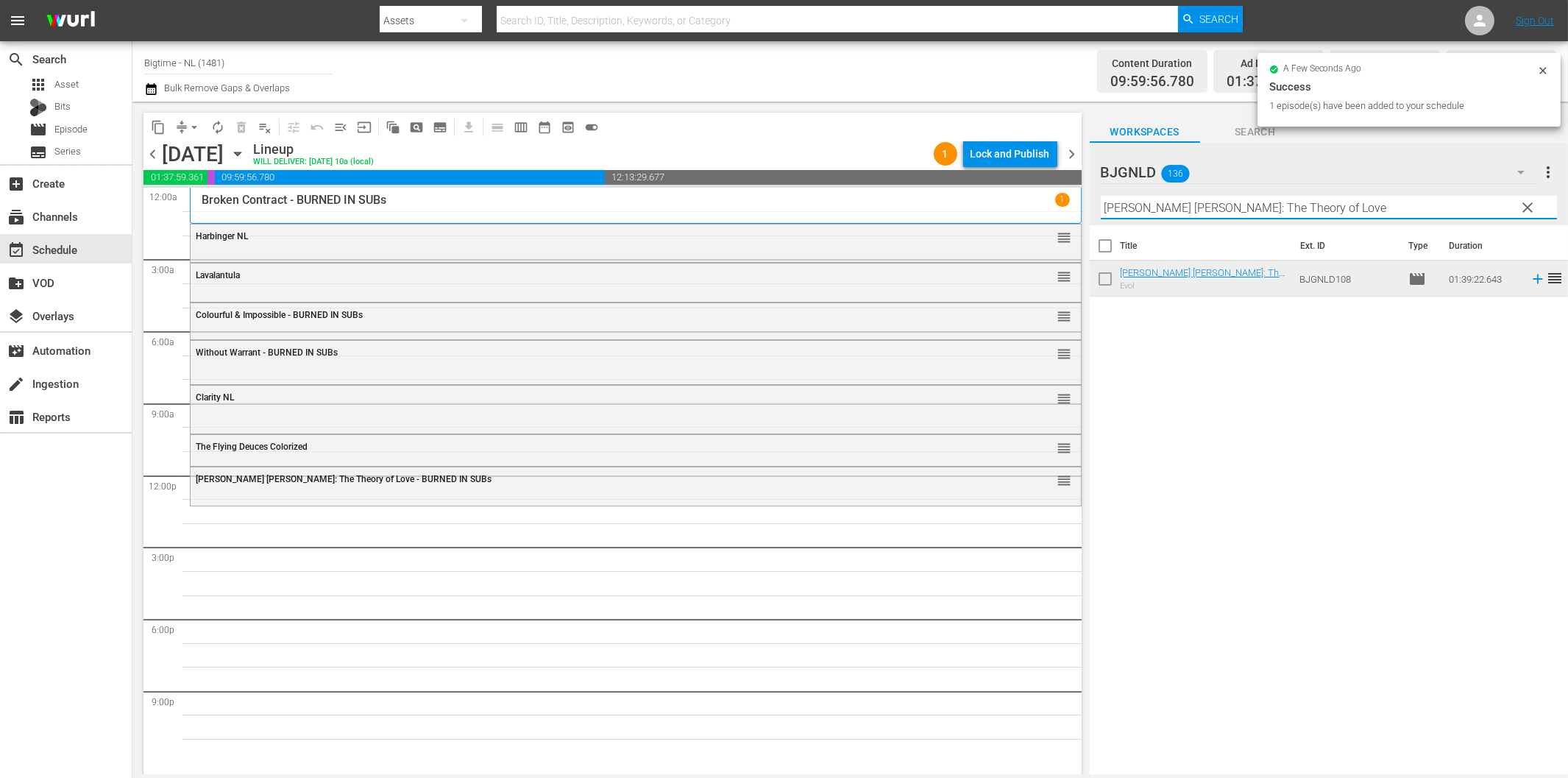
click at [1231, 211] on input "[PERSON_NAME] [PERSON_NAME]: The Theory of Love" at bounding box center [1329, 207] width 456 height 23
paste input "Living with the Dead: A Love Story"
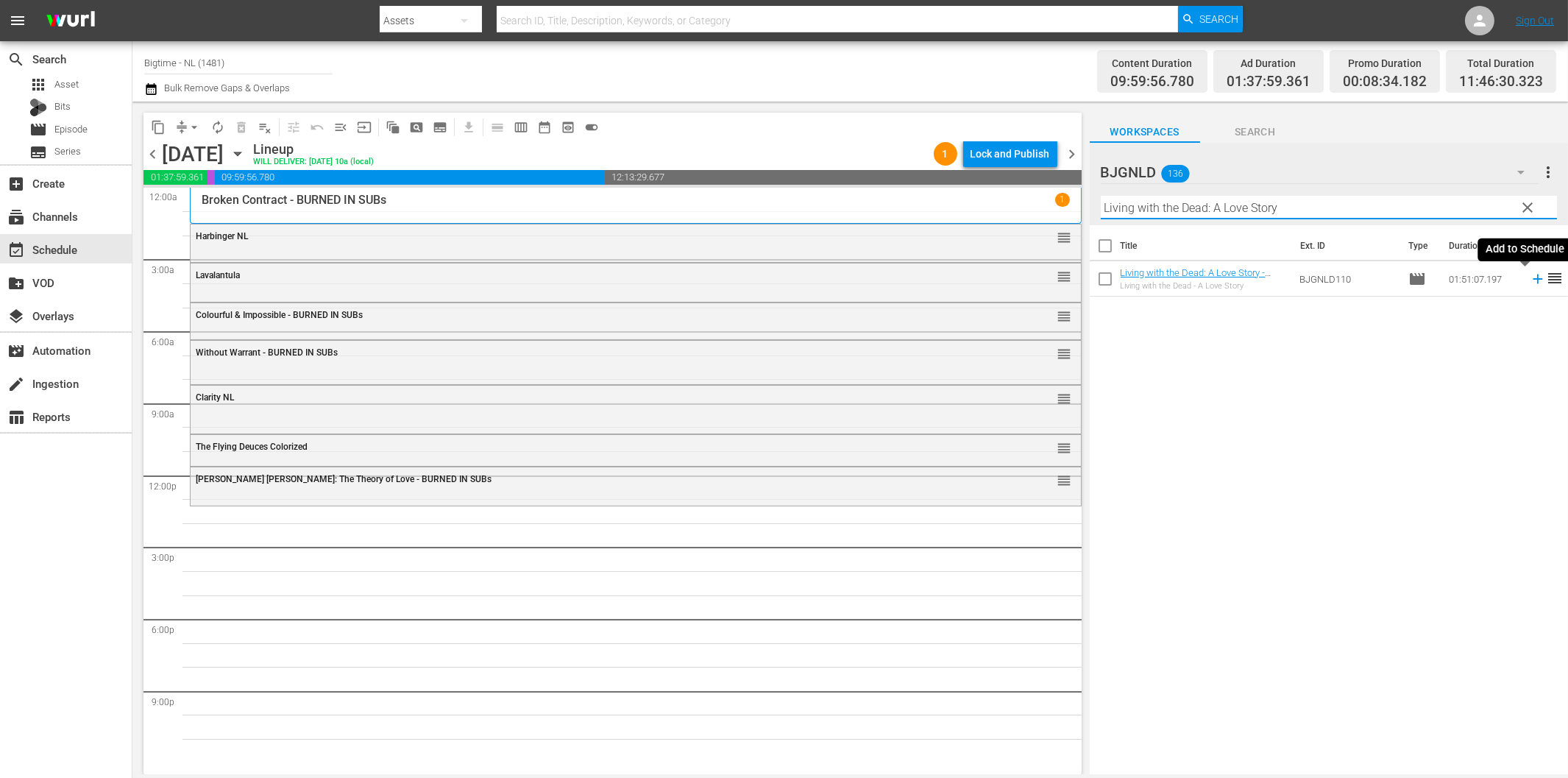
click at [1530, 280] on icon at bounding box center [1538, 279] width 16 height 16
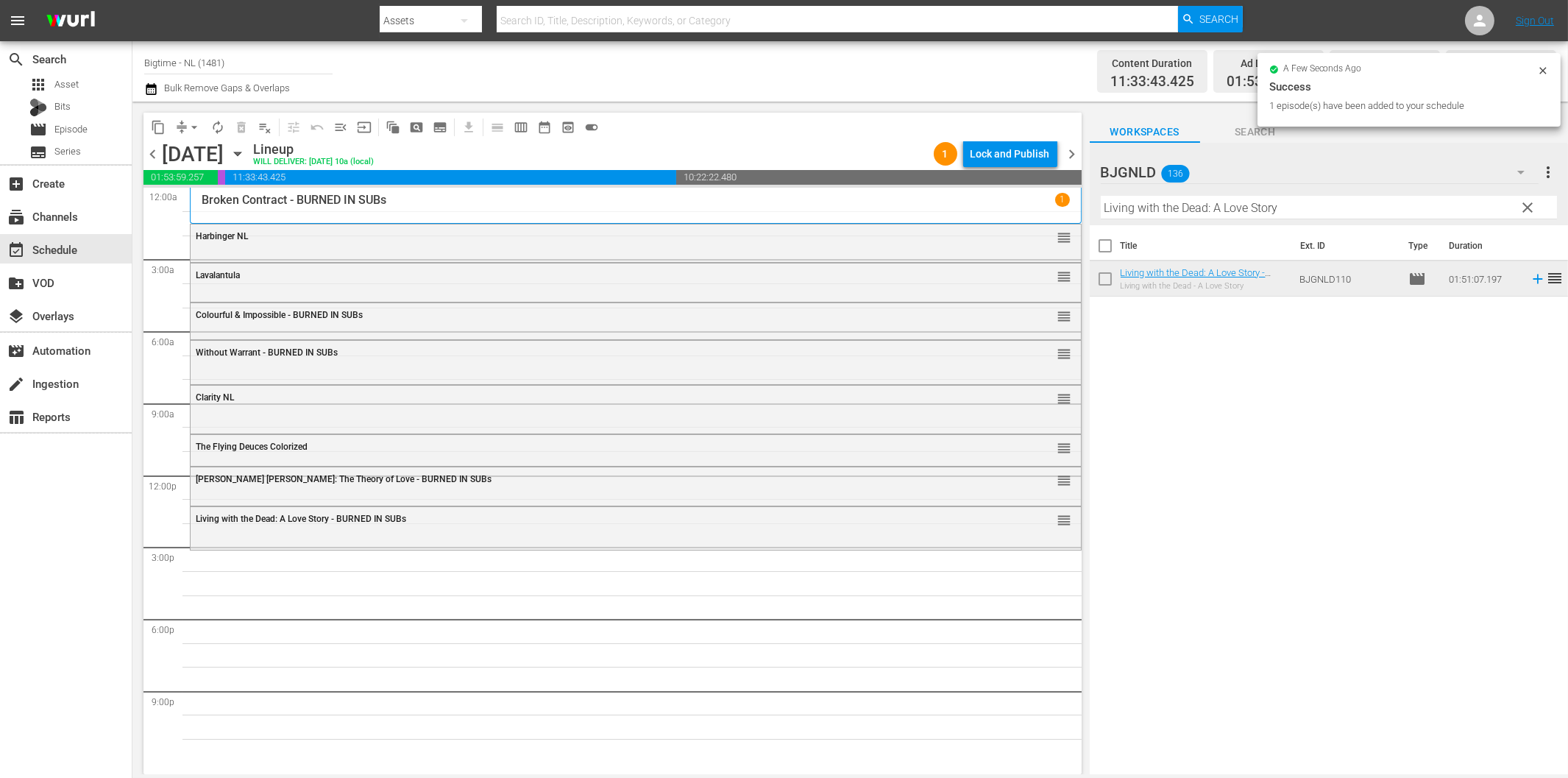
click at [1283, 207] on input "Living with the Dead: A Love Story" at bounding box center [1329, 207] width 456 height 23
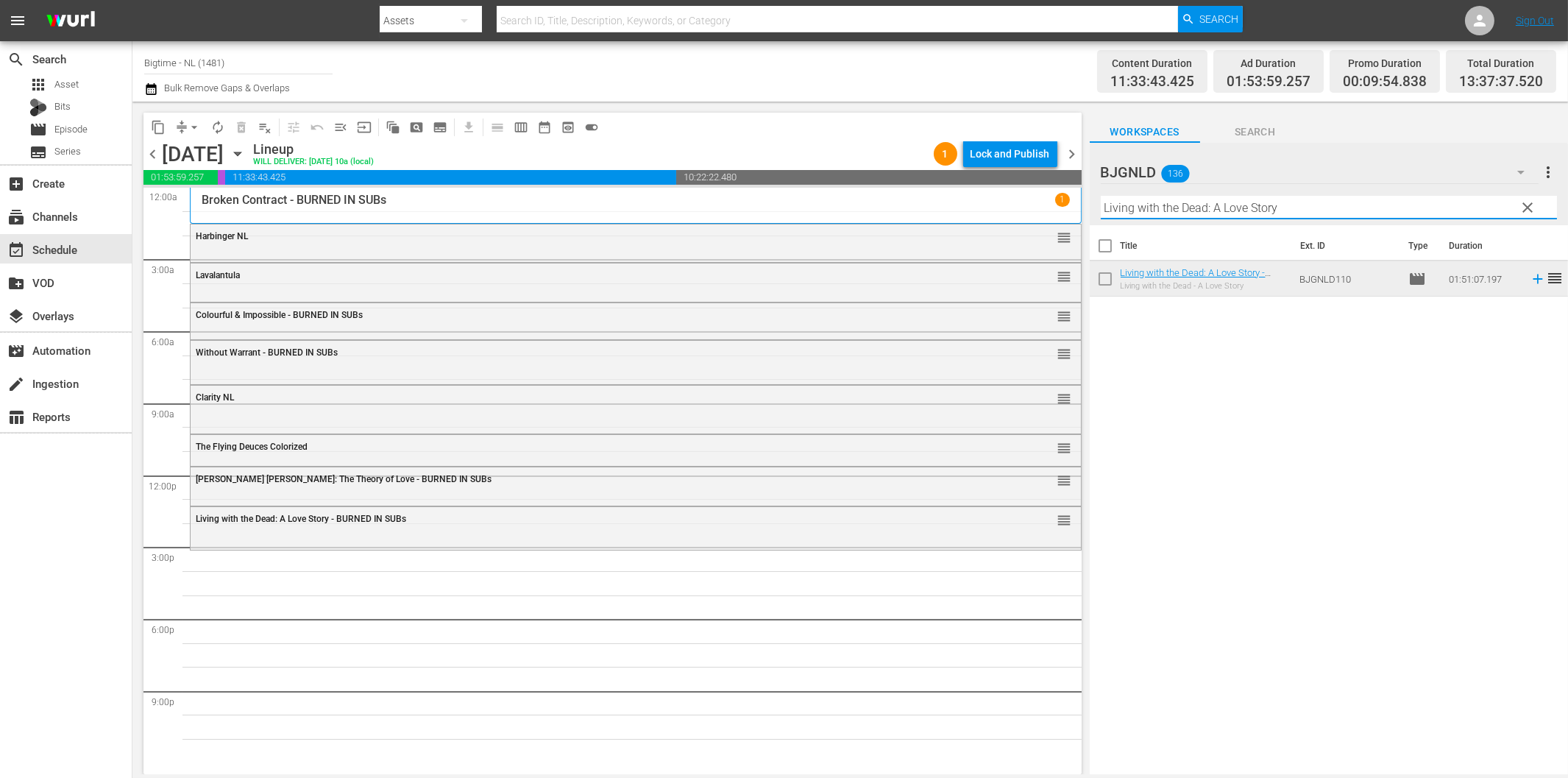
paste input "Appleton"
click at [1532, 278] on icon at bounding box center [1537, 279] width 9 height 9
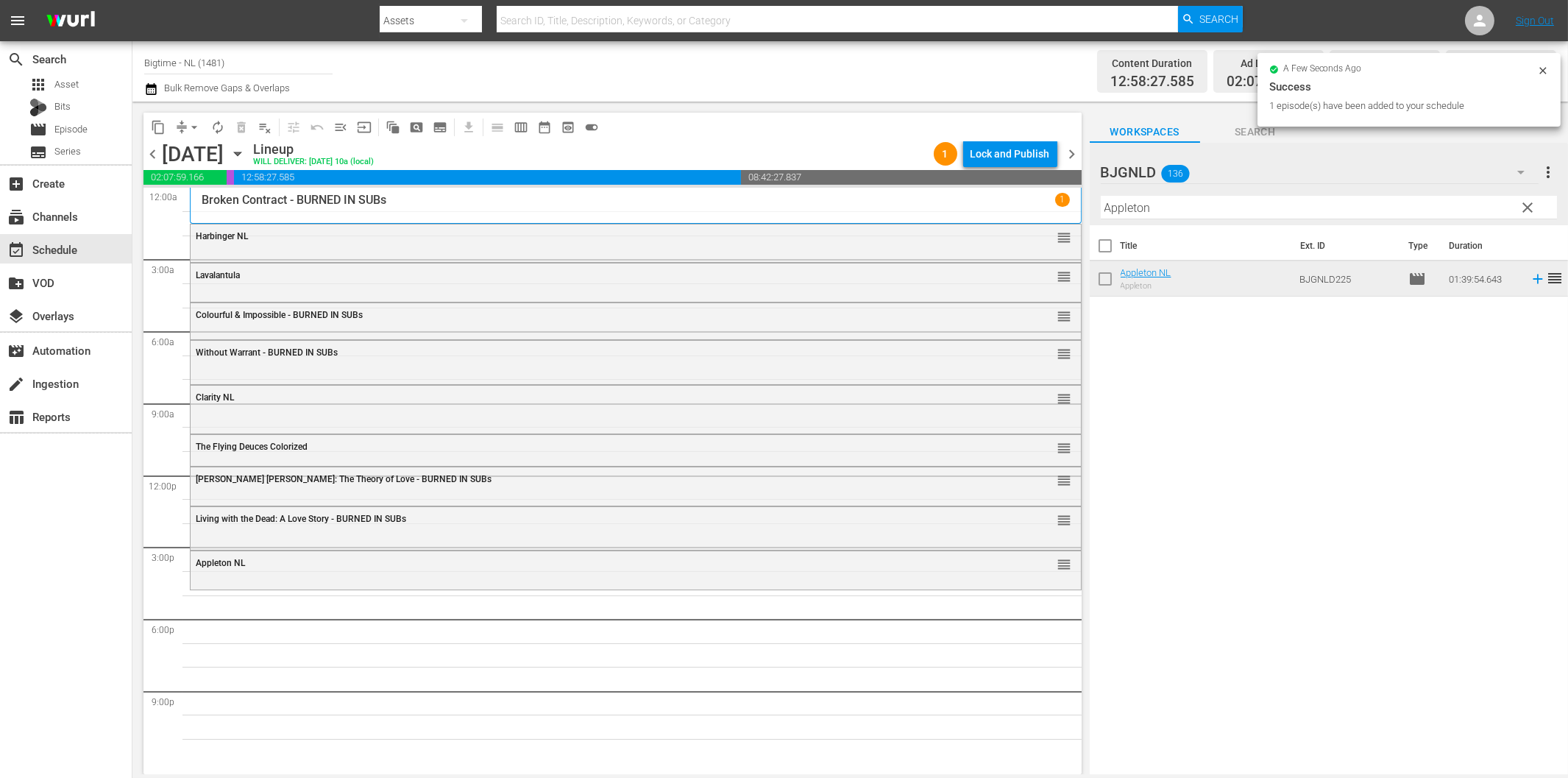
click at [1219, 205] on input "Appleton" at bounding box center [1329, 207] width 456 height 23
paste input "Eight"
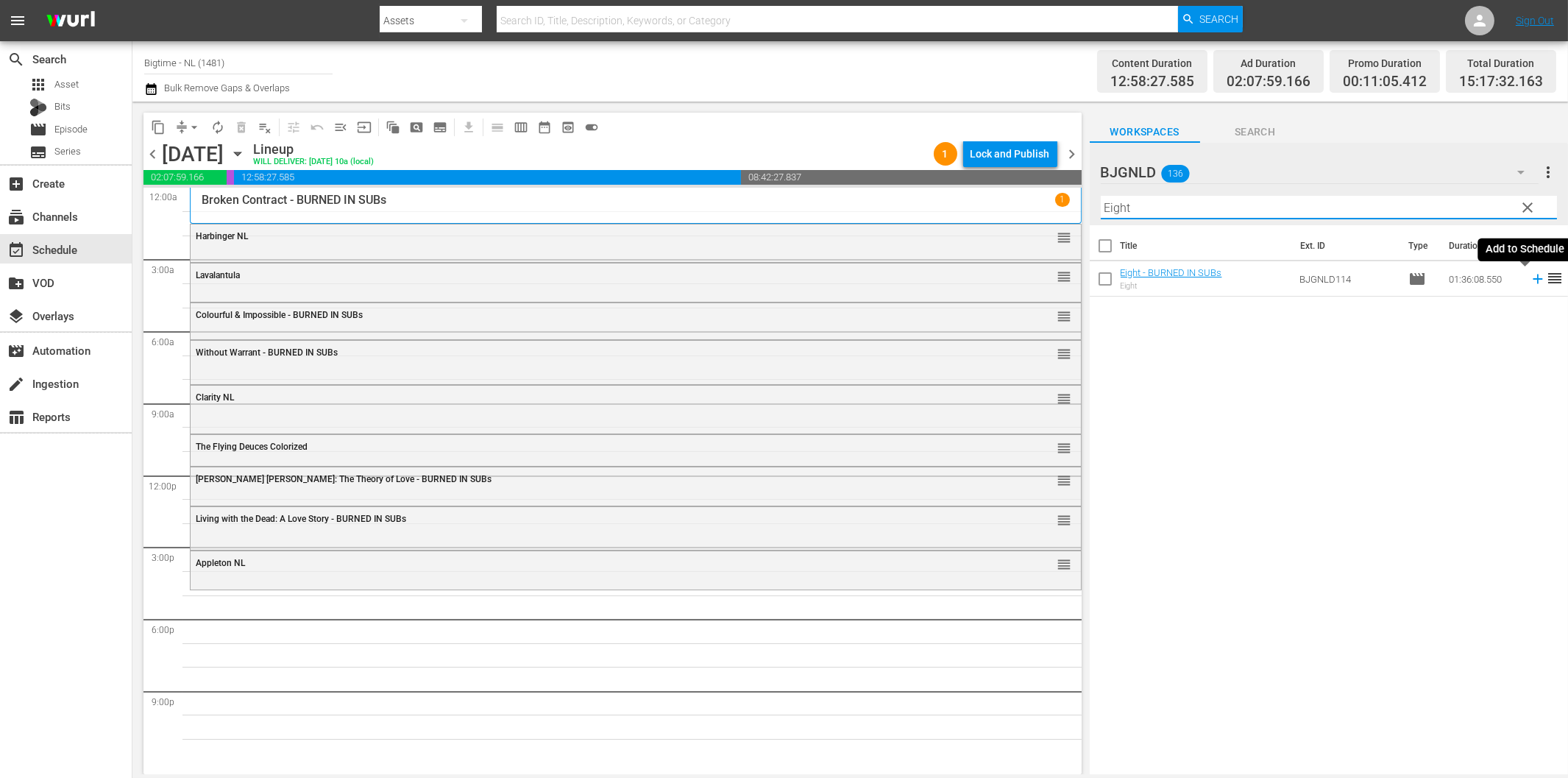
click at [1530, 282] on icon at bounding box center [1538, 279] width 16 height 16
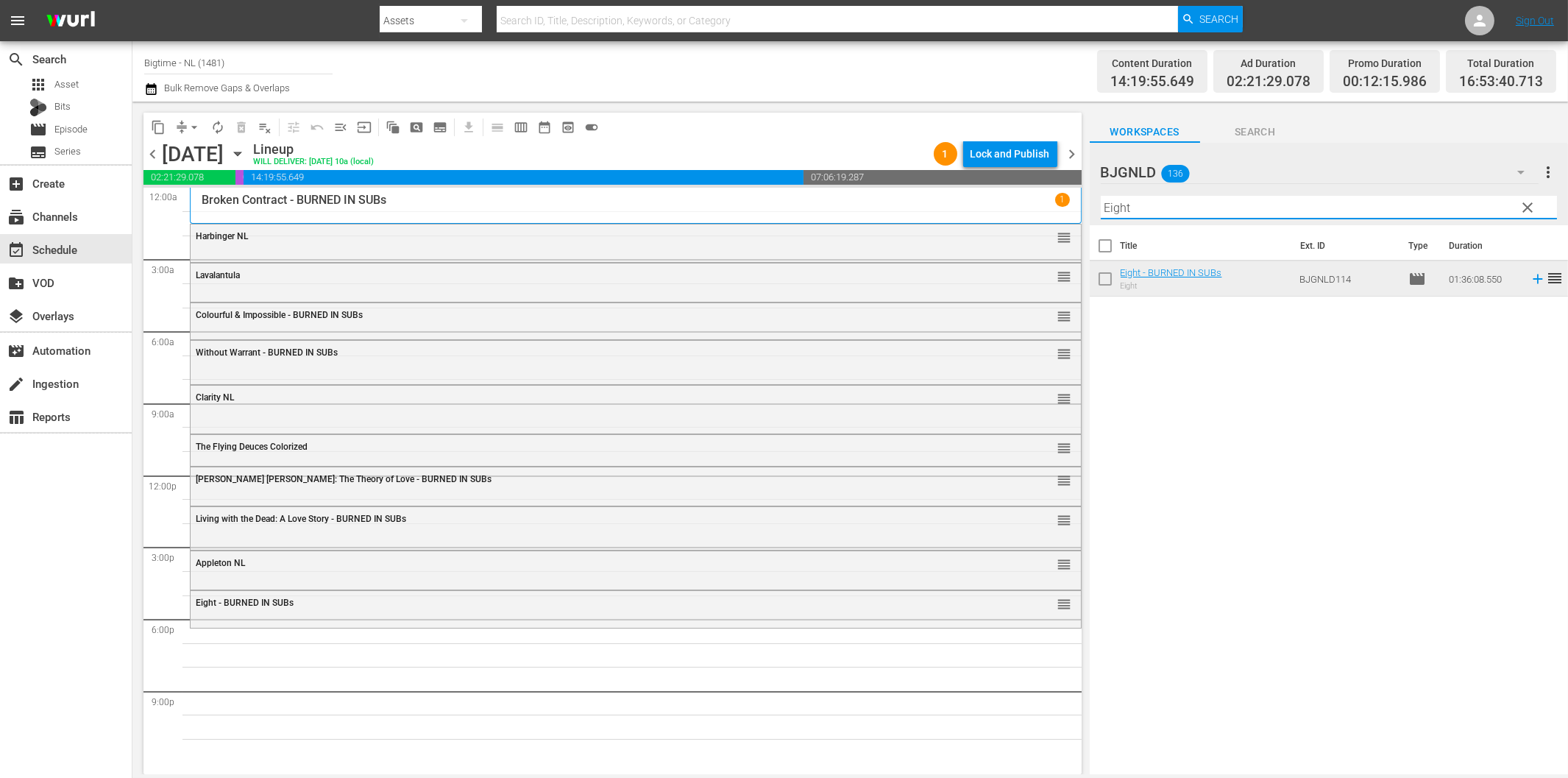
click at [1248, 209] on input "Eight" at bounding box center [1329, 207] width 456 height 23
paste input "At the [GEOGRAPHIC_DATA]"
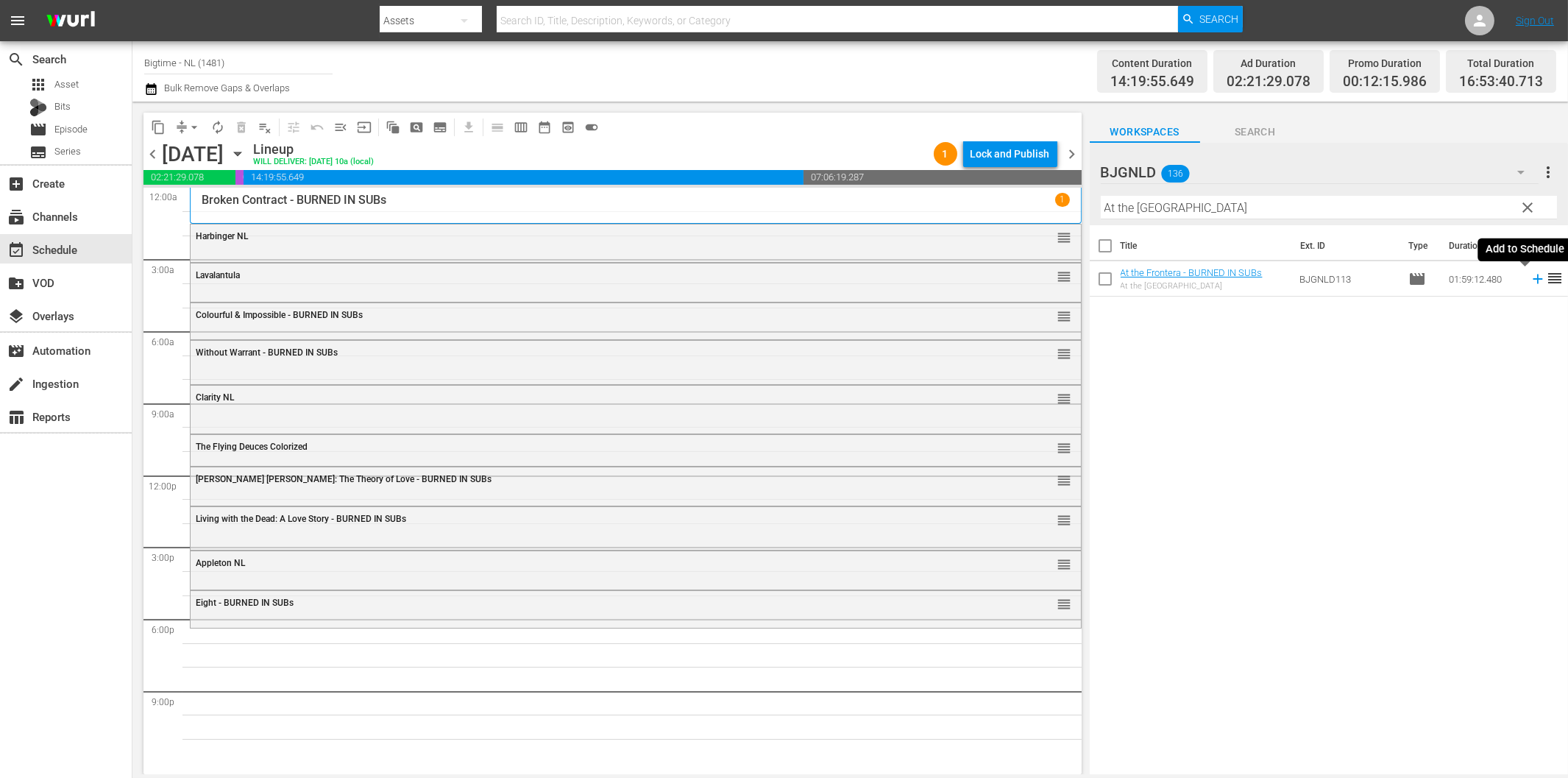
click at [1530, 277] on icon at bounding box center [1538, 279] width 16 height 16
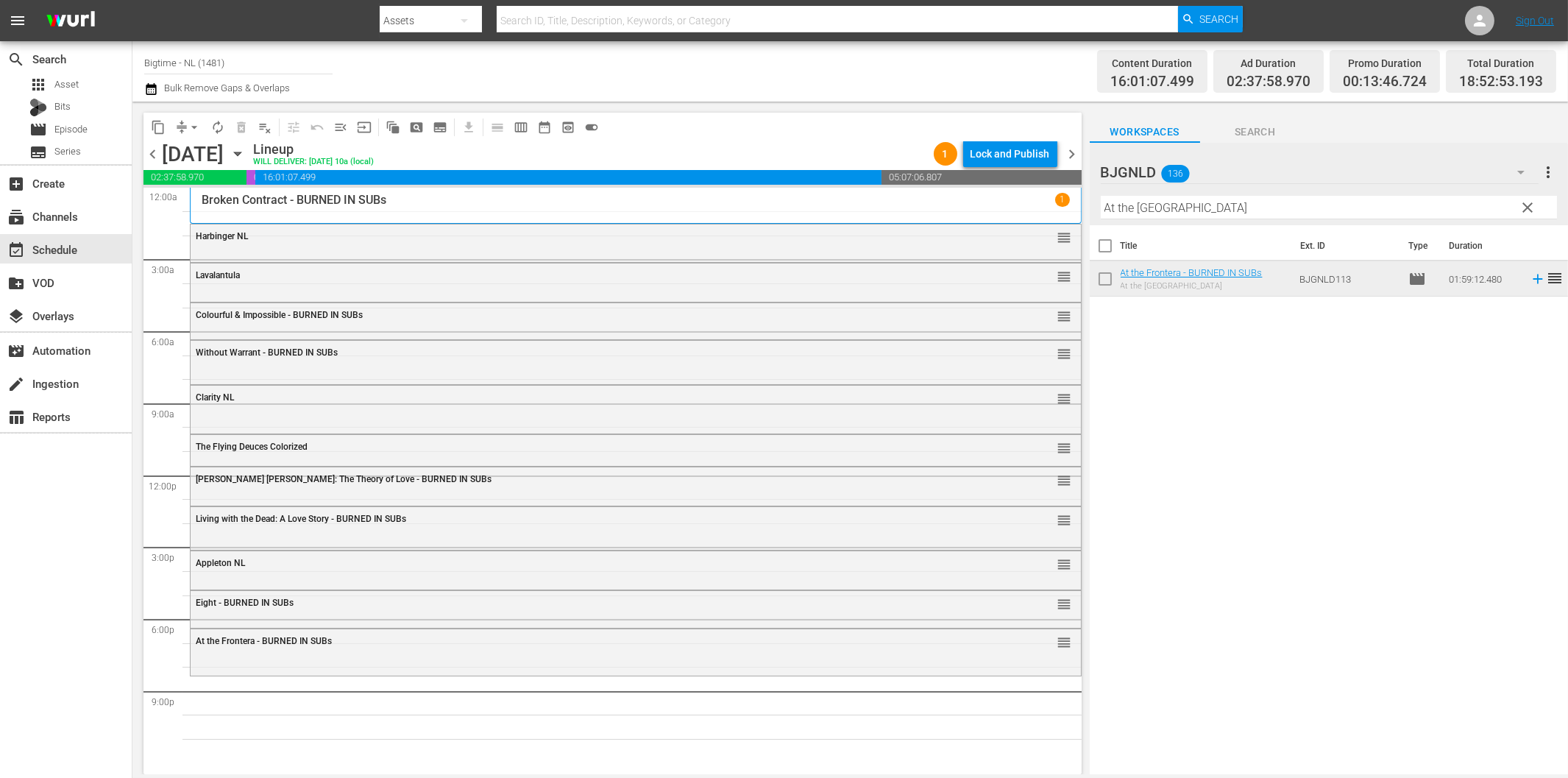
click at [1168, 201] on input "At the [GEOGRAPHIC_DATA]" at bounding box center [1329, 207] width 456 height 23
paste input "Sum of Existence"
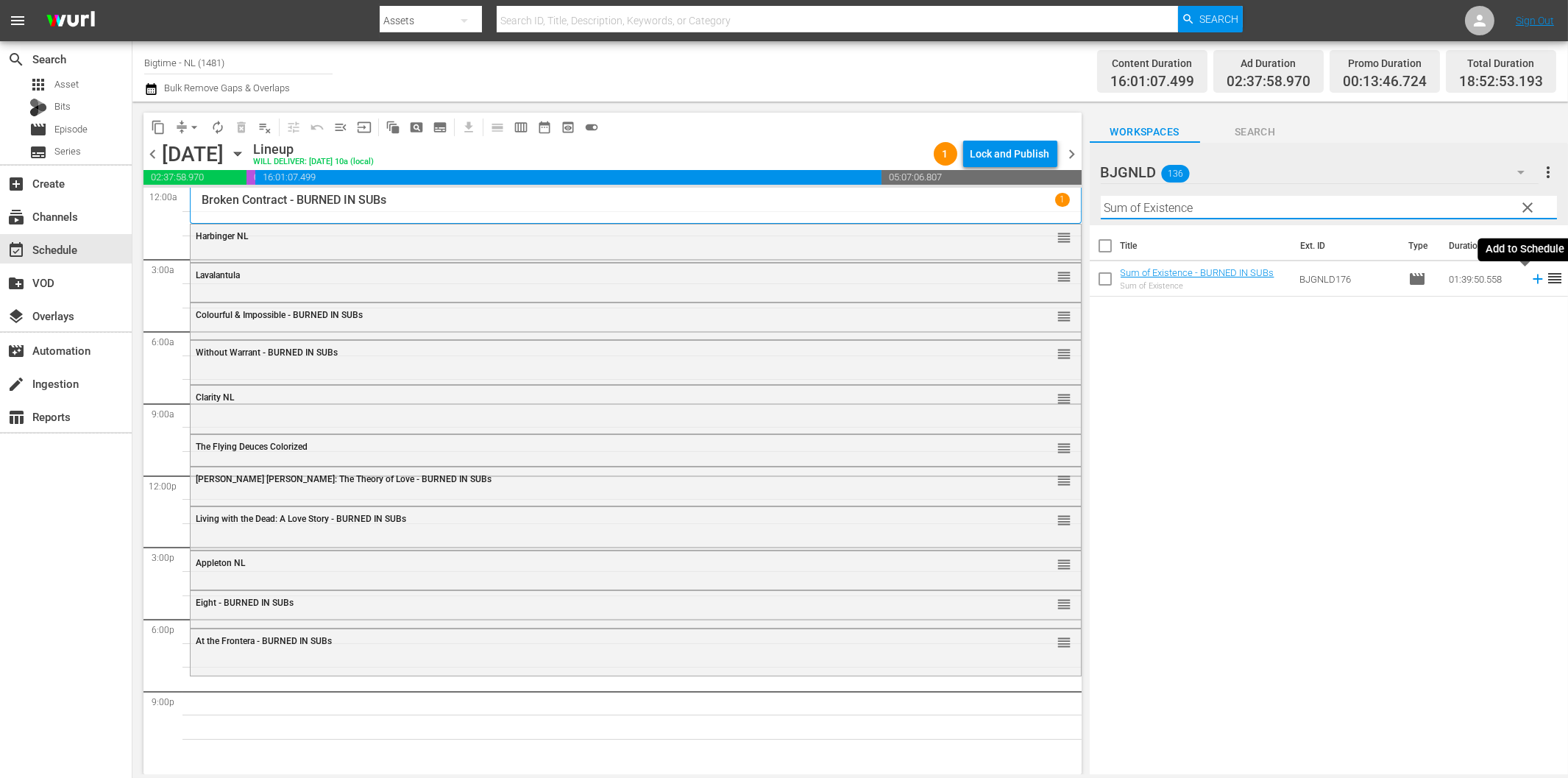
click at [1530, 277] on icon at bounding box center [1538, 279] width 16 height 16
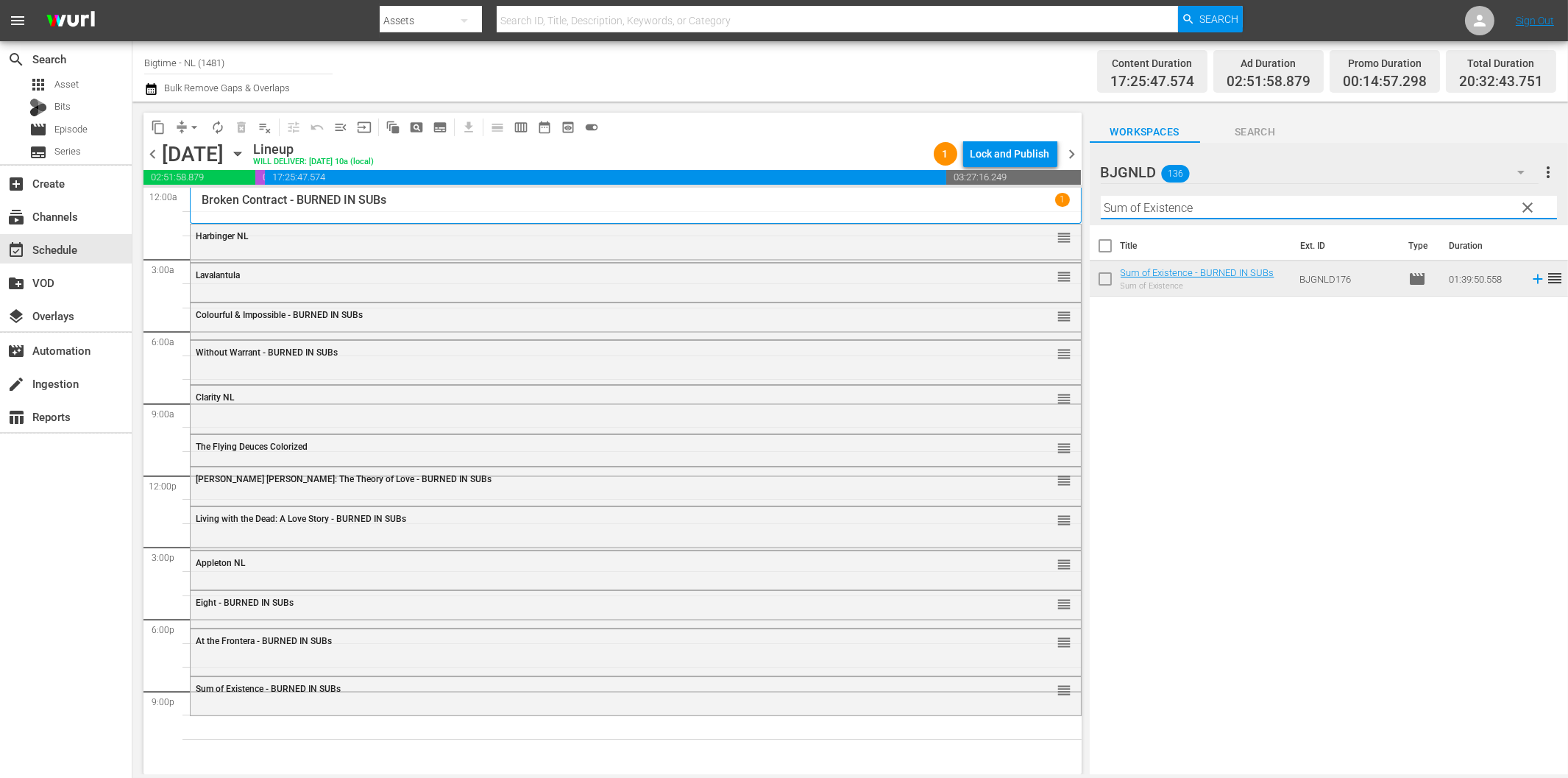
click at [1227, 207] on input "Sum of Existence" at bounding box center [1329, 207] width 456 height 23
paste input "Bathing Franky"
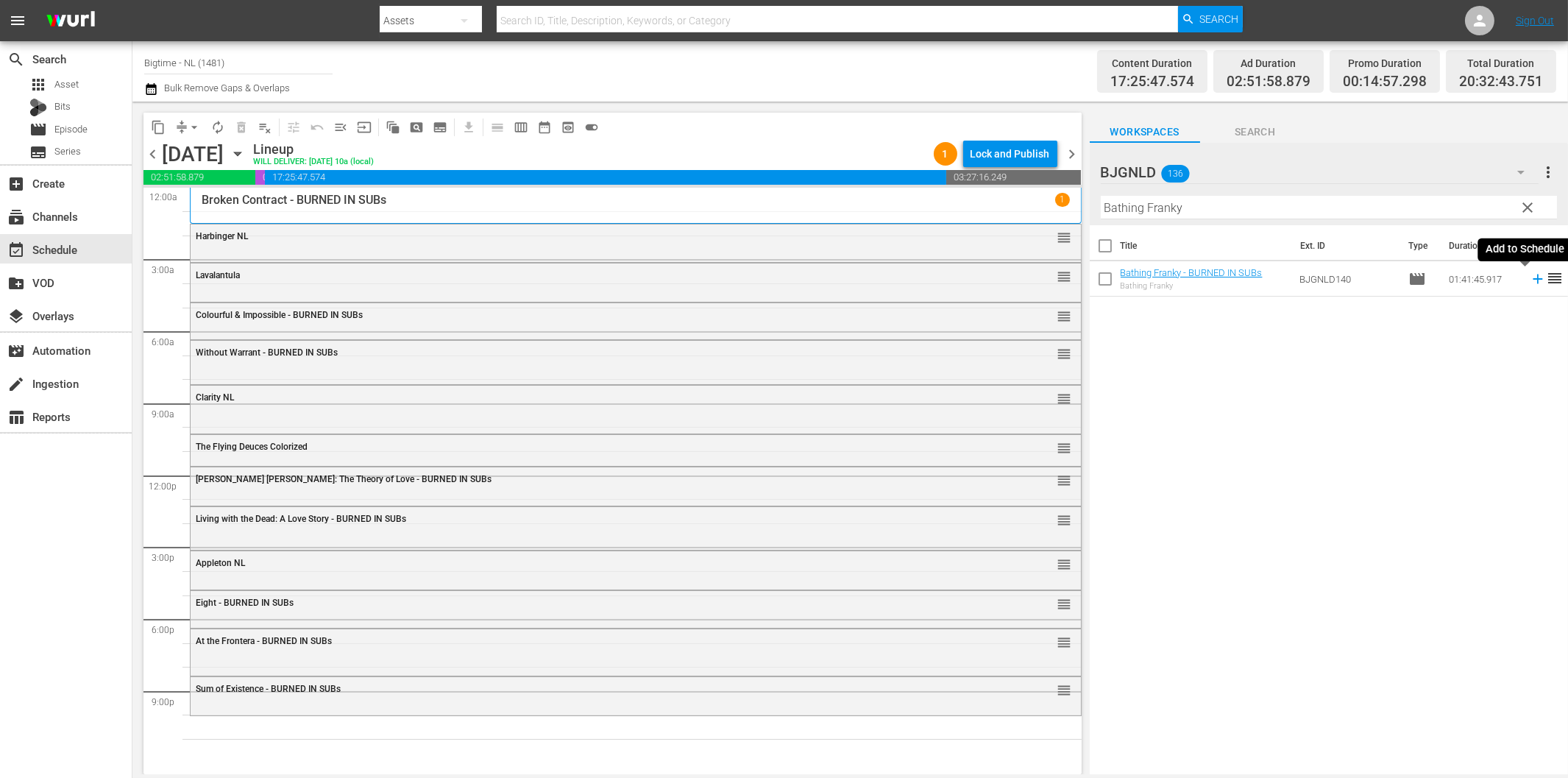
click at [1530, 278] on icon at bounding box center [1538, 279] width 16 height 16
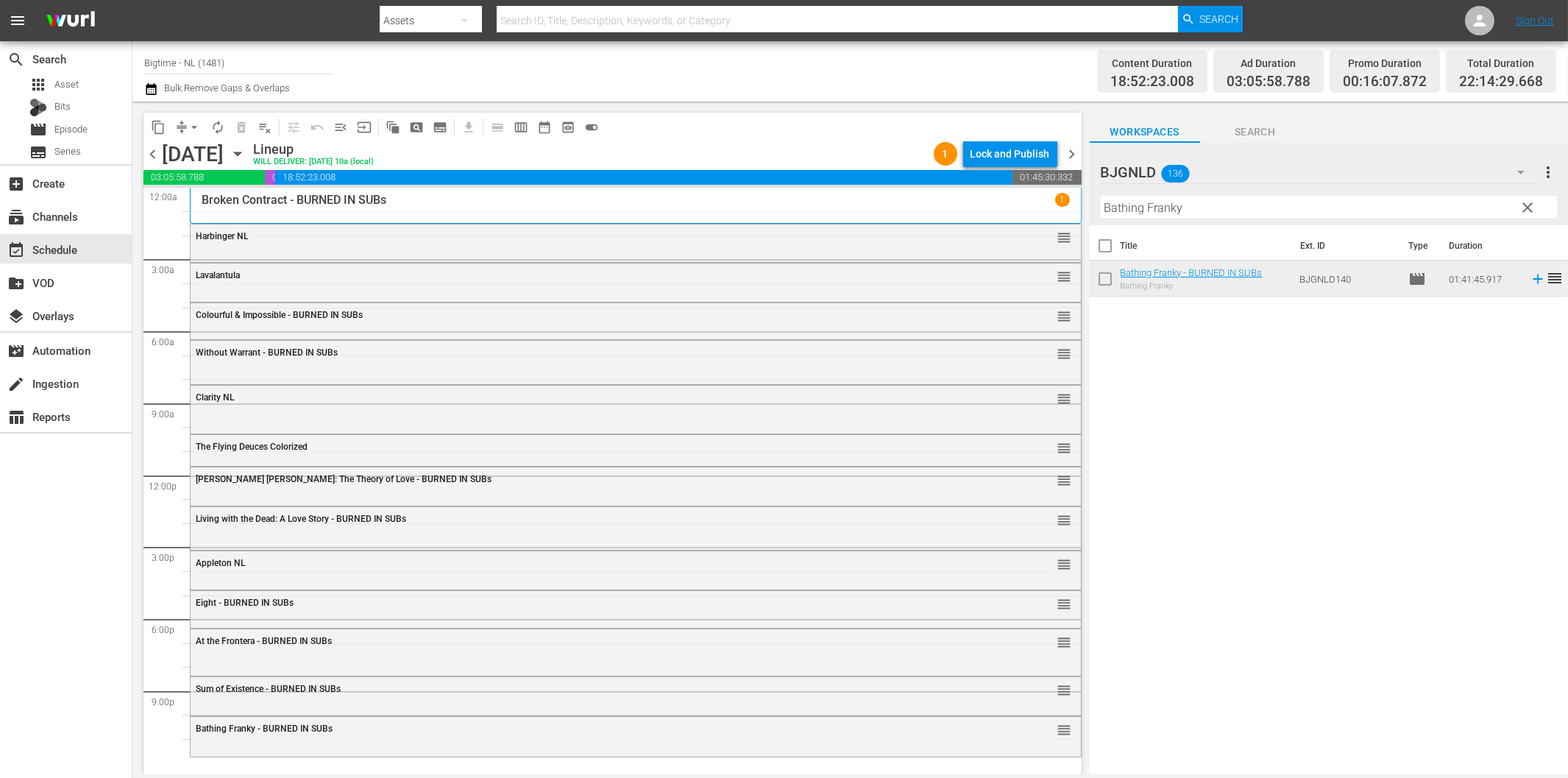
click at [1197, 217] on input "Bathing Franky" at bounding box center [1329, 207] width 456 height 23
paste input "[PERSON_NAME] - Terror by Night Colorized"
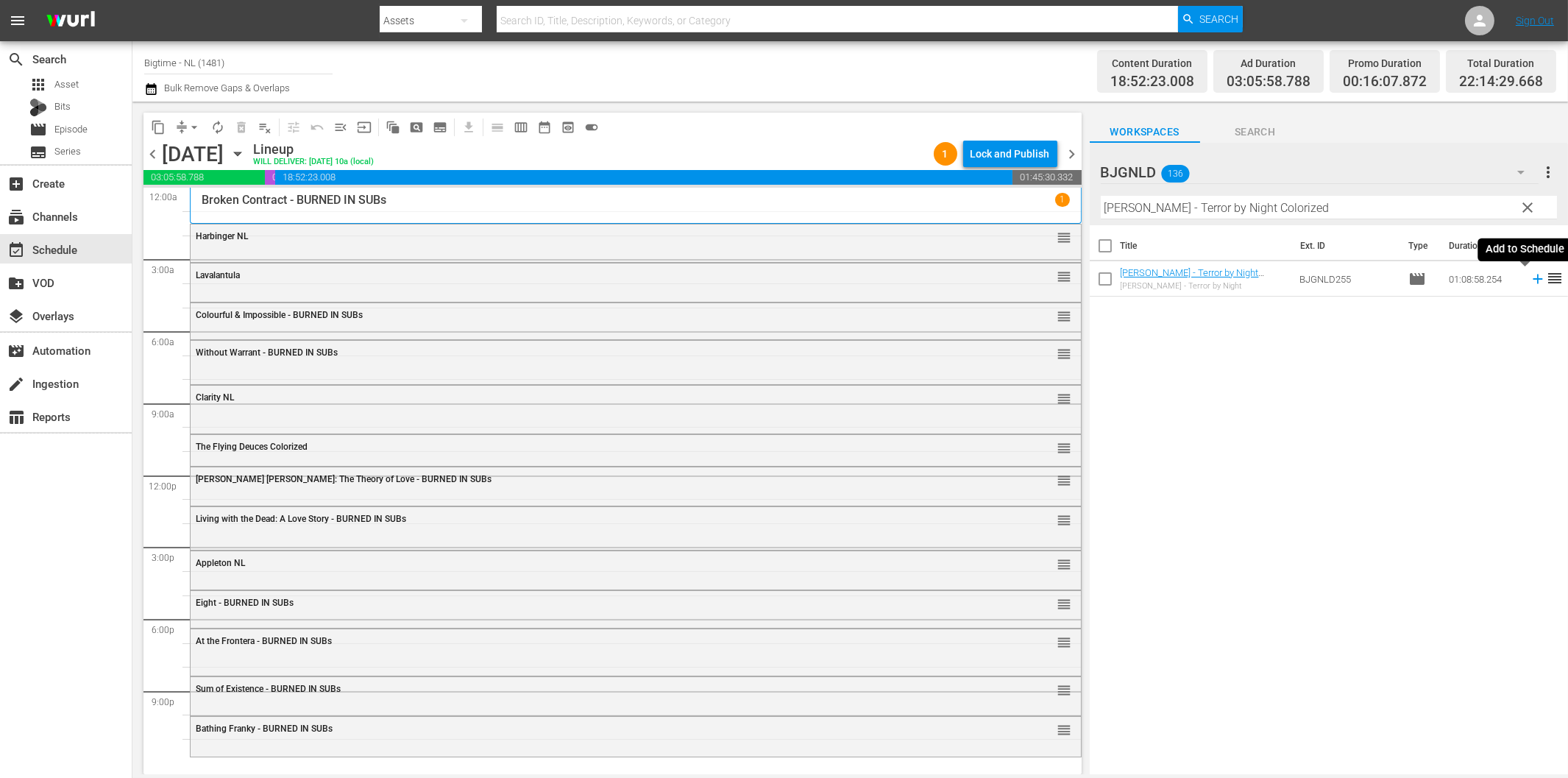
click at [1532, 280] on icon at bounding box center [1537, 279] width 9 height 9
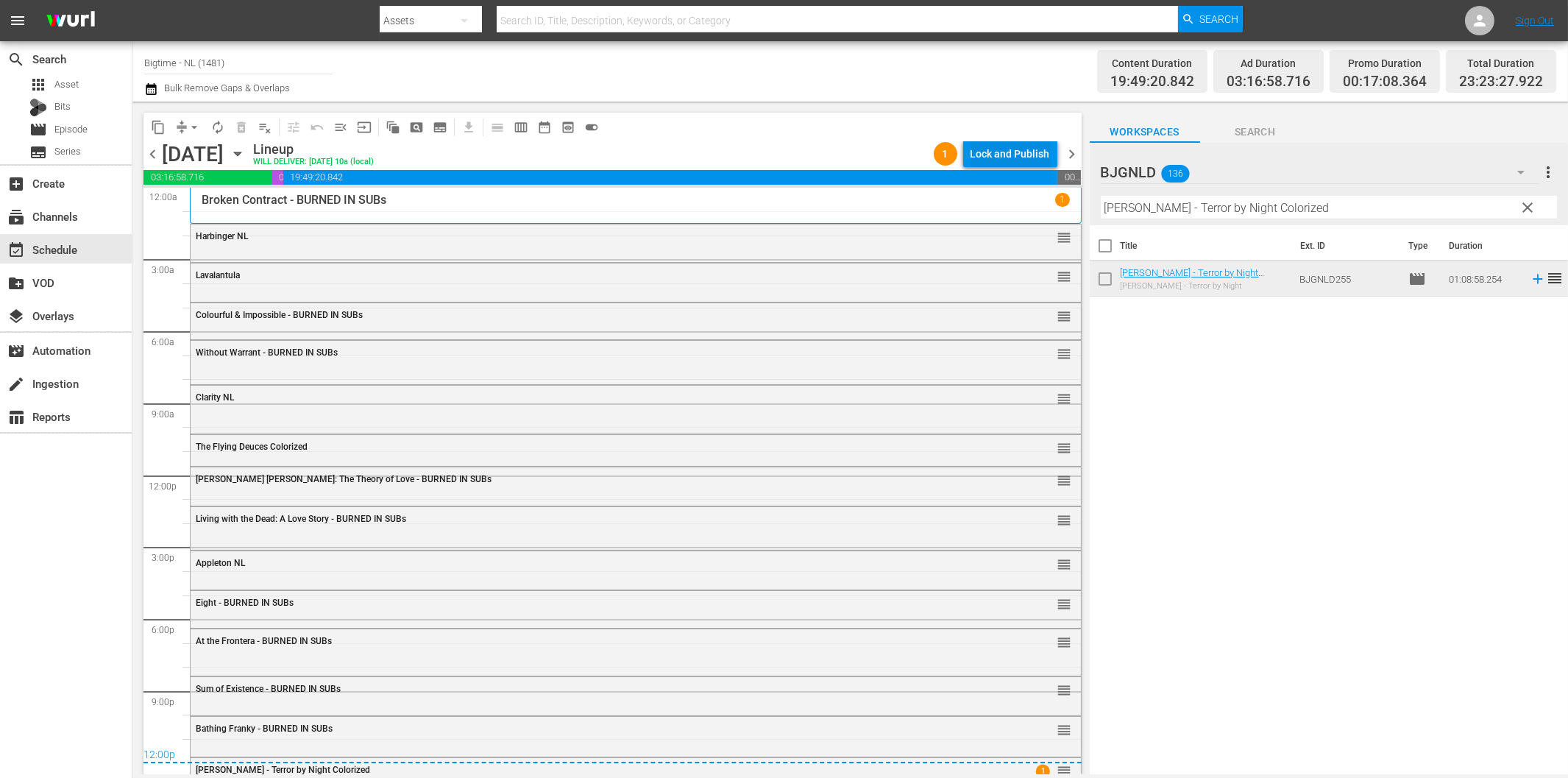
click at [1004, 150] on div "Lock and Publish" at bounding box center [1010, 153] width 79 height 26
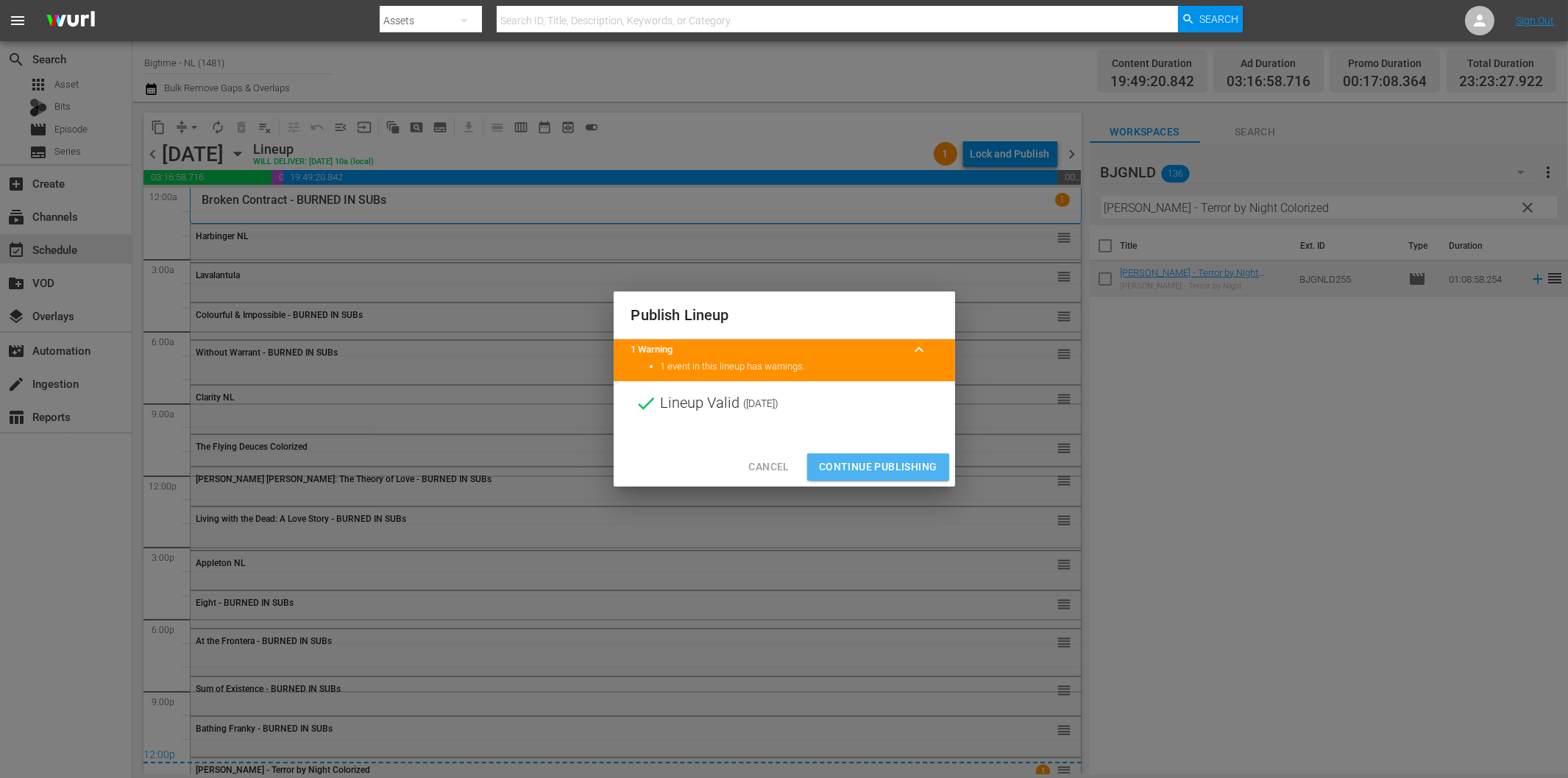
click at [901, 468] on span "Continue Publishing" at bounding box center [878, 467] width 118 height 19
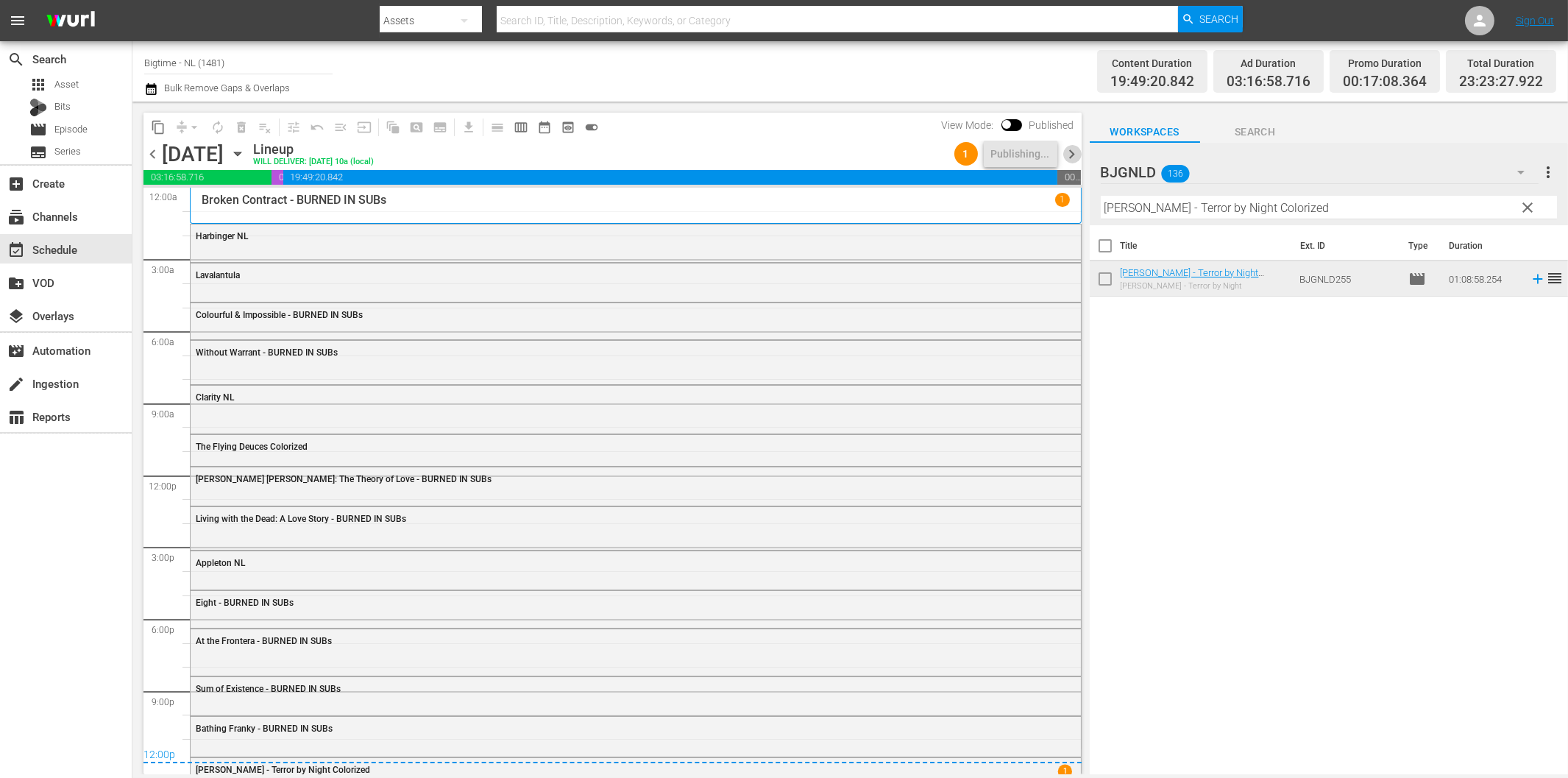
click at [1070, 155] on span "chevron_right" at bounding box center [1072, 154] width 19 height 19
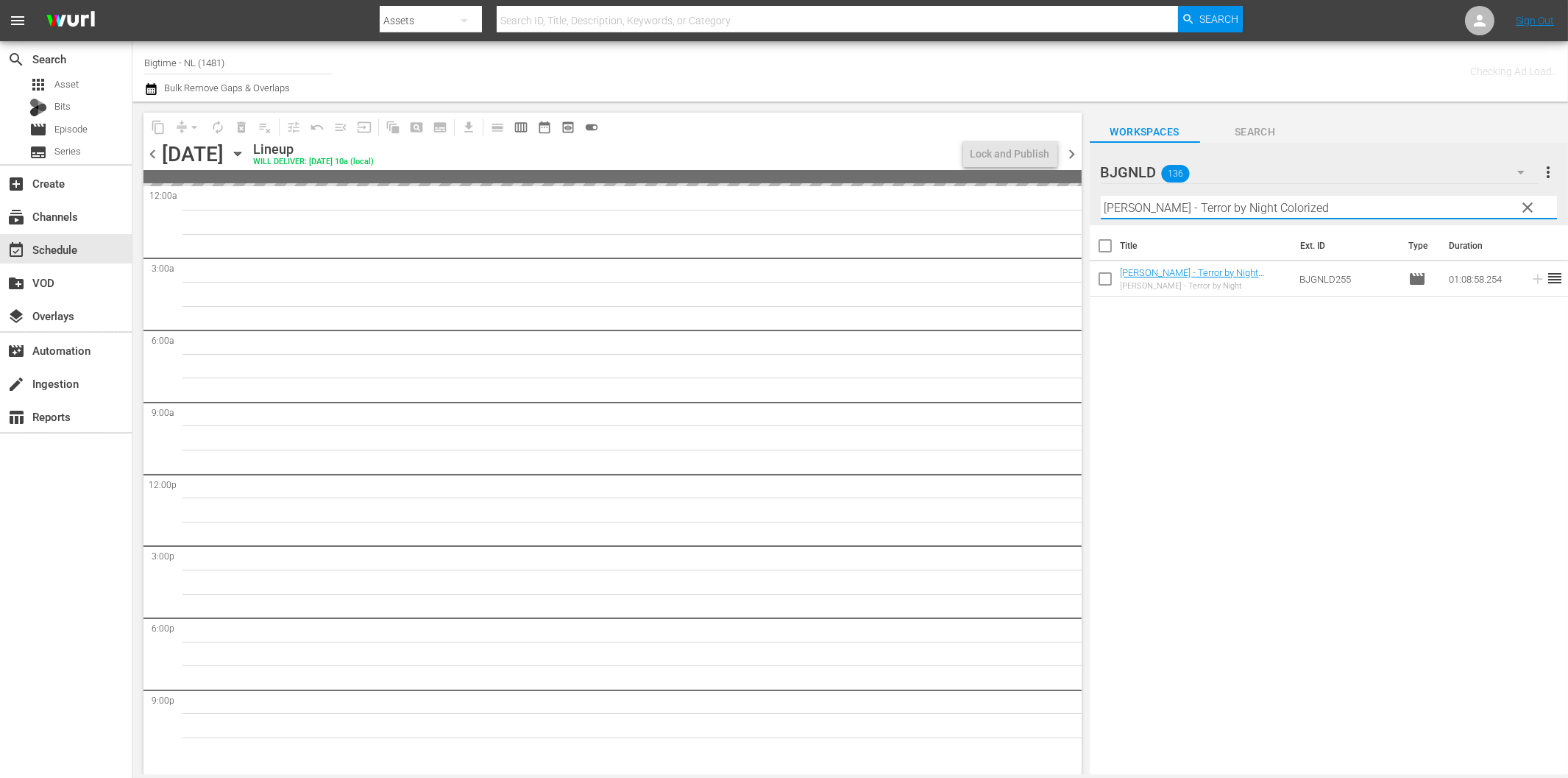
click at [1160, 209] on input "[PERSON_NAME] - Terror by Night Colorized" at bounding box center [1329, 207] width 456 height 23
paste input "The Shattering"
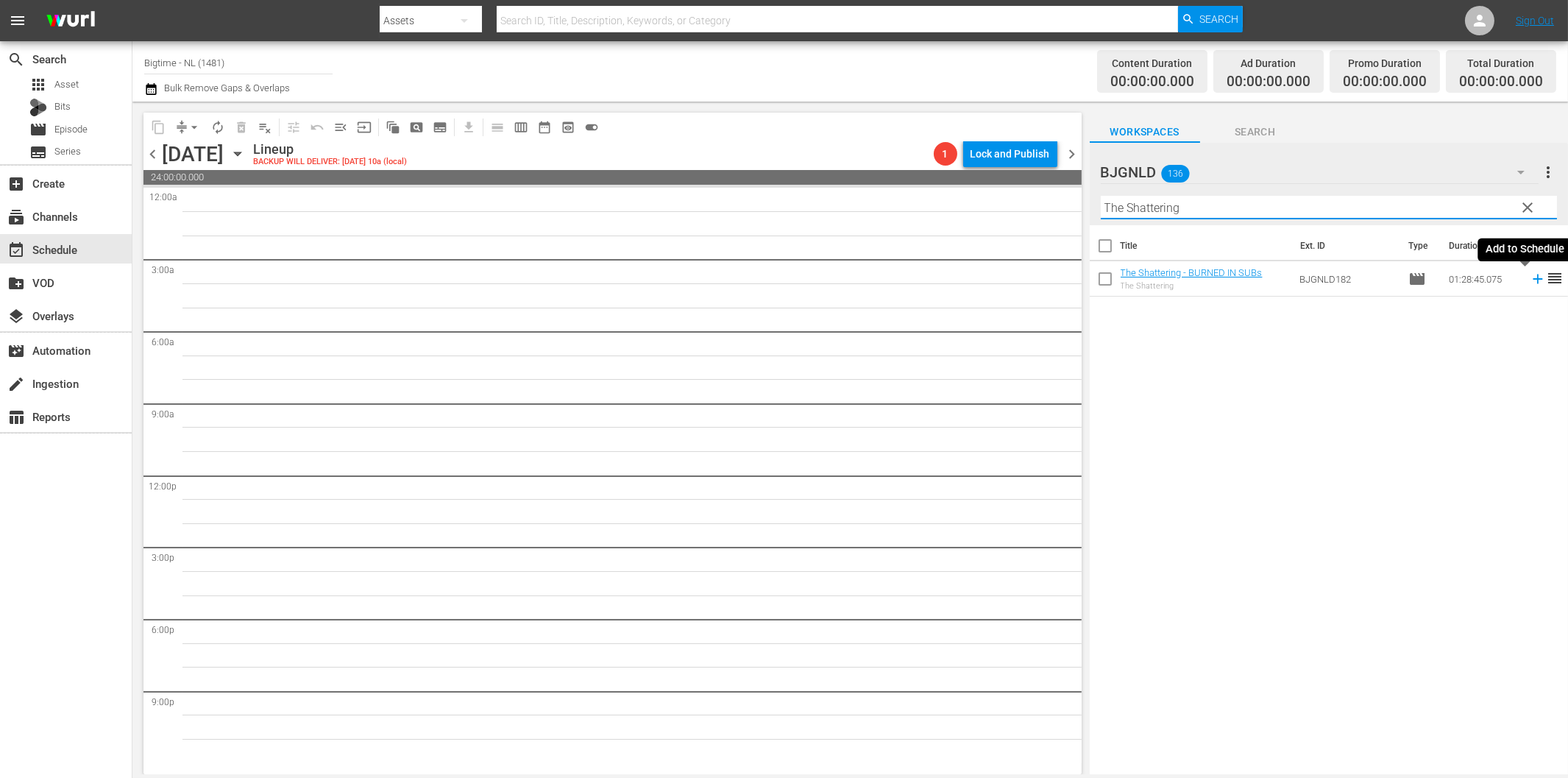
click at [1532, 280] on icon at bounding box center [1537, 279] width 9 height 9
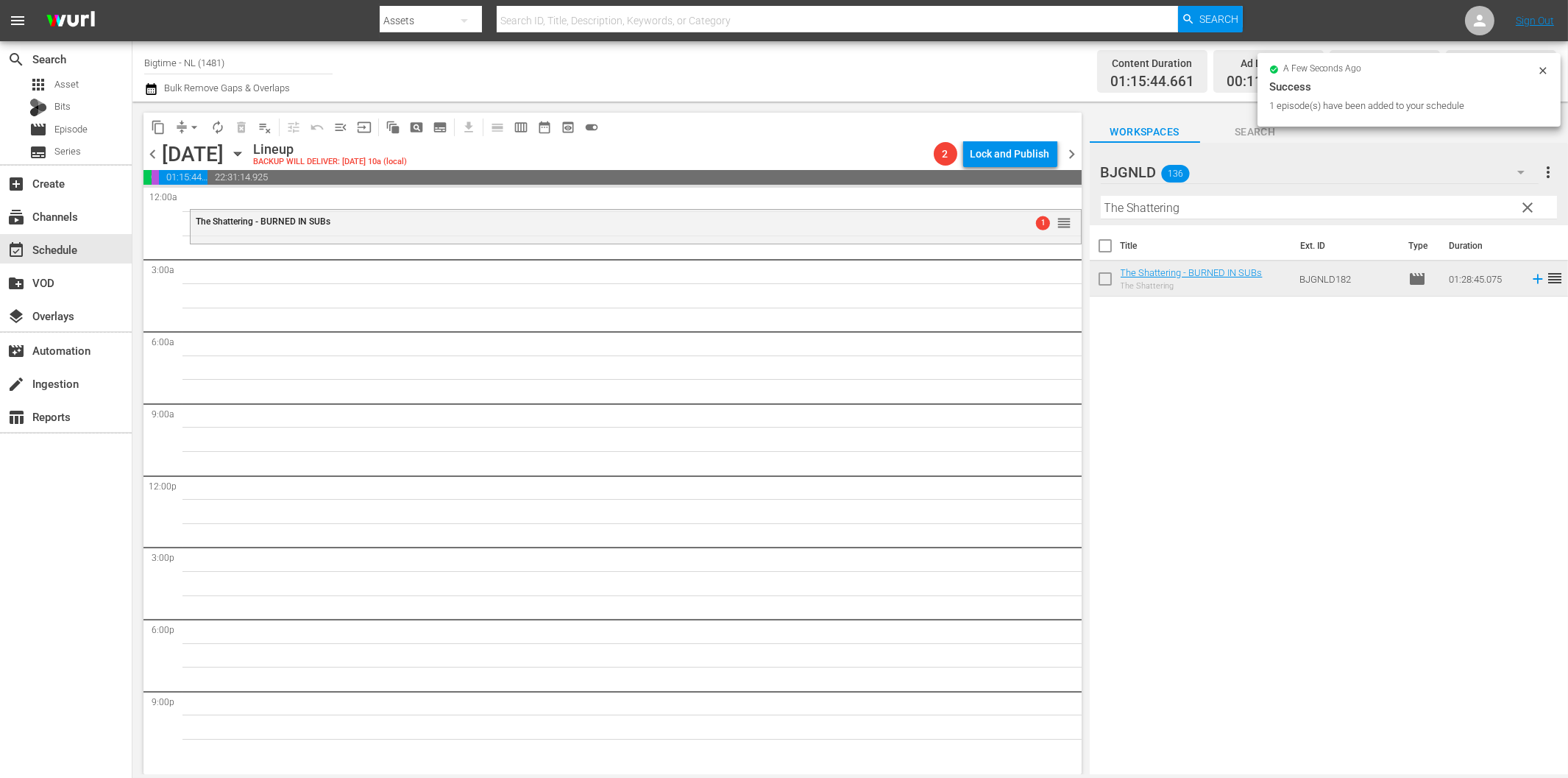
click at [1215, 211] on input "The Shattering" at bounding box center [1329, 207] width 456 height 23
paste input "Love is Blind"
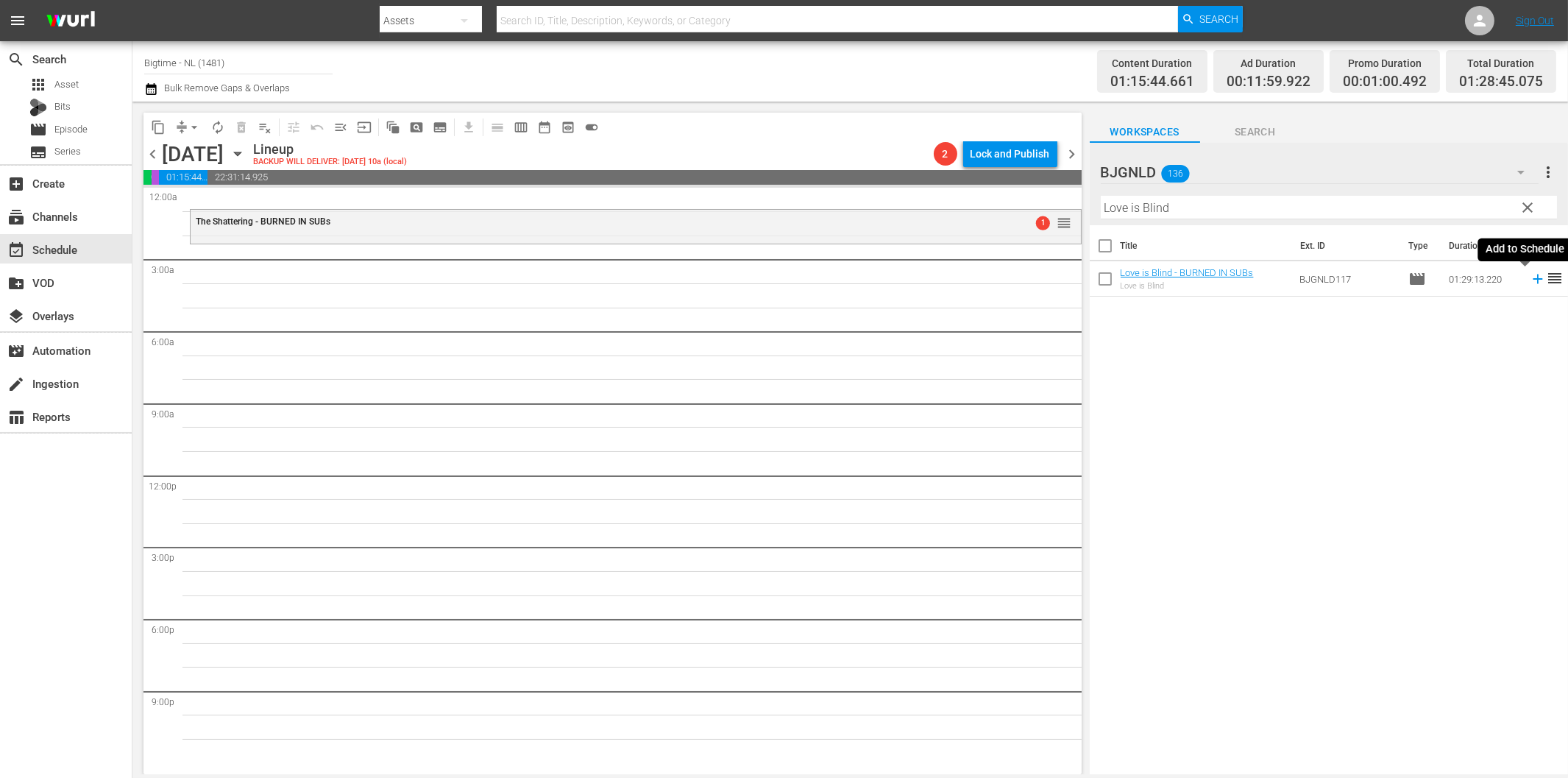
click at [1530, 278] on icon at bounding box center [1538, 279] width 16 height 16
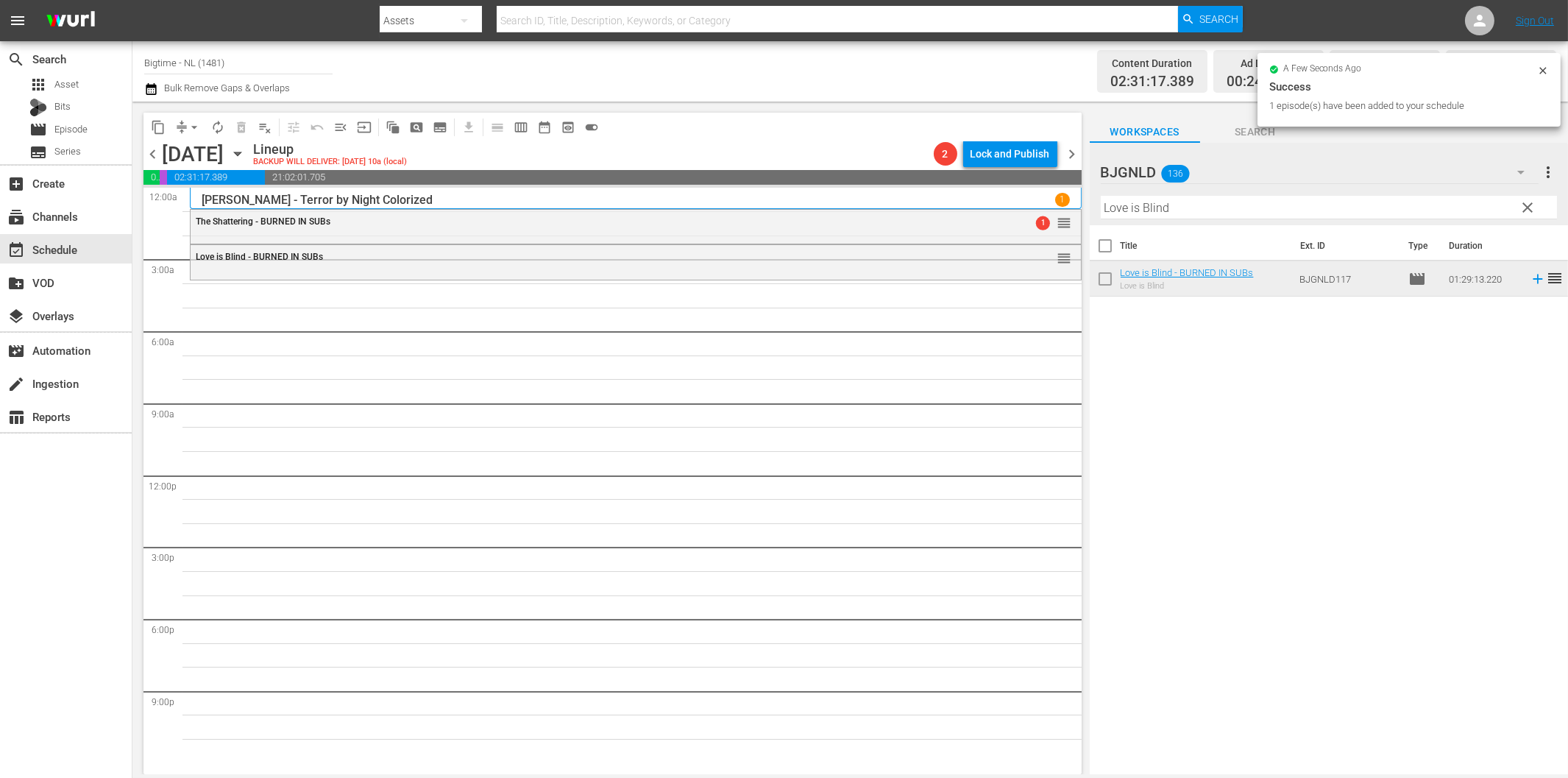
click at [1274, 207] on input "Love is Blind" at bounding box center [1329, 207] width 456 height 23
paste input "IRL (In Real Life)"
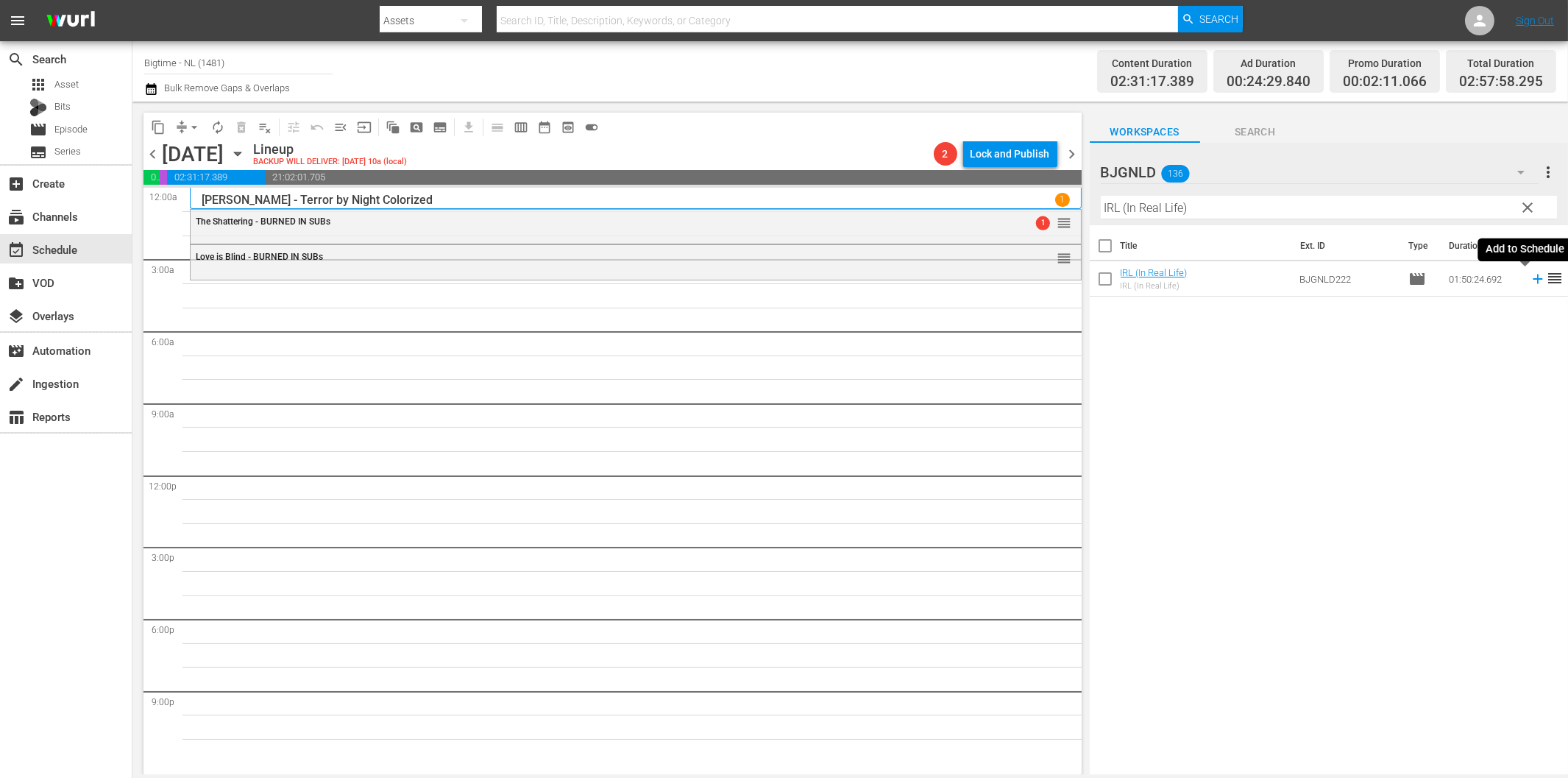
drag, startPoint x: 1528, startPoint y: 280, endPoint x: 1518, endPoint y: 283, distance: 10.4
click at [1532, 280] on icon at bounding box center [1537, 279] width 9 height 9
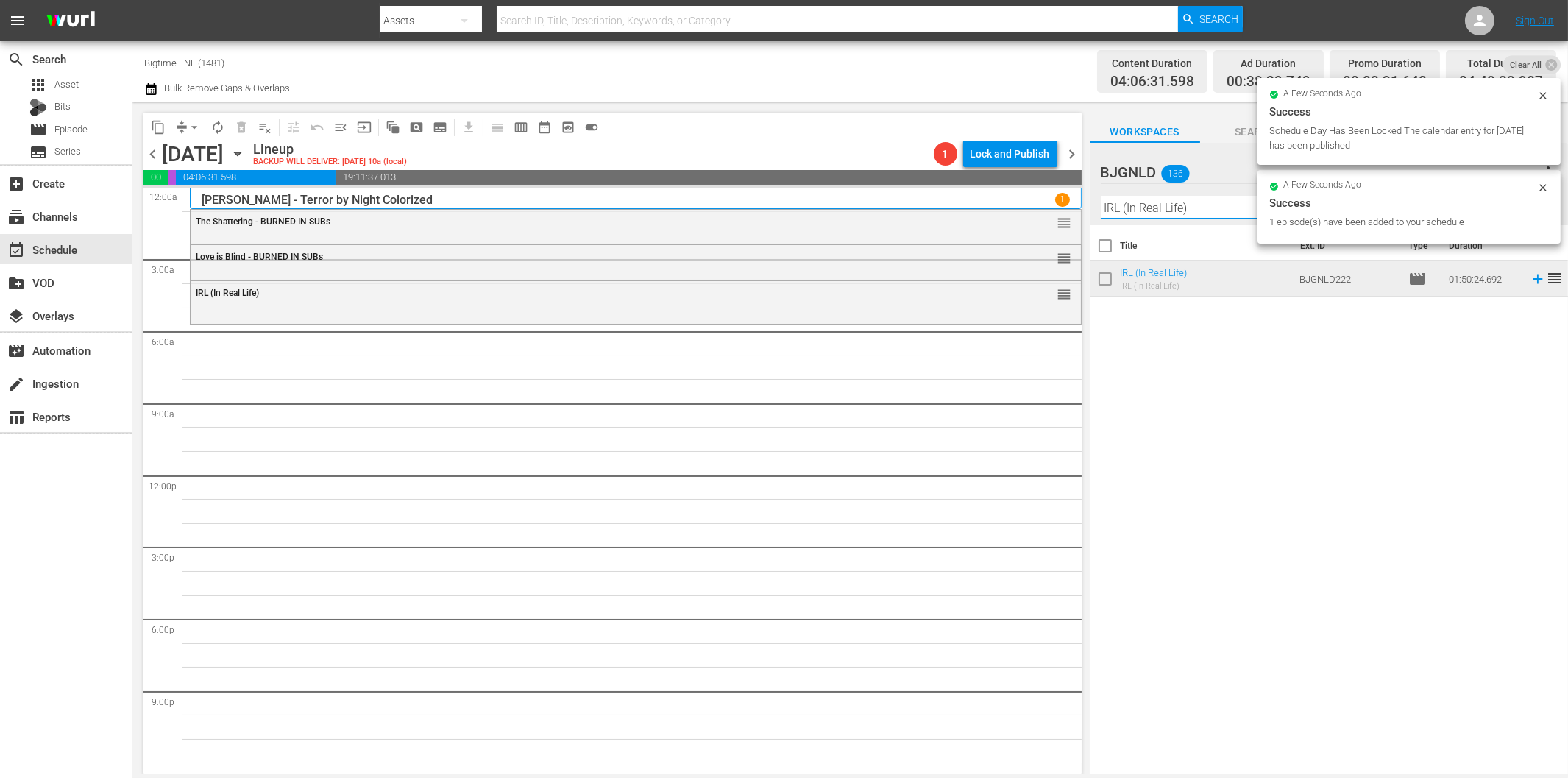
click at [1229, 204] on input "IRL (In Real Life)" at bounding box center [1329, 207] width 456 height 23
paste input "Betrayed"
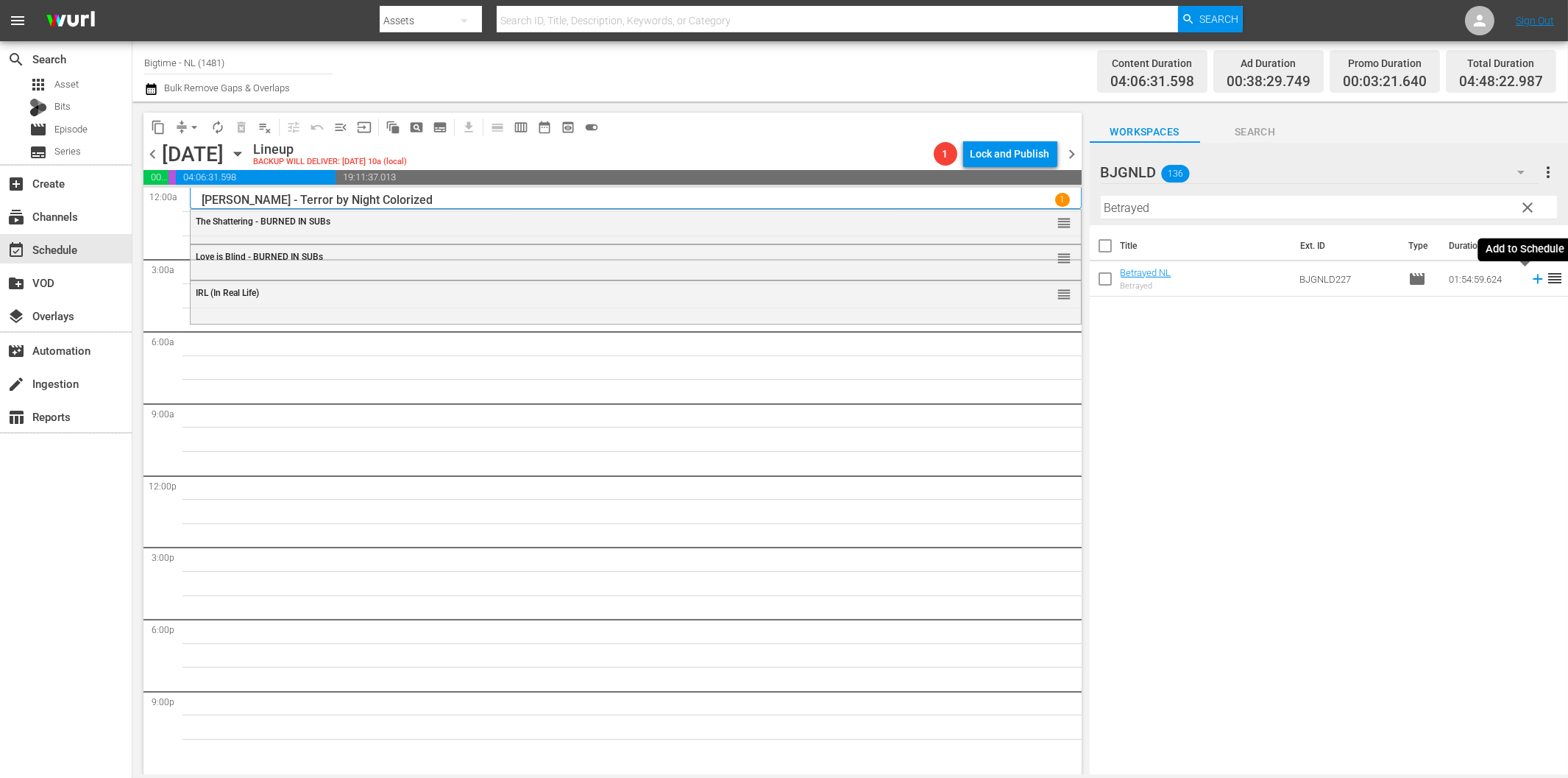
click at [1532, 280] on icon at bounding box center [1537, 279] width 9 height 9
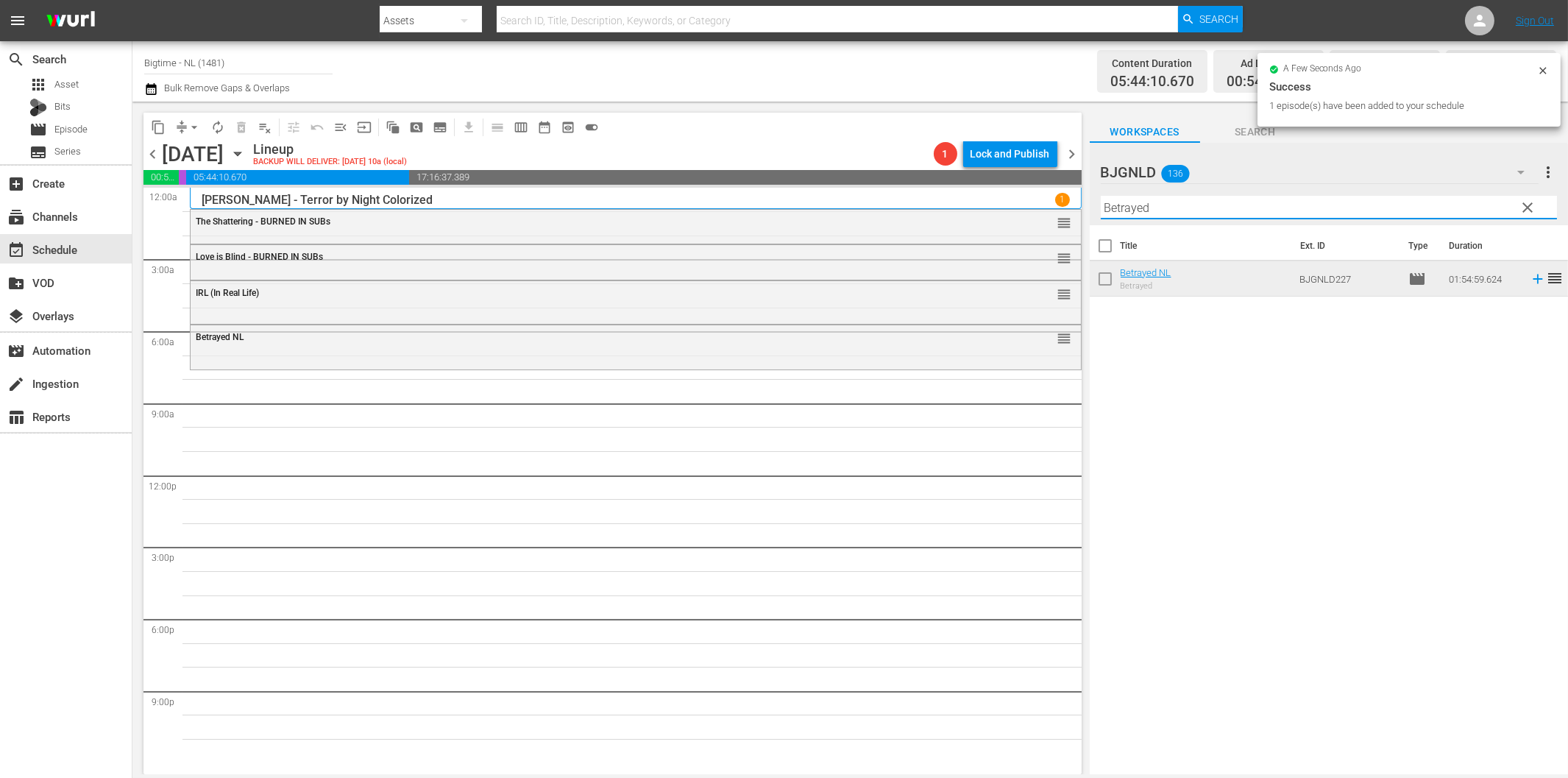
click at [1161, 209] on input "Betrayed" at bounding box center [1329, 207] width 456 height 23
paste input "Of Dice and Men"
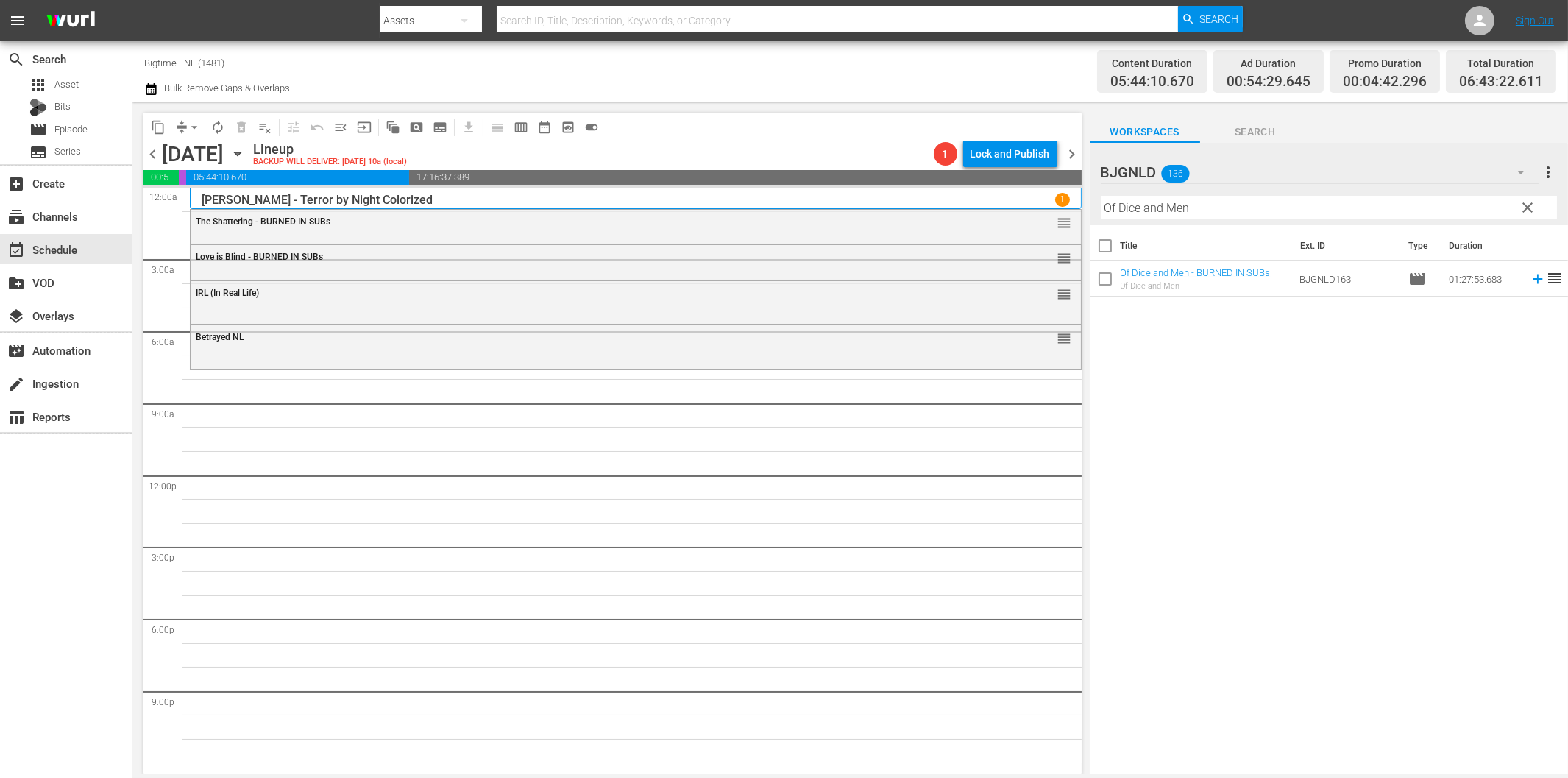
click at [1530, 277] on icon at bounding box center [1538, 279] width 16 height 16
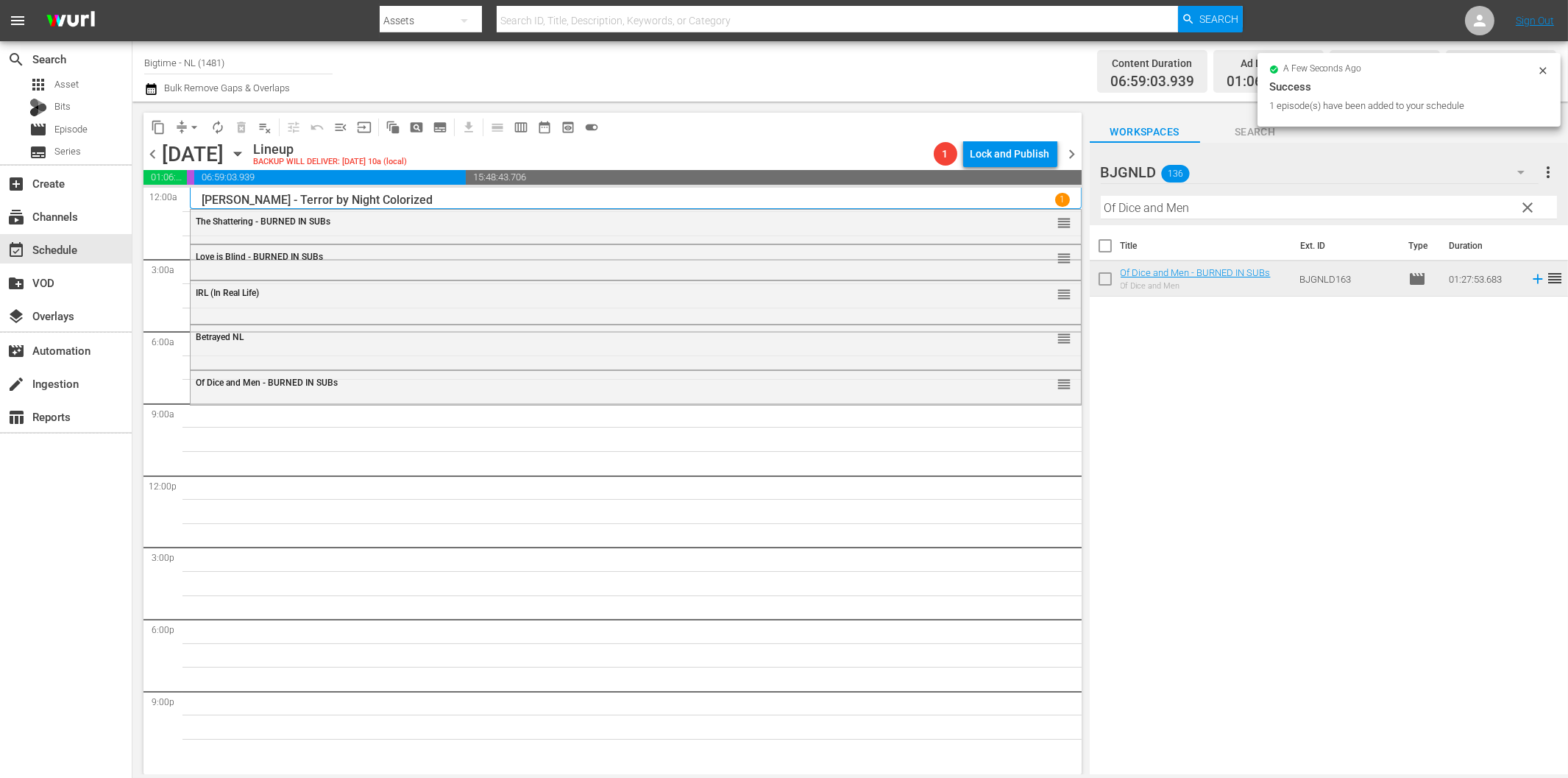
click at [1238, 209] on input "Of Dice and Men" at bounding box center [1329, 207] width 456 height 23
paste input "Comfort"
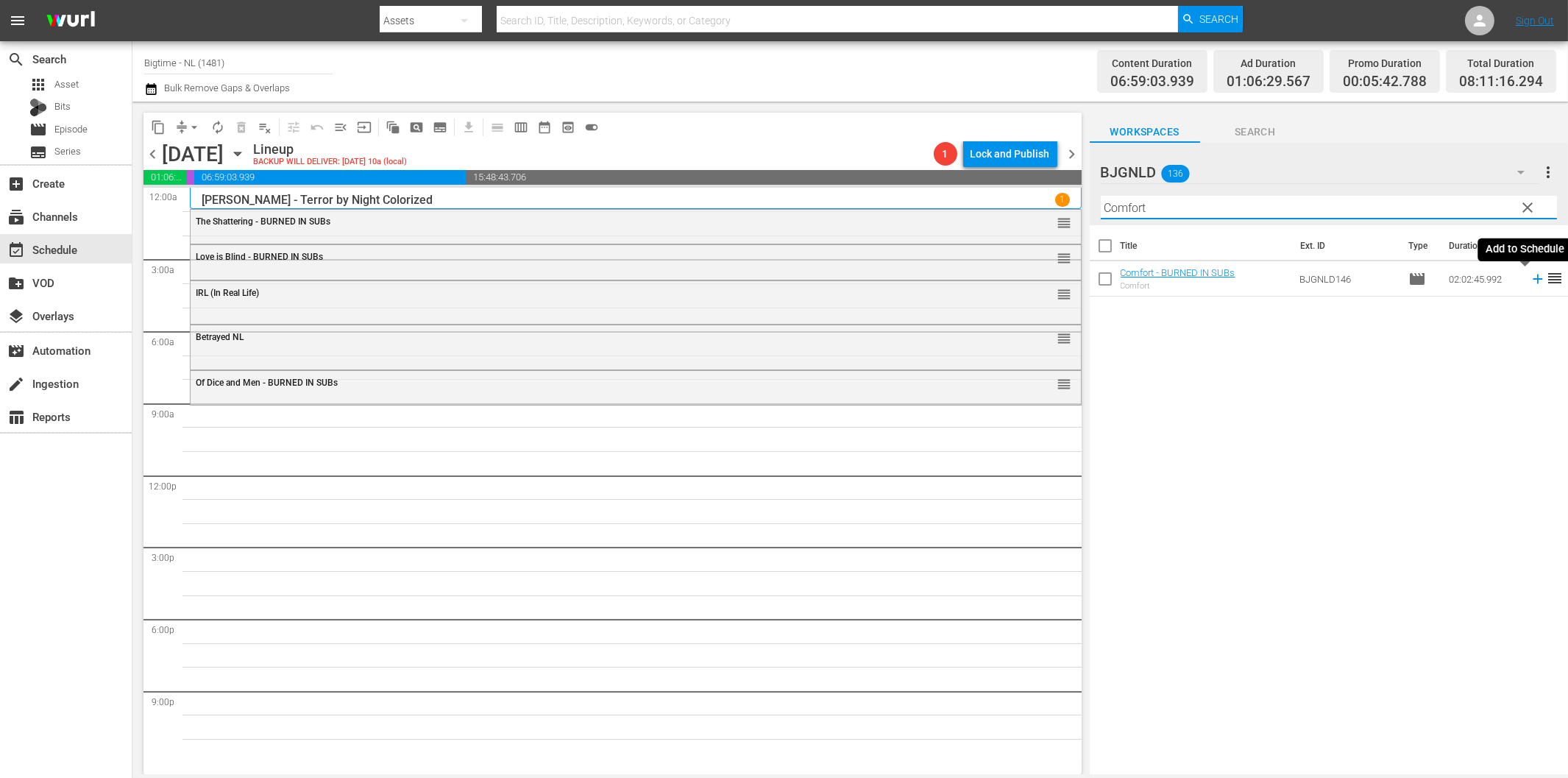
click at [1530, 276] on icon at bounding box center [1538, 279] width 16 height 16
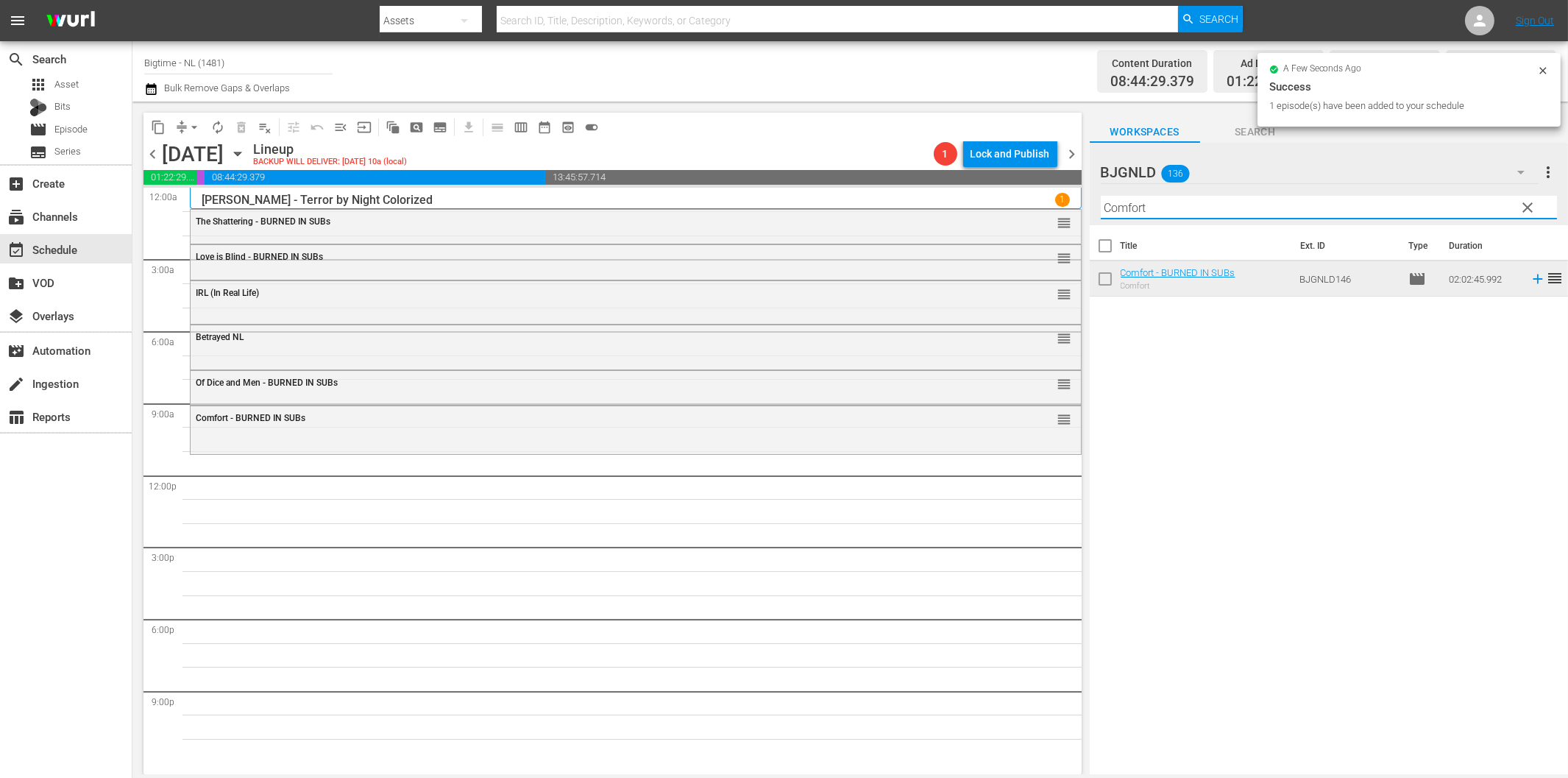
click at [1178, 209] on input "Comfort" at bounding box center [1329, 207] width 456 height 23
paste input "The Dog [PERSON_NAME]"
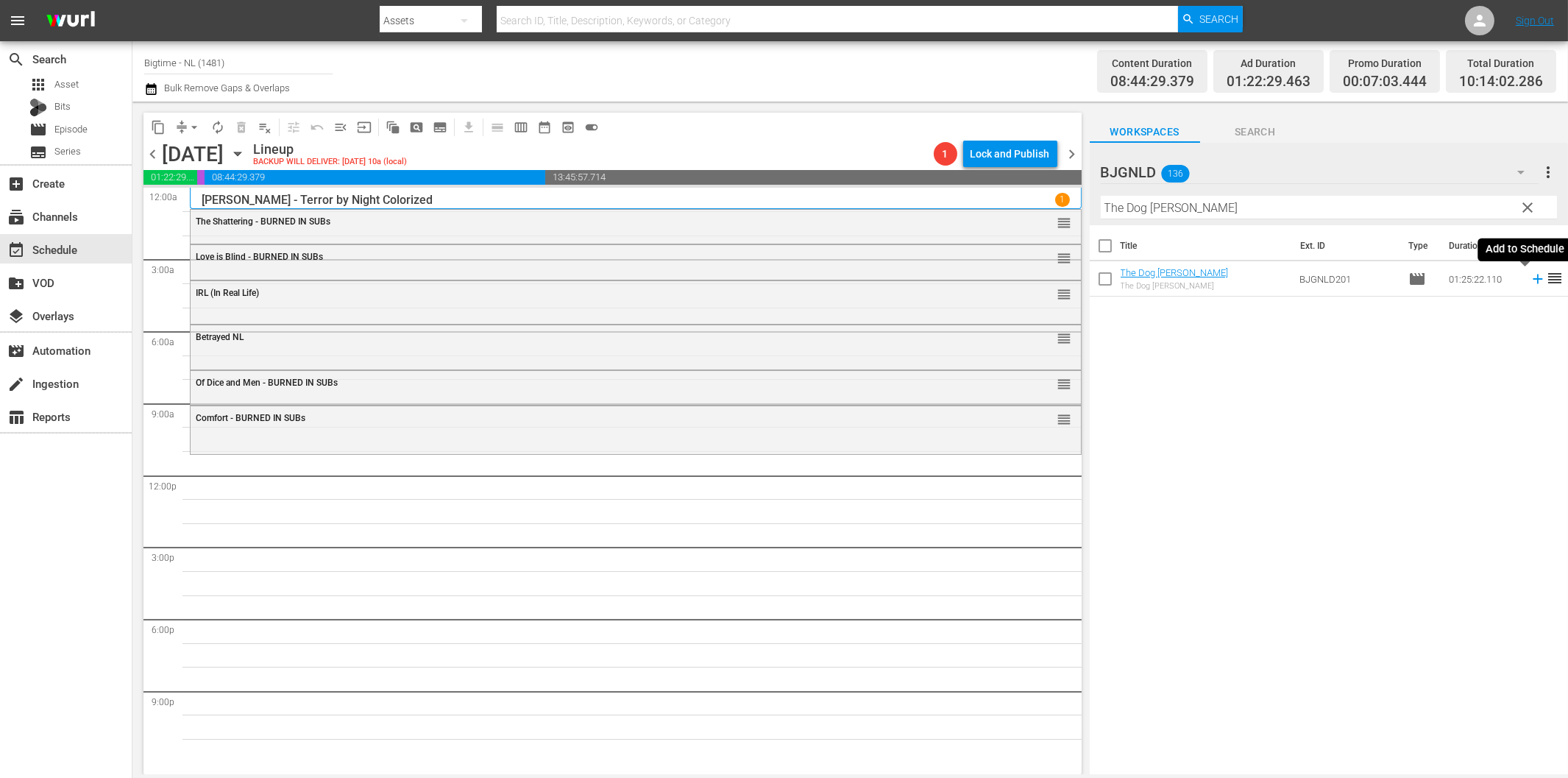
click at [1530, 277] on icon at bounding box center [1538, 279] width 16 height 16
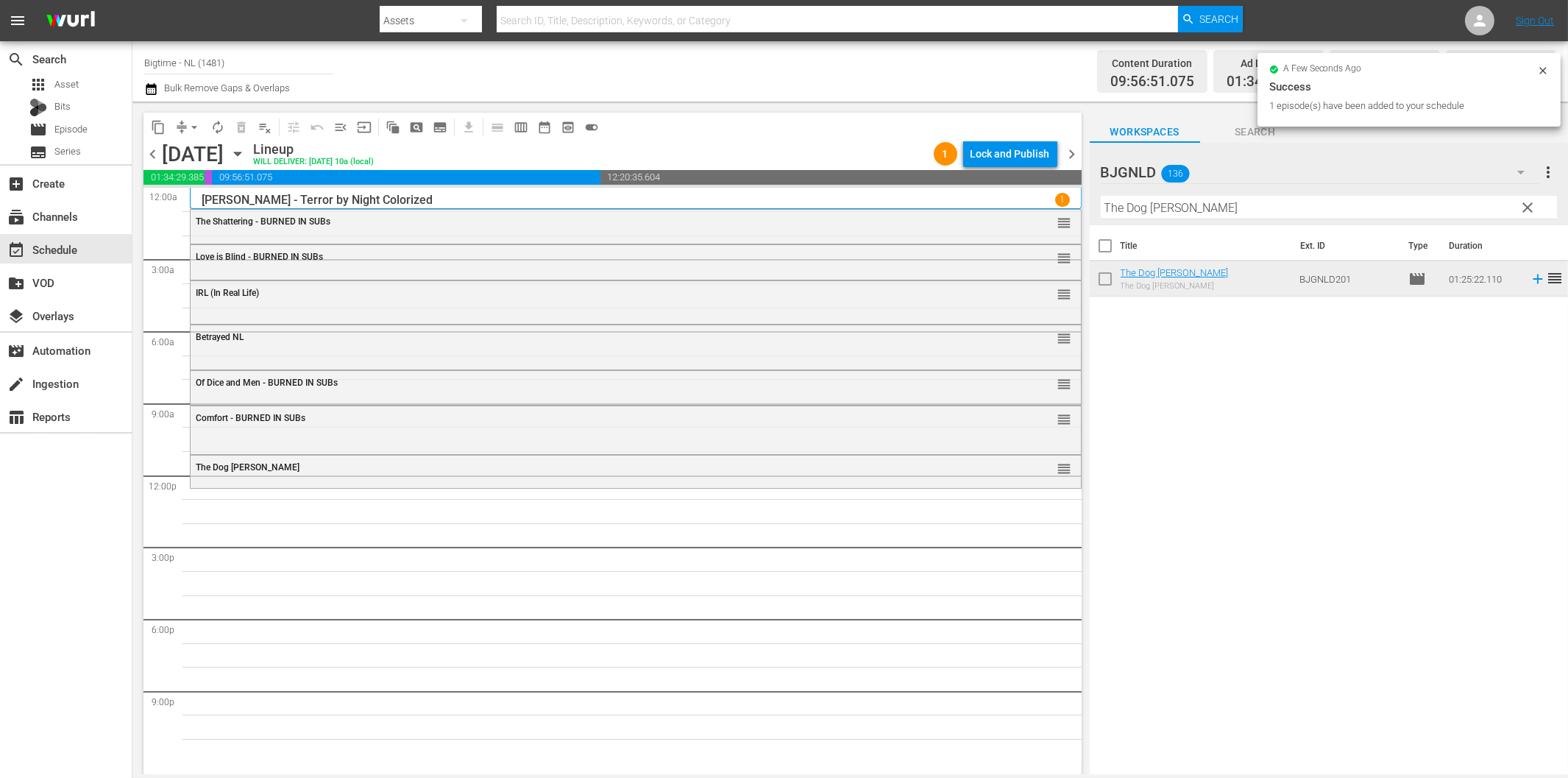
click at [1239, 209] on input "The Dog [PERSON_NAME]" at bounding box center [1329, 207] width 456 height 23
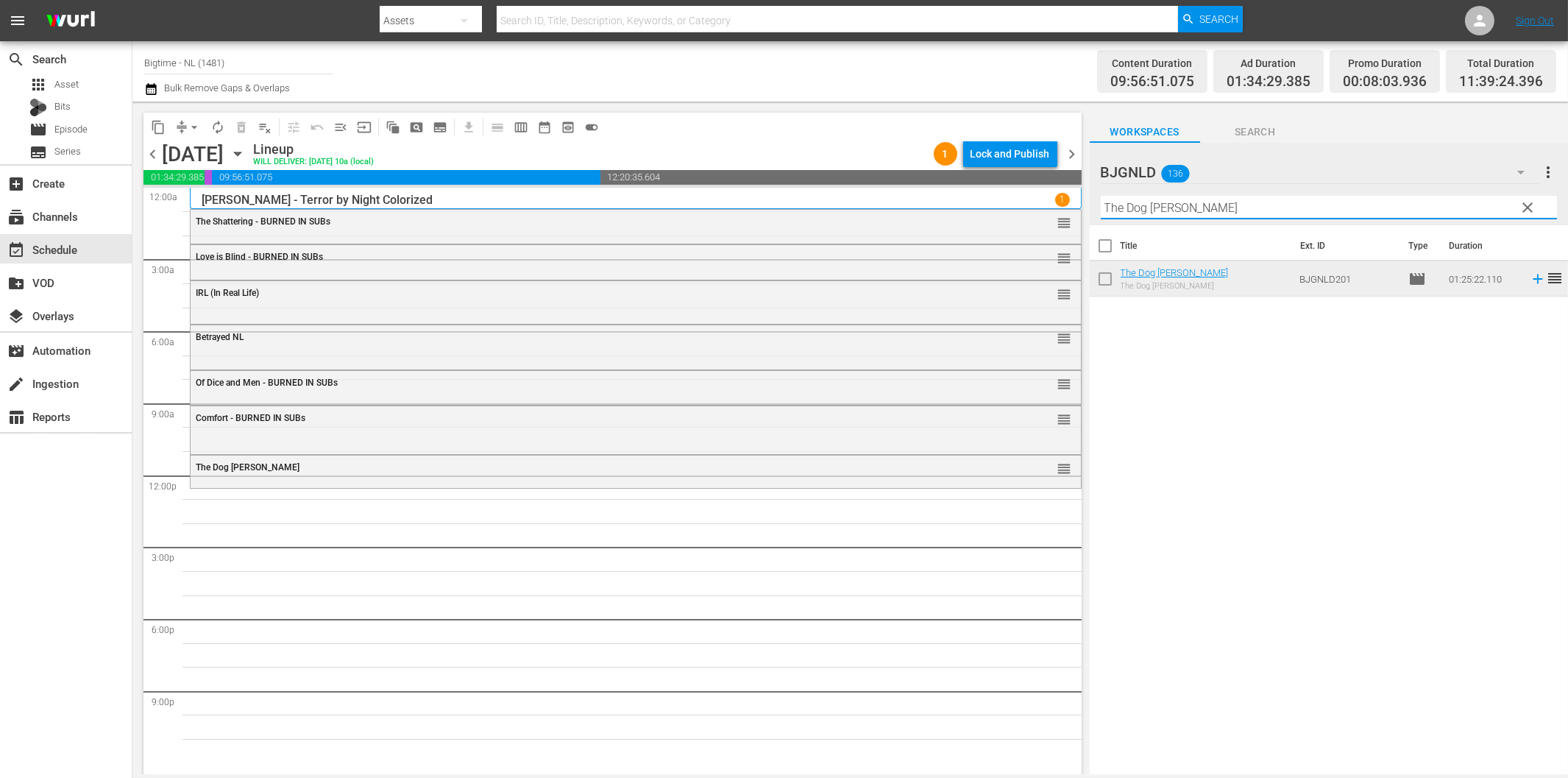
paste input "Pack Up Your Troubles Colorized"
click at [1530, 276] on icon at bounding box center [1538, 279] width 16 height 16
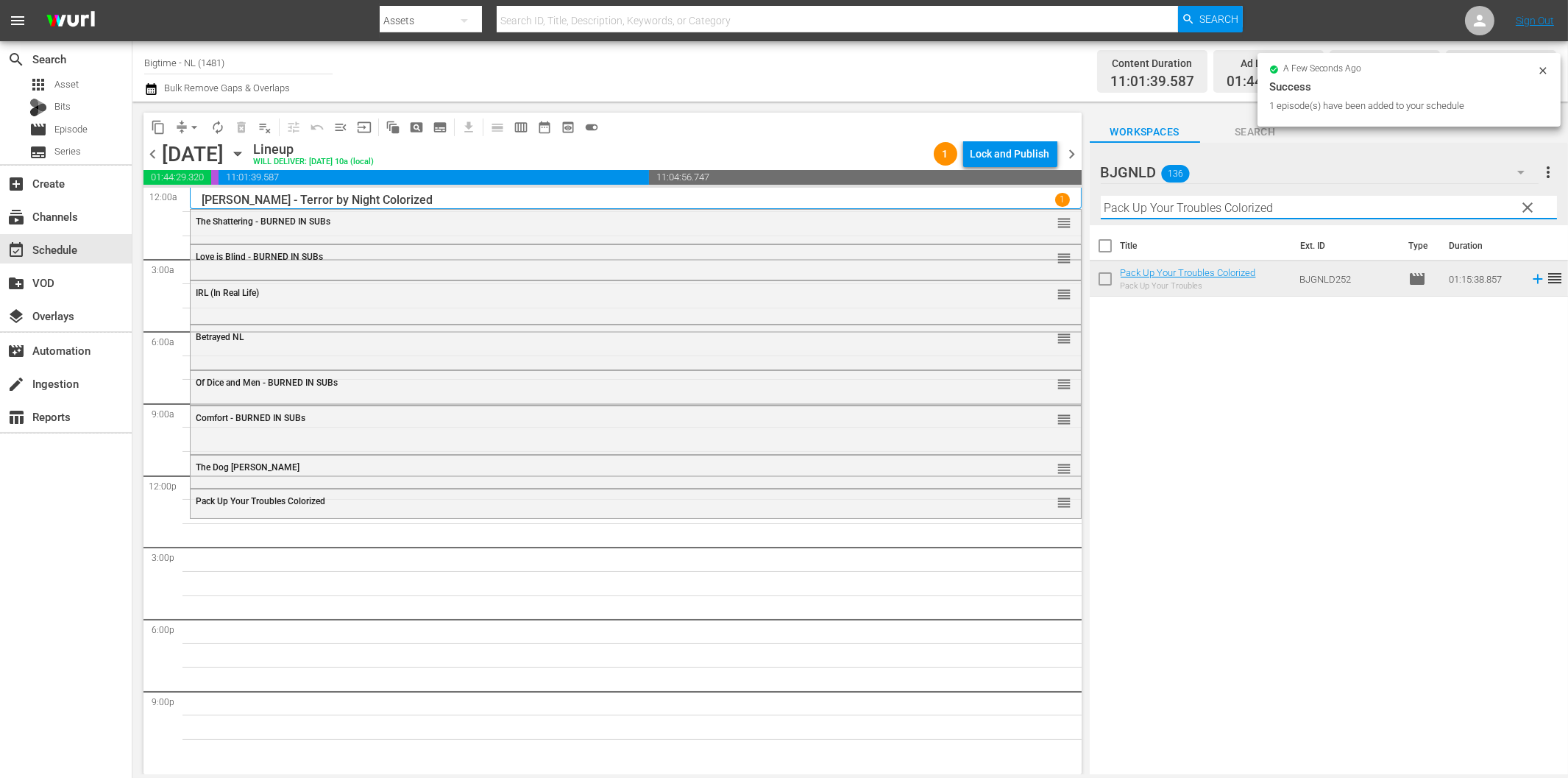
click at [1263, 207] on input "Pack Up Your Troubles Colorized" at bounding box center [1329, 207] width 456 height 23
paste input "Blissfully Unmarri"
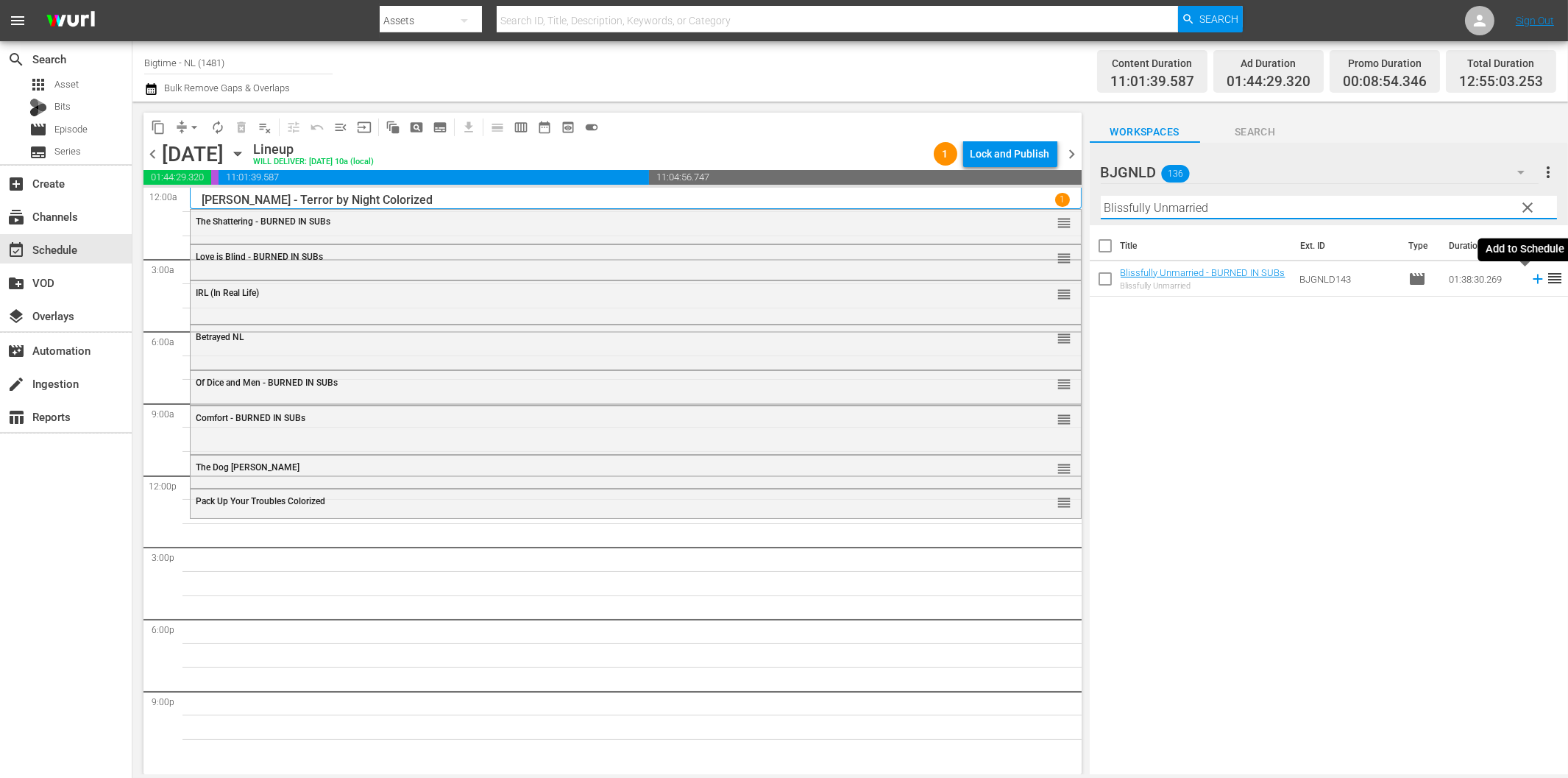
click at [1530, 281] on icon at bounding box center [1538, 279] width 16 height 16
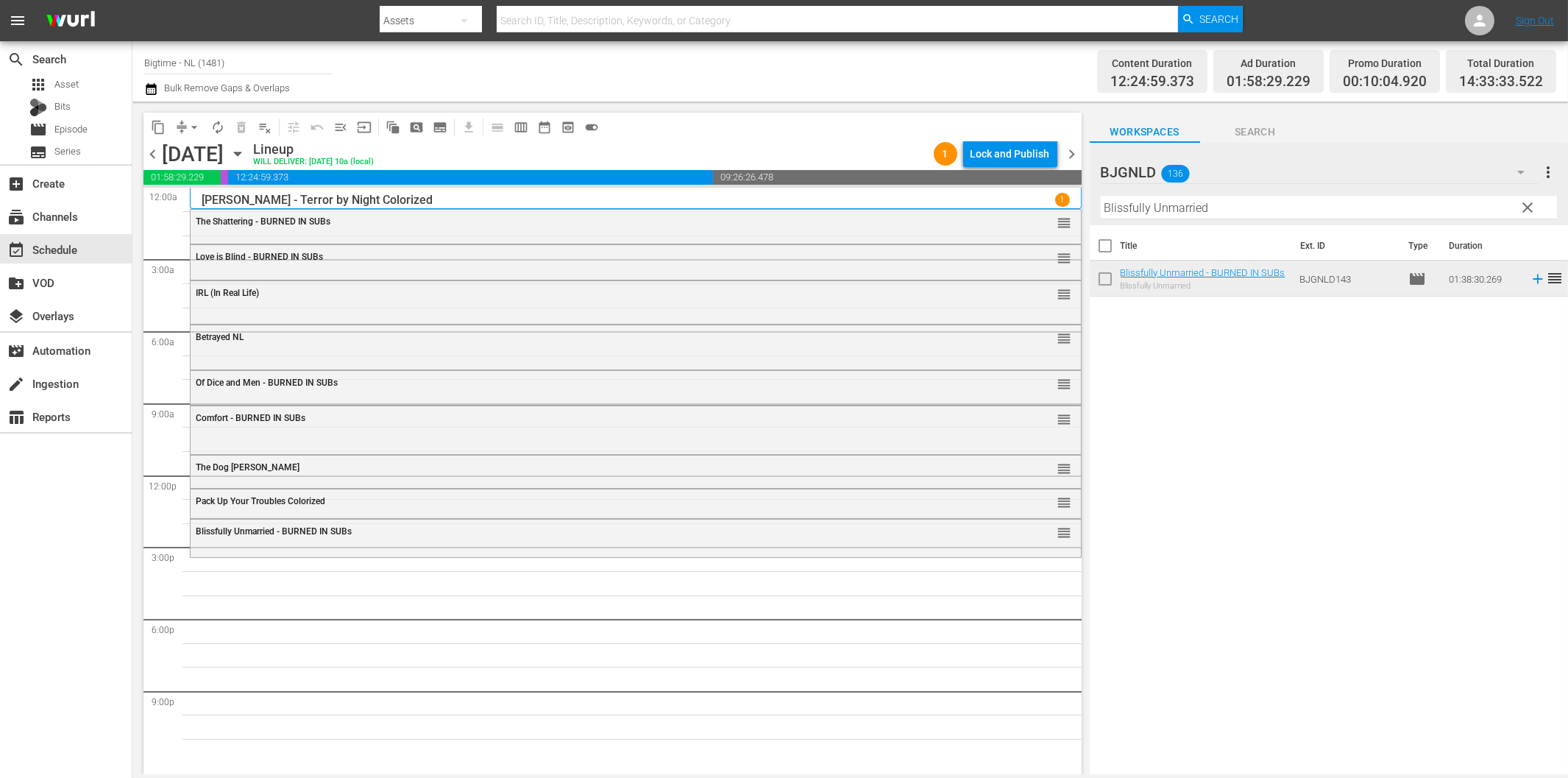
click at [1232, 210] on input "Blissfully Unmarried" at bounding box center [1329, 207] width 456 height 23
paste input "Octopus Pot"
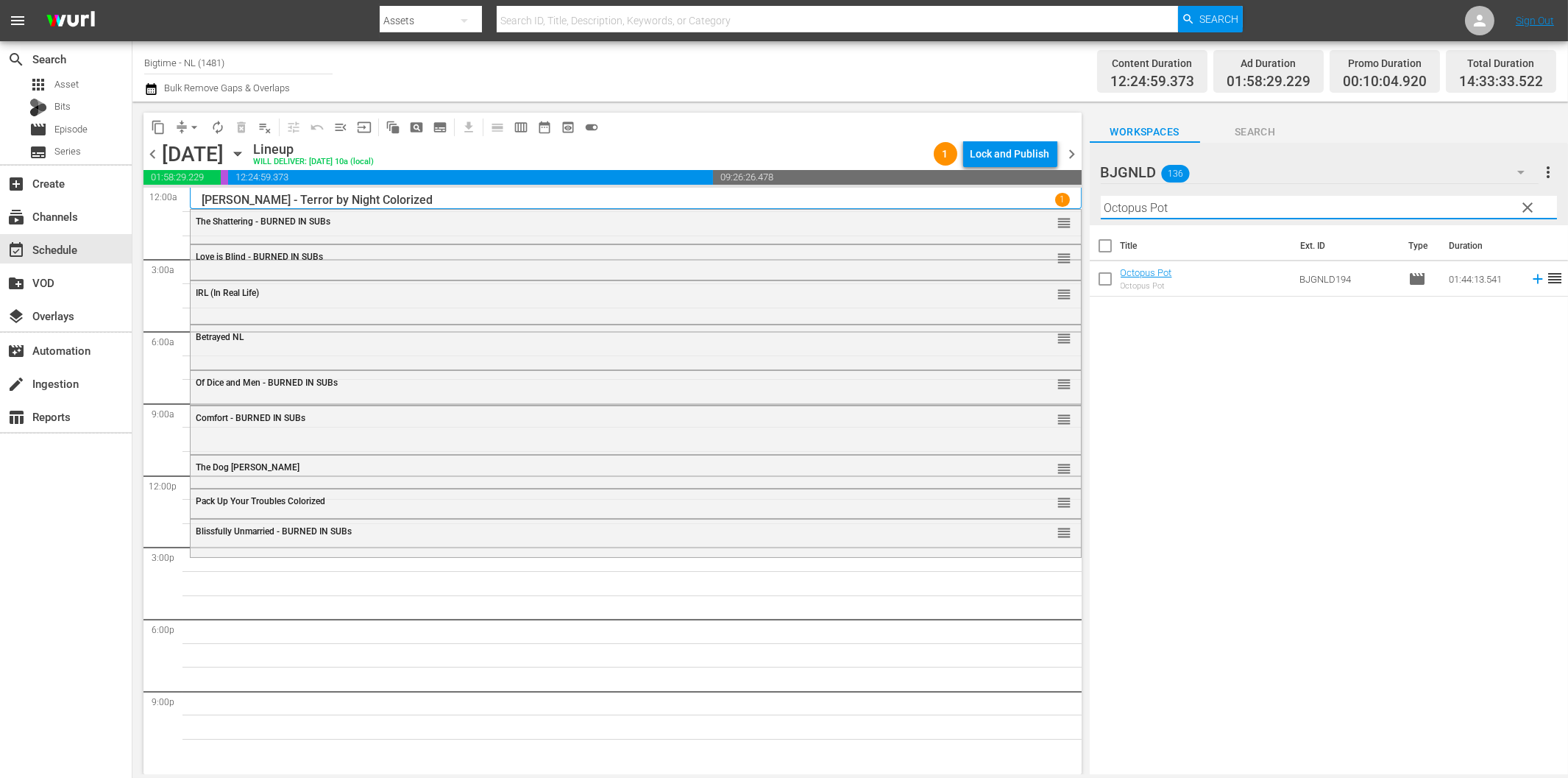
click at [1530, 277] on icon at bounding box center [1538, 279] width 16 height 16
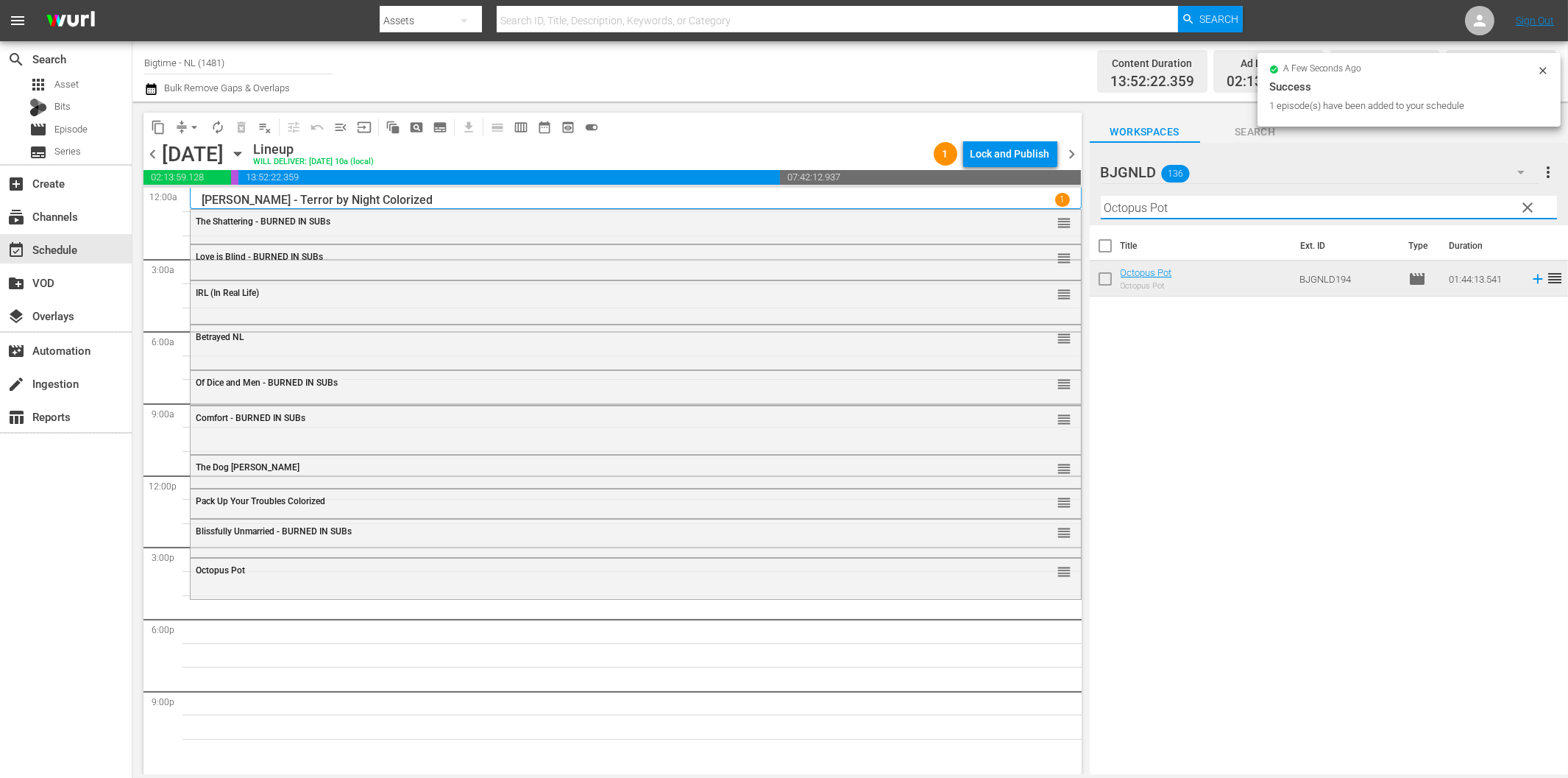
click at [1120, 204] on input "Octopus Pot" at bounding box center [1329, 207] width 456 height 23
paste input "Battle B-Boy"
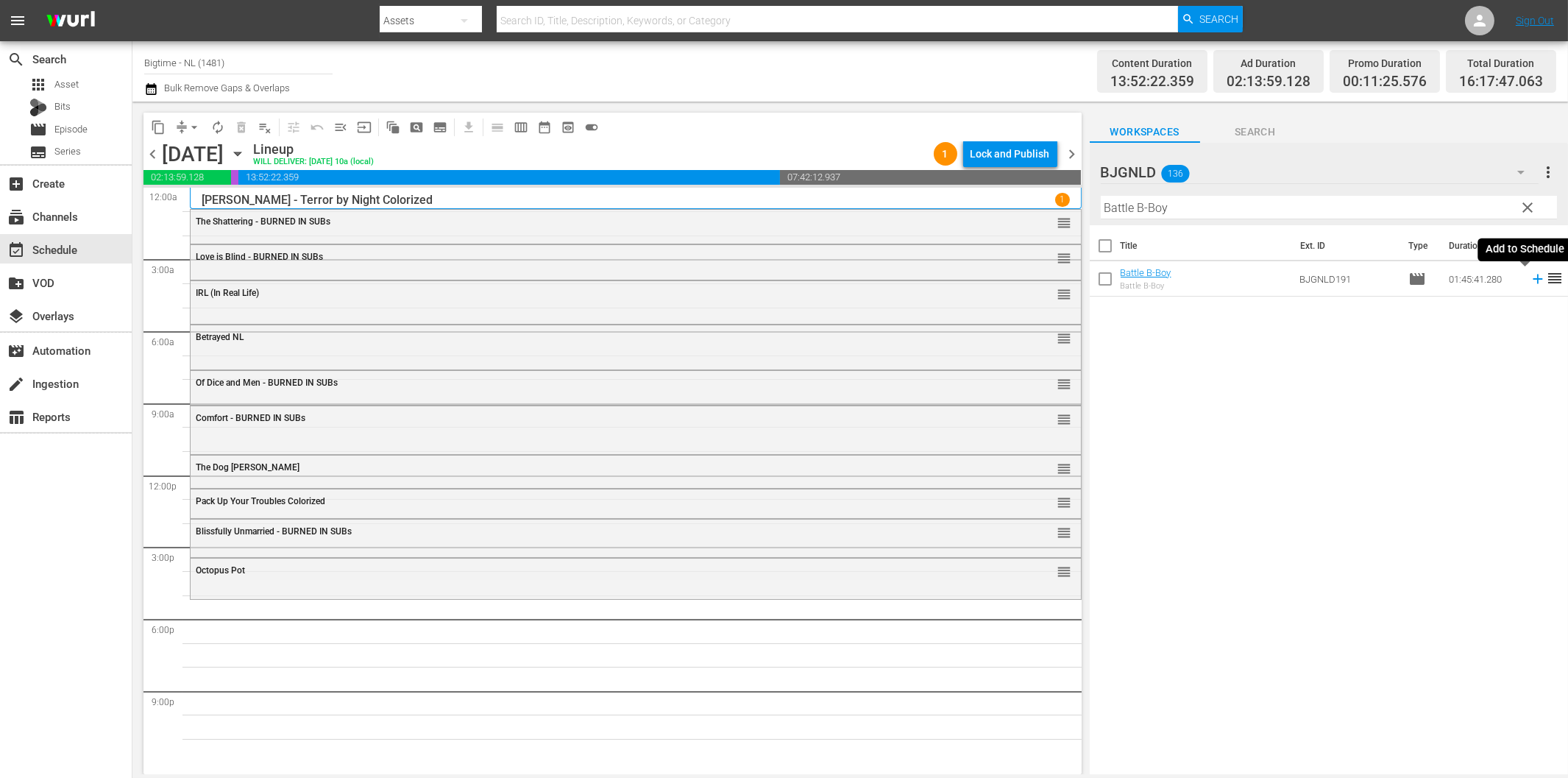
click at [1532, 281] on icon at bounding box center [1537, 279] width 9 height 9
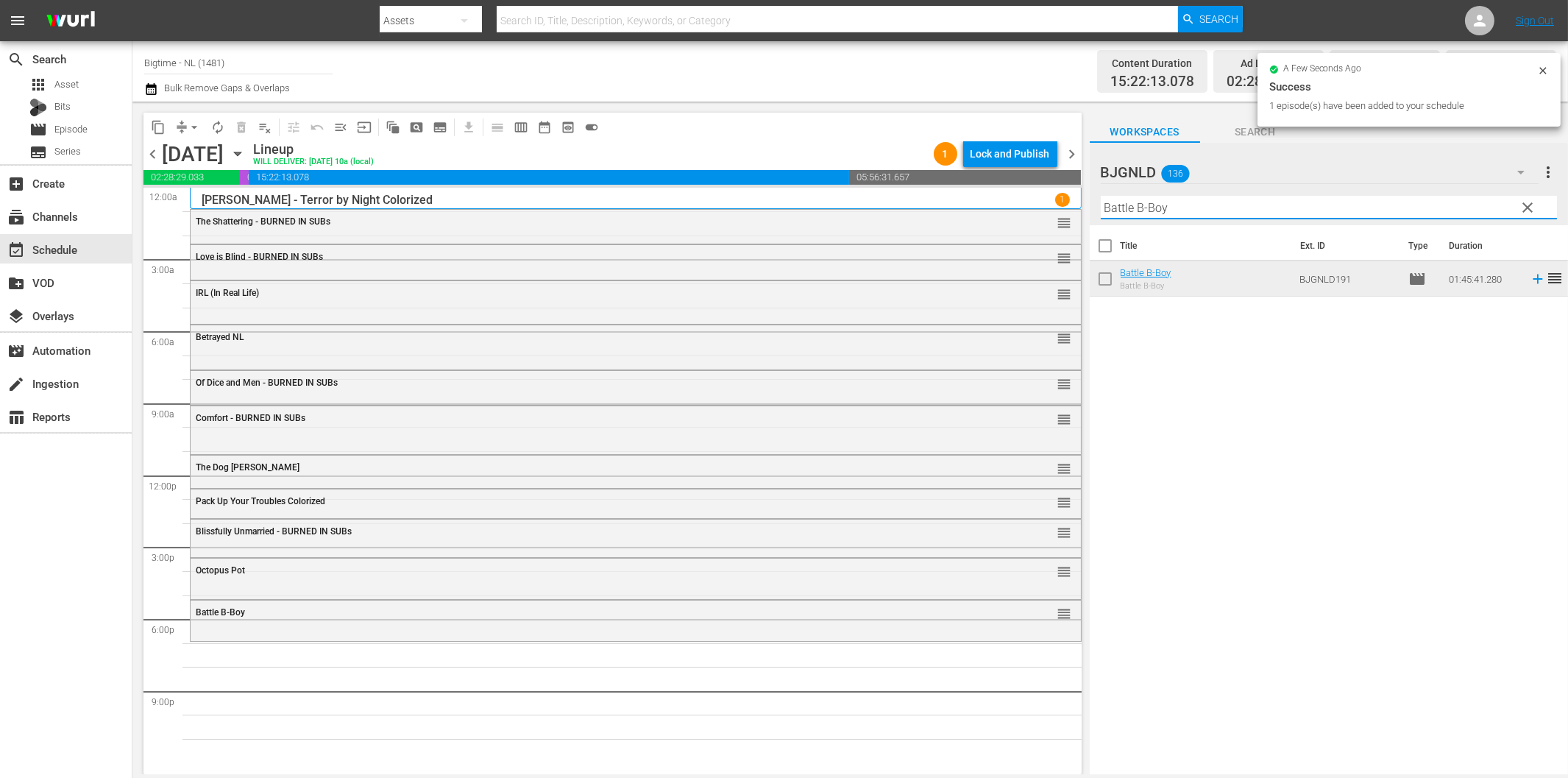
click at [1155, 202] on input "Battle B-Boy" at bounding box center [1329, 207] width 456 height 23
paste input "The Black Swan"
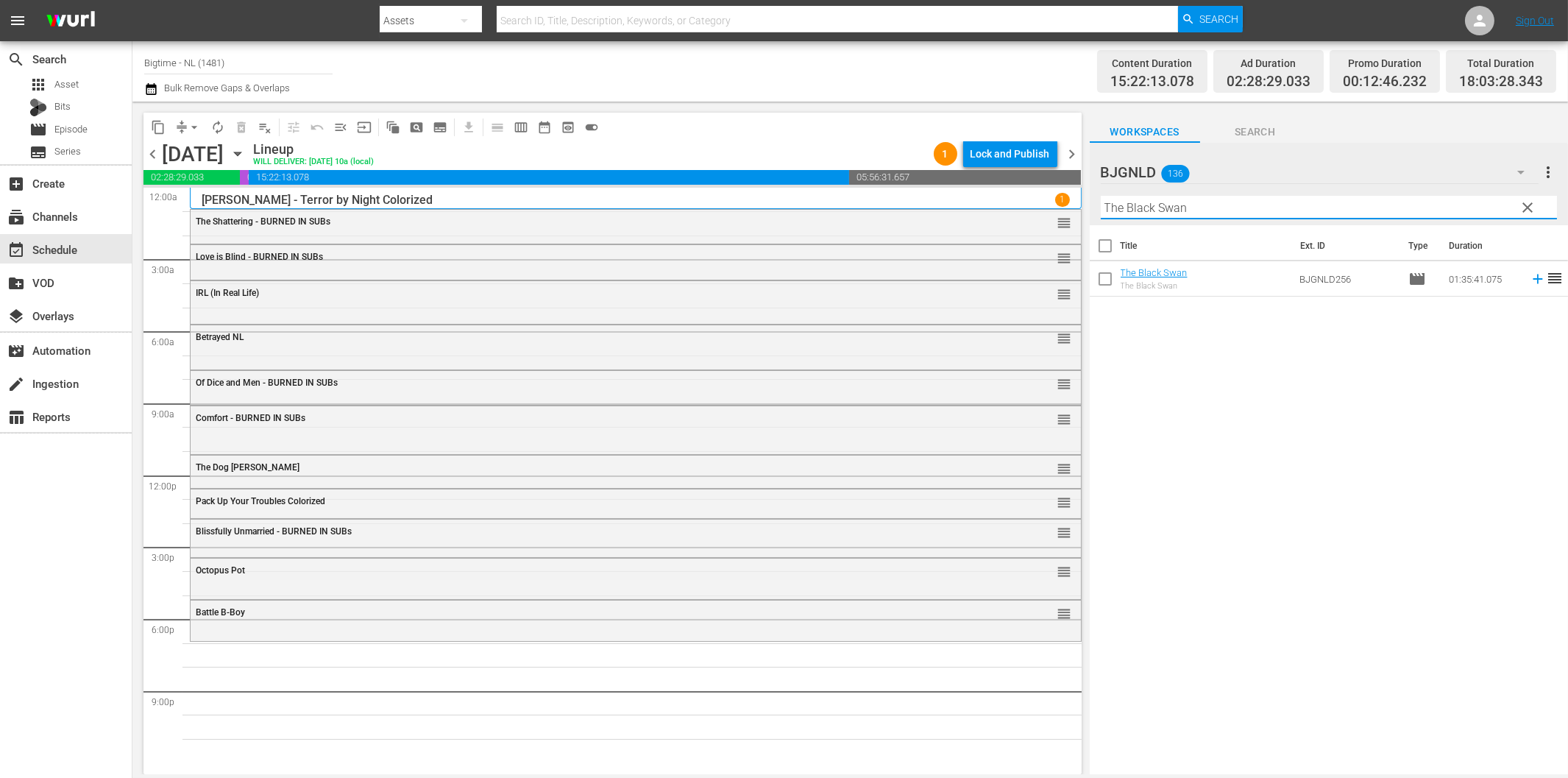
click at [1530, 280] on icon at bounding box center [1538, 279] width 16 height 16
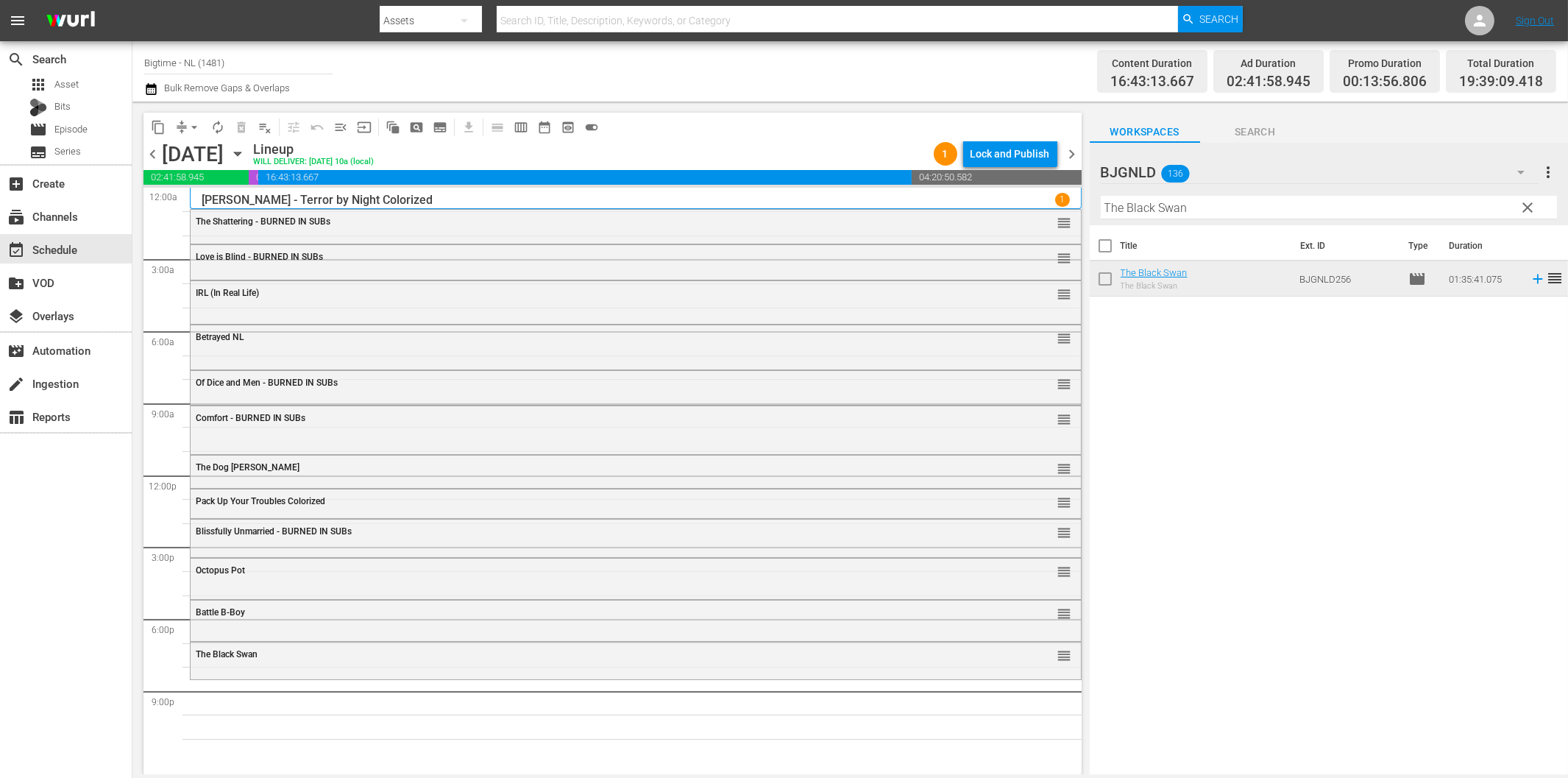
click at [1133, 205] on input "The Black Swan" at bounding box center [1329, 207] width 456 height 23
paste input "In Critical Conditio"
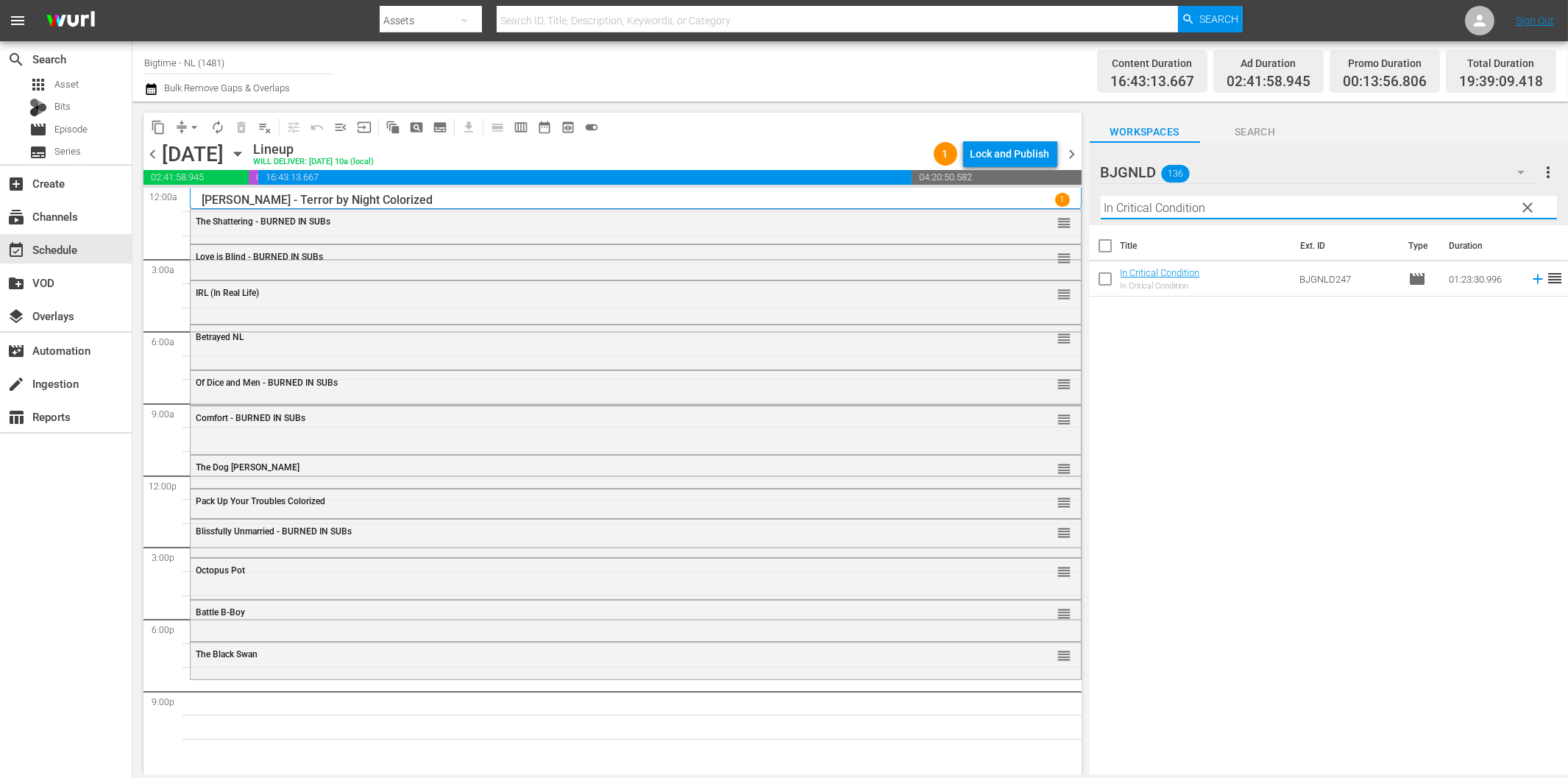
click at [1530, 280] on icon at bounding box center [1538, 279] width 16 height 16
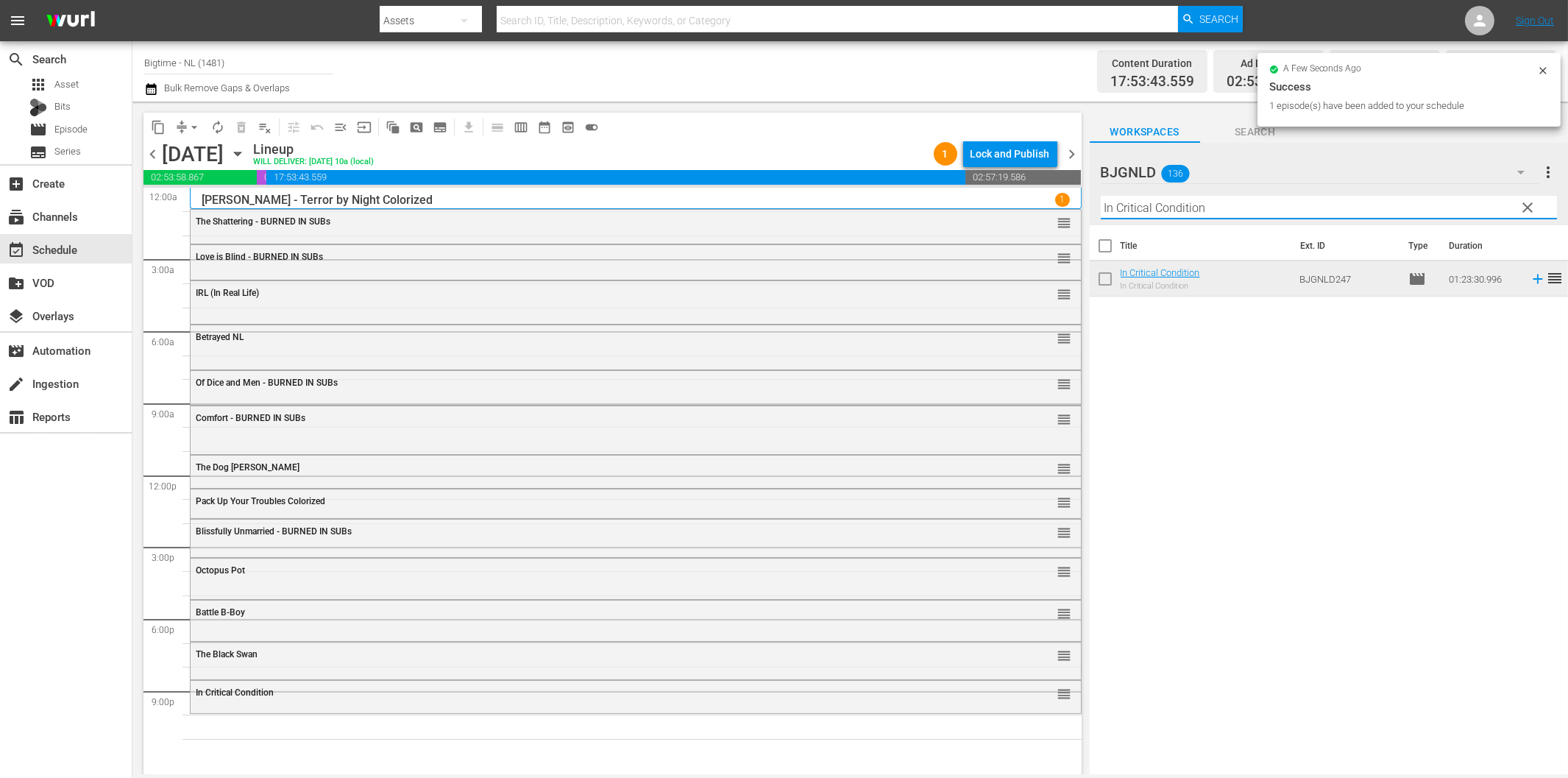
drag, startPoint x: 1215, startPoint y: 202, endPoint x: 1258, endPoint y: 216, distance: 45.2
click at [1216, 202] on input "In Critical Condition" at bounding box center [1329, 207] width 456 height 23
paste input "The Henchman's War"
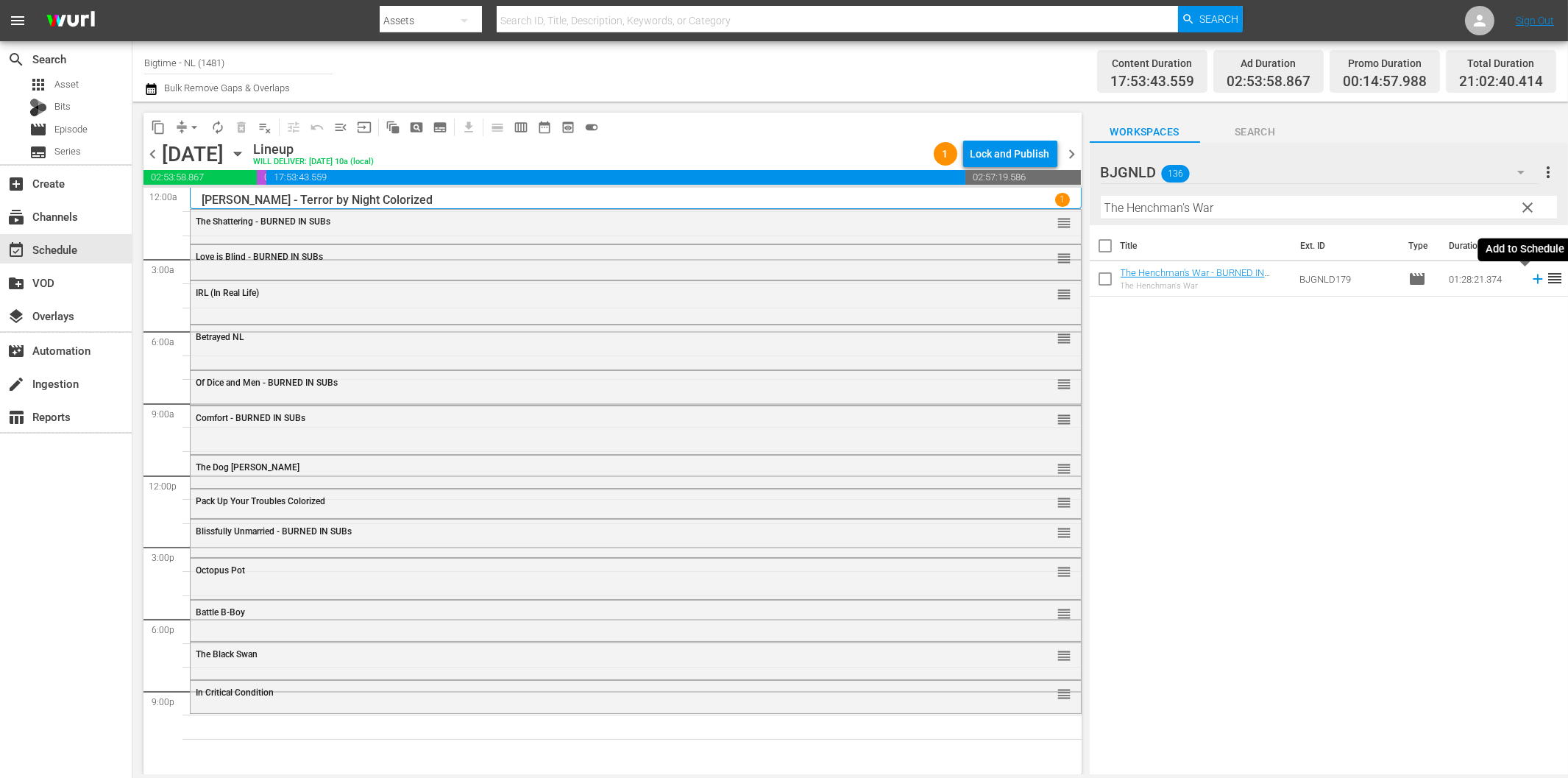
click at [1532, 278] on icon at bounding box center [1537, 279] width 9 height 9
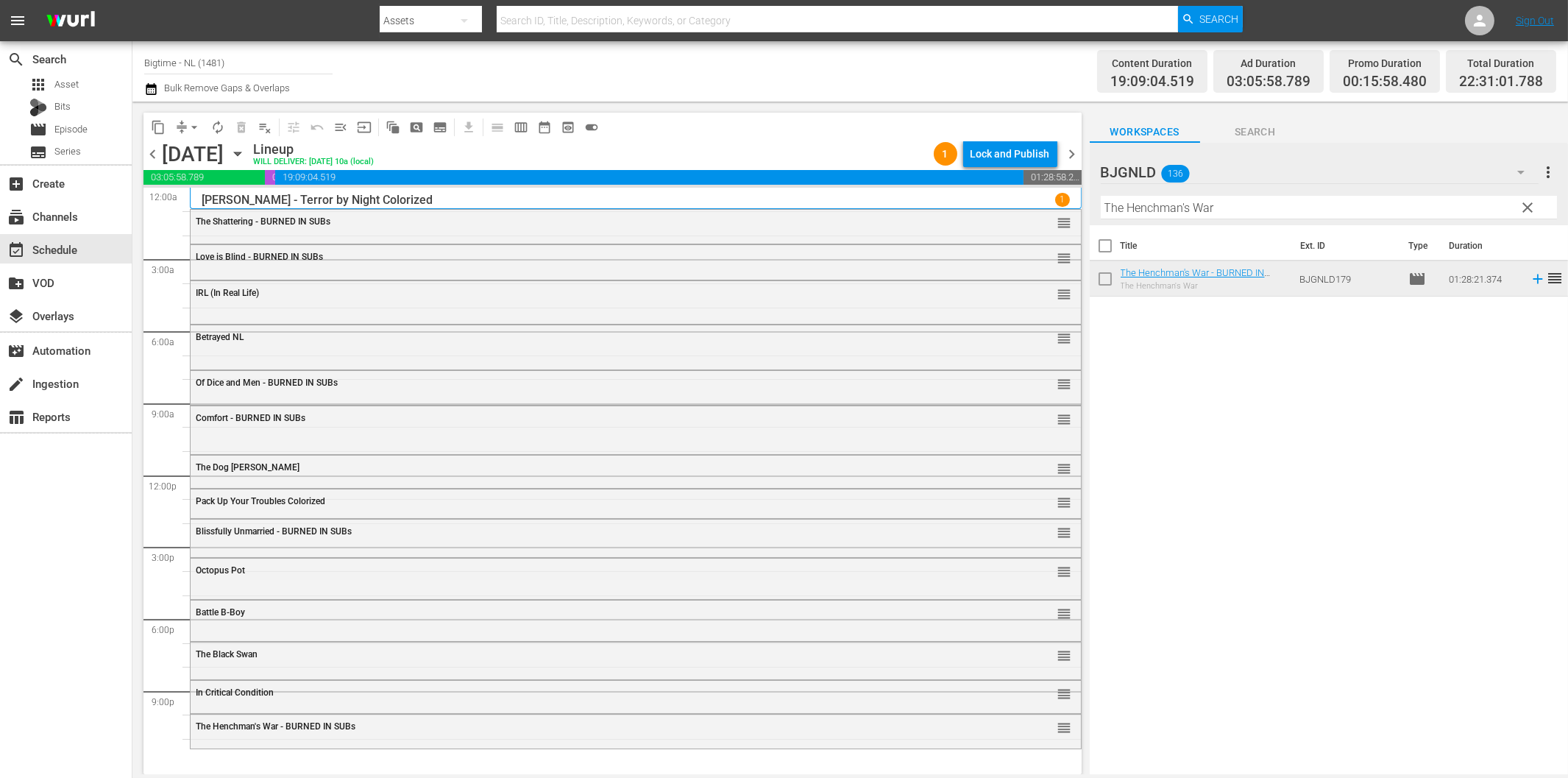
click at [1195, 211] on input "The Henchman's War" at bounding box center [1329, 207] width 456 height 23
paste input "Earthstorm"
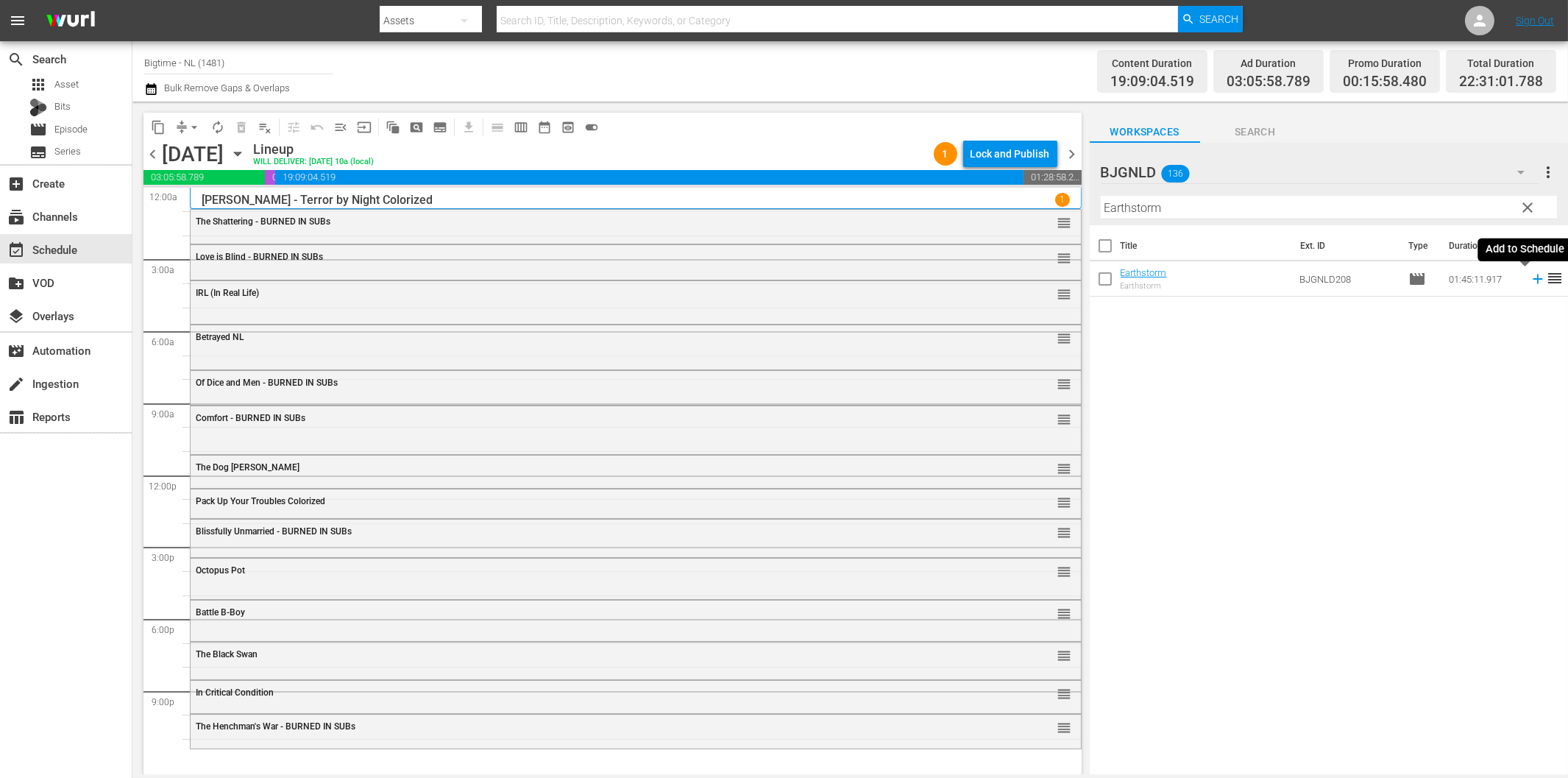
click at [1530, 276] on icon at bounding box center [1538, 279] width 16 height 16
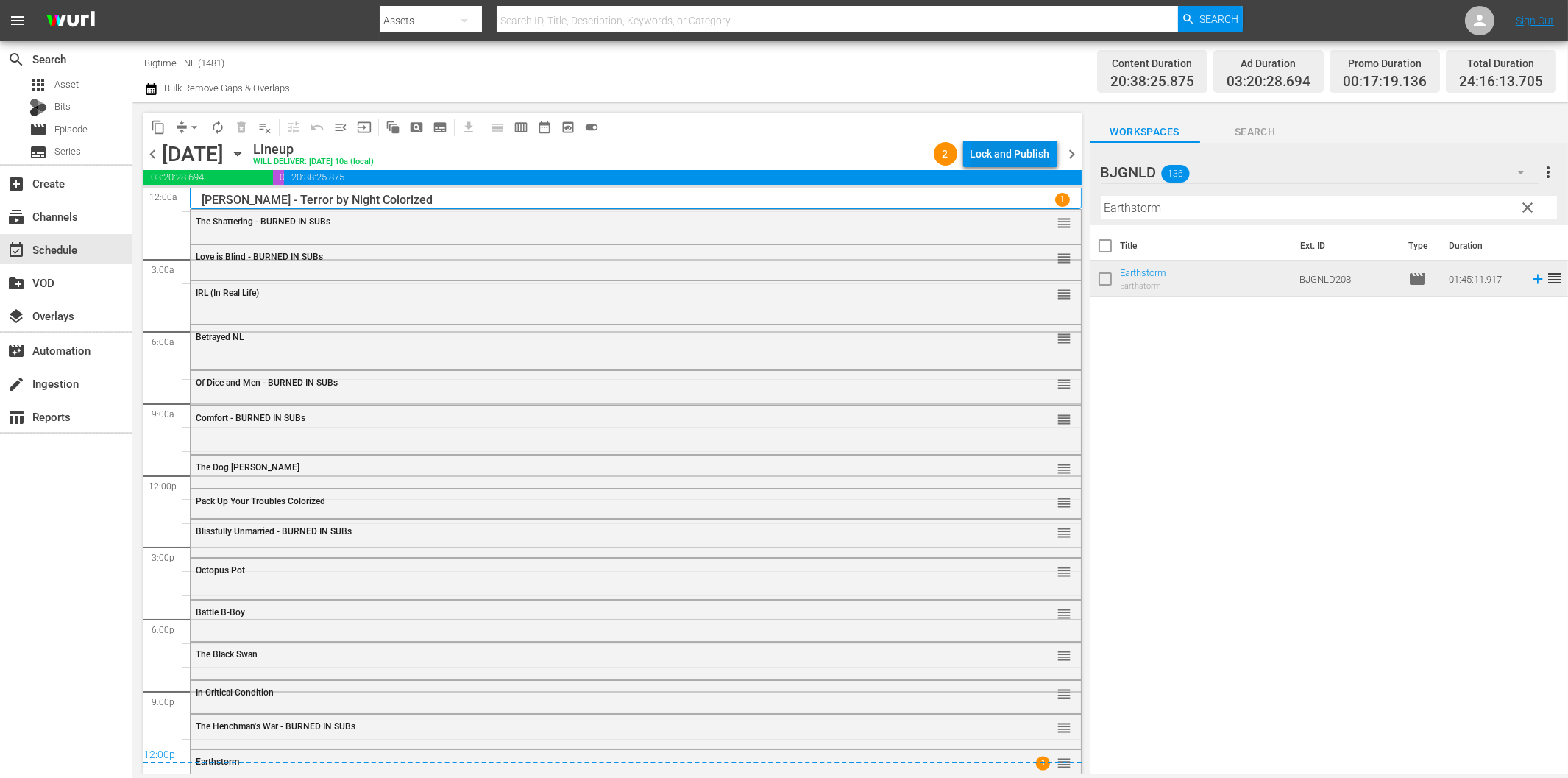
click at [1028, 151] on div "Lock and Publish" at bounding box center [1010, 153] width 79 height 26
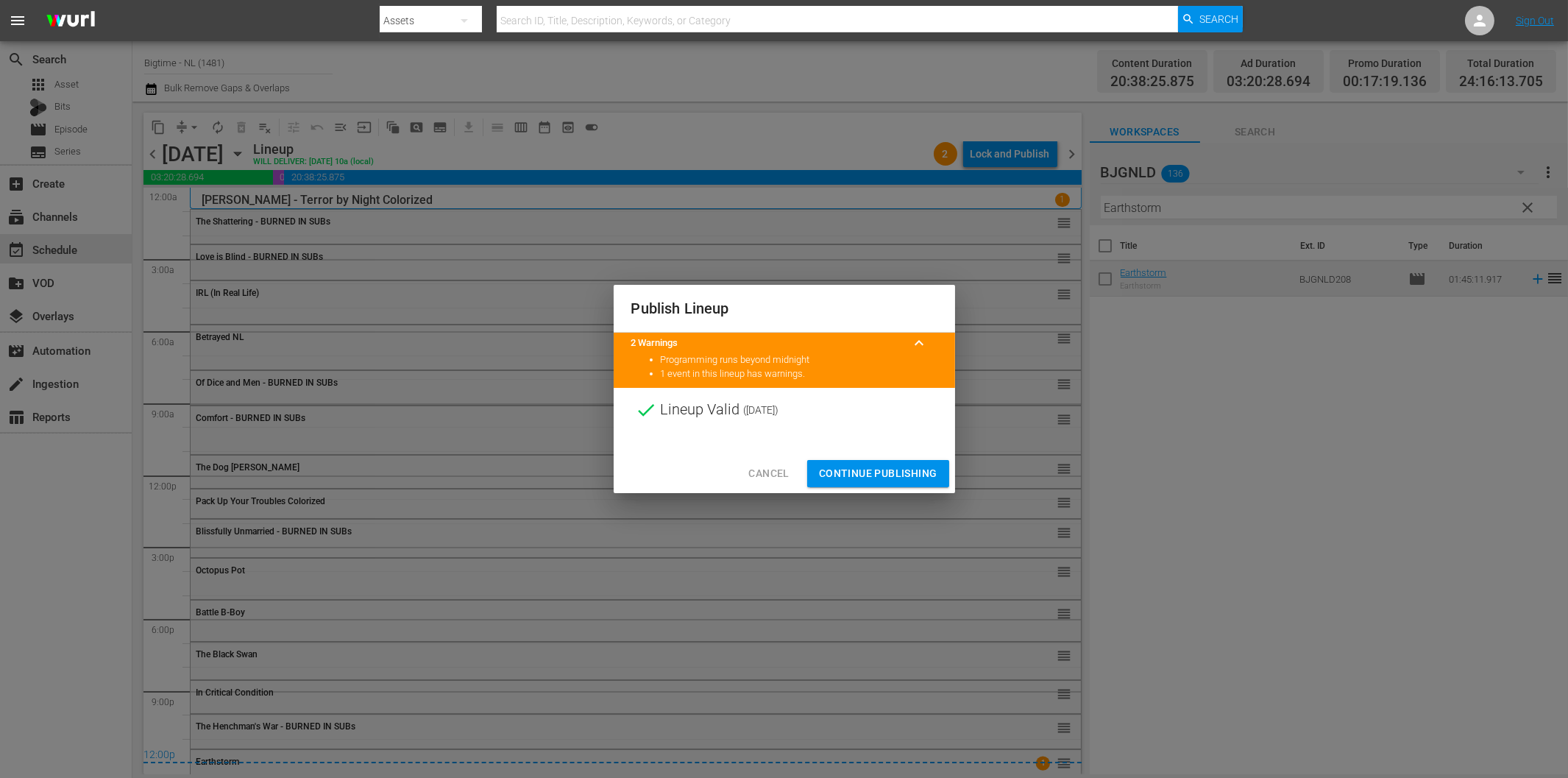
click at [898, 475] on span "Continue Publishing" at bounding box center [878, 473] width 118 height 19
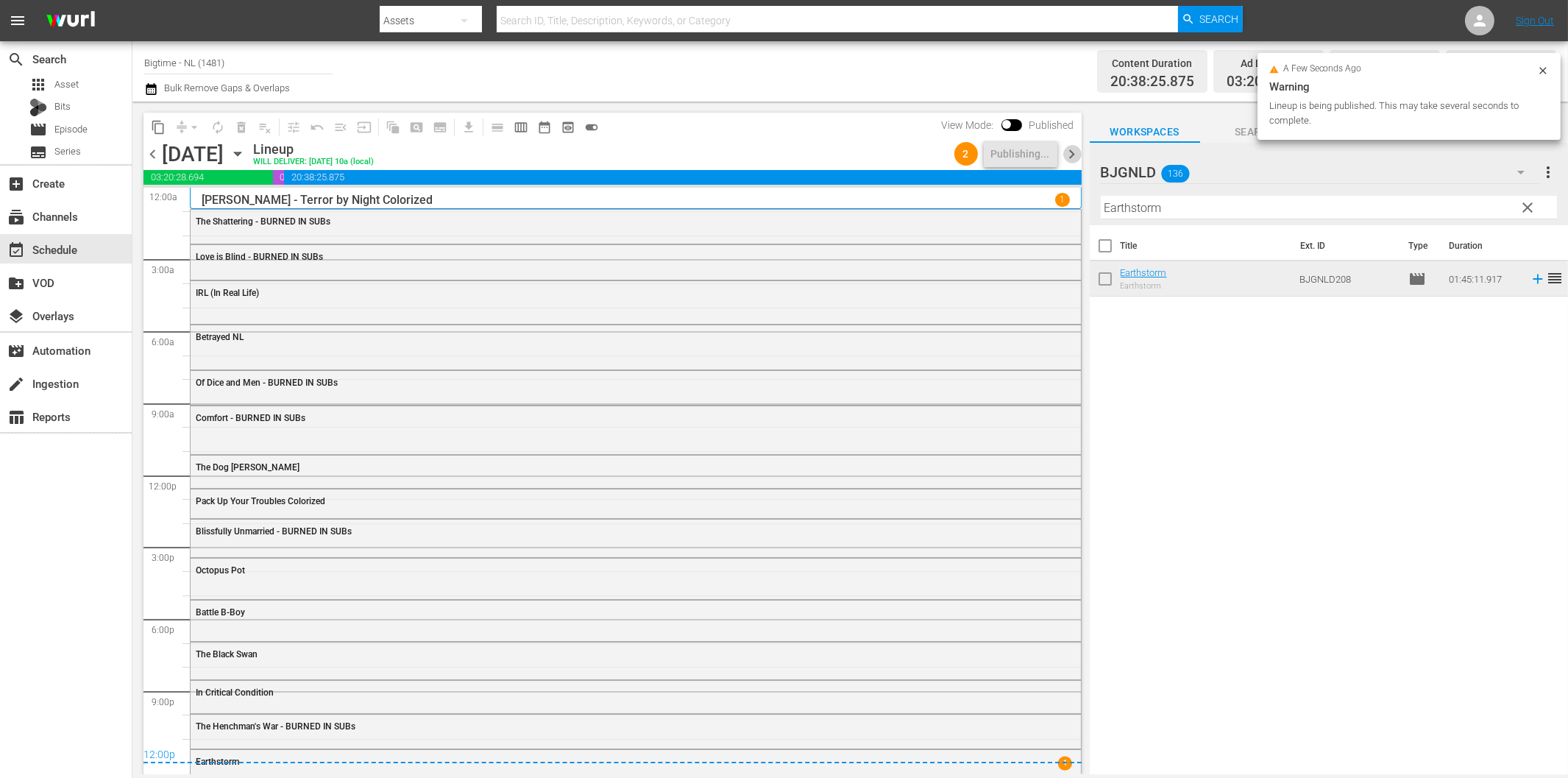
click at [1073, 151] on span "chevron_right" at bounding box center [1072, 154] width 19 height 19
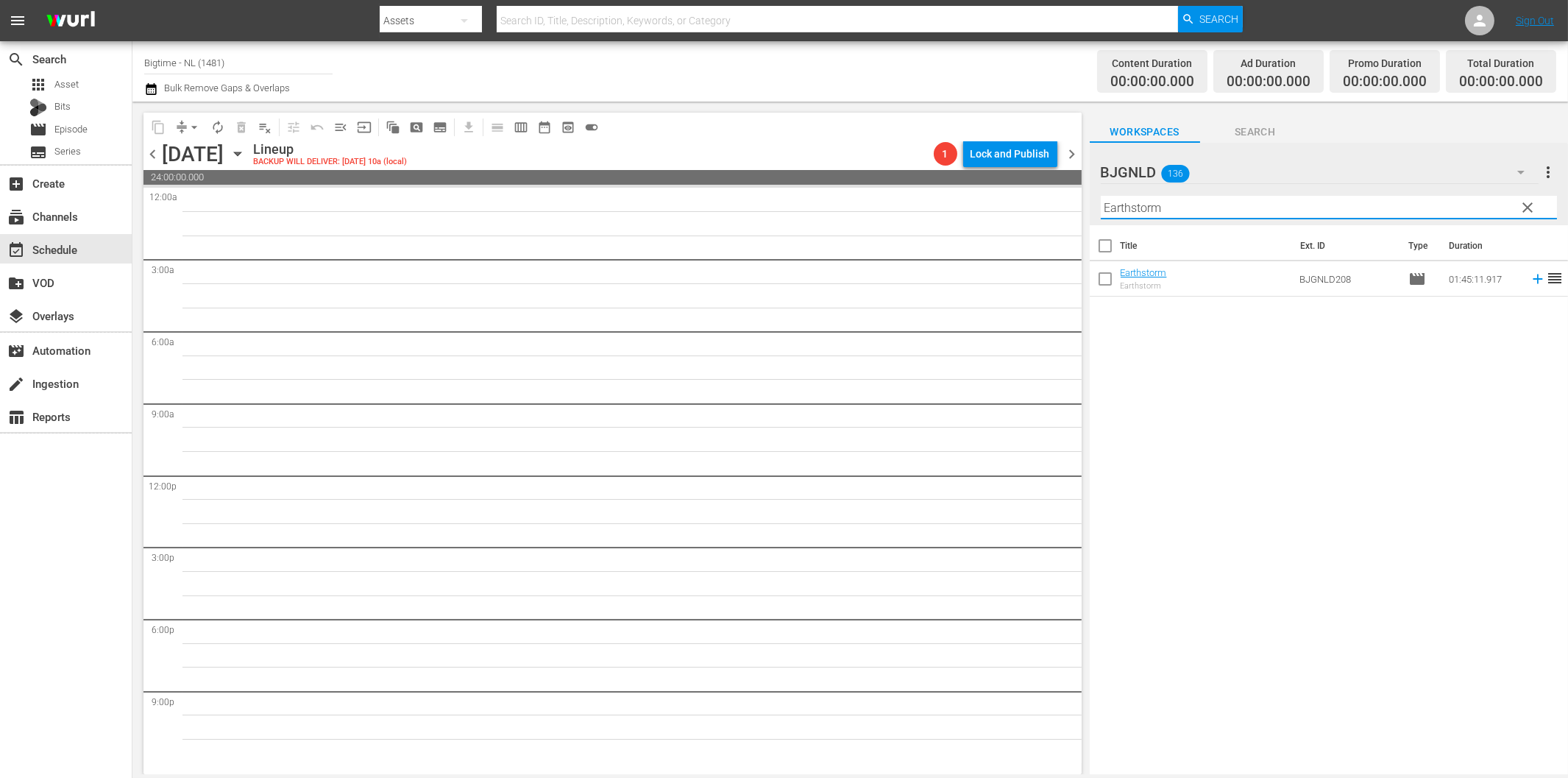
click at [1223, 209] on input "Earthstorm" at bounding box center [1329, 207] width 456 height 23
paste input "Snowmageddon"
click at [1532, 278] on icon at bounding box center [1537, 279] width 9 height 9
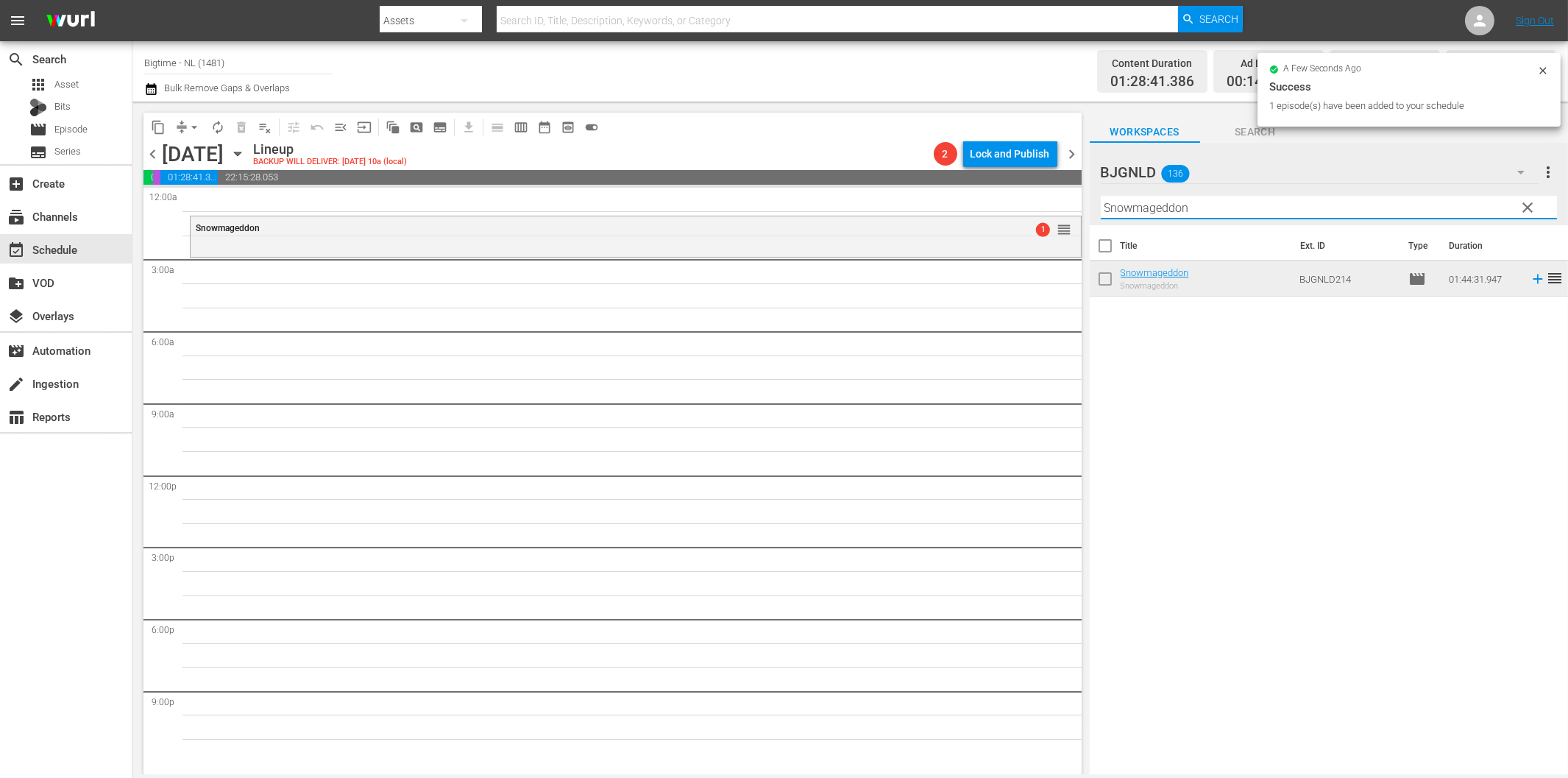
click at [1239, 202] on input "Snowmageddon" at bounding box center [1329, 207] width 456 height 23
paste input "Finding Hope"
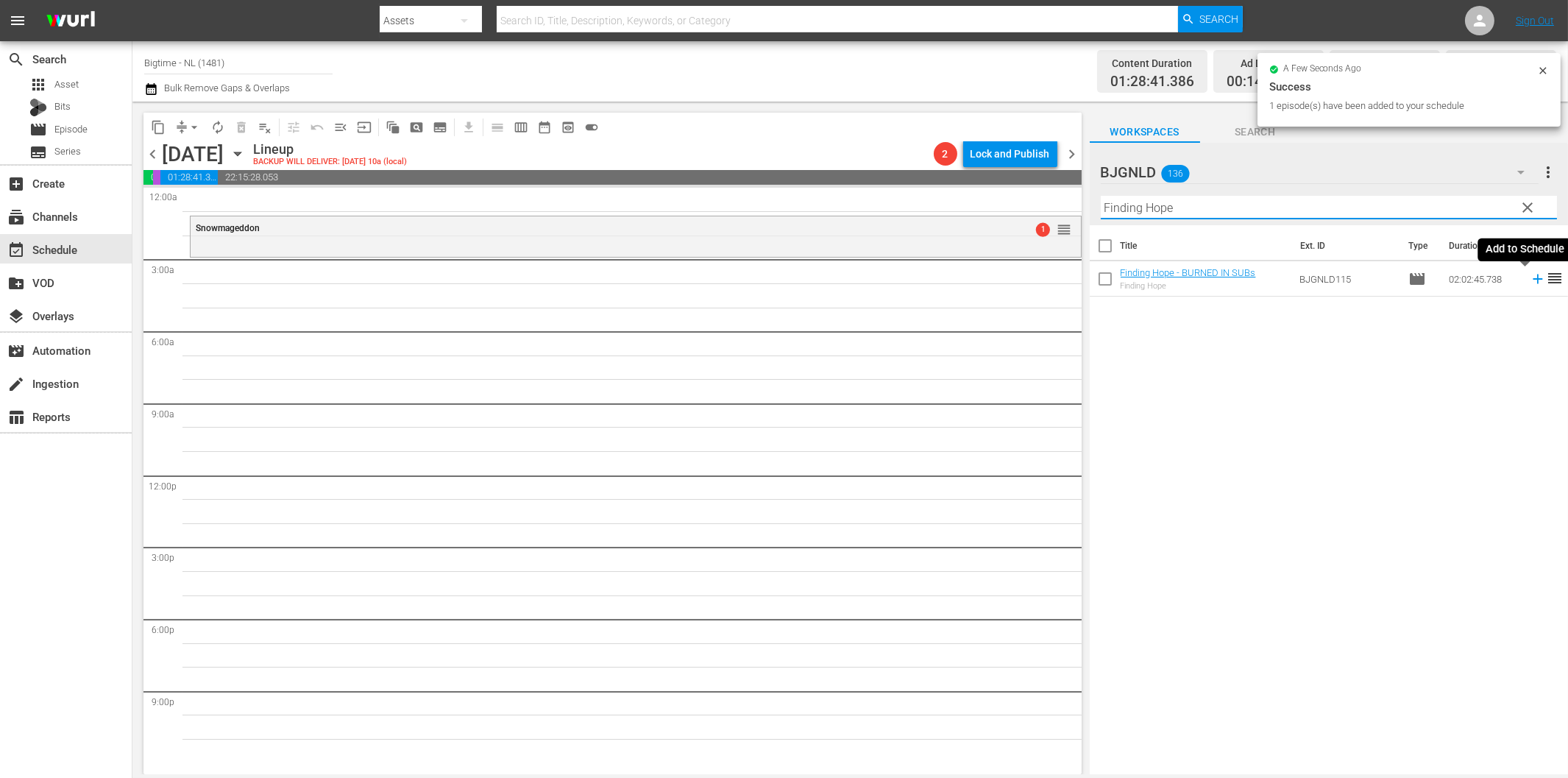
click at [1530, 281] on icon at bounding box center [1538, 279] width 16 height 16
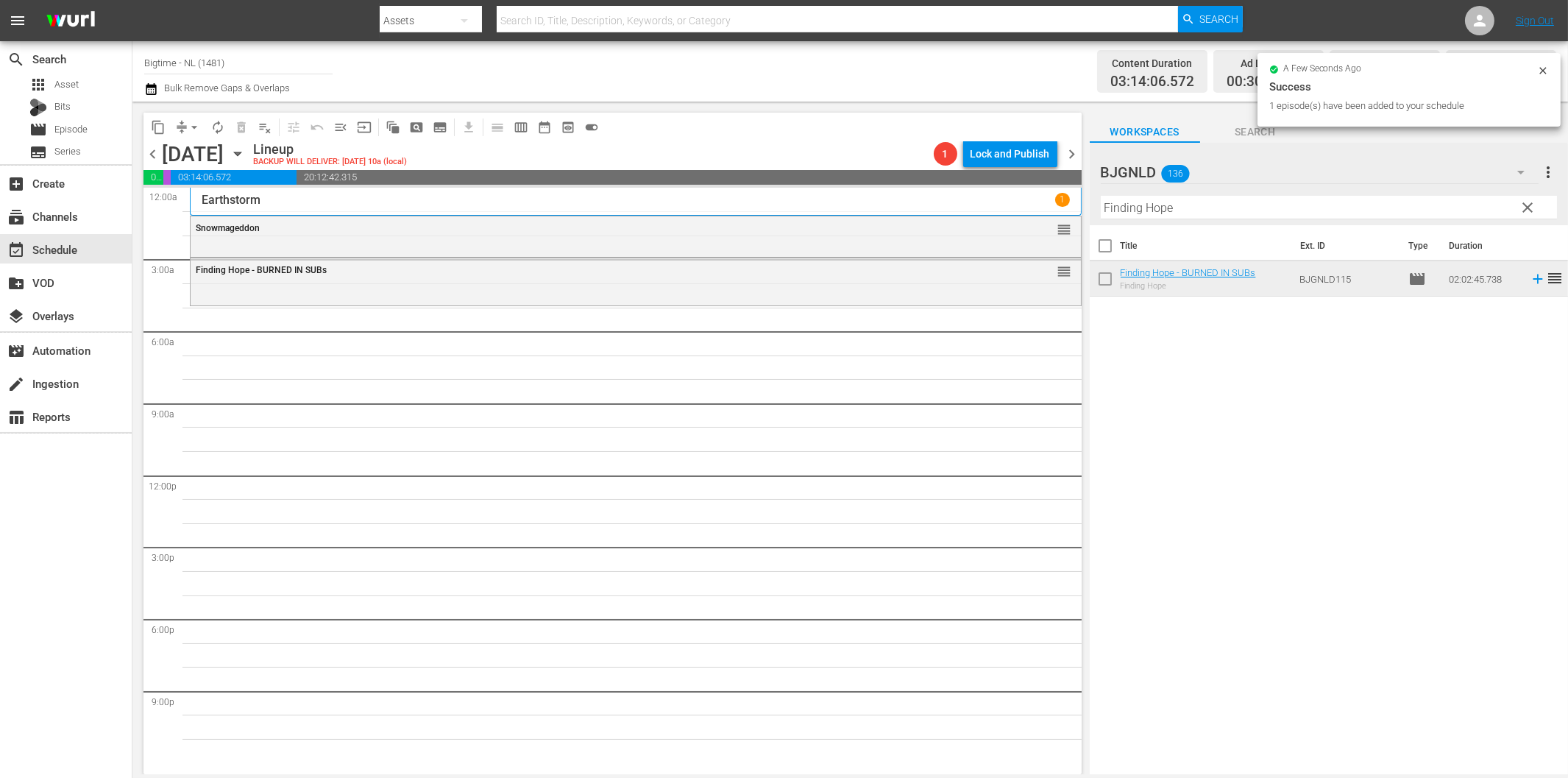
click at [1141, 202] on input "Finding Hope" at bounding box center [1329, 207] width 456 height 23
paste input "Arc - A Love Story"
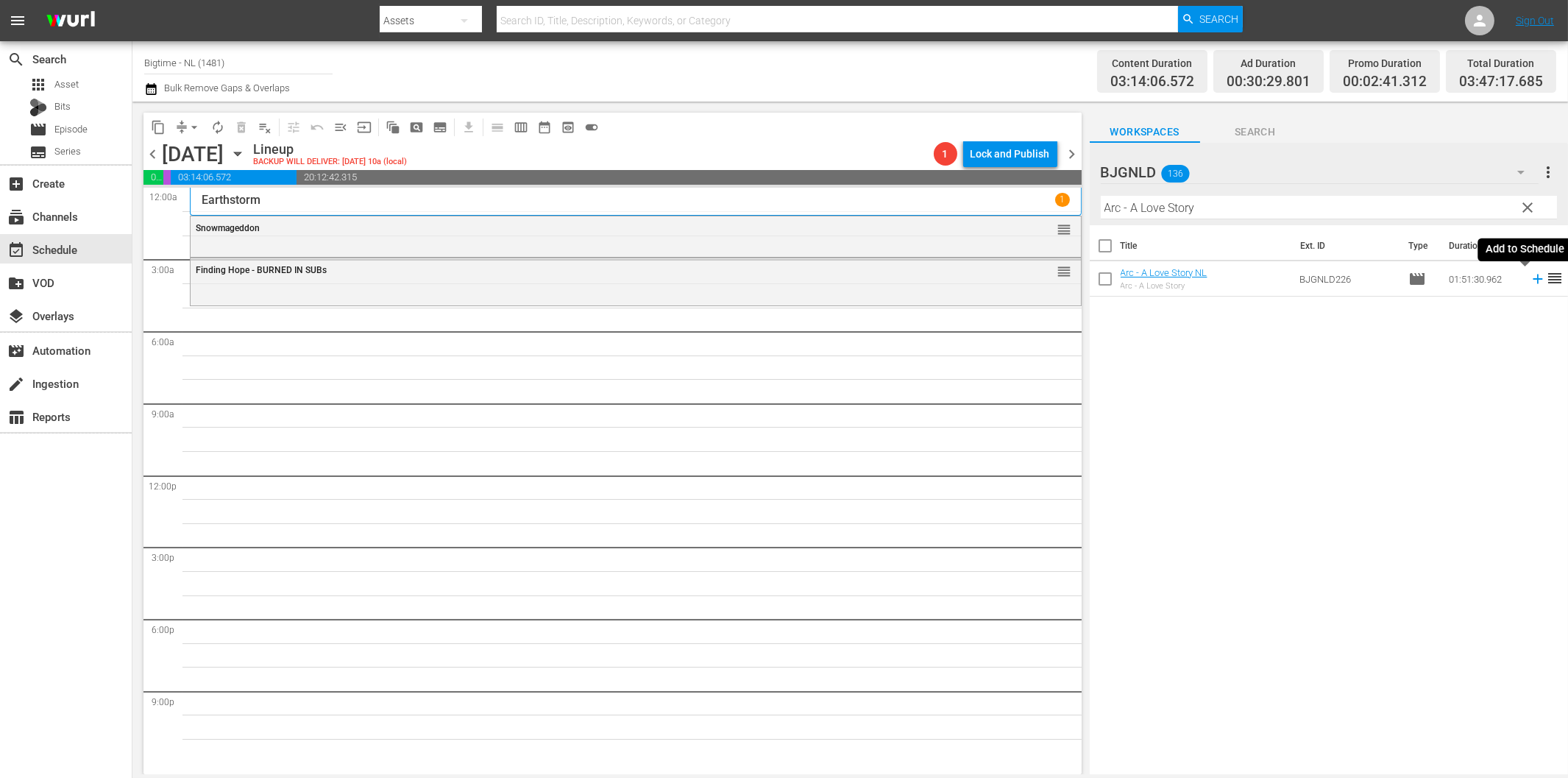
click at [1530, 280] on icon at bounding box center [1538, 279] width 16 height 16
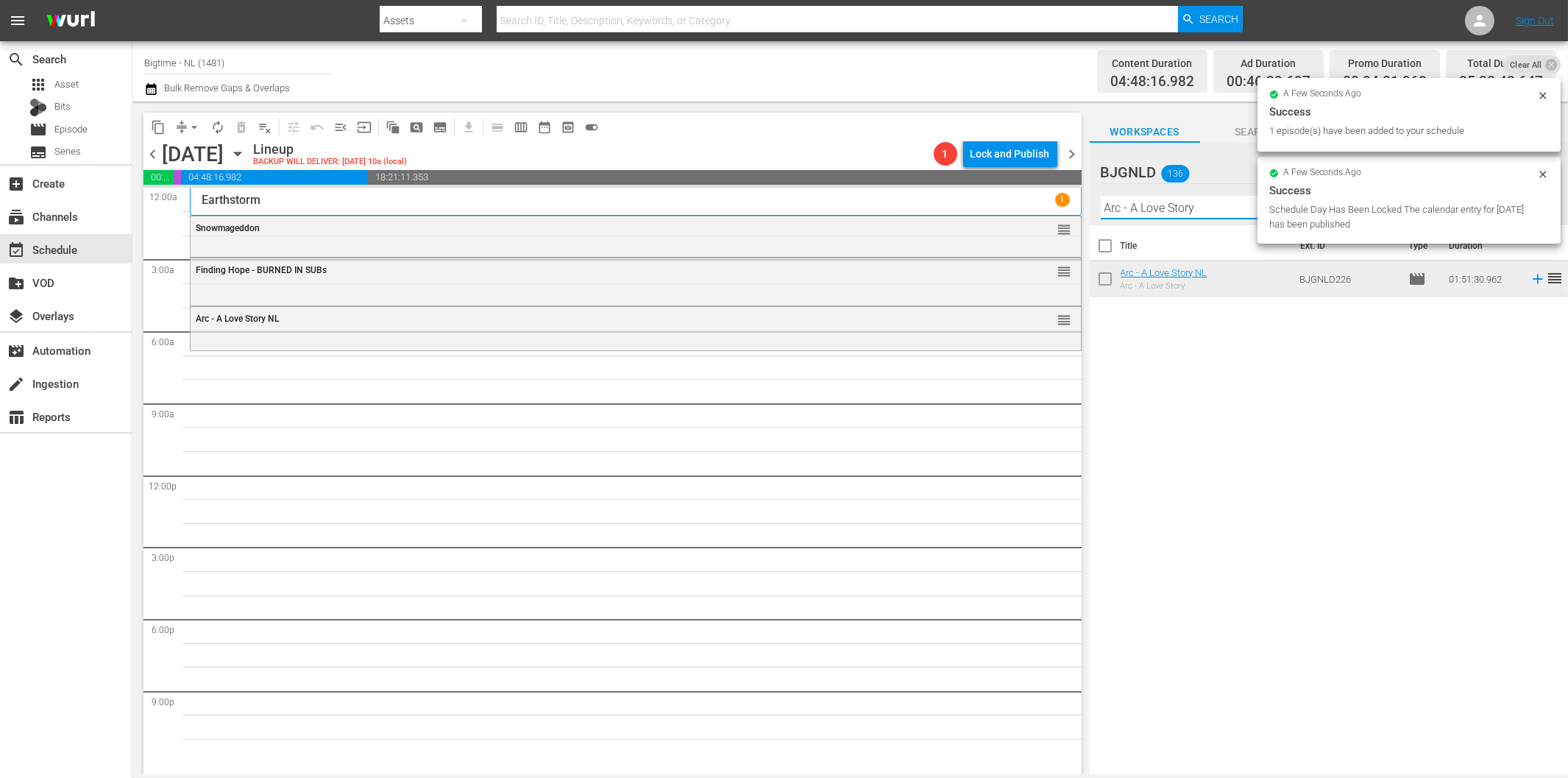
click at [1222, 205] on input "Arc - A Love Story" at bounding box center [1329, 207] width 456 height 23
paste input "[PERSON_NAME] and the King"
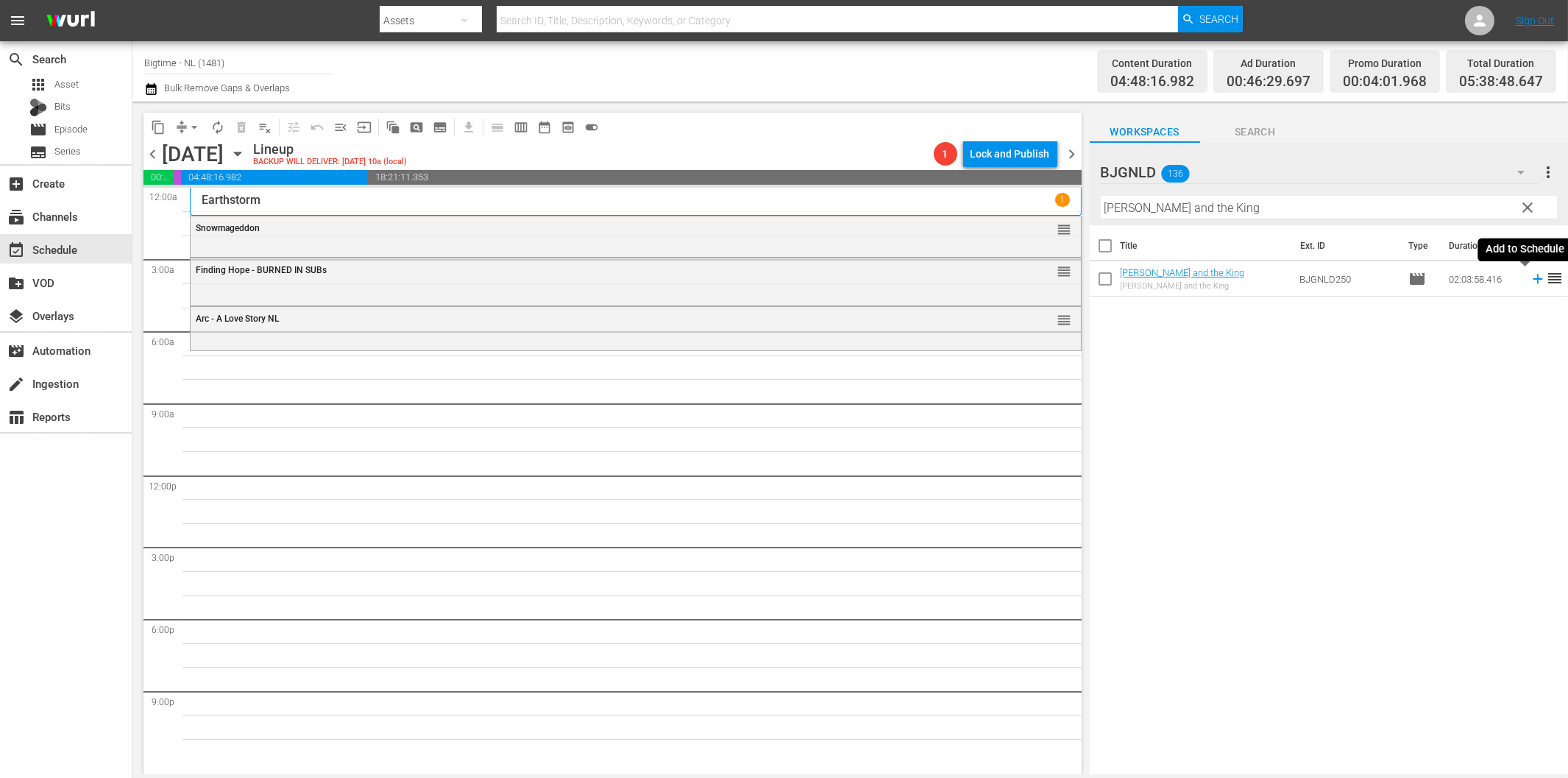
click at [1530, 280] on icon at bounding box center [1538, 279] width 16 height 16
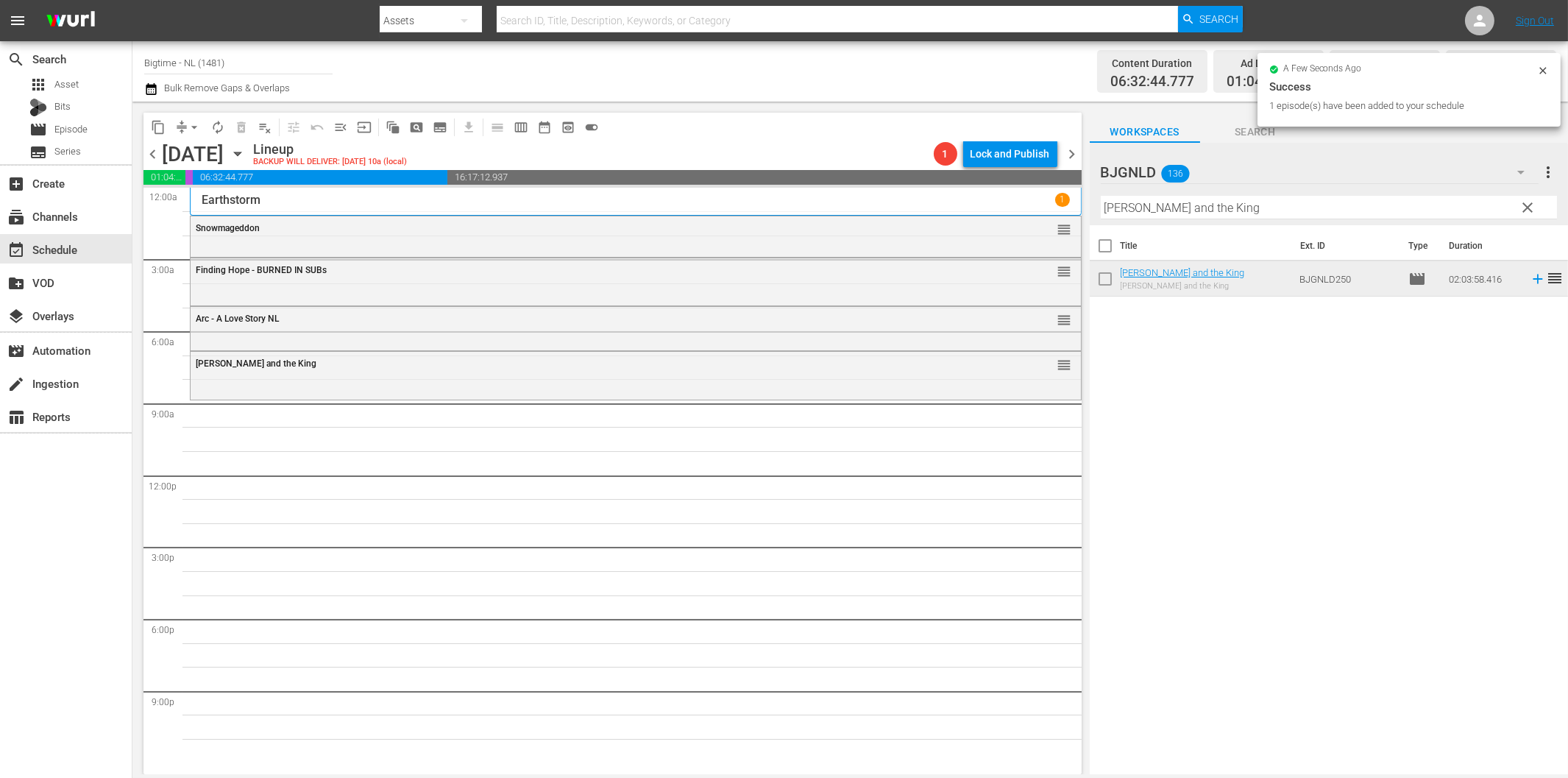
click at [1199, 206] on input "[PERSON_NAME] and the King" at bounding box center [1329, 207] width 456 height 23
paste input "Twice"
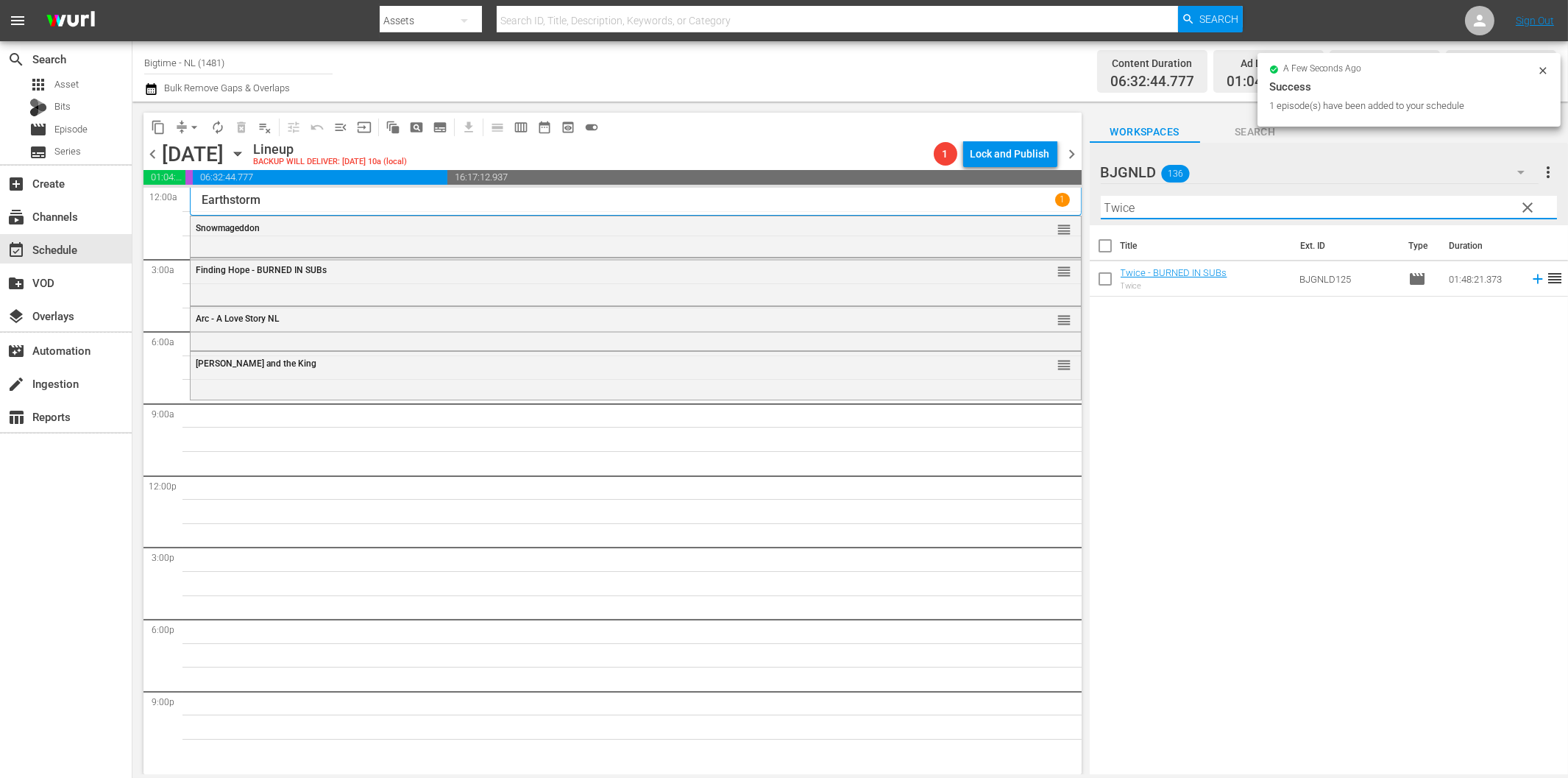
click at [1530, 277] on icon at bounding box center [1538, 279] width 16 height 16
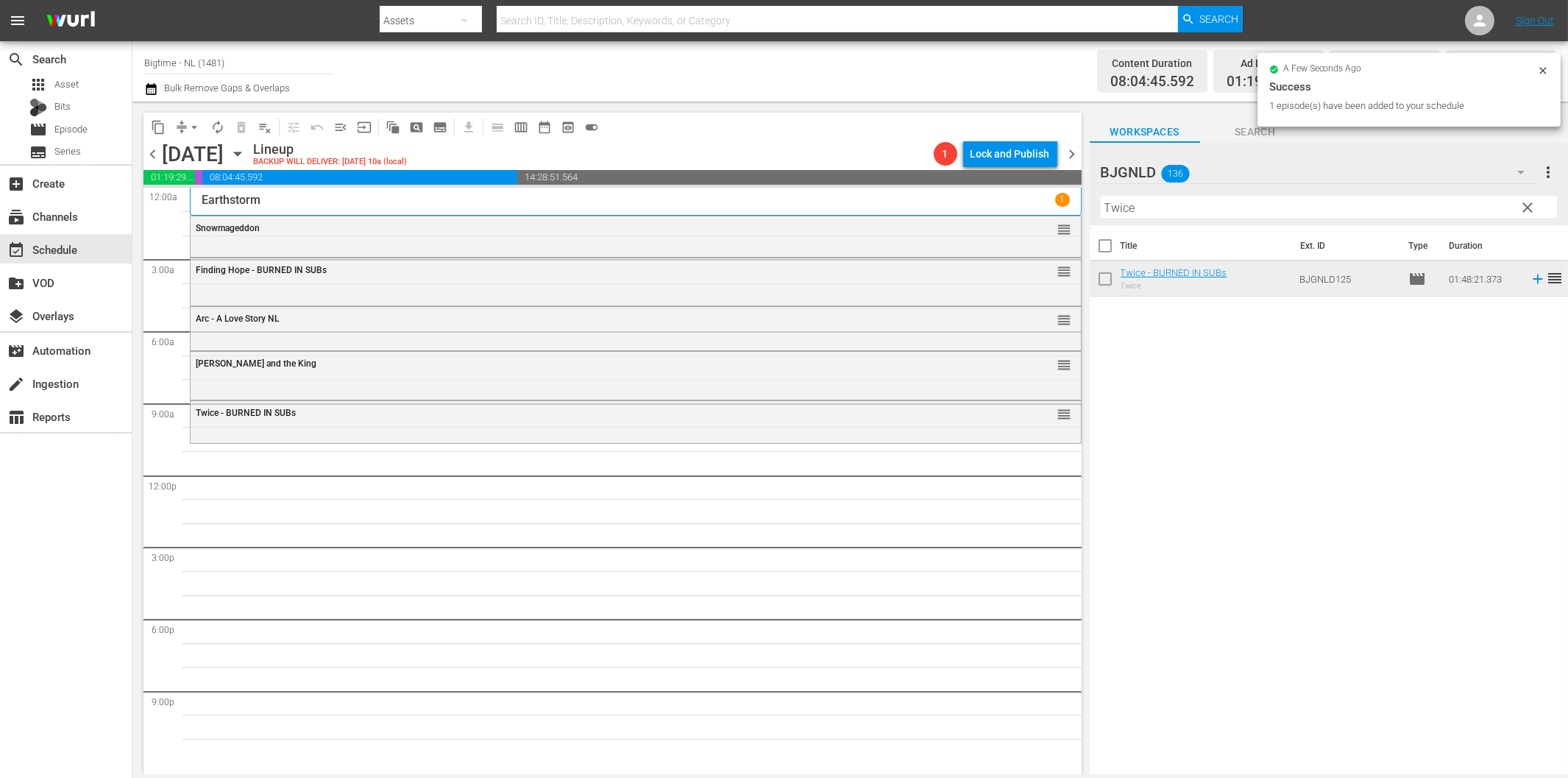
click at [1209, 209] on input "Twice" at bounding box center [1329, 207] width 456 height 23
paste input "Someone I Used to Know"
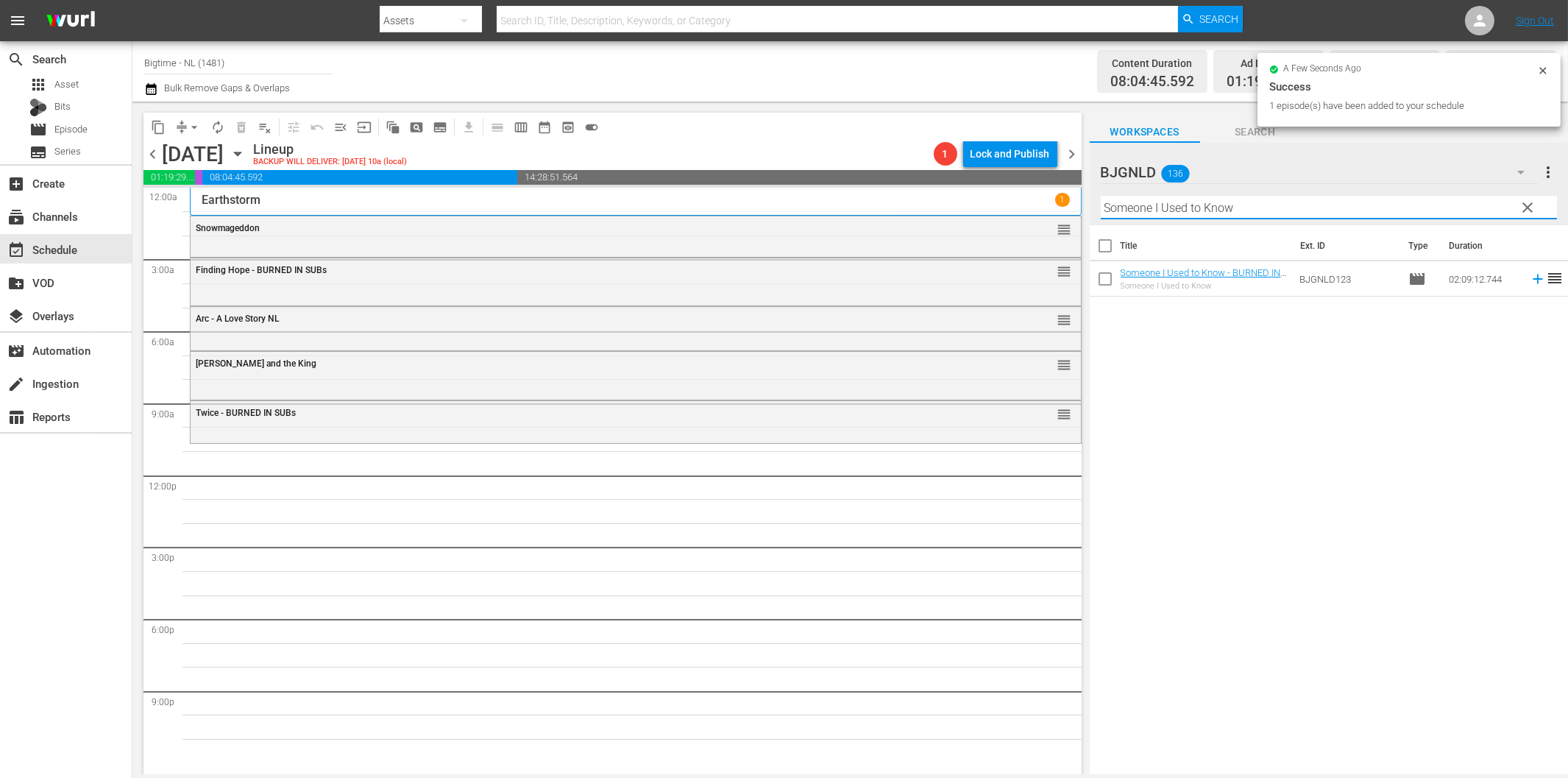
click at [1530, 282] on icon at bounding box center [1538, 279] width 16 height 16
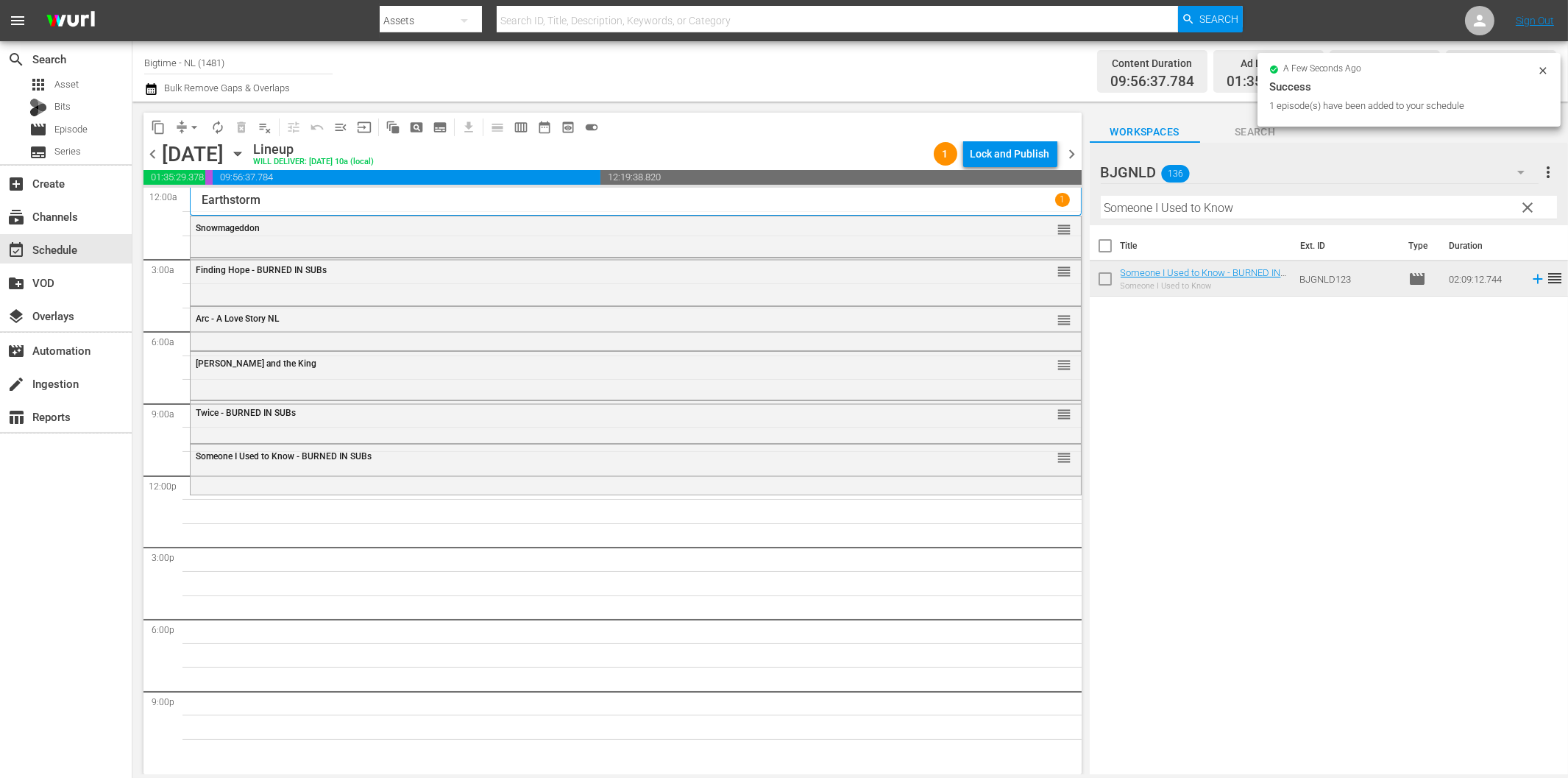
click at [1270, 215] on input "Someone I Used to Know" at bounding box center [1329, 207] width 456 height 23
paste input "No Letting Go"
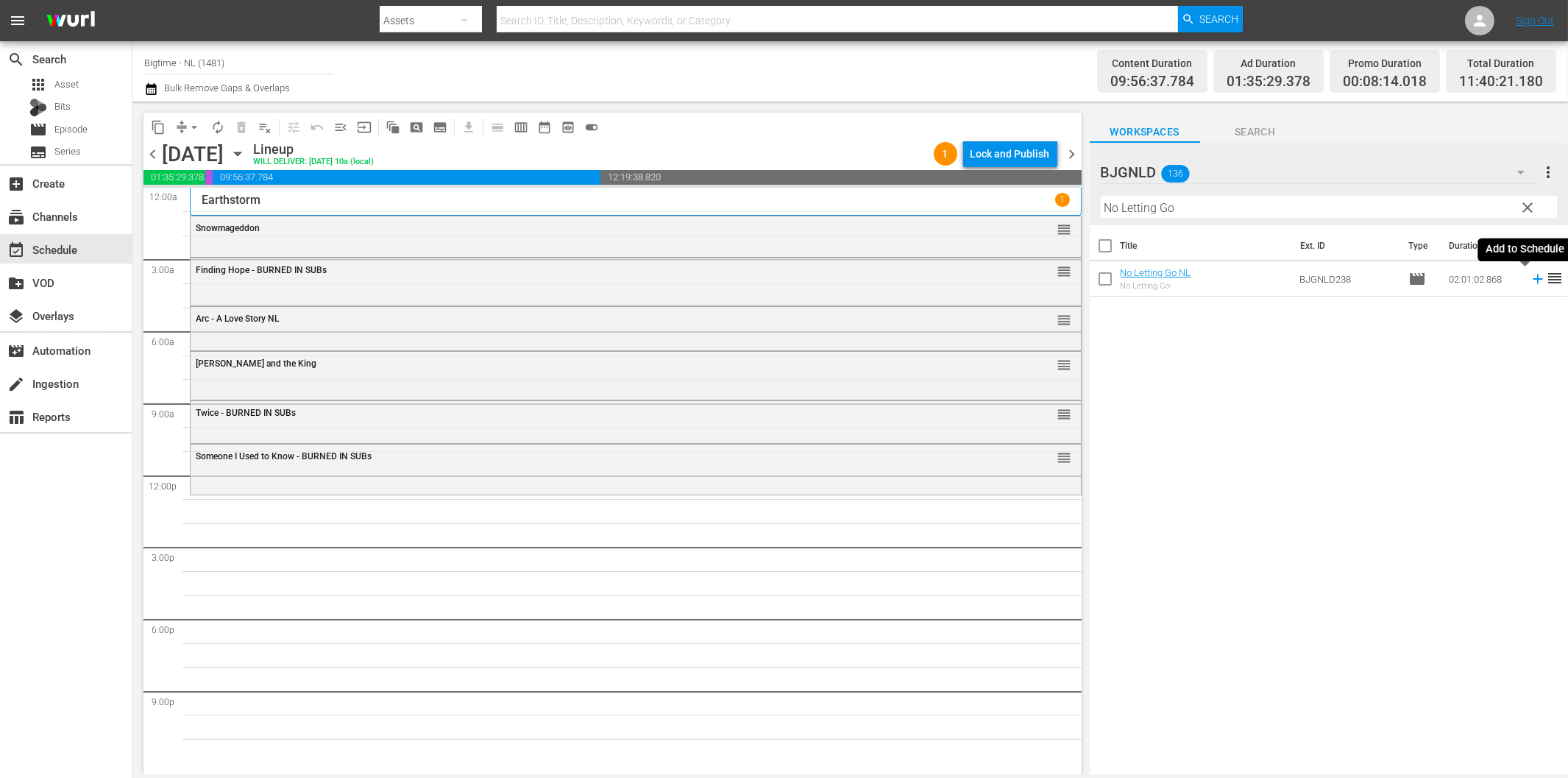
click at [1532, 280] on icon at bounding box center [1537, 279] width 9 height 9
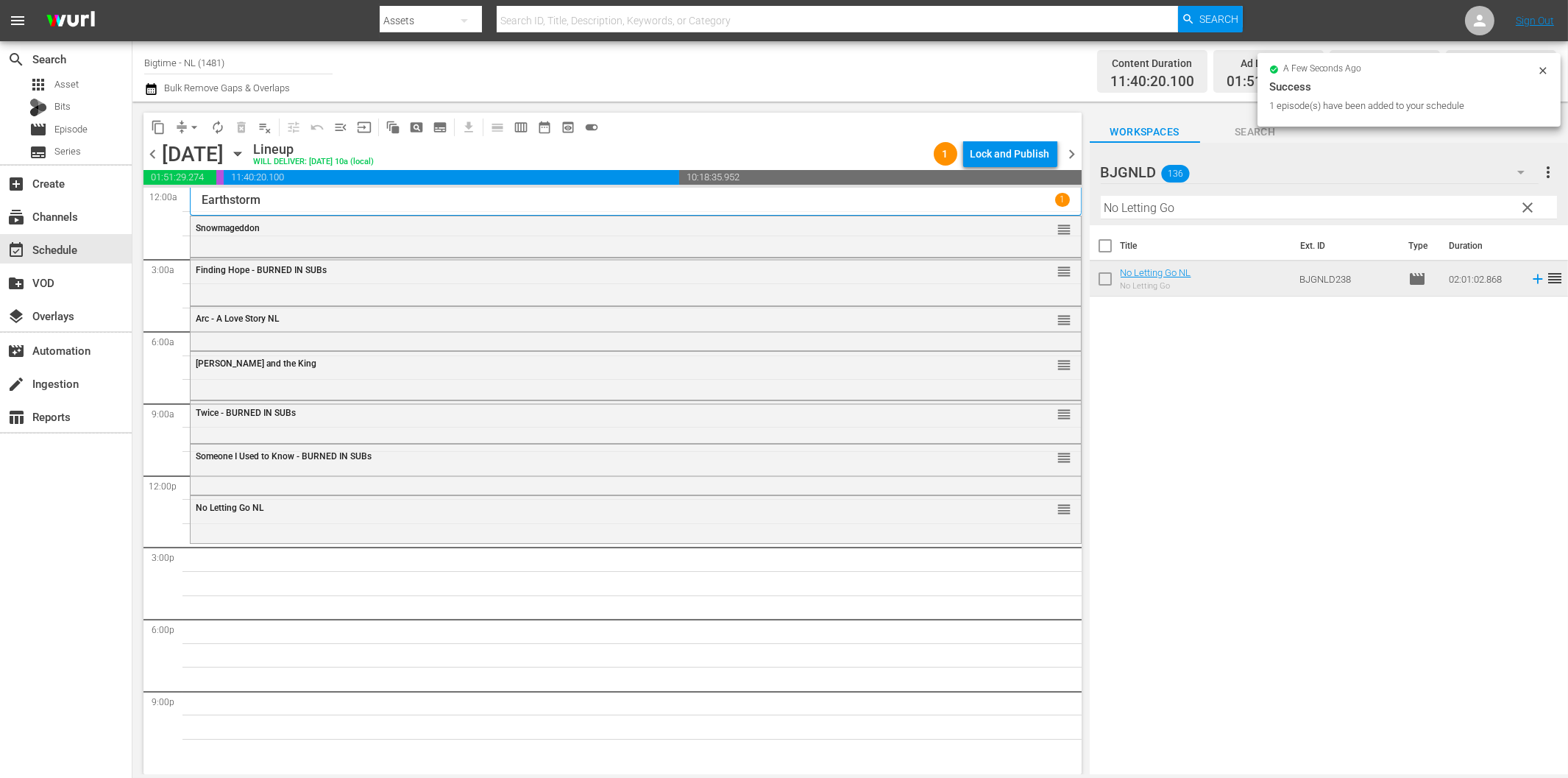
click at [1232, 207] on input "No Letting Go" at bounding box center [1329, 207] width 456 height 23
paste input "Sand Angels"
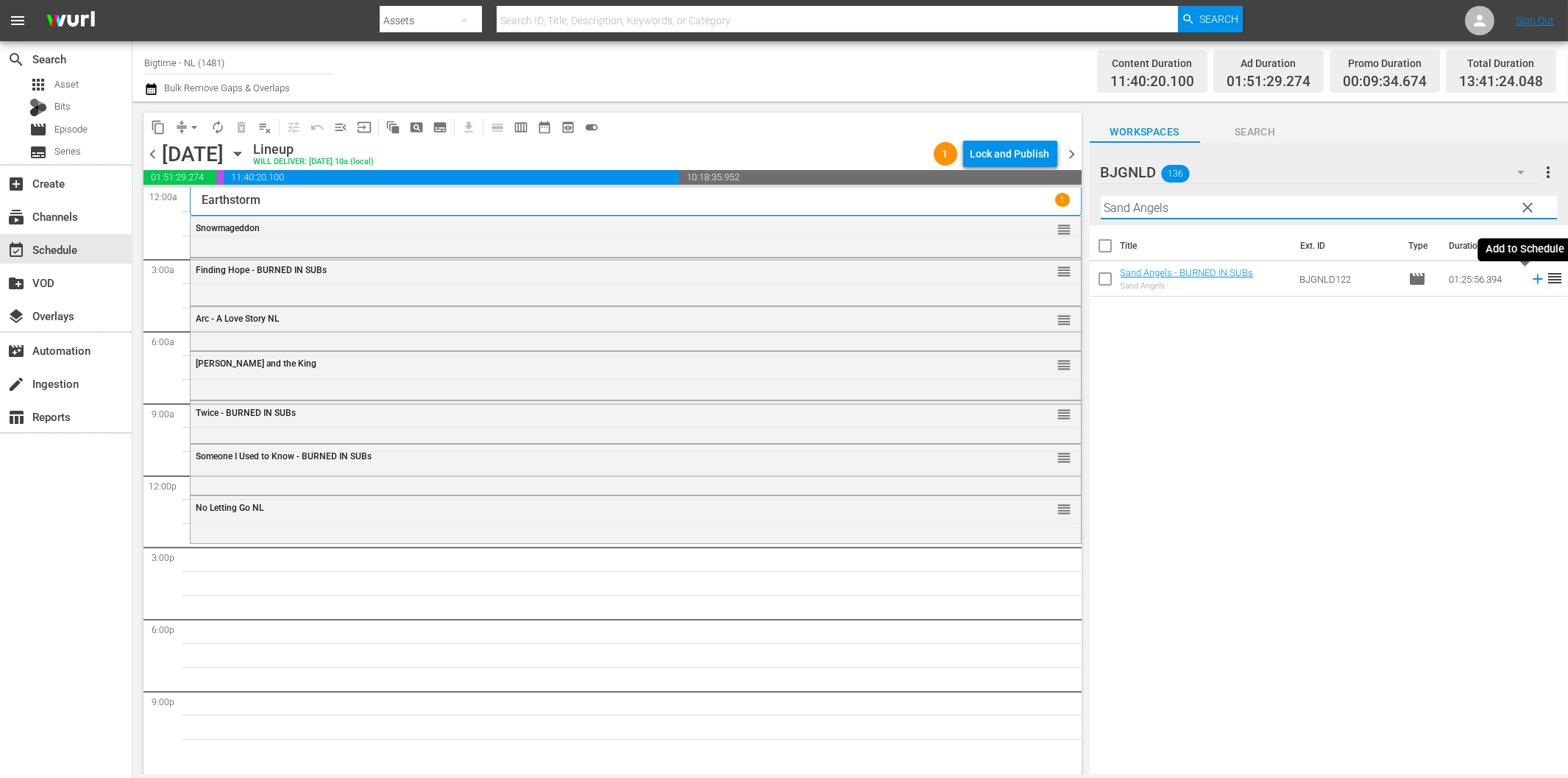
click at [1530, 281] on icon at bounding box center [1538, 279] width 16 height 16
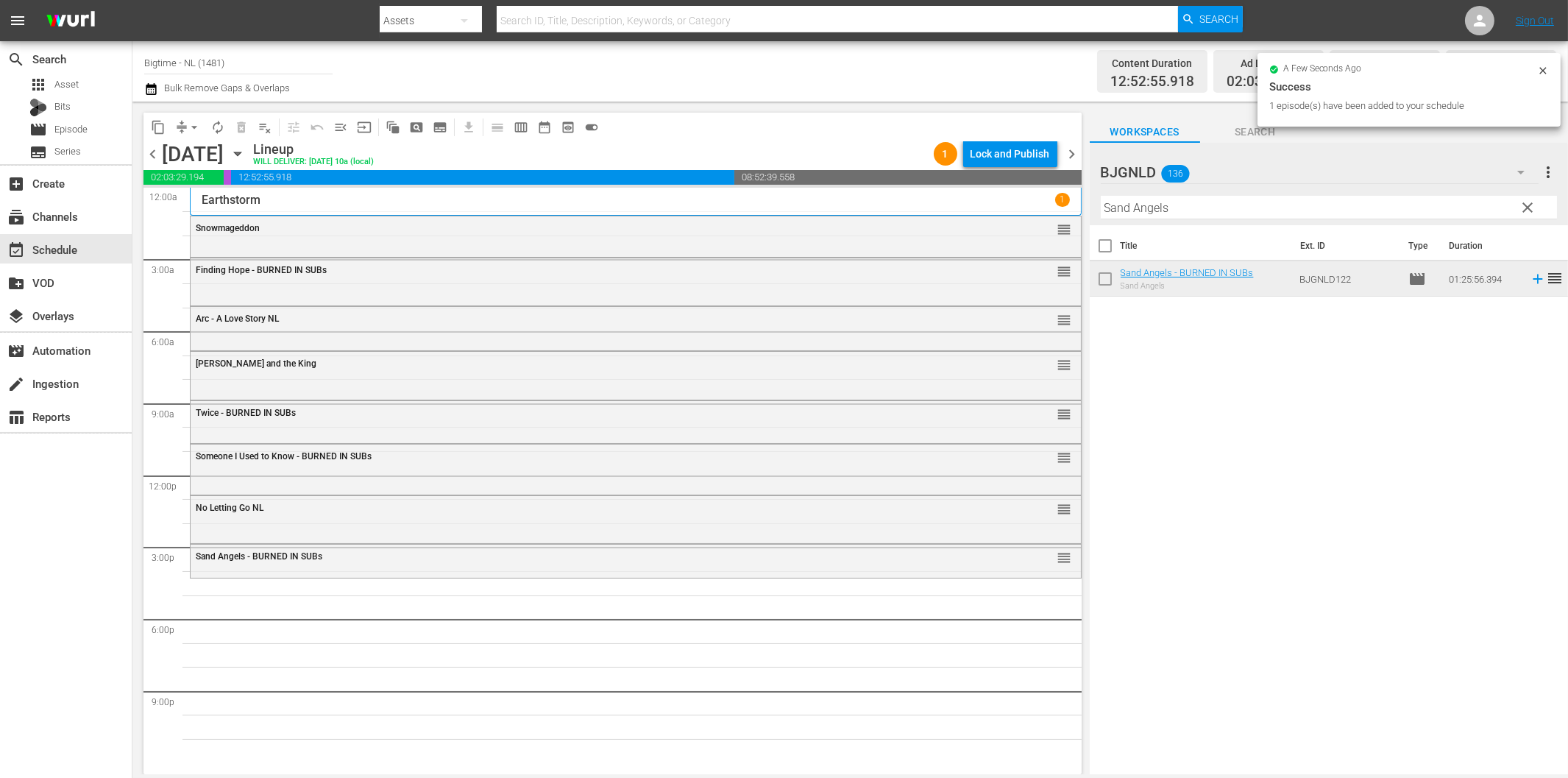
click at [1158, 205] on input "Sand Angels" at bounding box center [1329, 207] width 456 height 23
paste input "Admin"
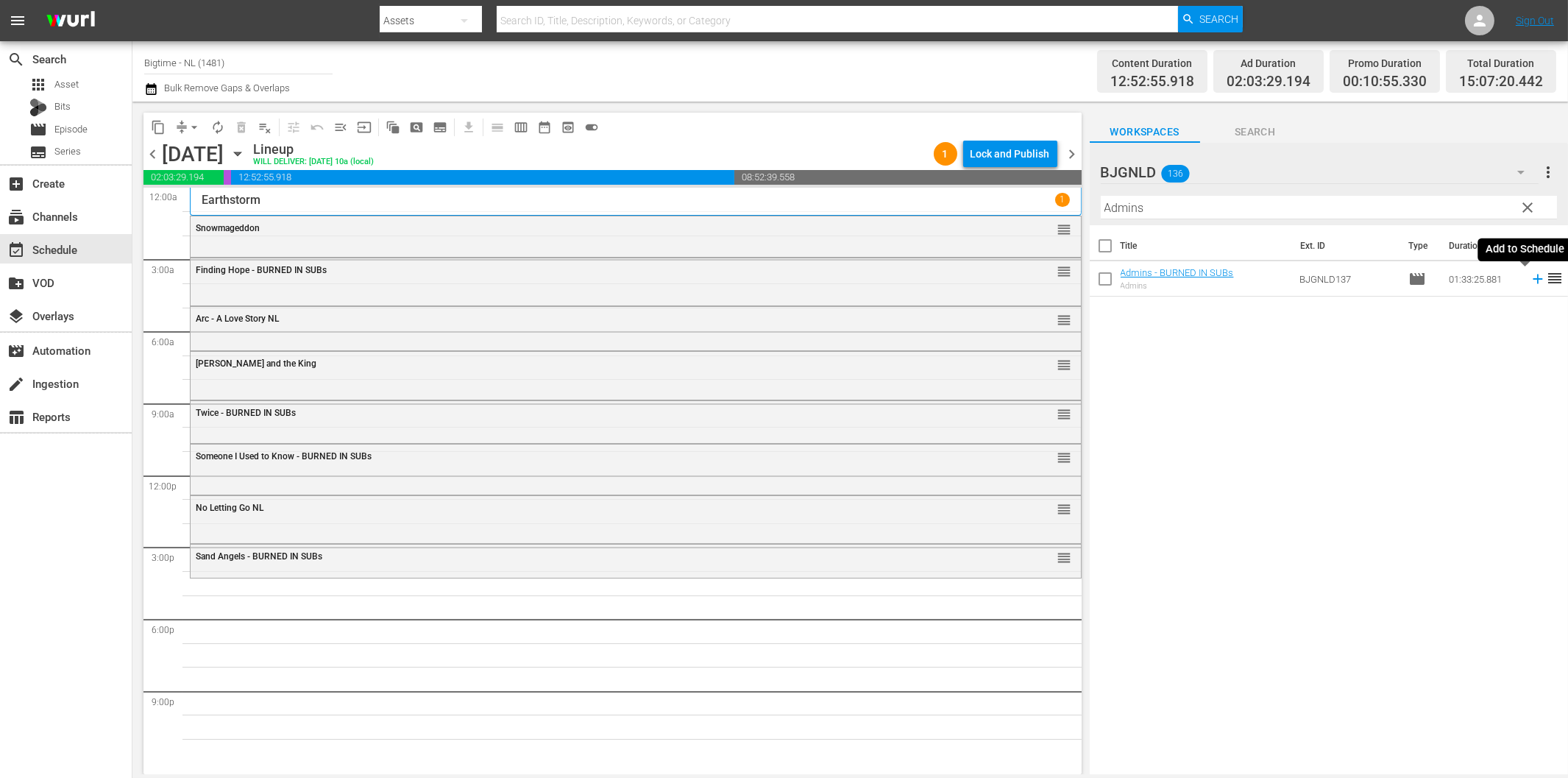
click at [1530, 280] on icon at bounding box center [1538, 279] width 16 height 16
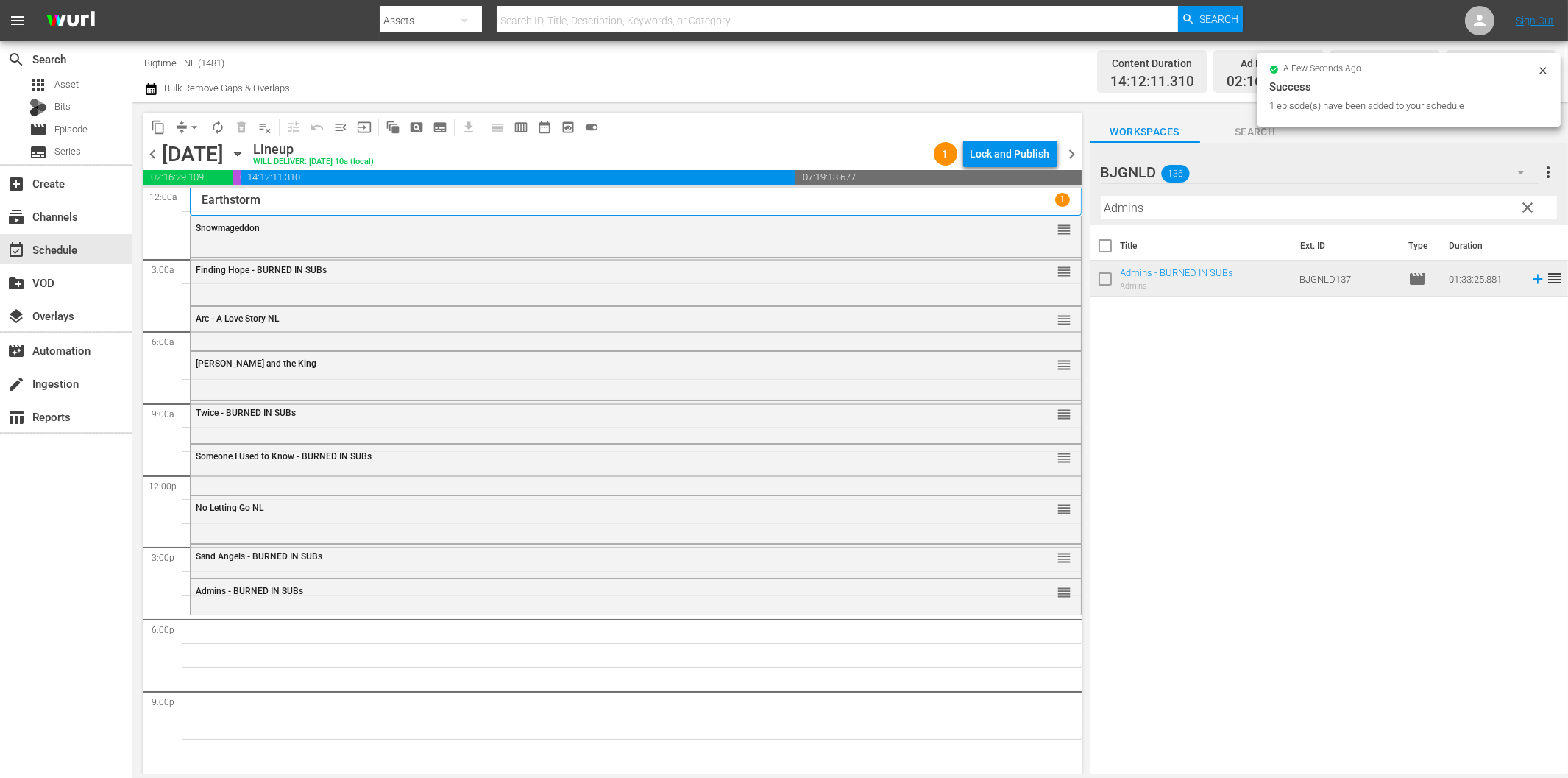
click at [1270, 216] on input "Admins" at bounding box center [1329, 207] width 456 height 23
paste input "Thick"
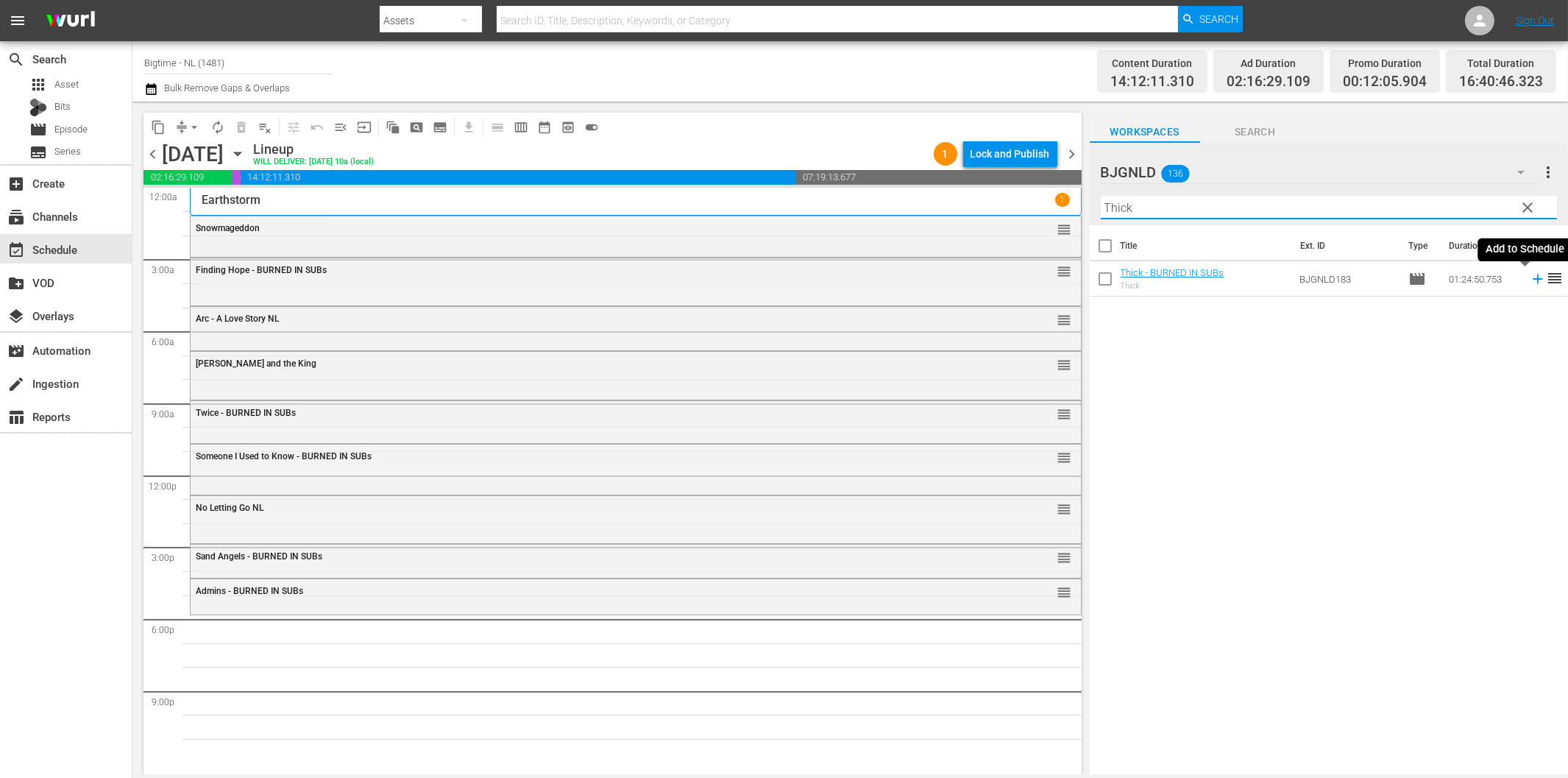
click at [1530, 281] on icon at bounding box center [1538, 279] width 16 height 16
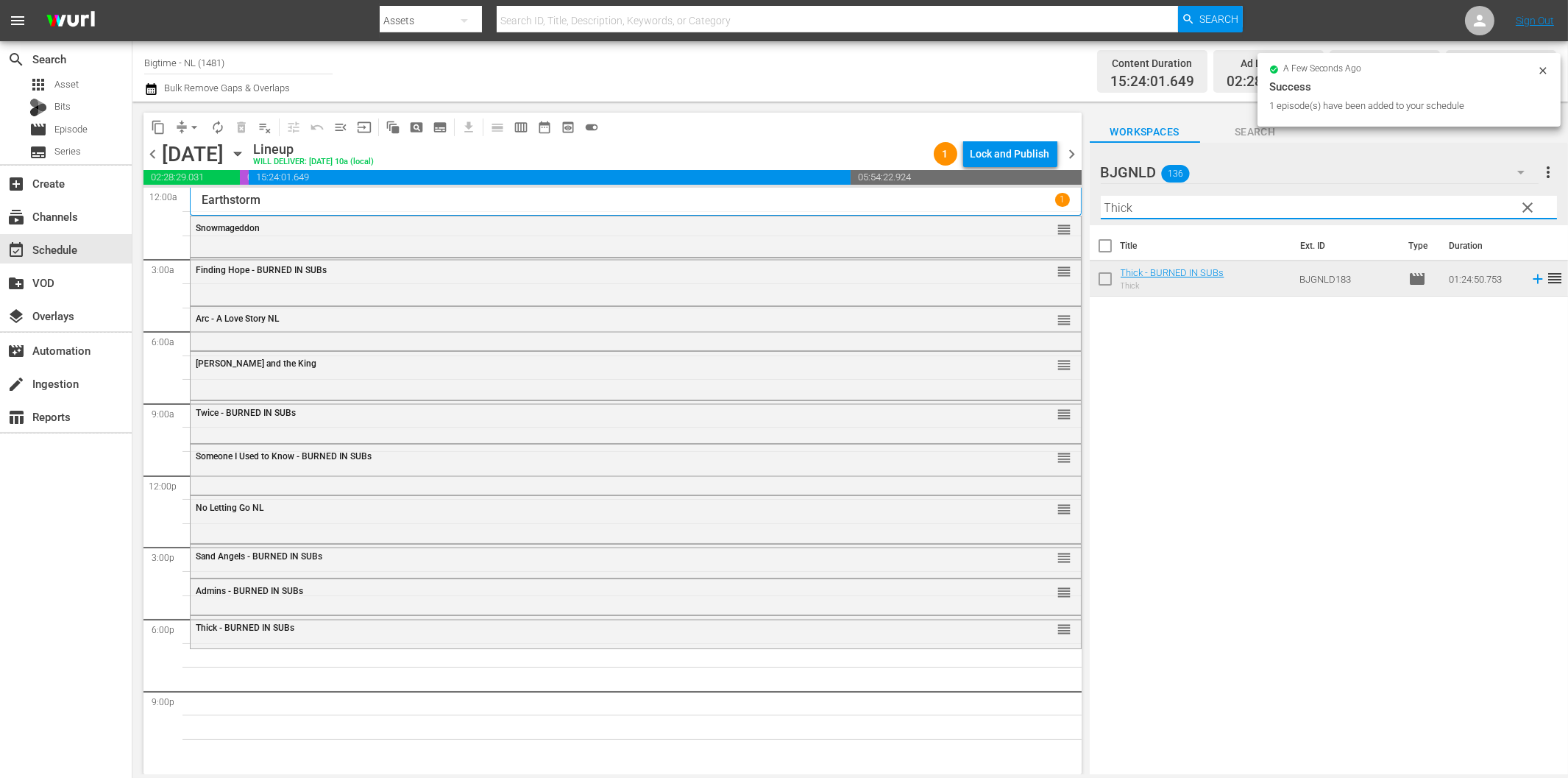
click at [1204, 206] on input "Thick" at bounding box center [1329, 207] width 456 height 23
paste input "[GEOGRAPHIC_DATA]"
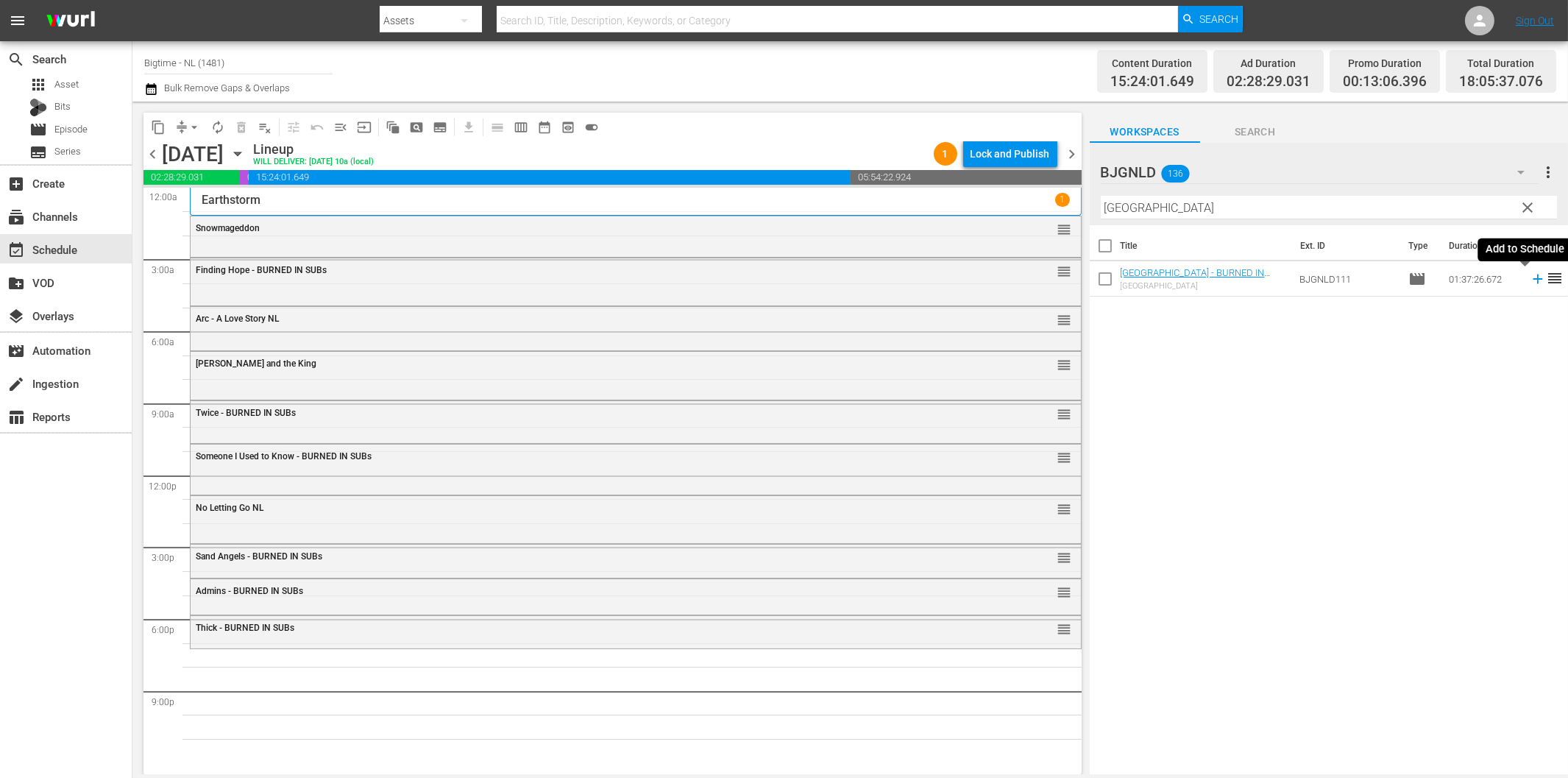
click at [1530, 282] on icon at bounding box center [1538, 279] width 16 height 16
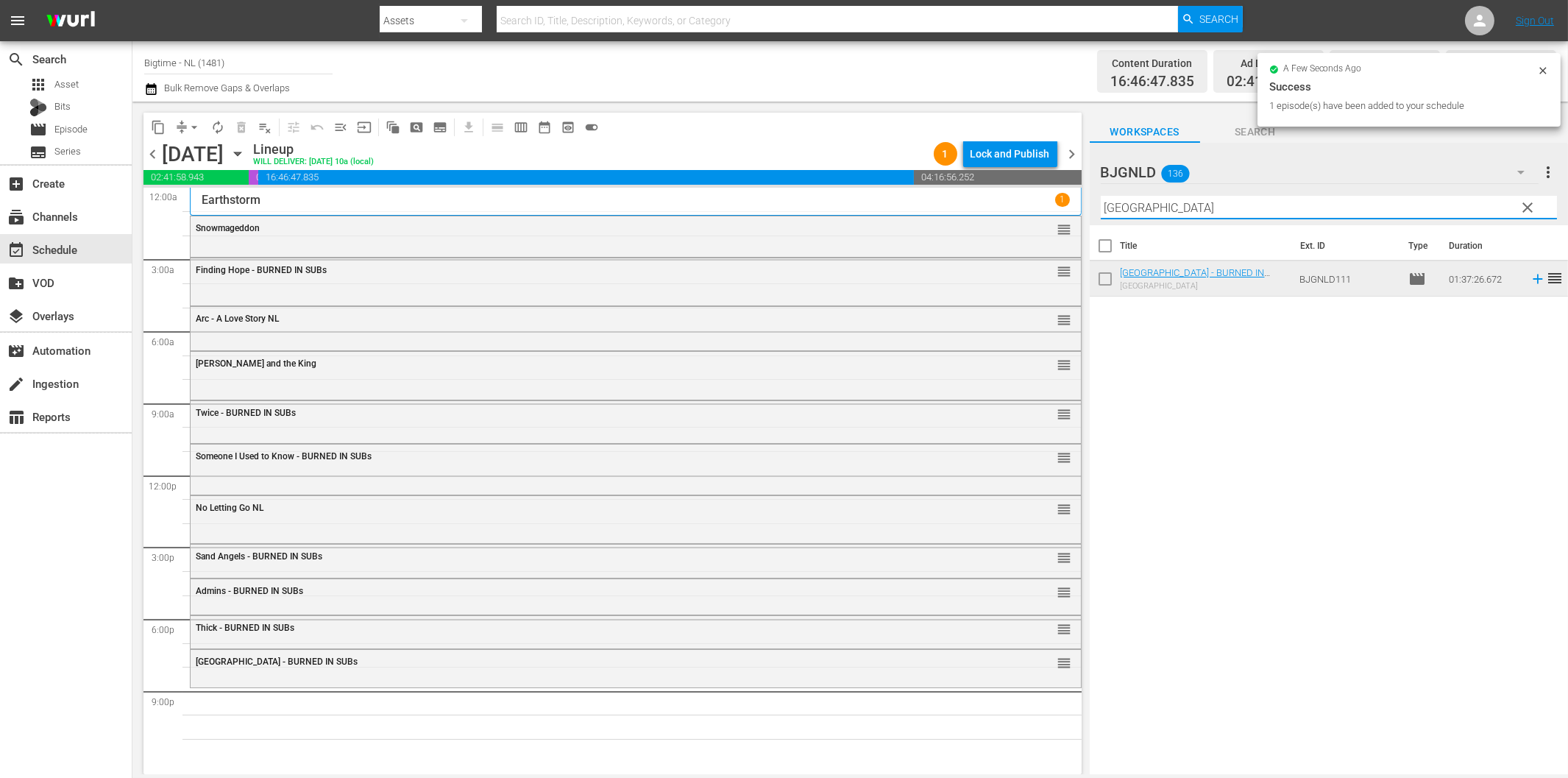
click at [1254, 207] on input "[GEOGRAPHIC_DATA]" at bounding box center [1329, 207] width 456 height 23
paste input "Bad People"
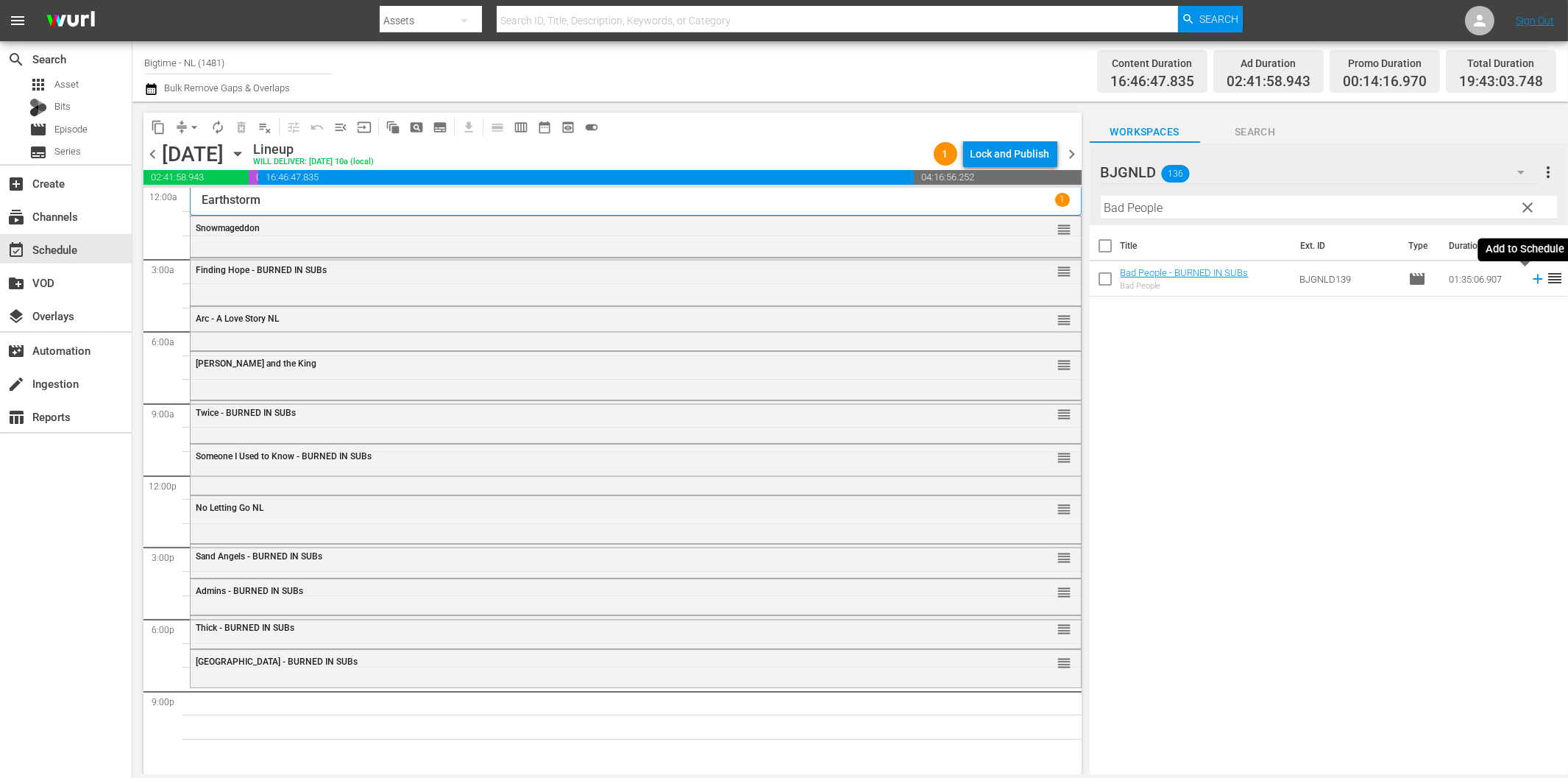
click at [1530, 276] on icon at bounding box center [1538, 279] width 16 height 16
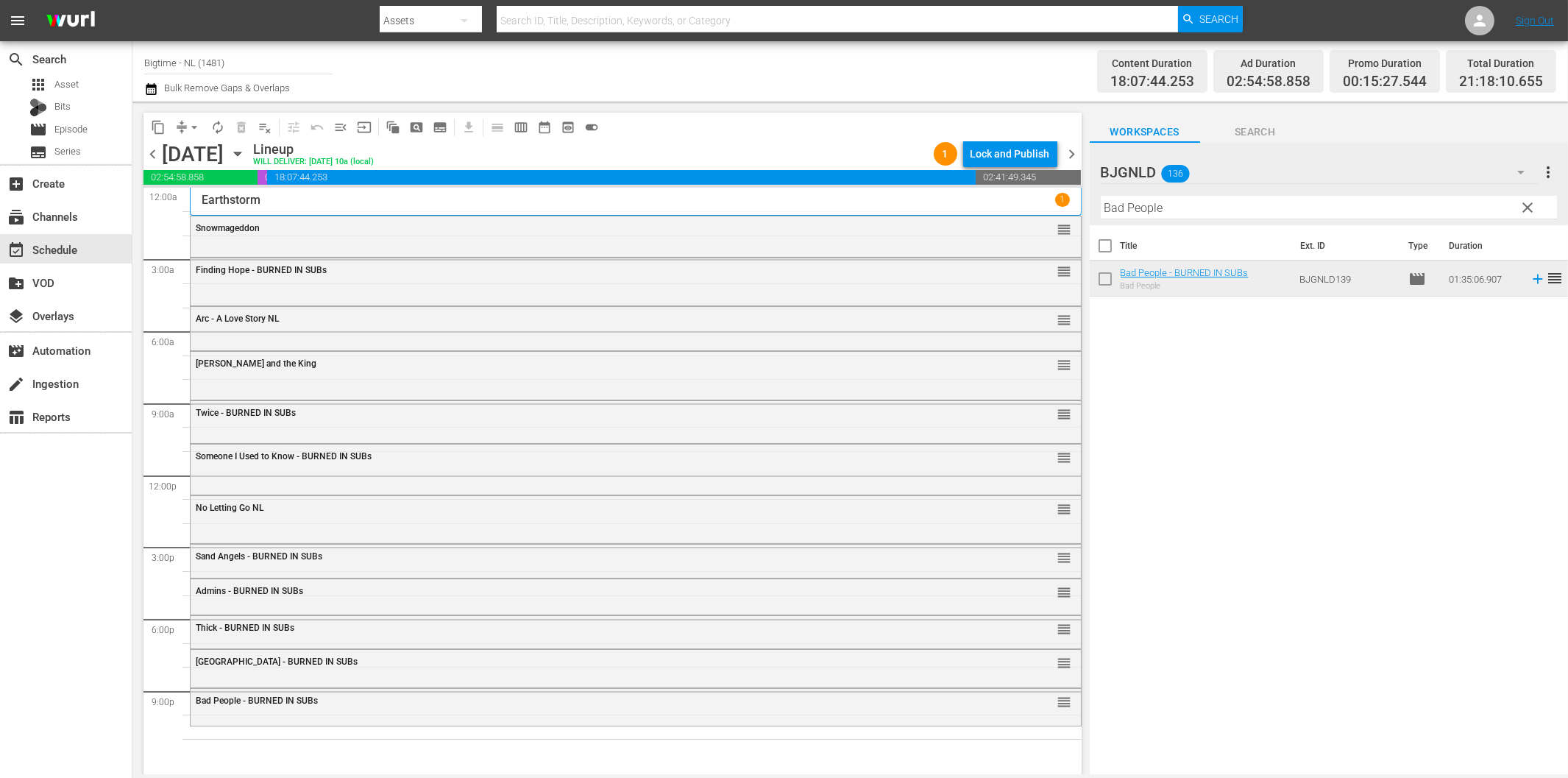
click at [1387, 217] on input "Bad People" at bounding box center [1329, 207] width 456 height 23
paste input "Dirty Dead Con Men"
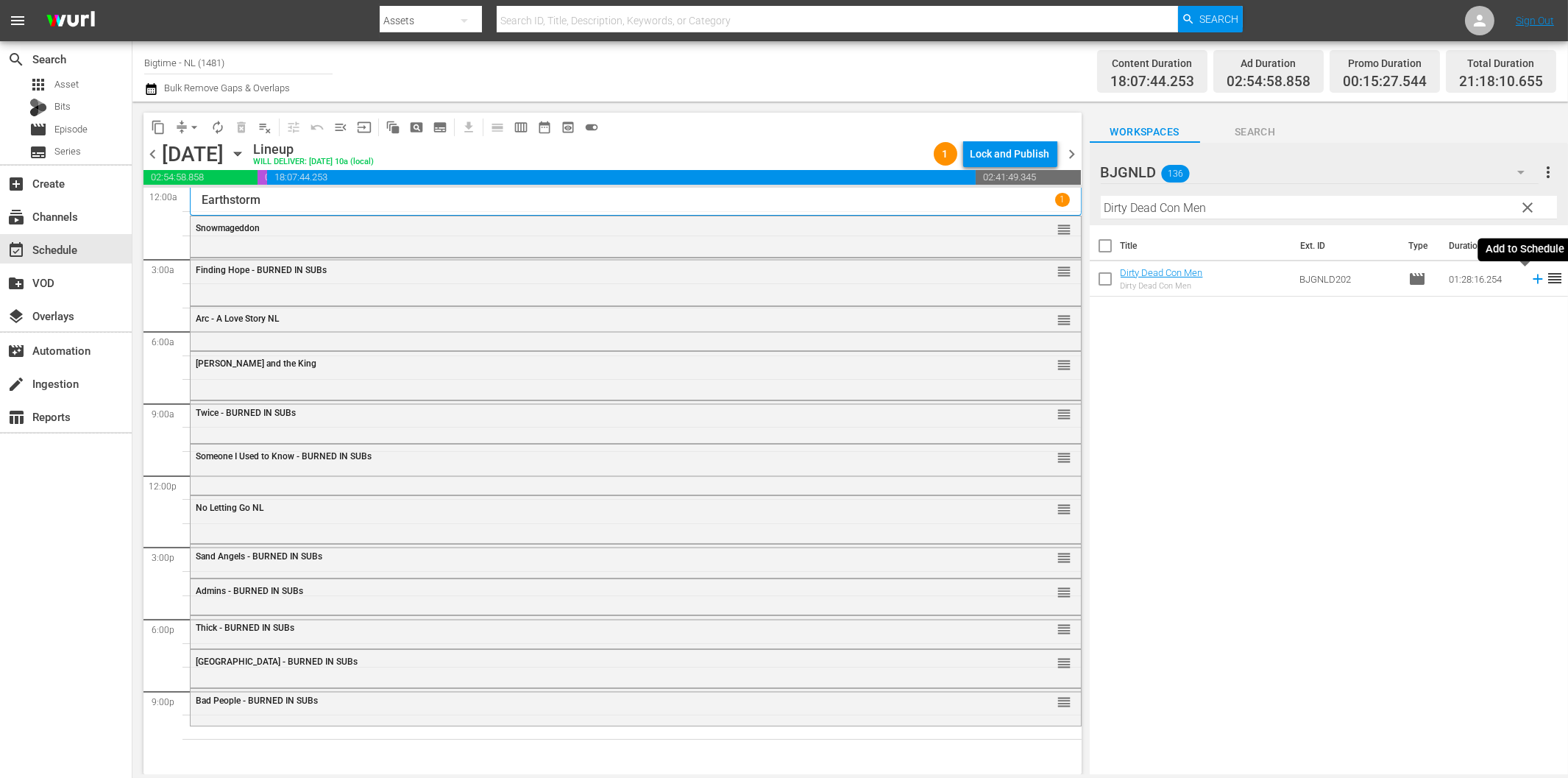
click at [1532, 280] on icon at bounding box center [1537, 279] width 9 height 9
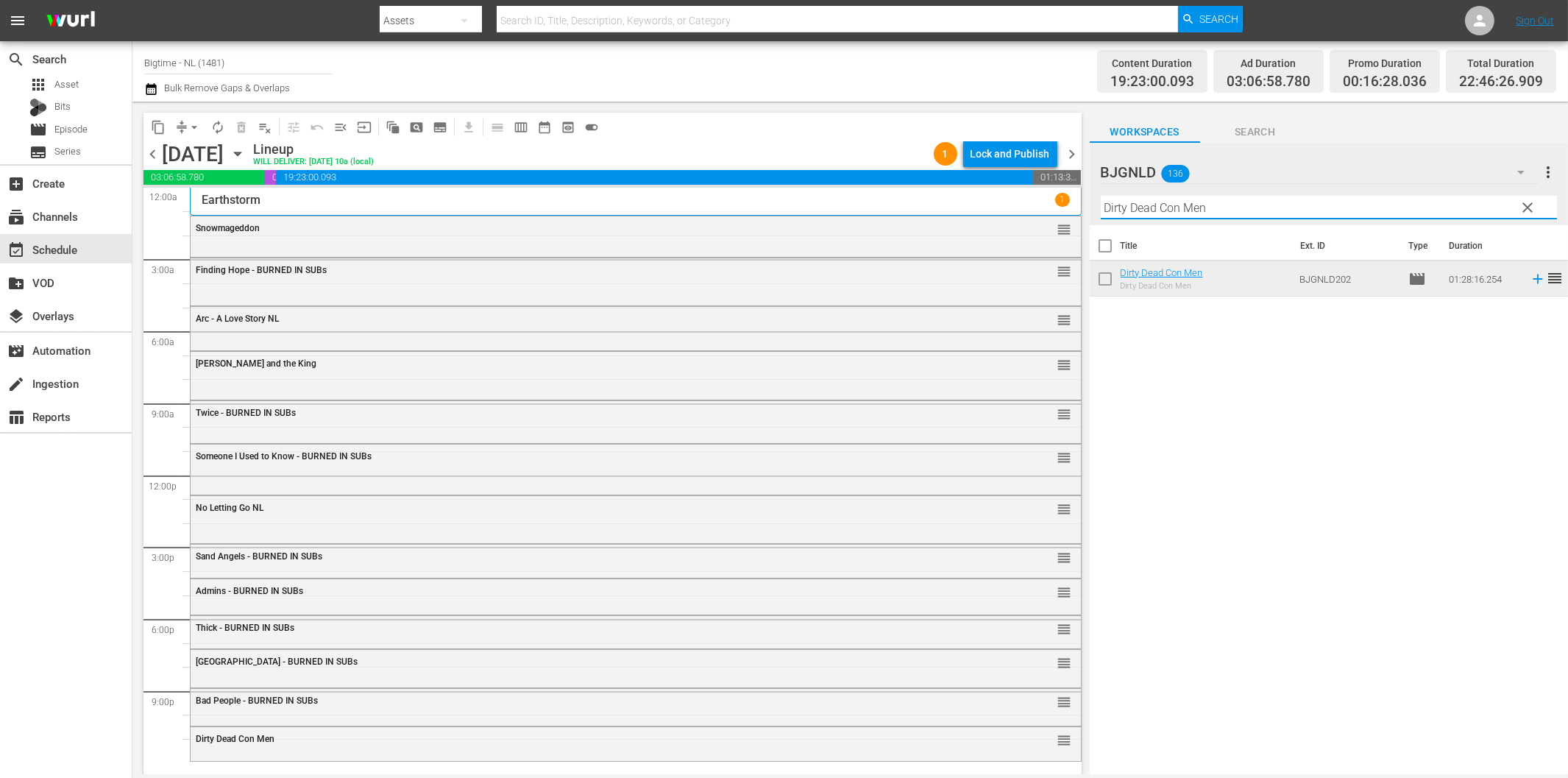
click at [1144, 207] on input "Dirty Dead Con Men" at bounding box center [1329, 207] width 456 height 23
paste input "Solar Attack"
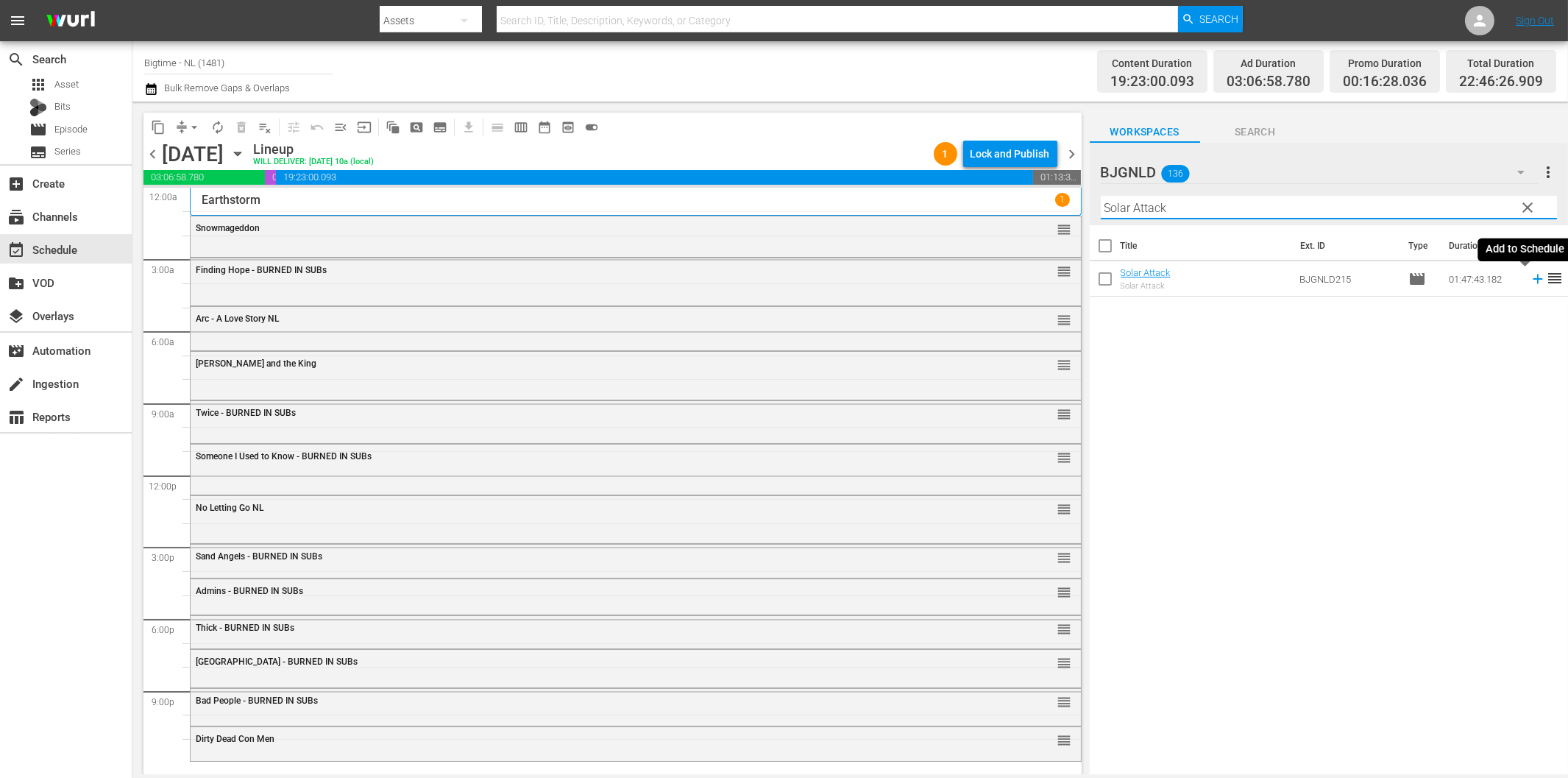
click at [1532, 280] on icon at bounding box center [1537, 279] width 9 height 9
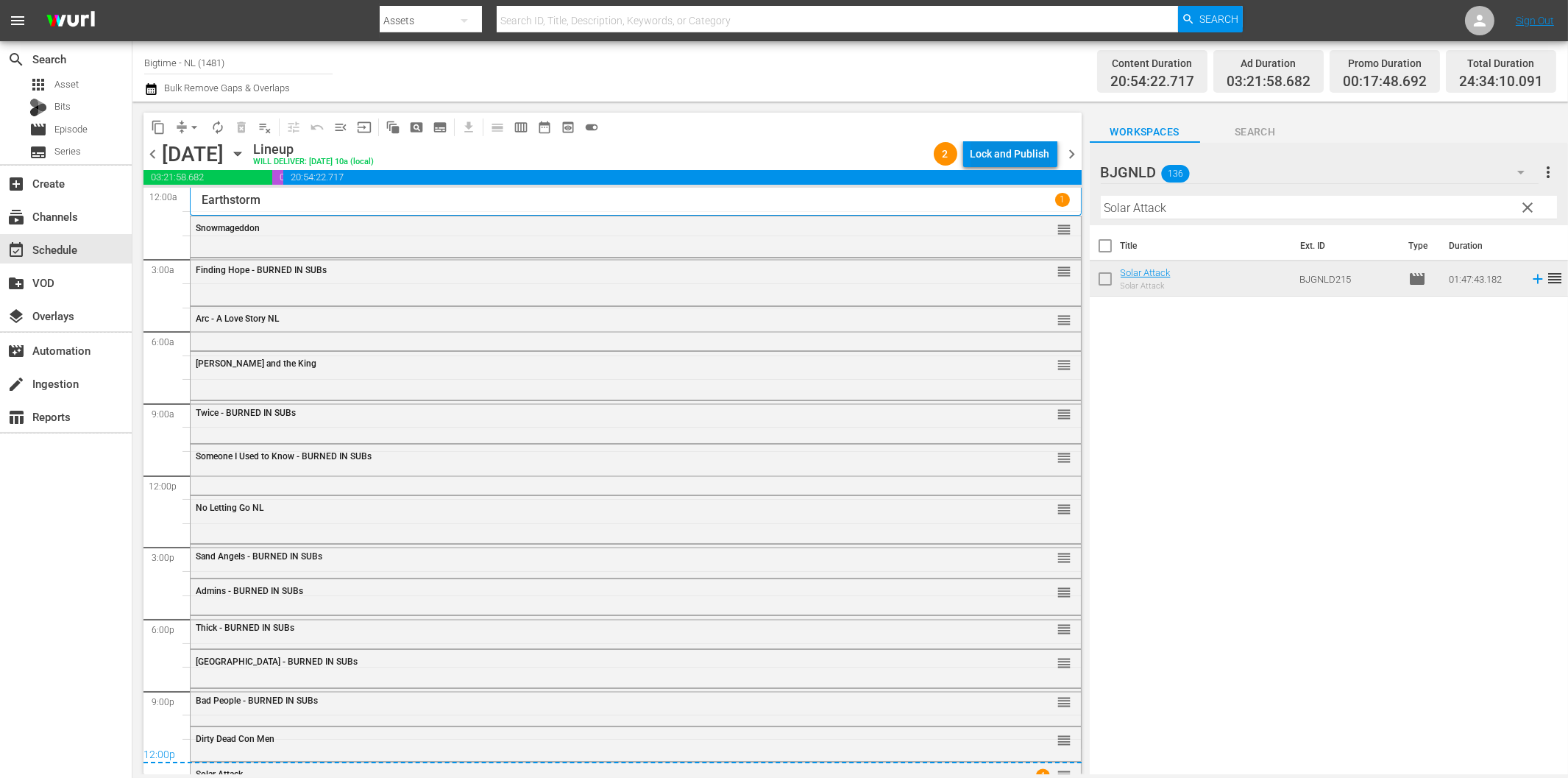
click at [1000, 165] on div "Lock and Publish" at bounding box center [1010, 153] width 79 height 26
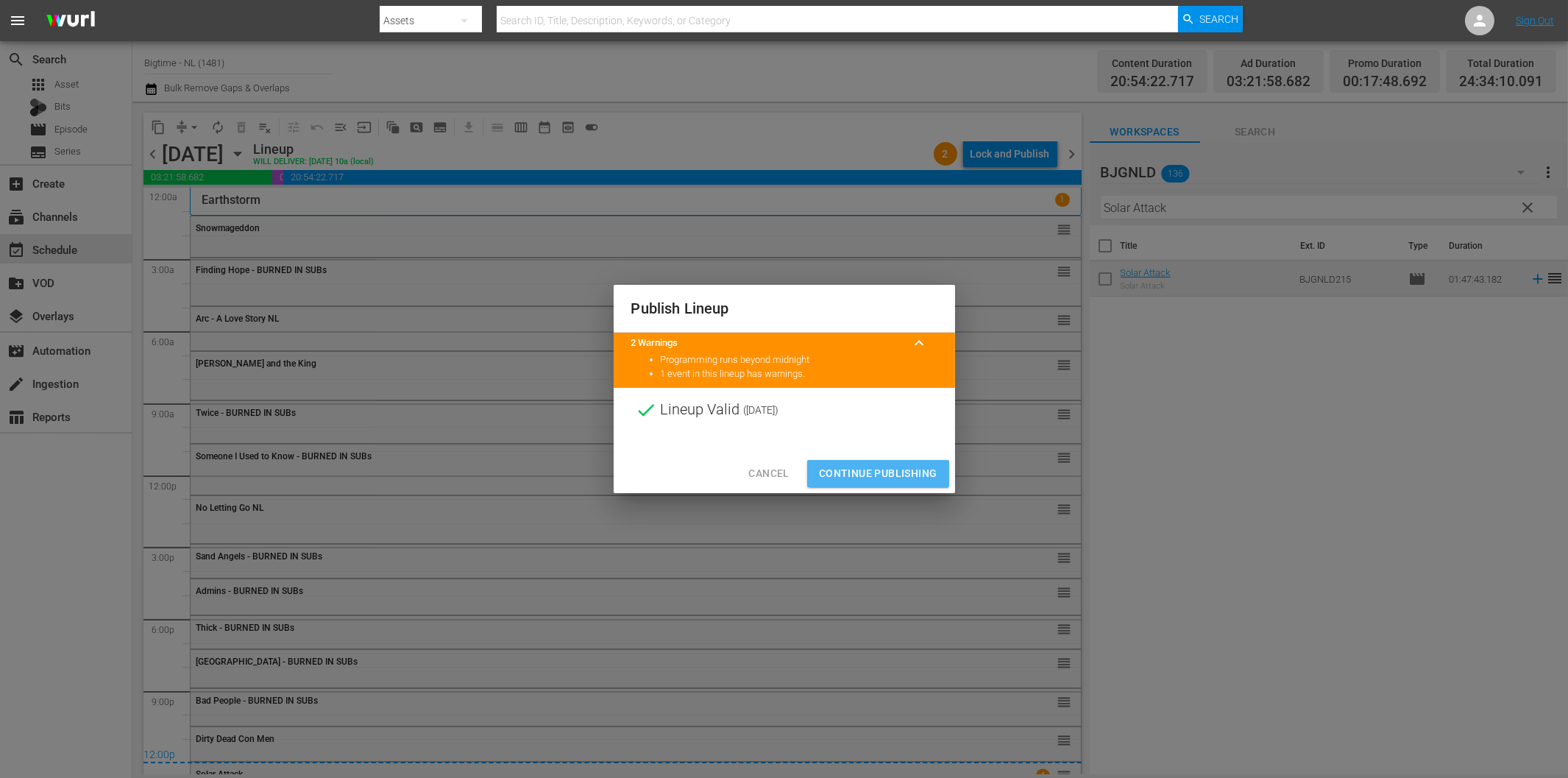
click at [923, 483] on button "Continue Publishing" at bounding box center [878, 473] width 142 height 27
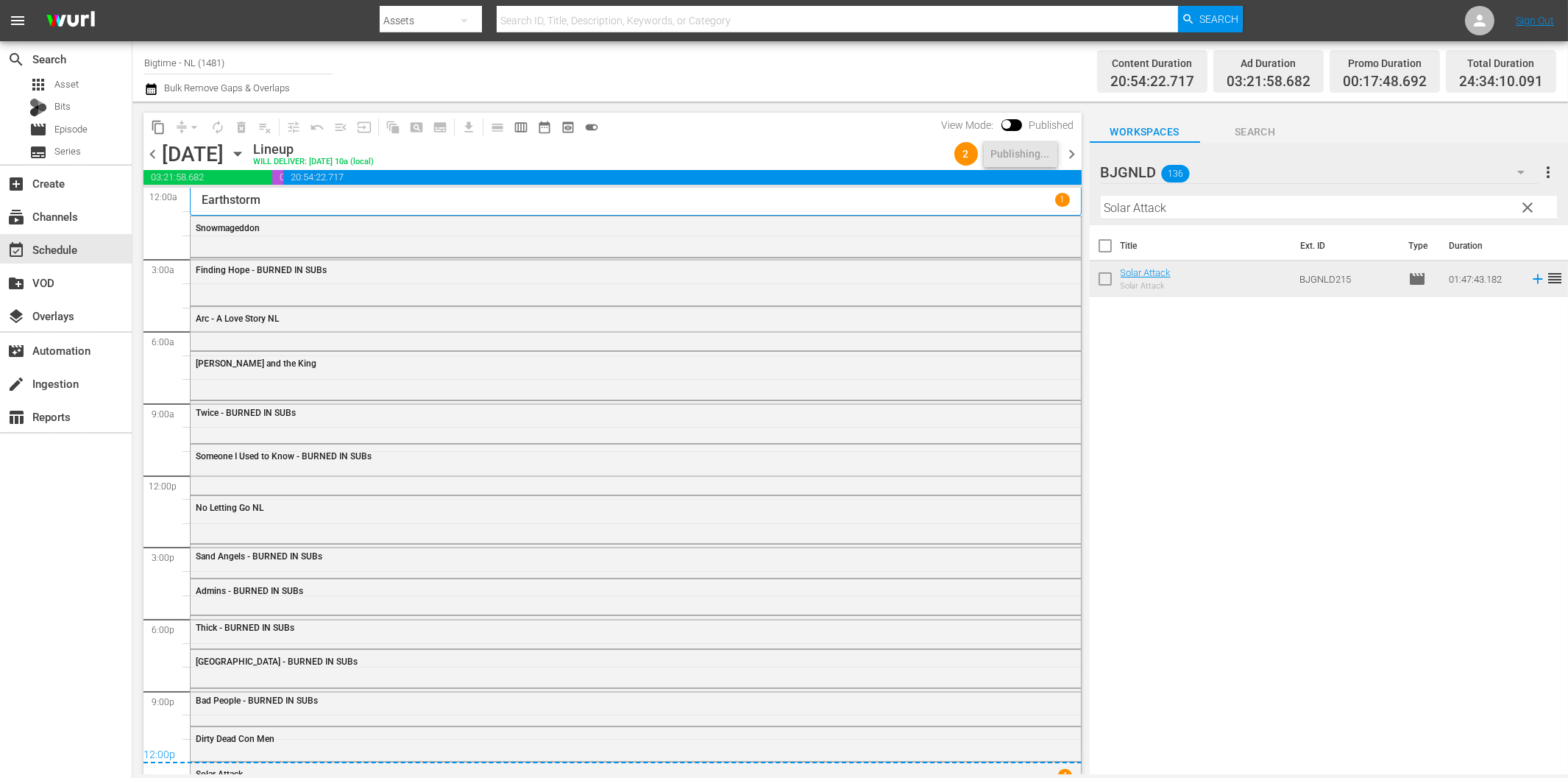
click at [1068, 151] on span "chevron_right" at bounding box center [1072, 154] width 19 height 19
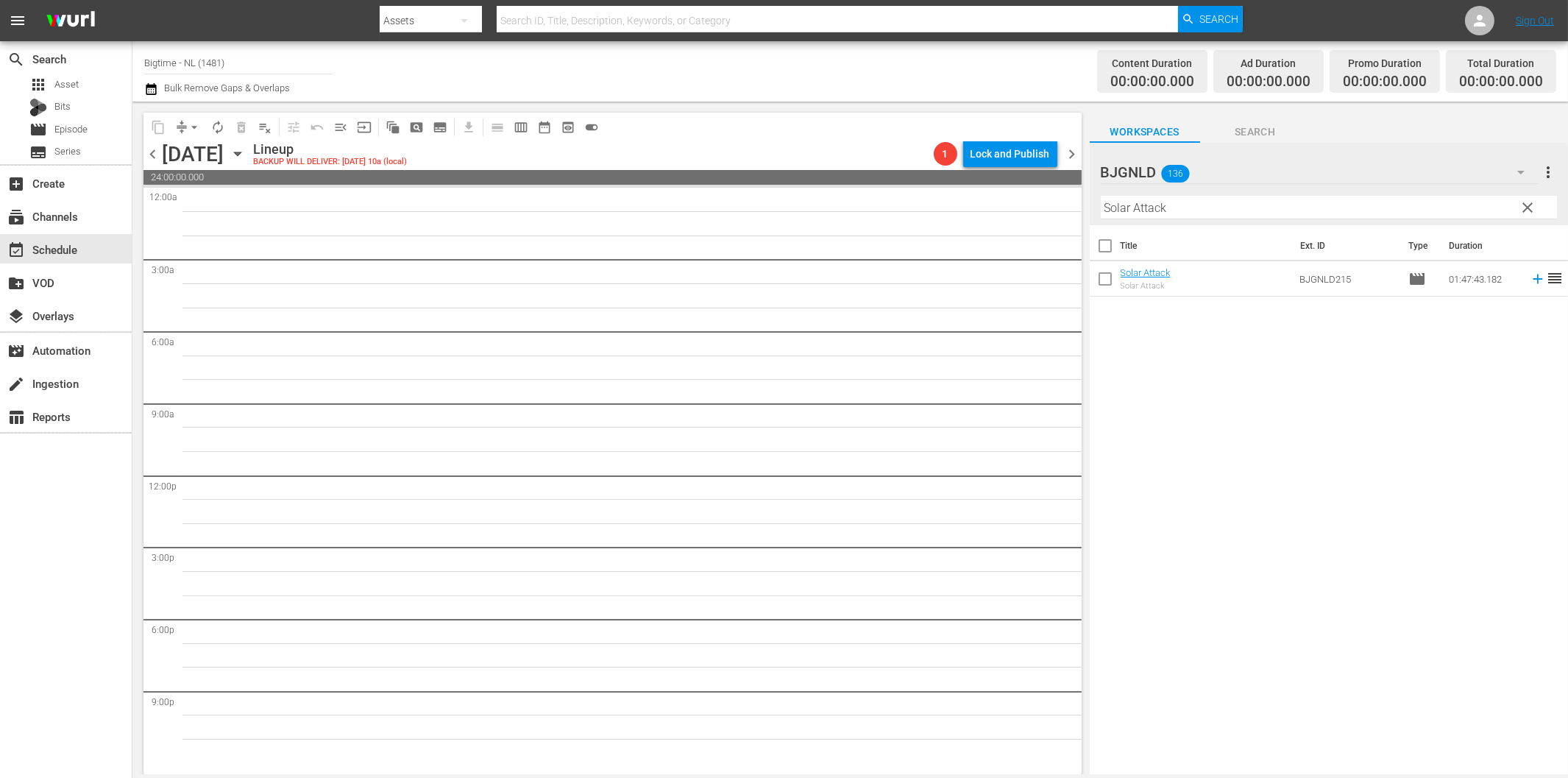
click at [1169, 208] on input "Solar Attack" at bounding box center [1329, 207] width 456 height 23
paste input "Eternal Code"
click at [1530, 280] on icon at bounding box center [1538, 279] width 16 height 16
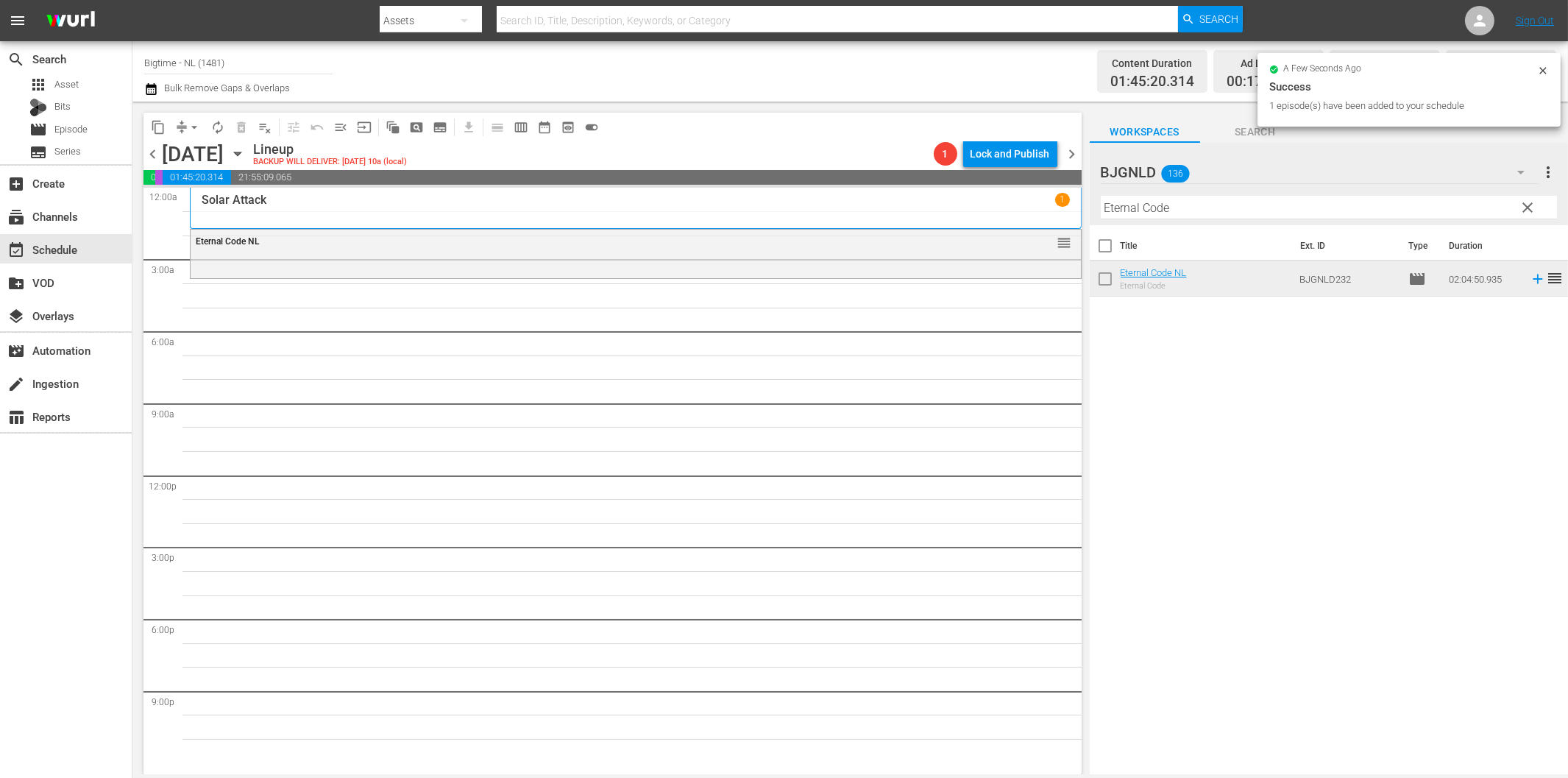
click at [1225, 209] on input "Eternal Code" at bounding box center [1329, 207] width 456 height 23
paste input "The Philadelphia Experiment"
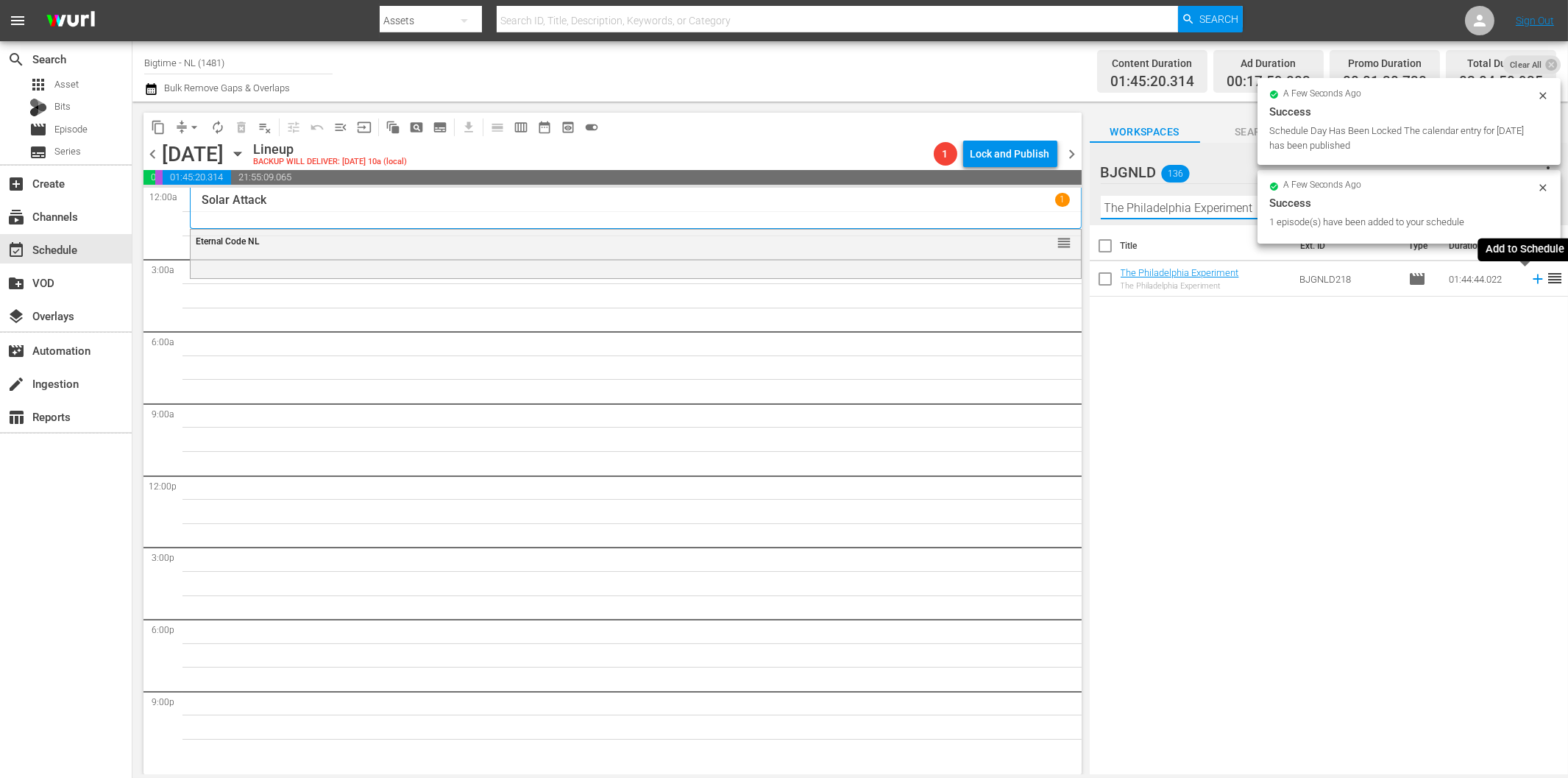
click at [1530, 276] on icon at bounding box center [1538, 279] width 16 height 16
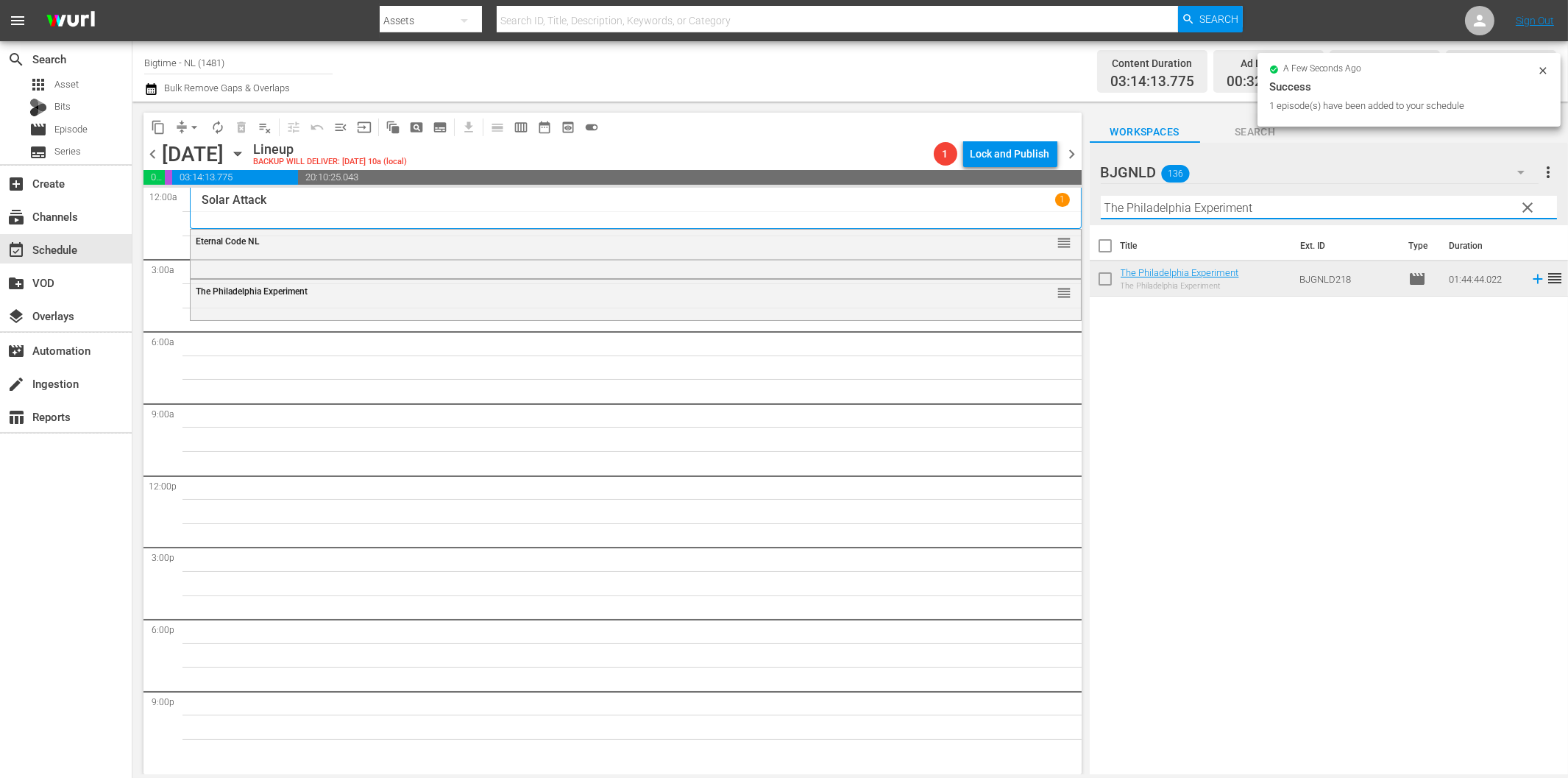
click at [1136, 208] on input "The Philadelphia Experiment" at bounding box center [1329, 207] width 456 height 23
paste input "Bulldog Breed Colorized"
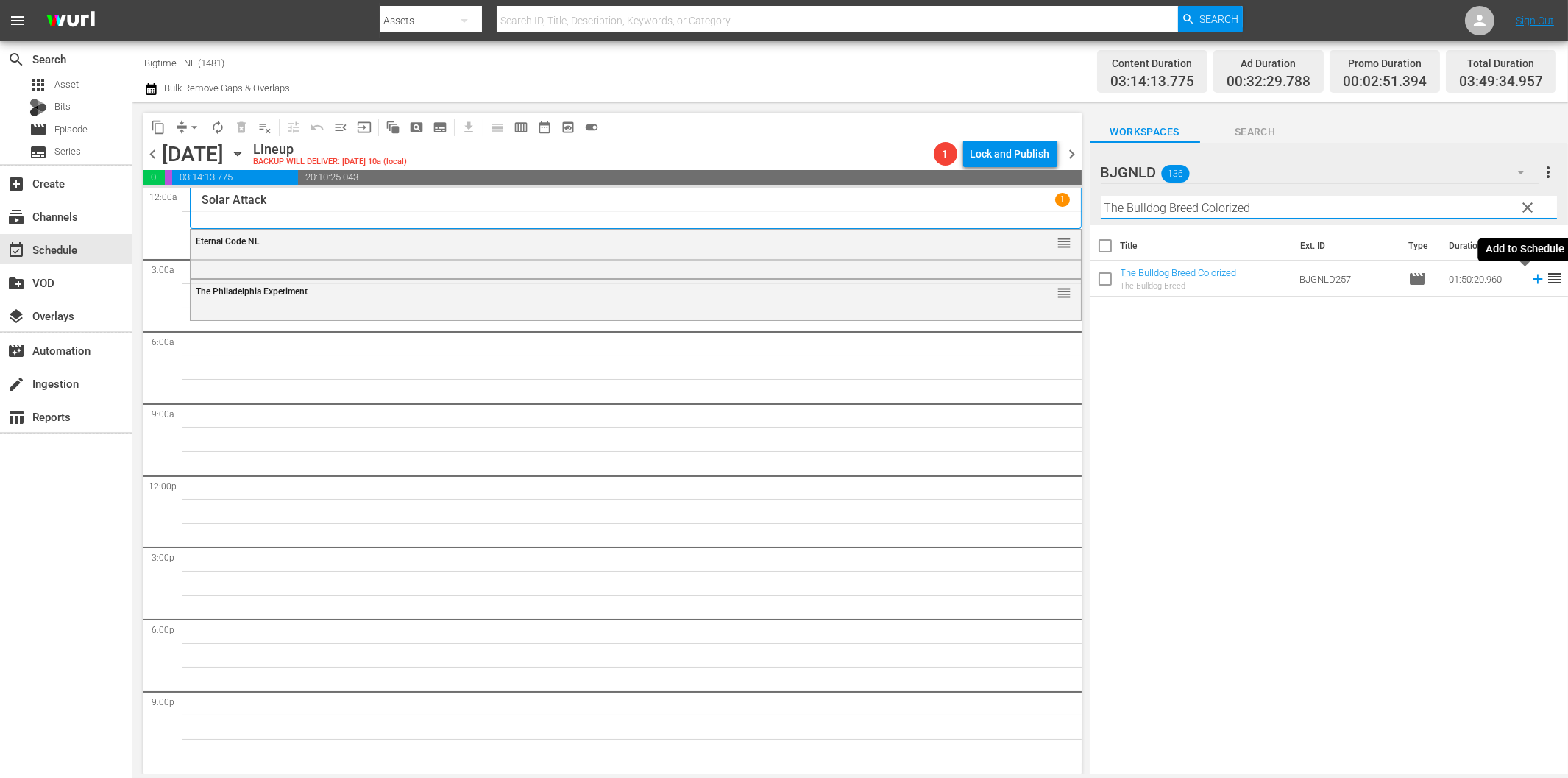
click at [1530, 276] on icon at bounding box center [1538, 279] width 16 height 16
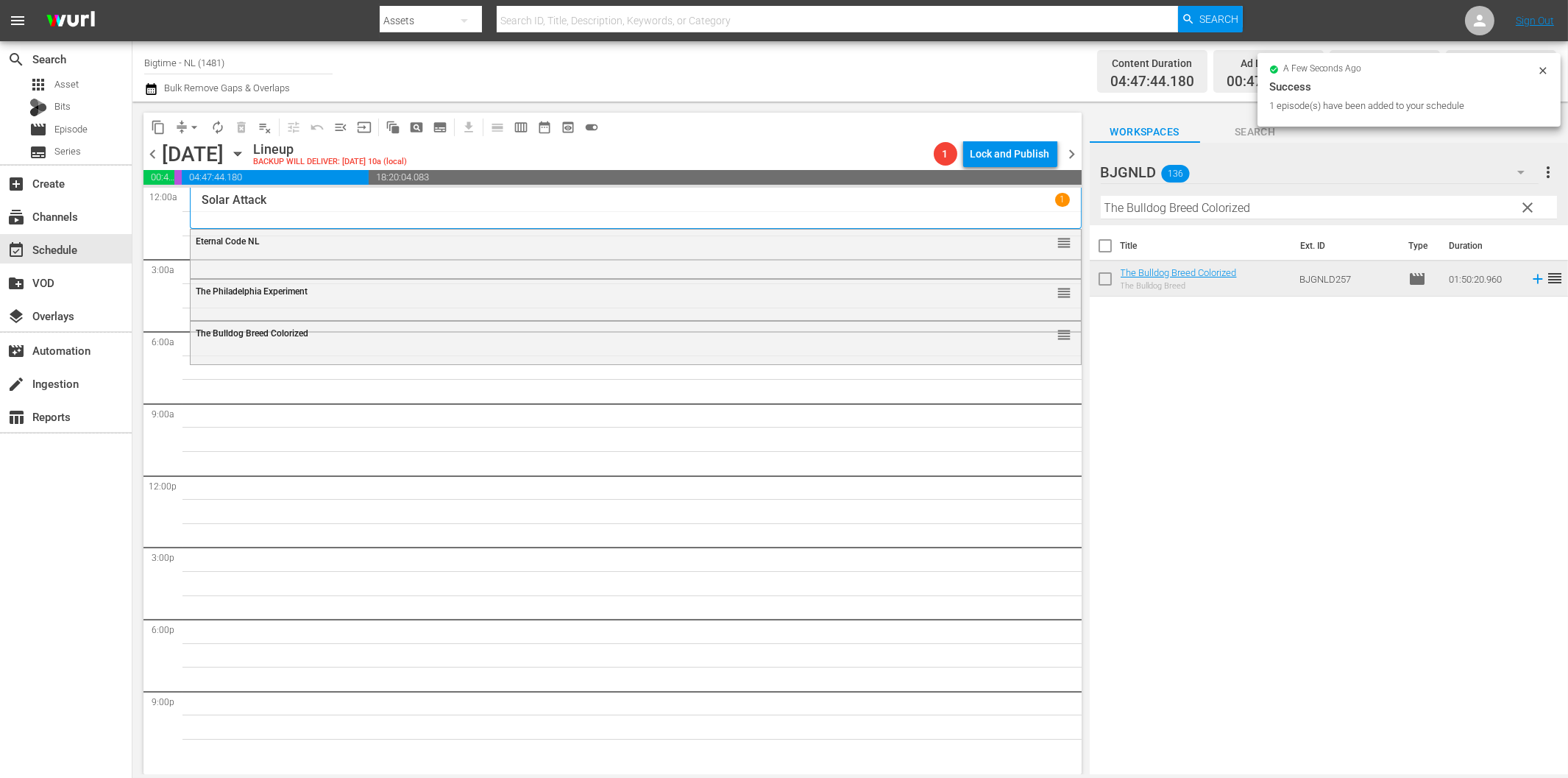
click at [1248, 199] on input "The Bulldog Breed Colorized" at bounding box center [1329, 207] width 456 height 23
paste input "CainAbel"
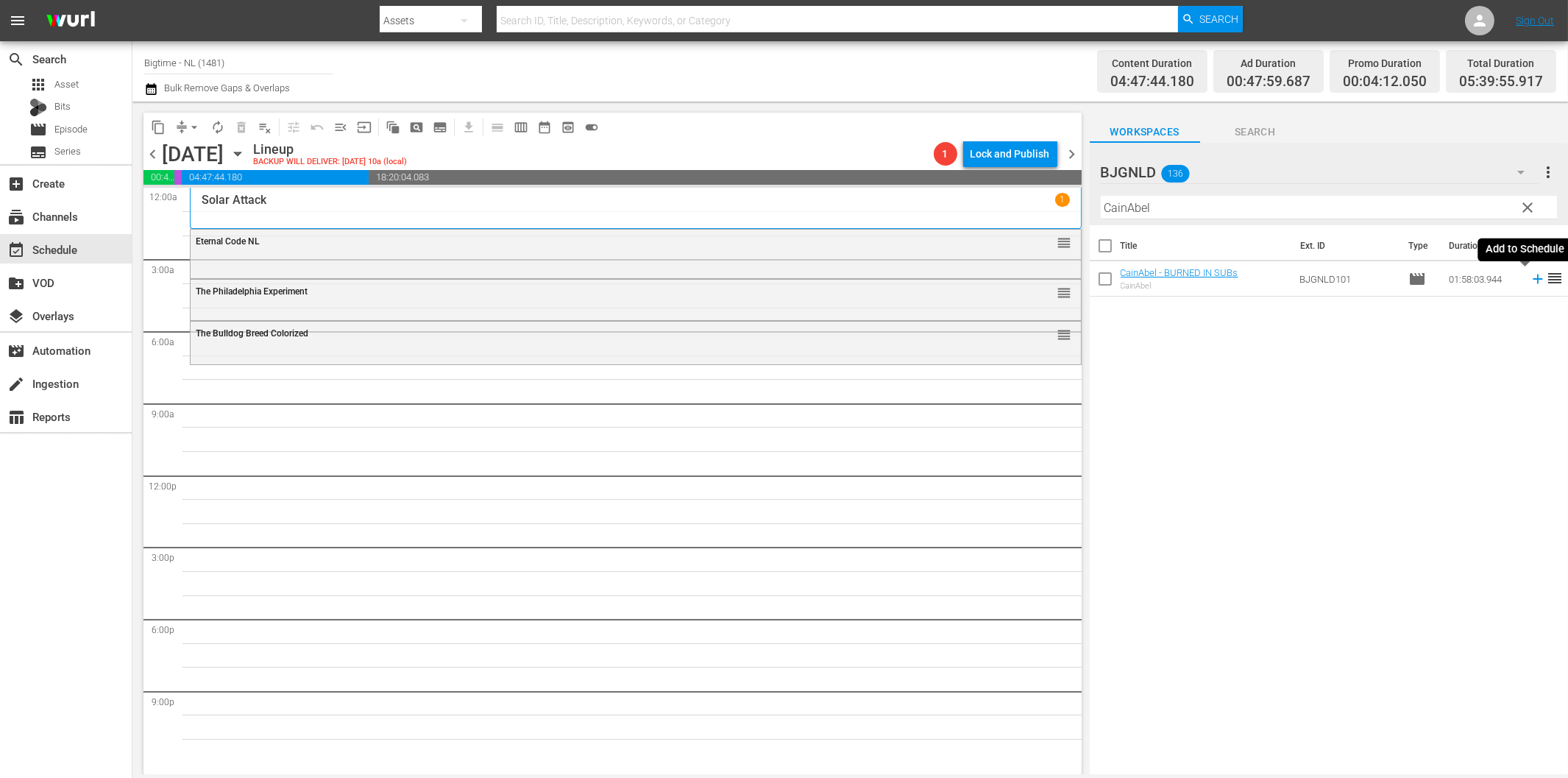
click at [1530, 281] on icon at bounding box center [1538, 279] width 16 height 16
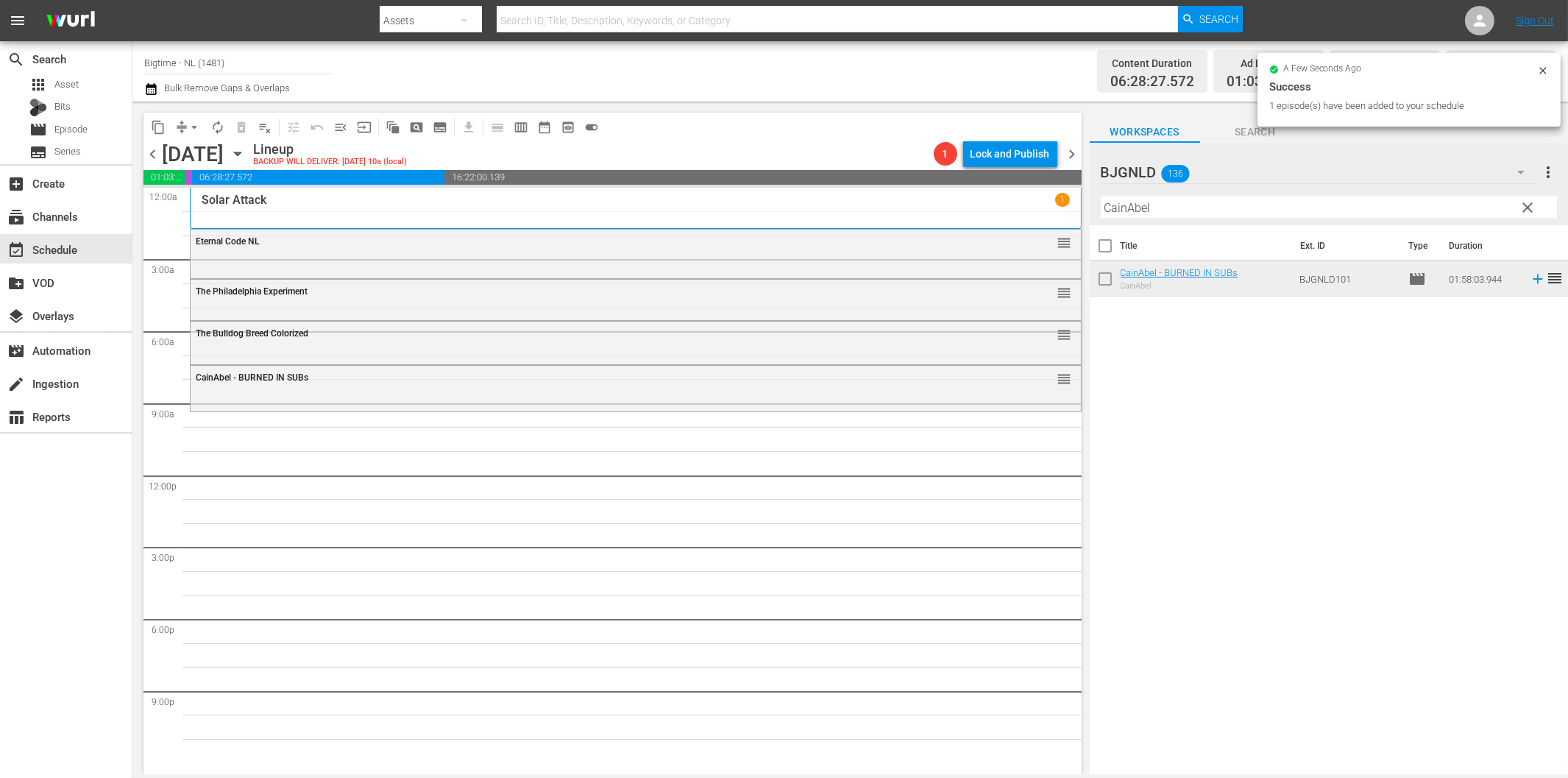
click at [1265, 209] on input "CainAbel" at bounding box center [1329, 207] width 456 height 23
paste input "Breaking Barbi"
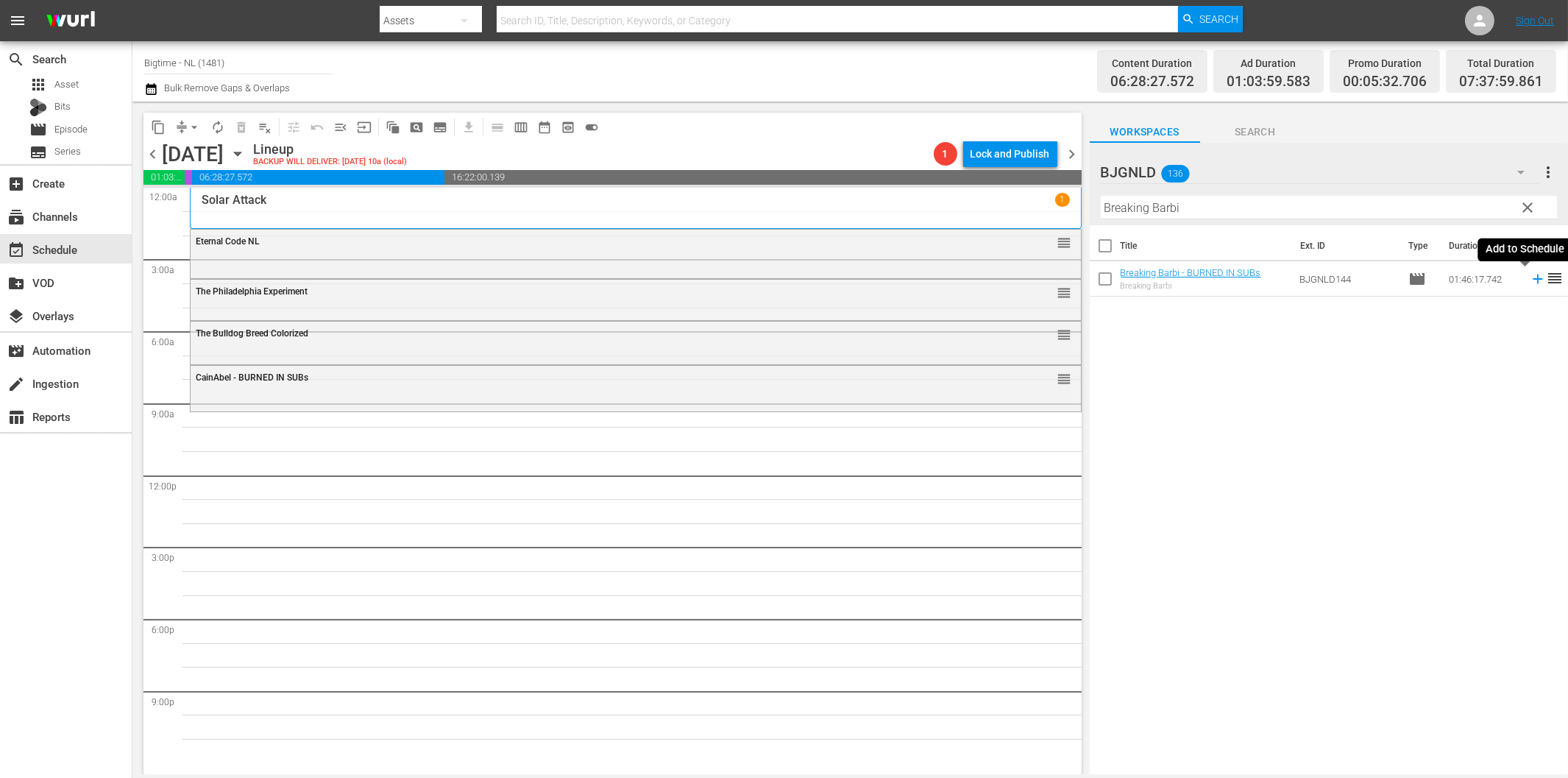
click at [1530, 280] on icon at bounding box center [1538, 279] width 16 height 16
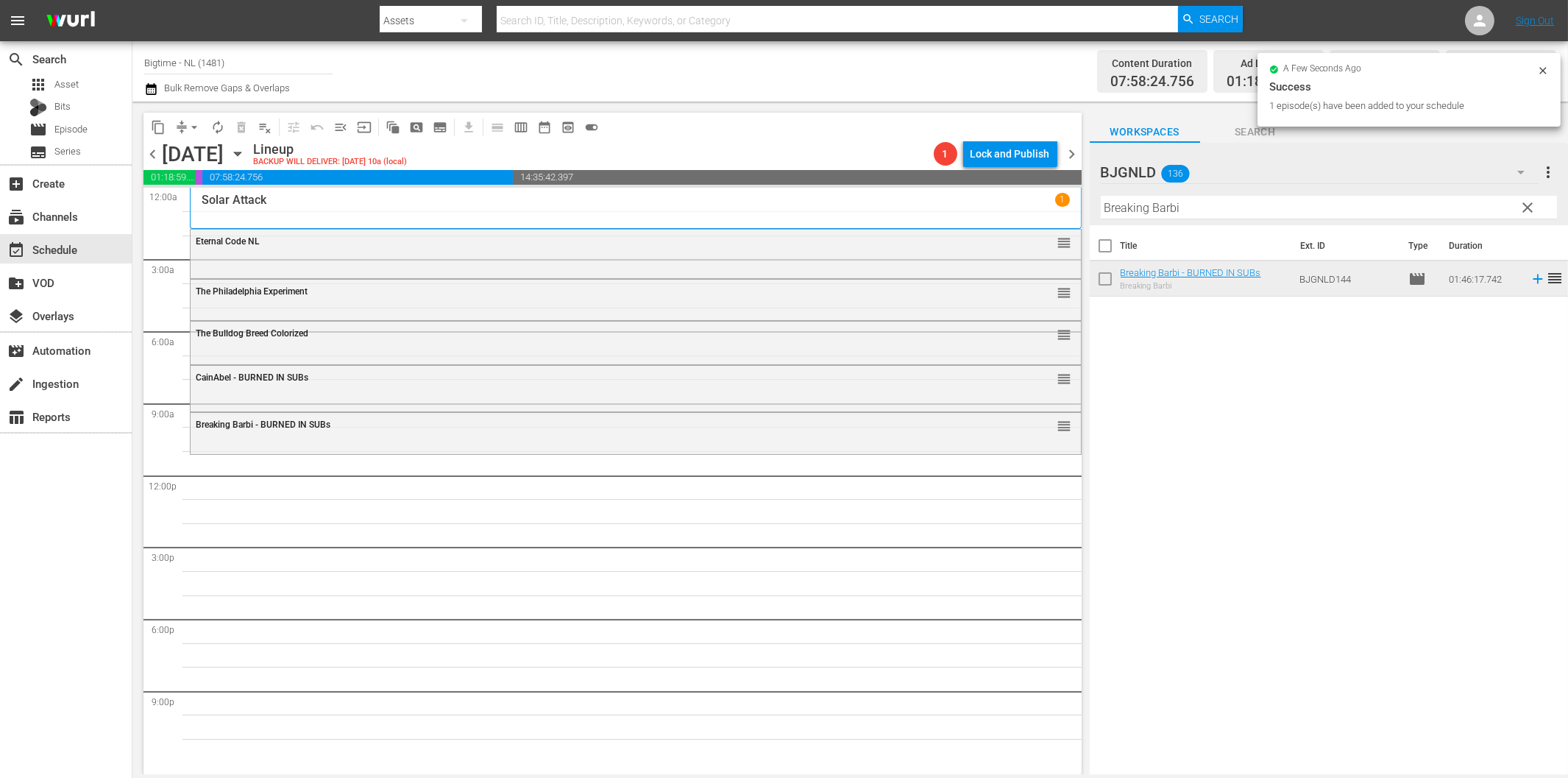
click at [1246, 205] on input "Breaking Barbi" at bounding box center [1329, 207] width 456 height 23
paste input "A Chump at [GEOGRAPHIC_DATA] Colorized"
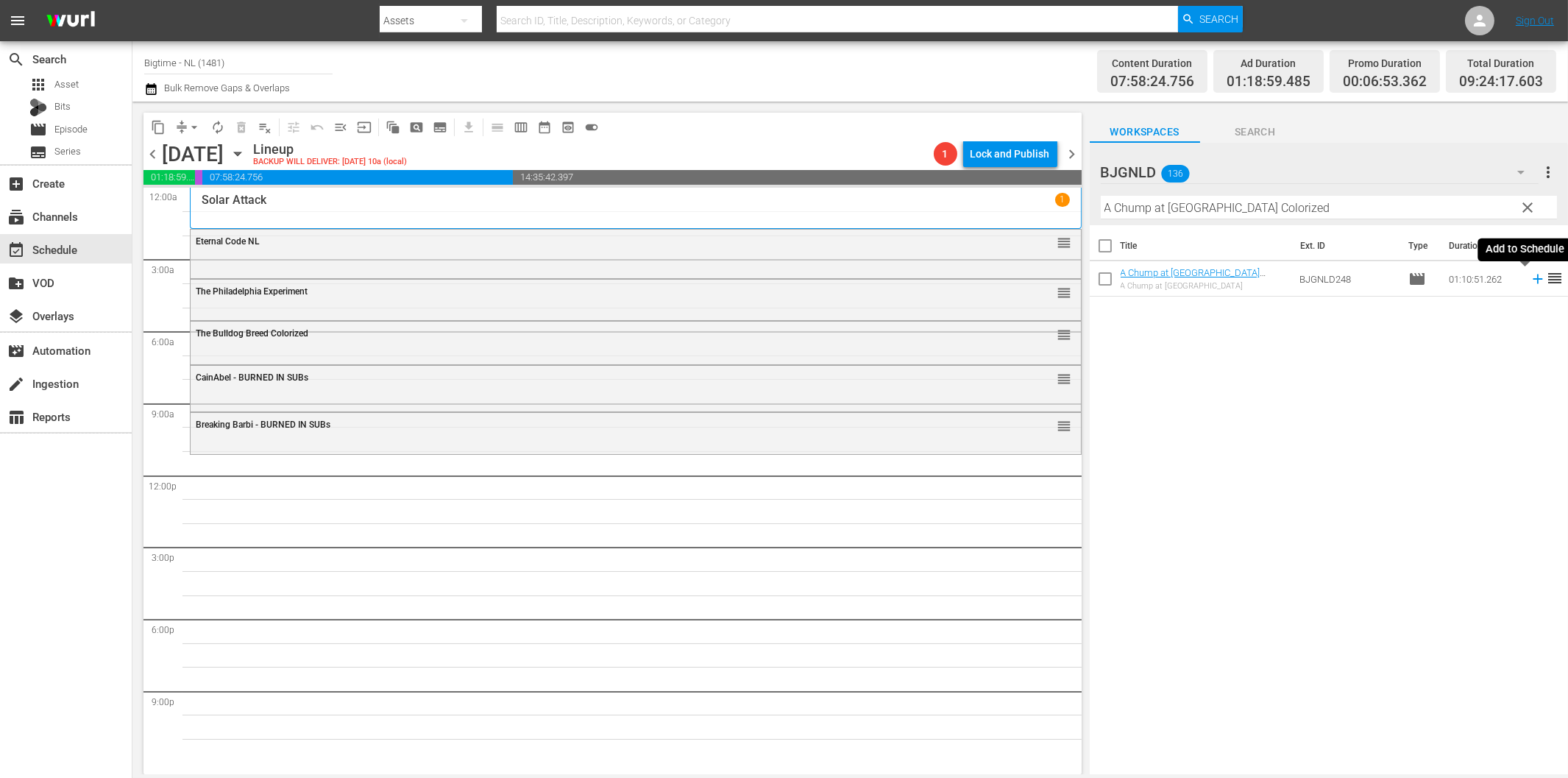
click at [1532, 280] on icon at bounding box center [1537, 279] width 9 height 9
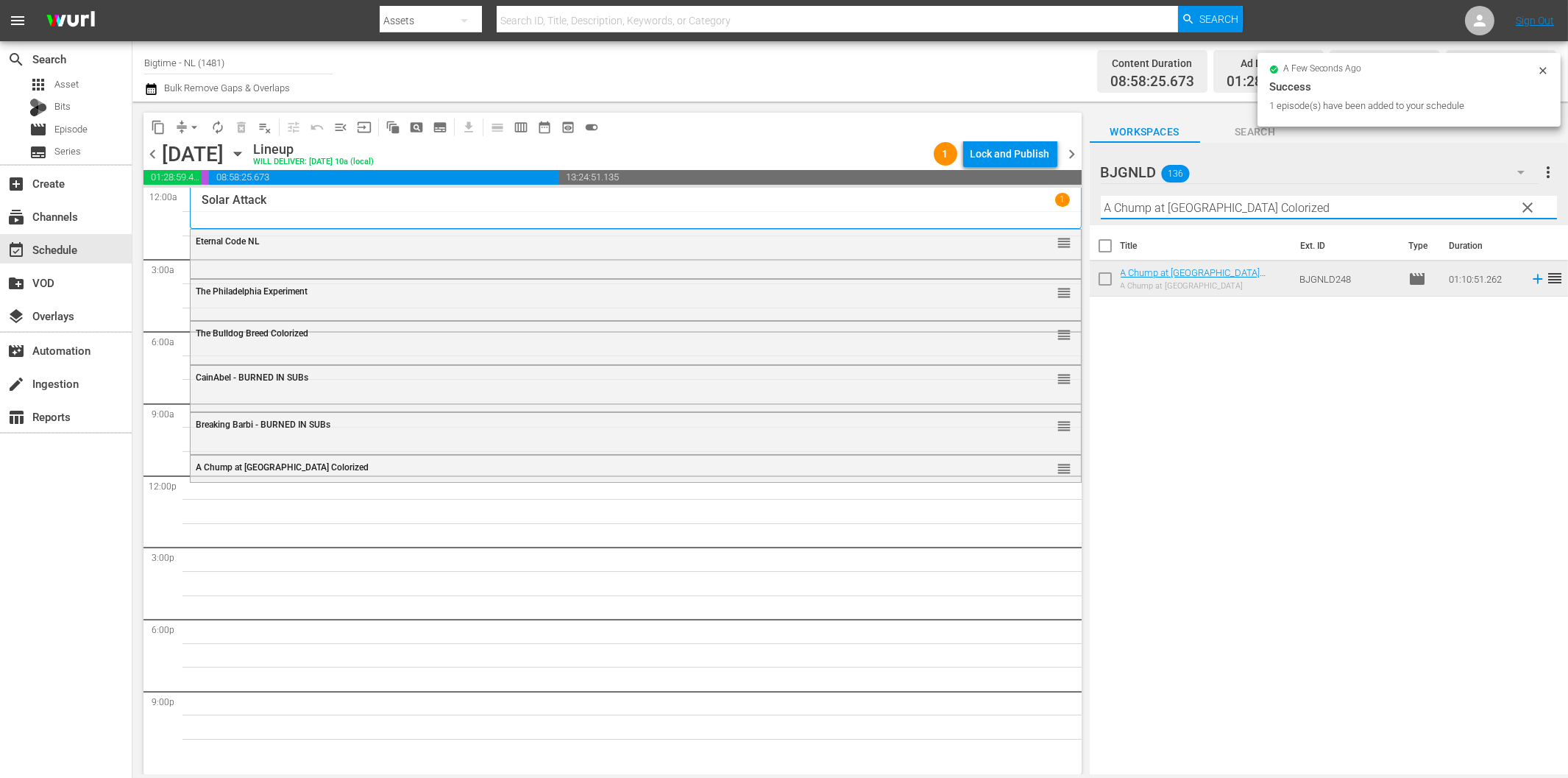
click at [1342, 206] on input "A Chump at [GEOGRAPHIC_DATA] Colorized" at bounding box center [1329, 207] width 456 height 23
paste input "2 Lava 2 Lantula!"
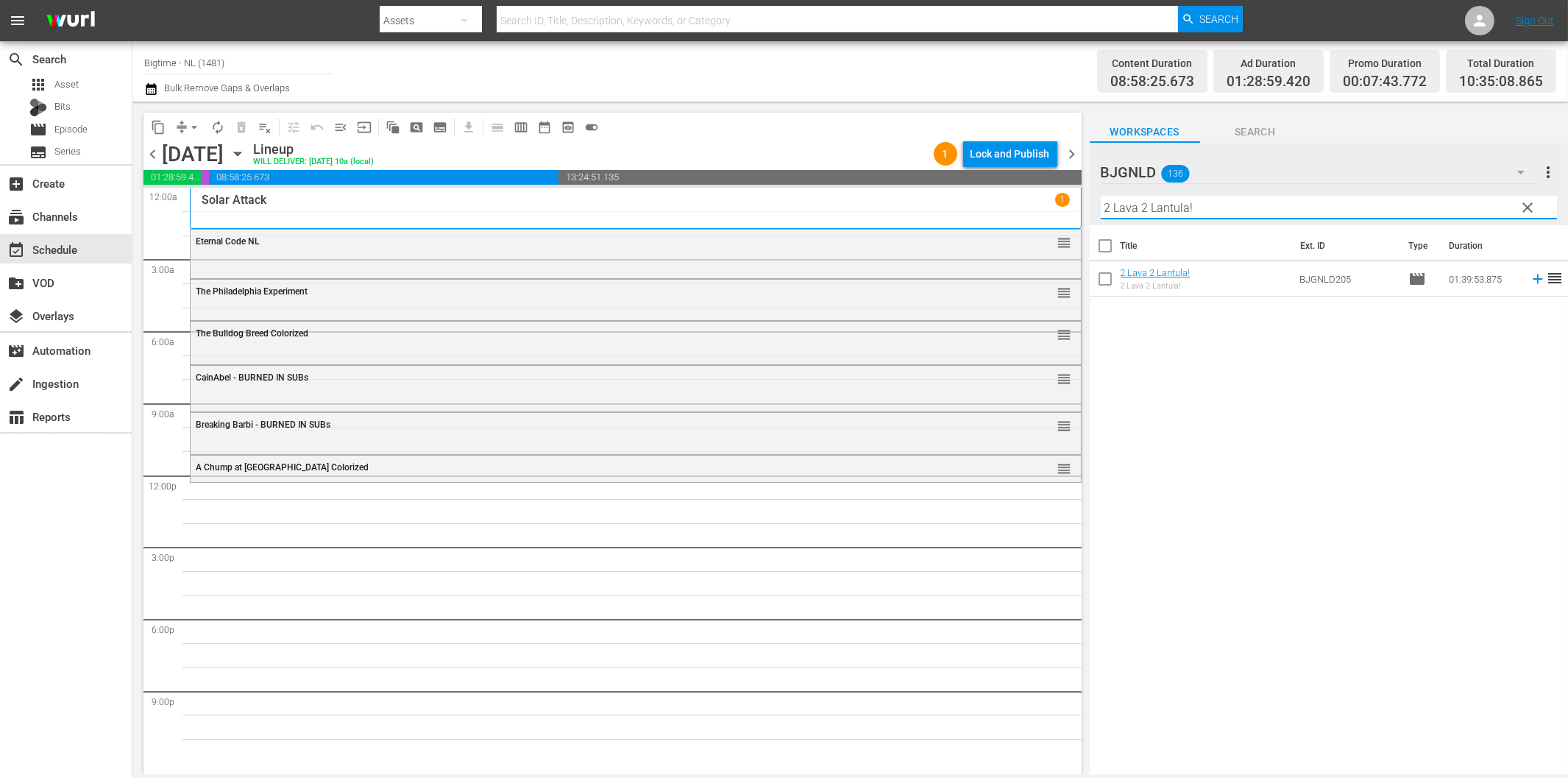
click at [1530, 277] on icon at bounding box center [1538, 279] width 16 height 16
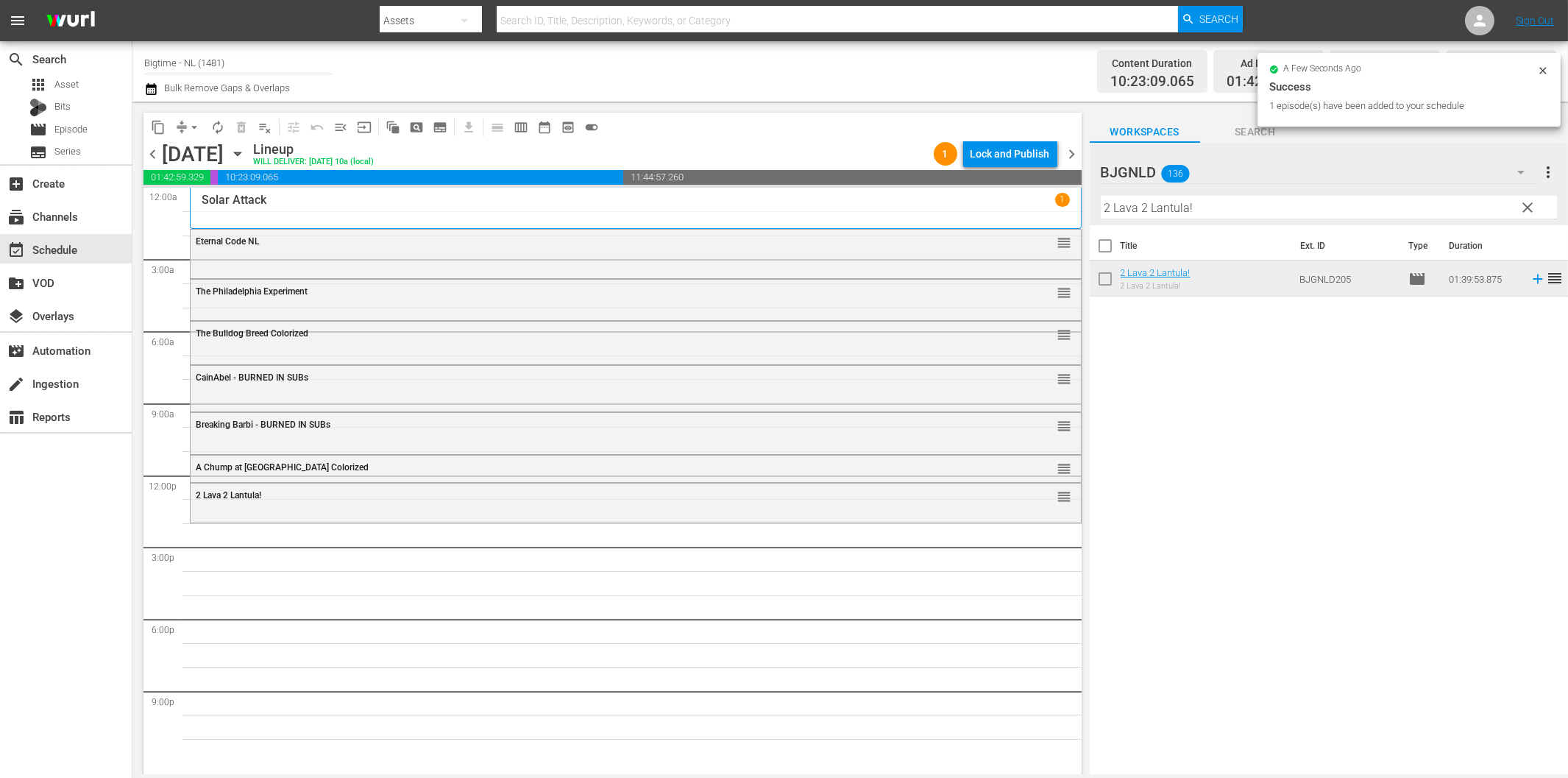
click at [1172, 203] on input "2 Lava 2 Lantula!" at bounding box center [1329, 207] width 456 height 23
paste input "The Kiss of [DEMOGRAPHIC_DATA] X"
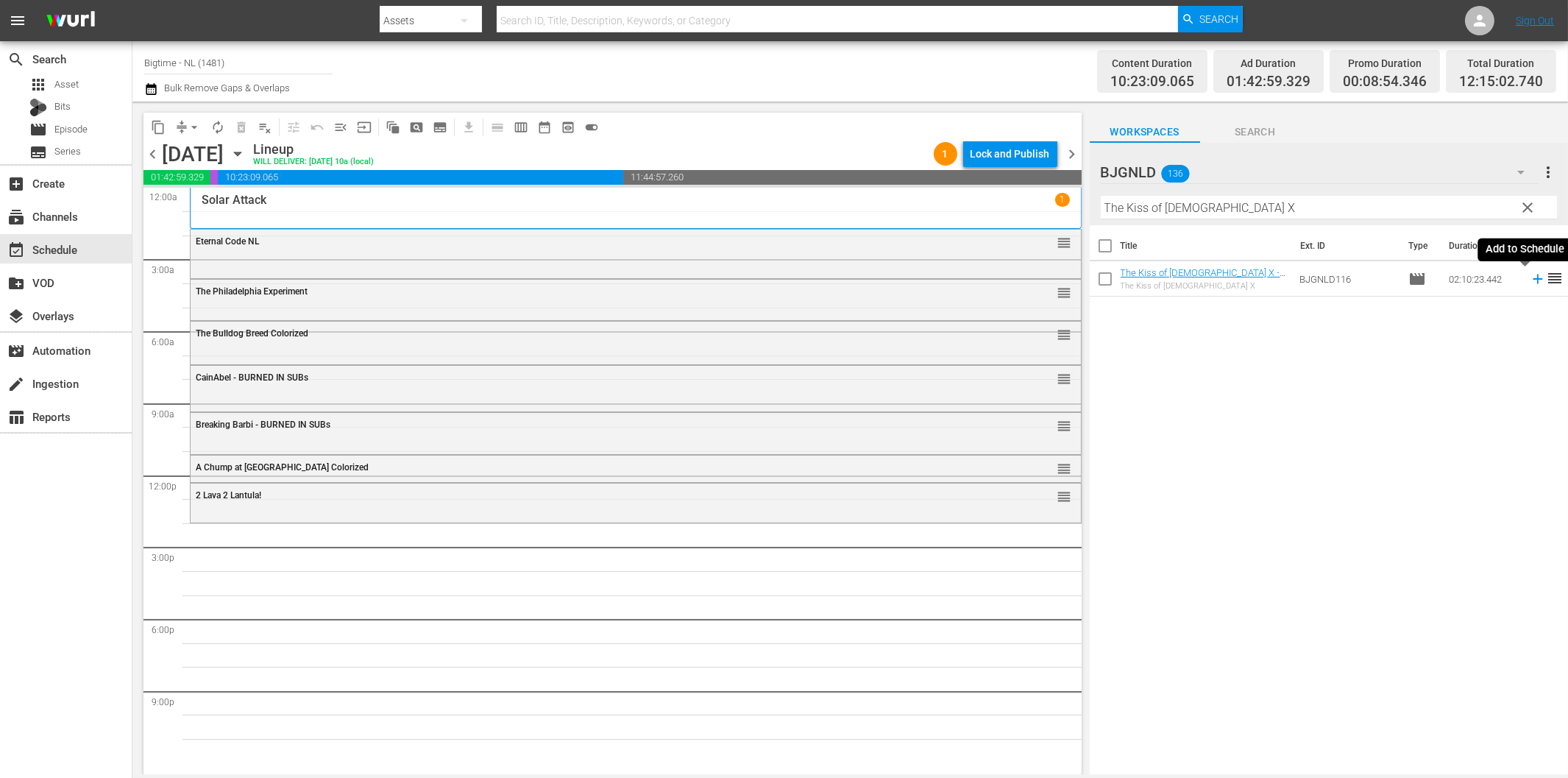
click at [1530, 276] on icon at bounding box center [1538, 279] width 16 height 16
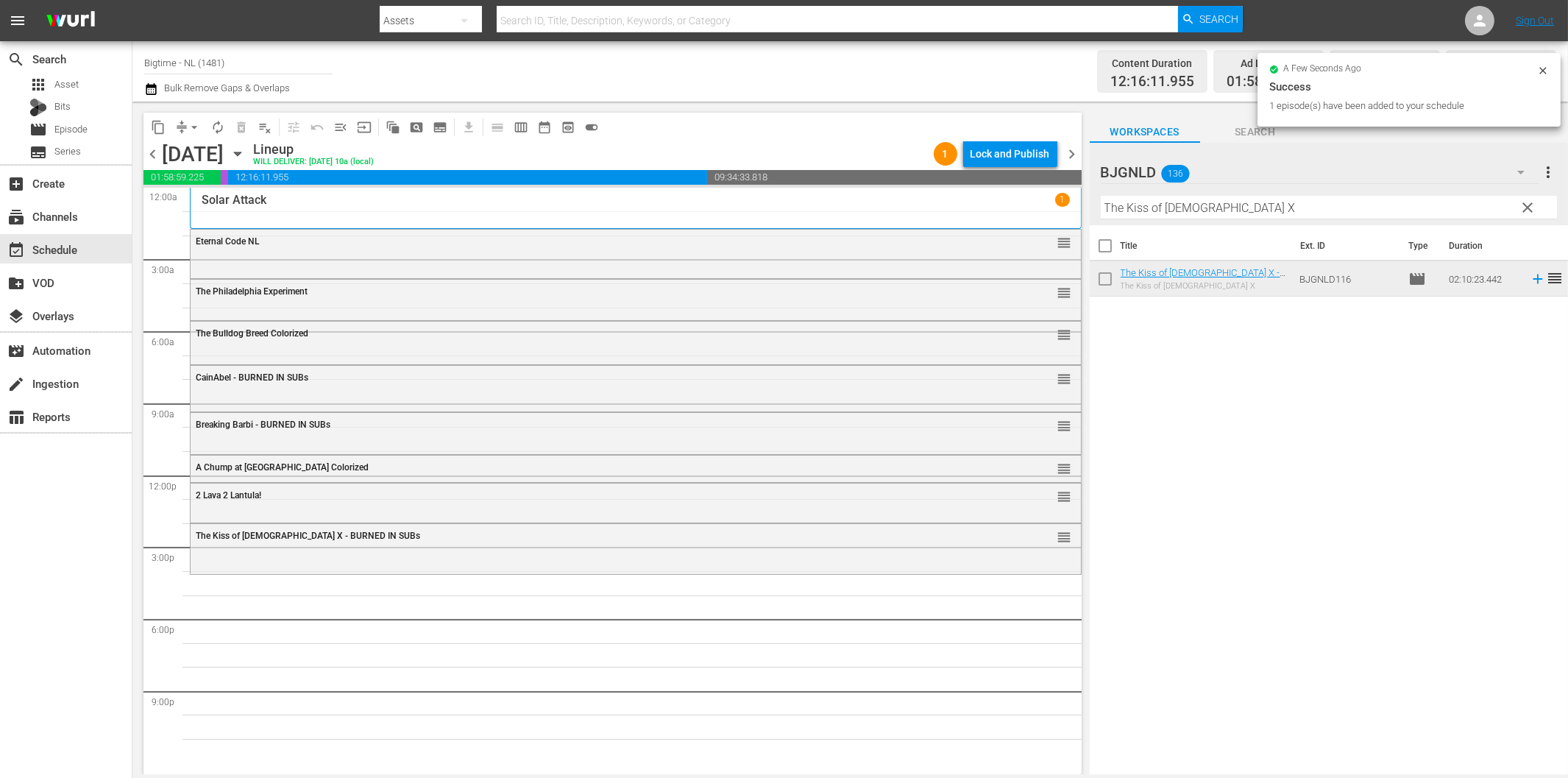
click at [1142, 206] on input "The Kiss of [DEMOGRAPHIC_DATA] X" at bounding box center [1329, 207] width 456 height 23
paste input "Subject 36"
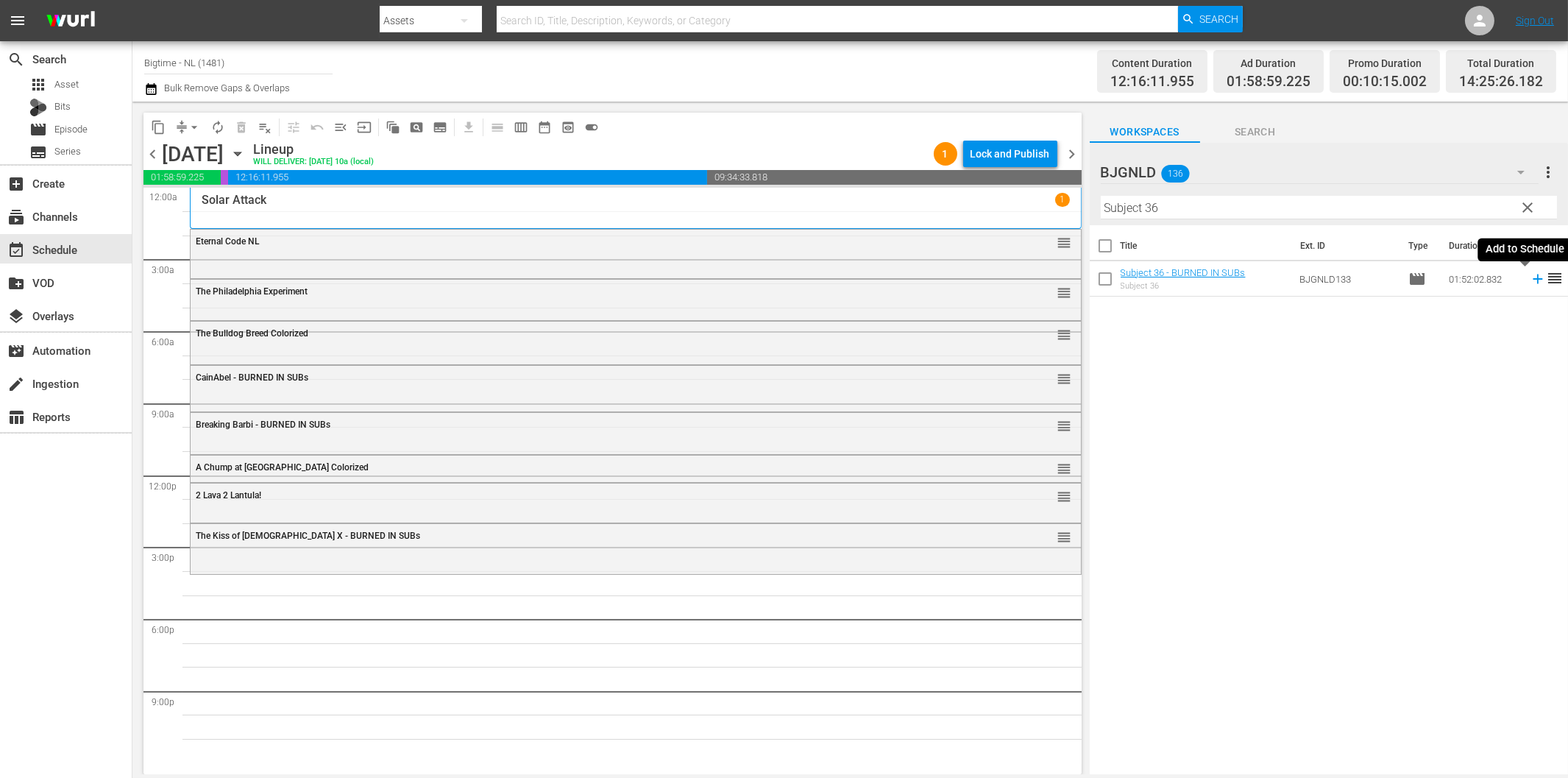
click at [1530, 280] on icon at bounding box center [1538, 279] width 16 height 16
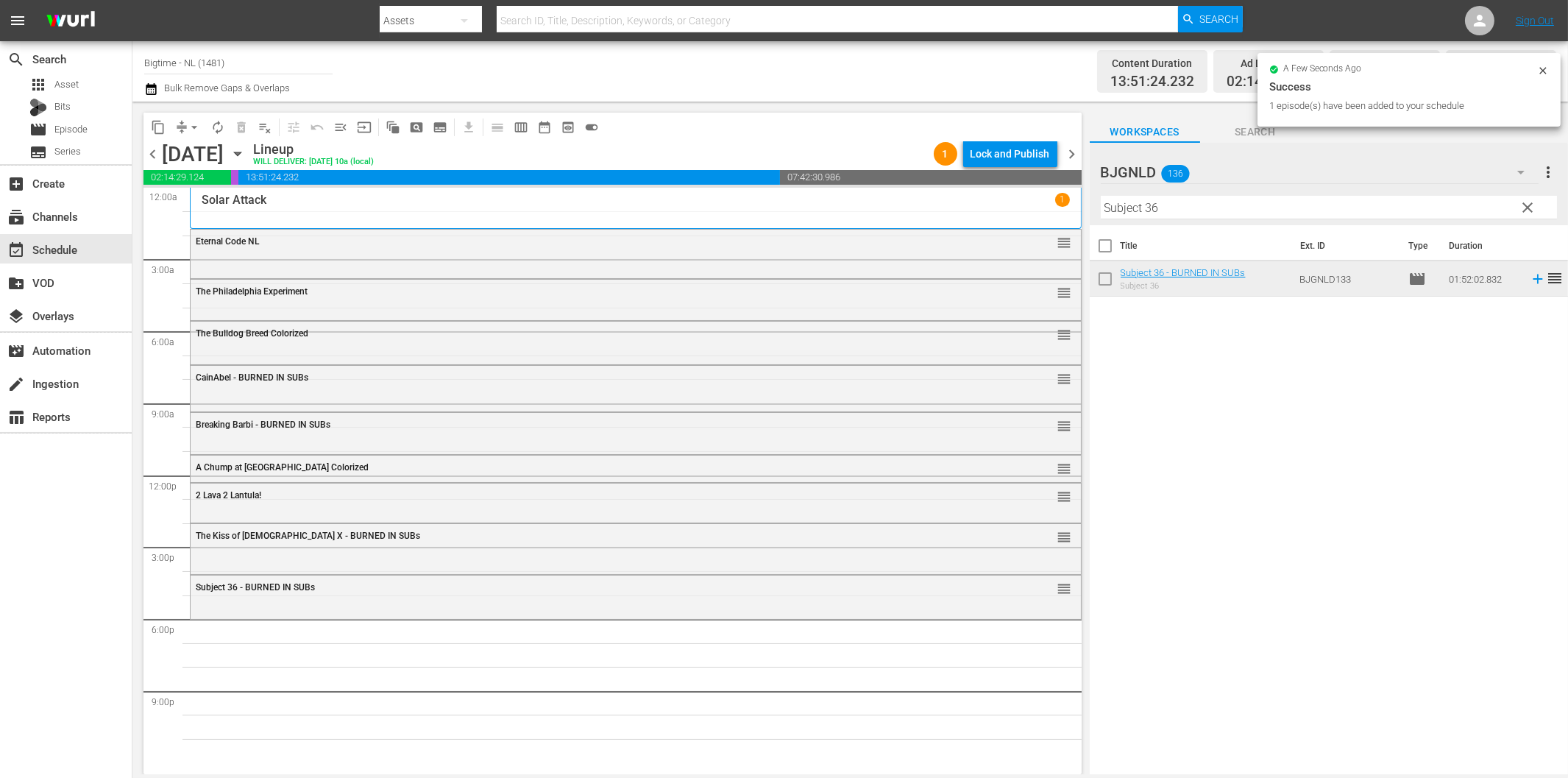
click at [1253, 207] on input "Subject 36" at bounding box center [1329, 207] width 456 height 23
paste input "Cottage to let Colorized"
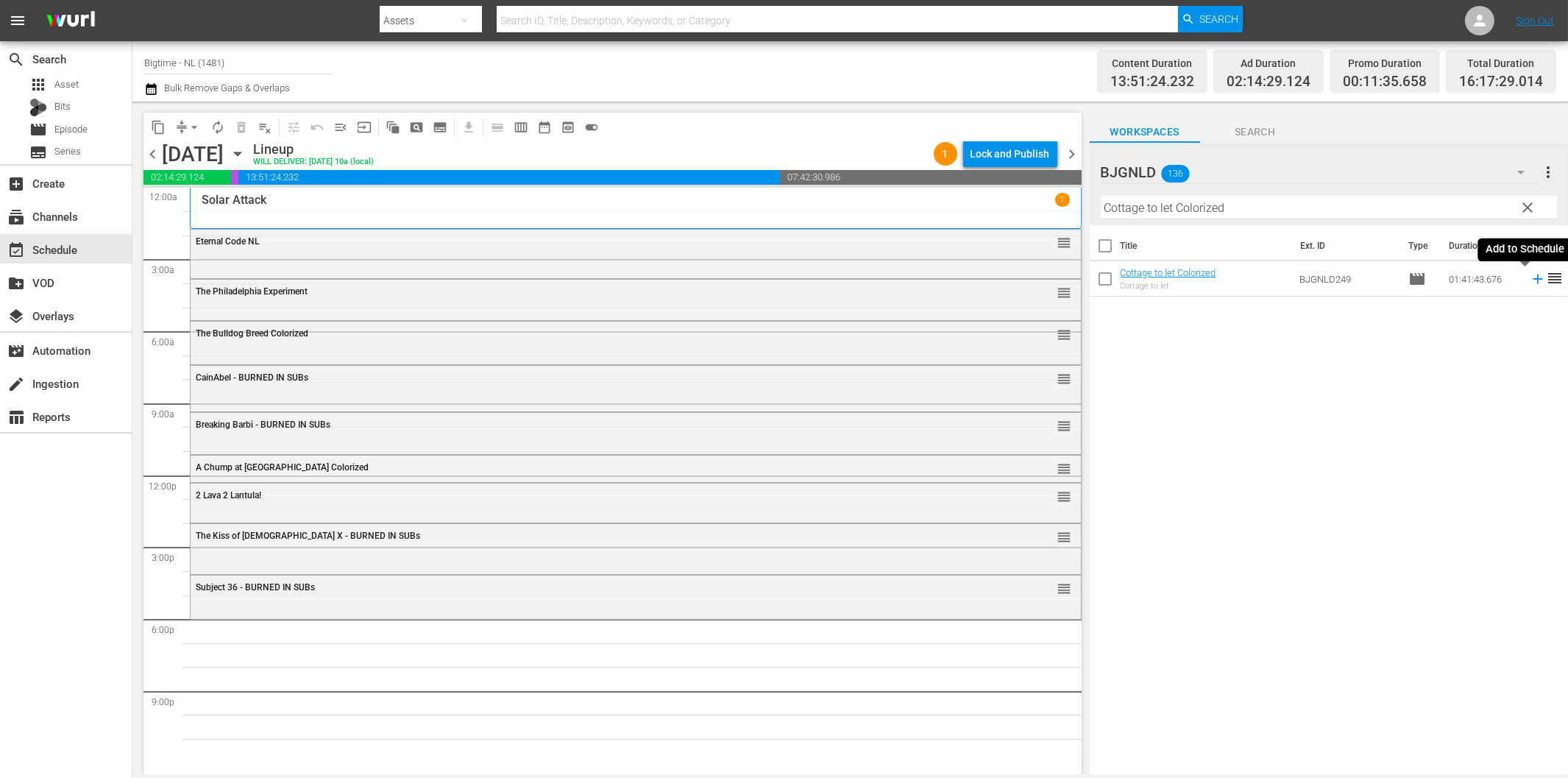
click at [1530, 281] on icon at bounding box center [1538, 279] width 16 height 16
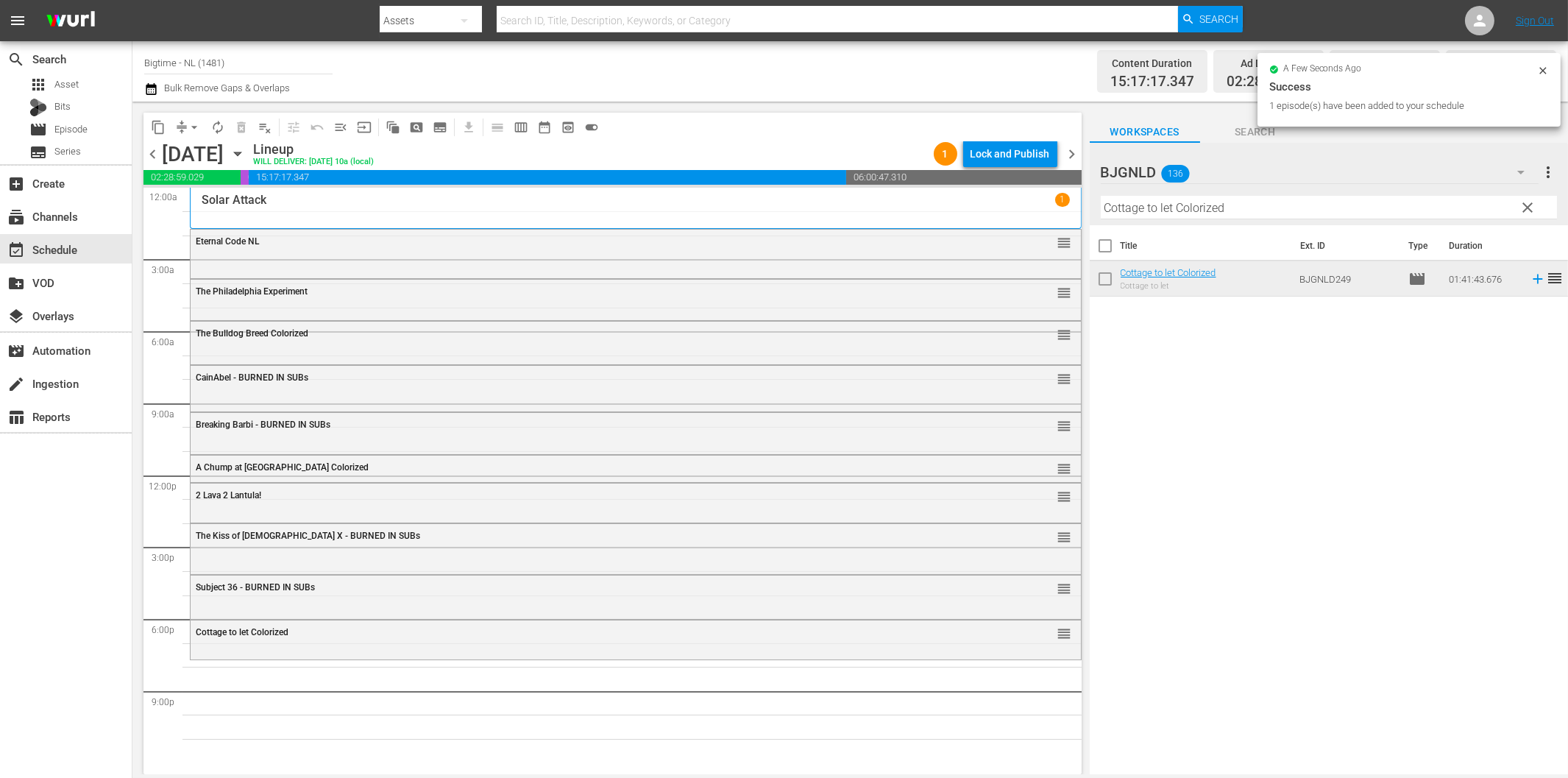
click at [1247, 213] on input "Cottage to let Colorized" at bounding box center [1329, 207] width 456 height 23
paste input "Not My Life"
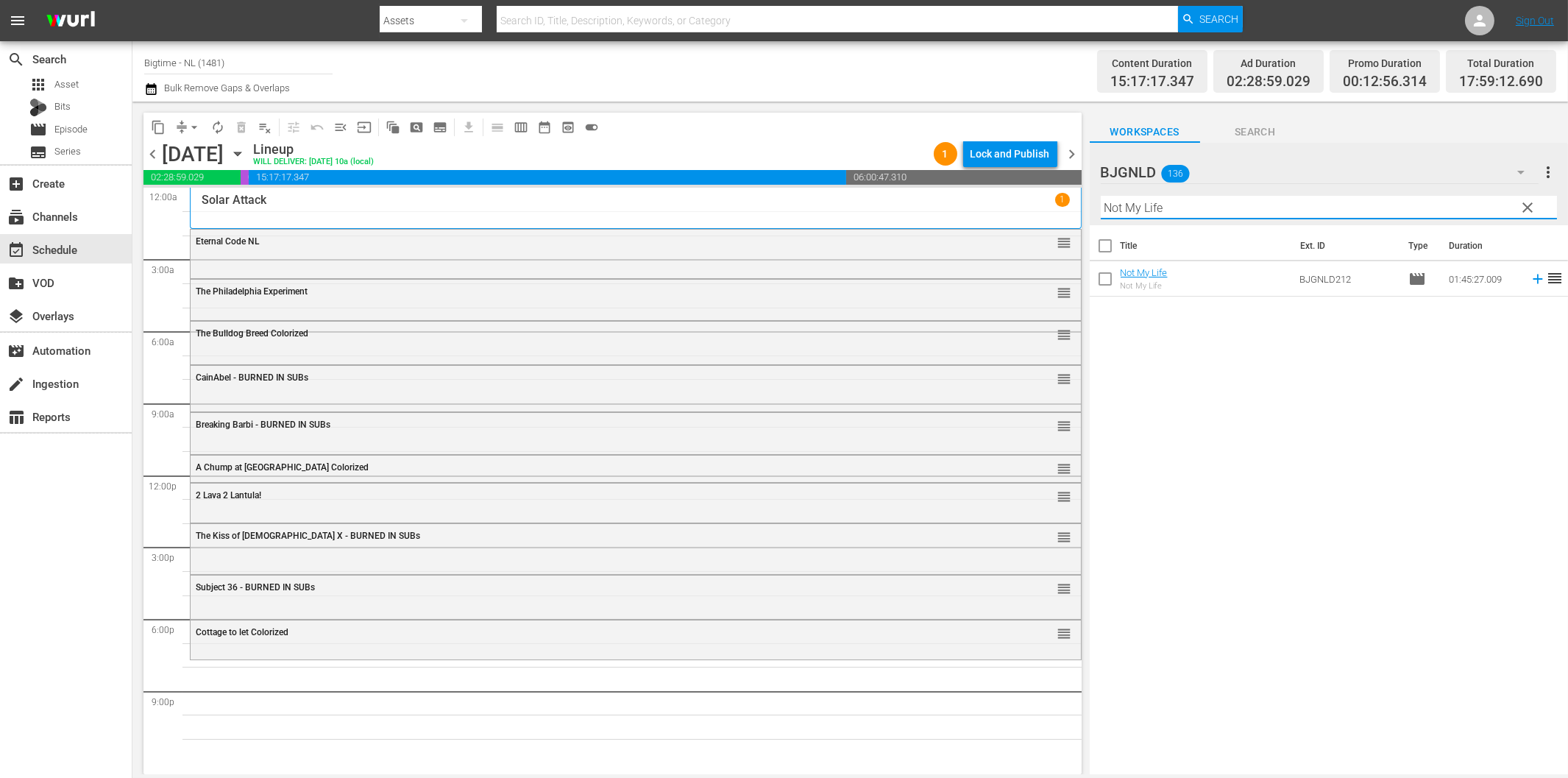
click at [1530, 281] on icon at bounding box center [1538, 279] width 16 height 16
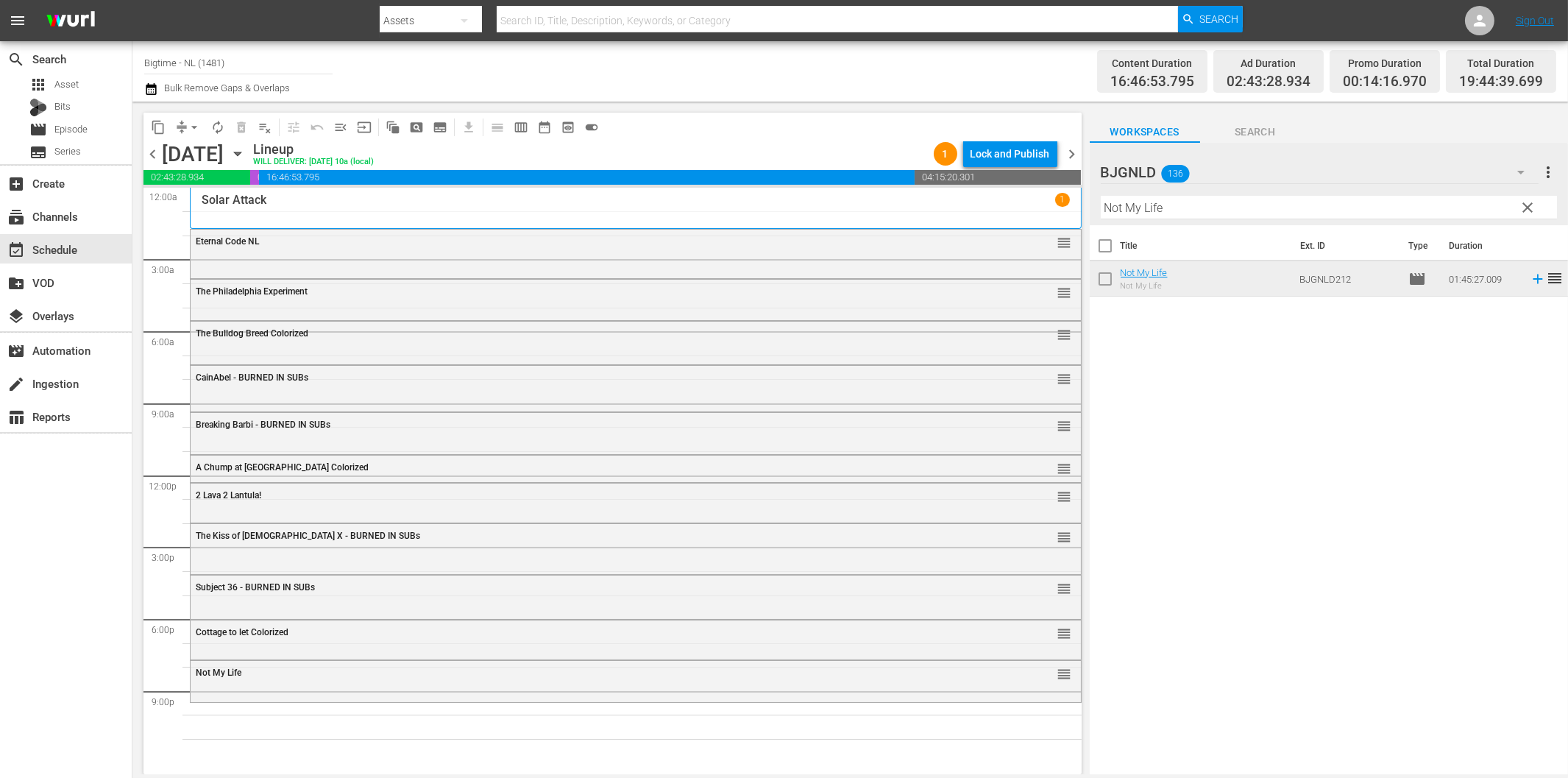
click at [1442, 209] on input "Not My Life" at bounding box center [1329, 207] width 456 height 23
paste input "Past Present Futur"
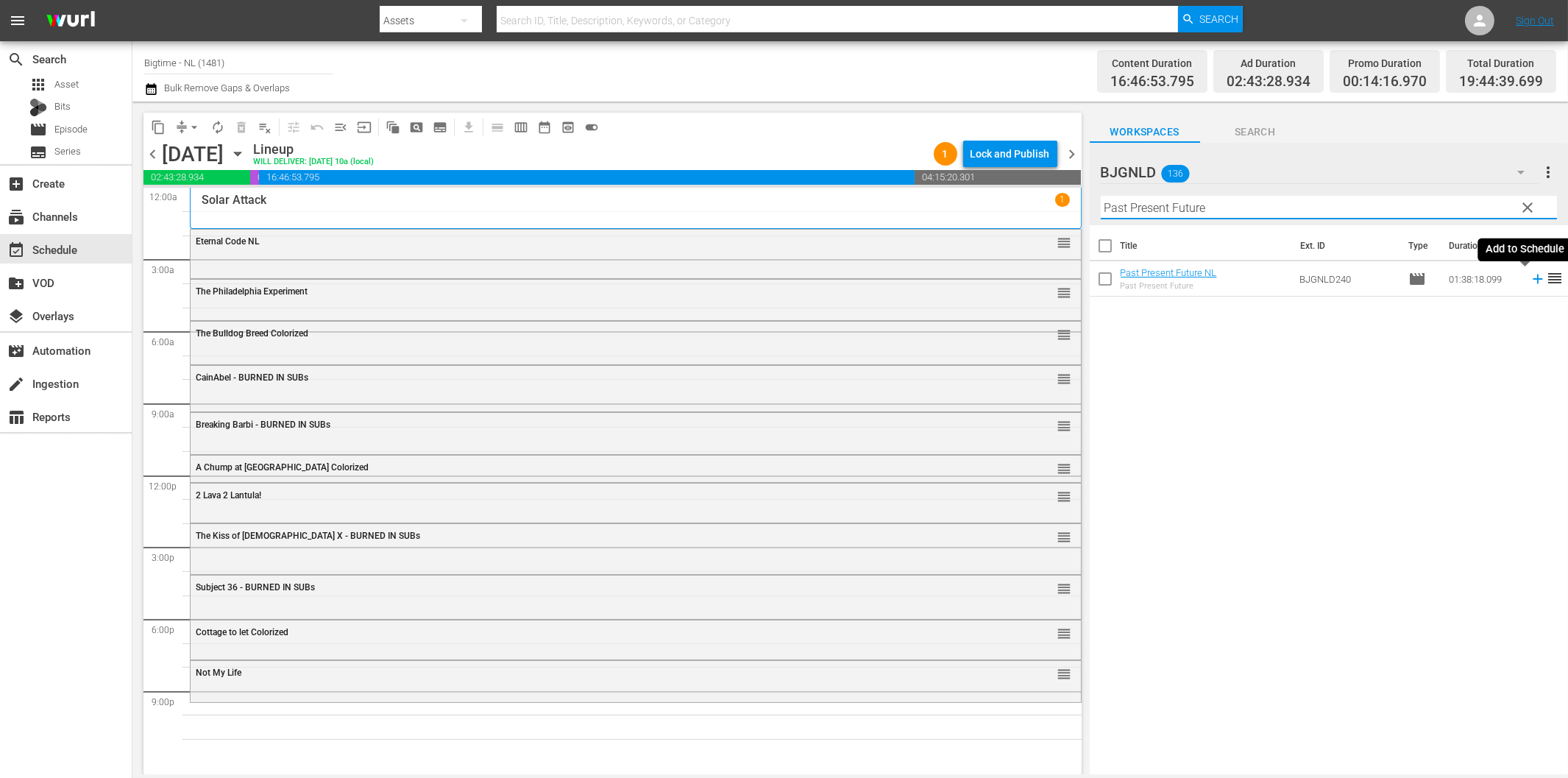
click at [1530, 277] on icon at bounding box center [1538, 279] width 16 height 16
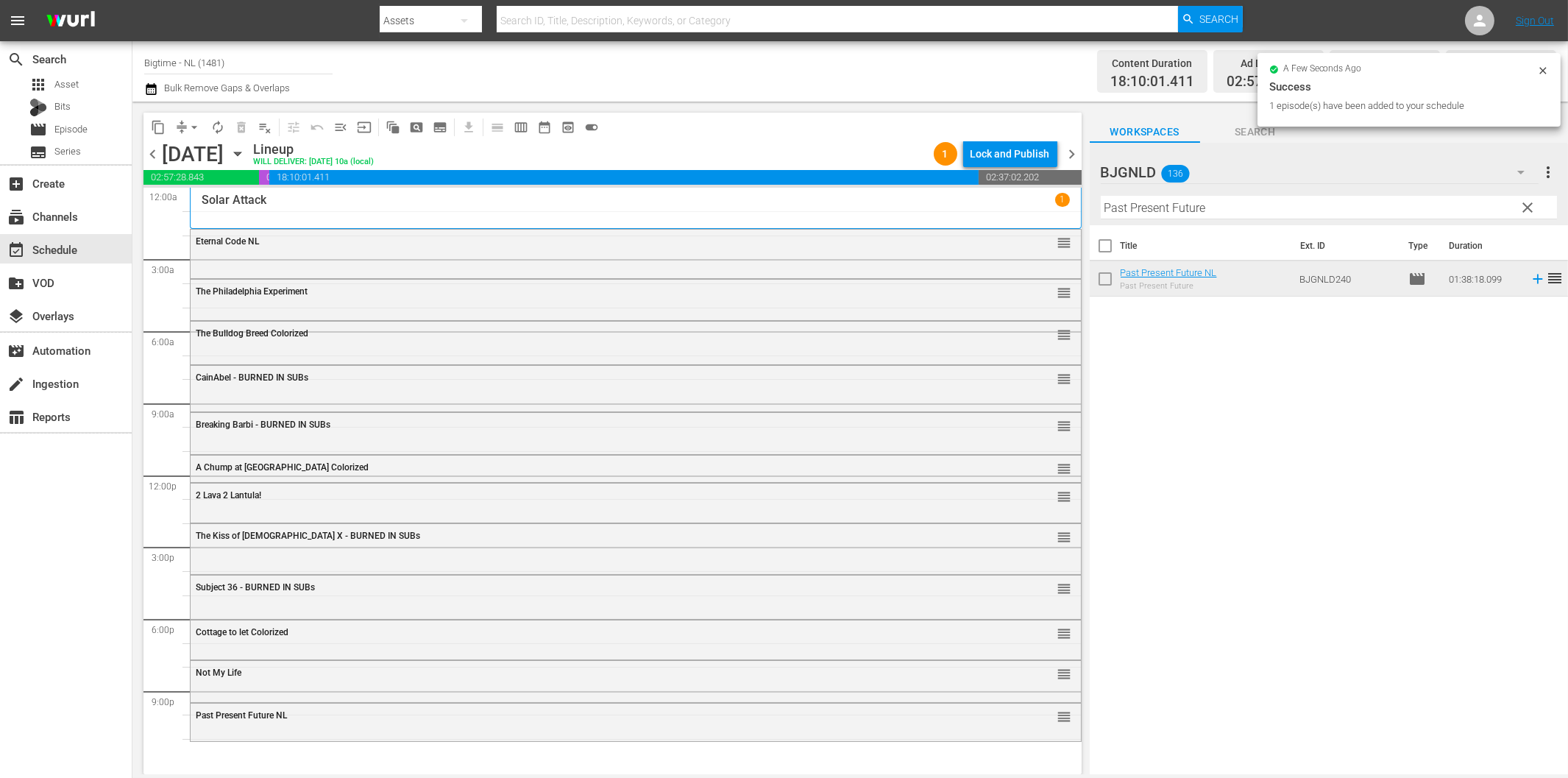
click at [1141, 210] on input "Past Present Future" at bounding box center [1329, 207] width 456 height 23
paste input "Stunt Games"
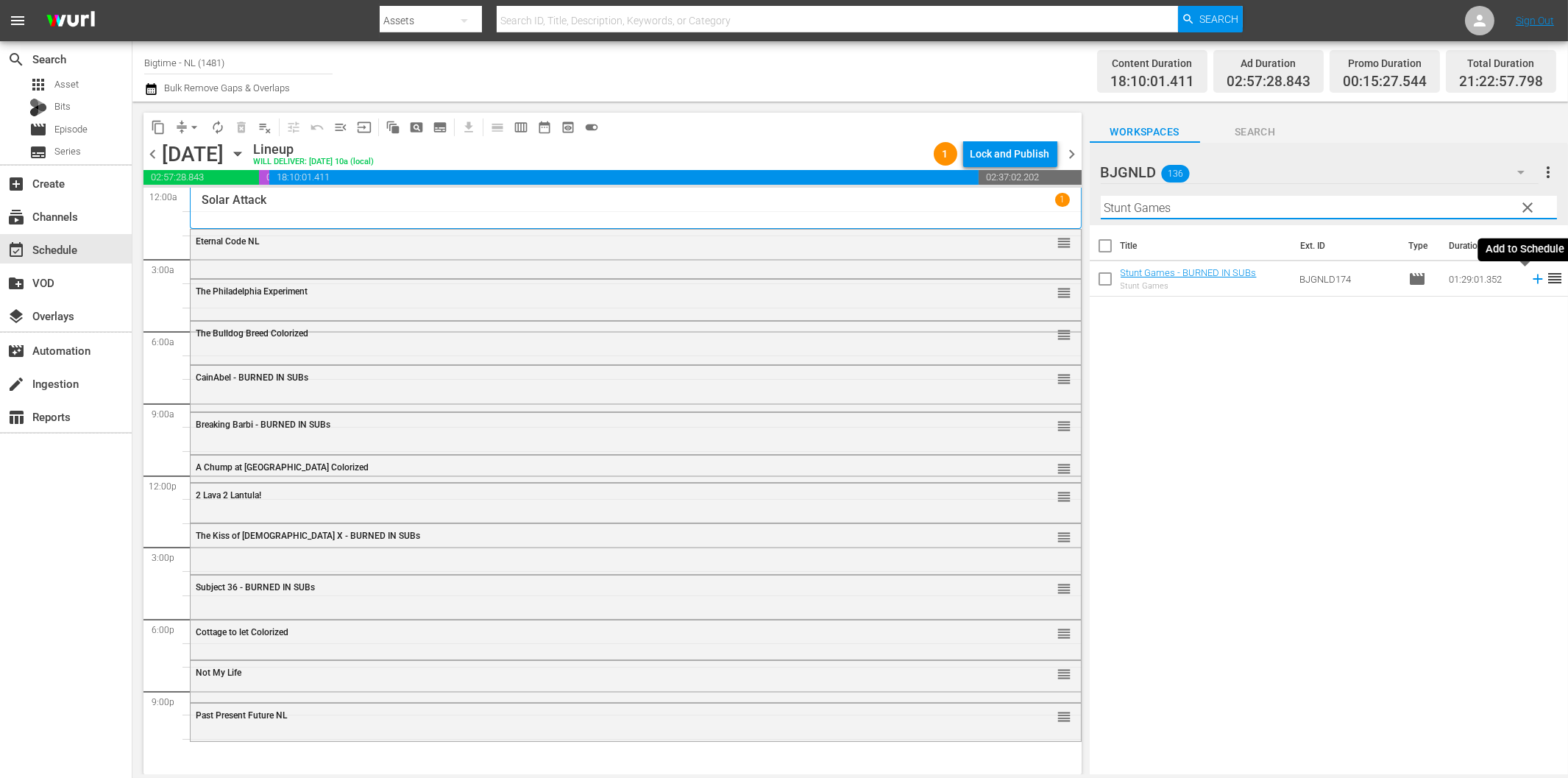
type input "Stunt Games"
click at [1532, 278] on icon at bounding box center [1537, 279] width 9 height 9
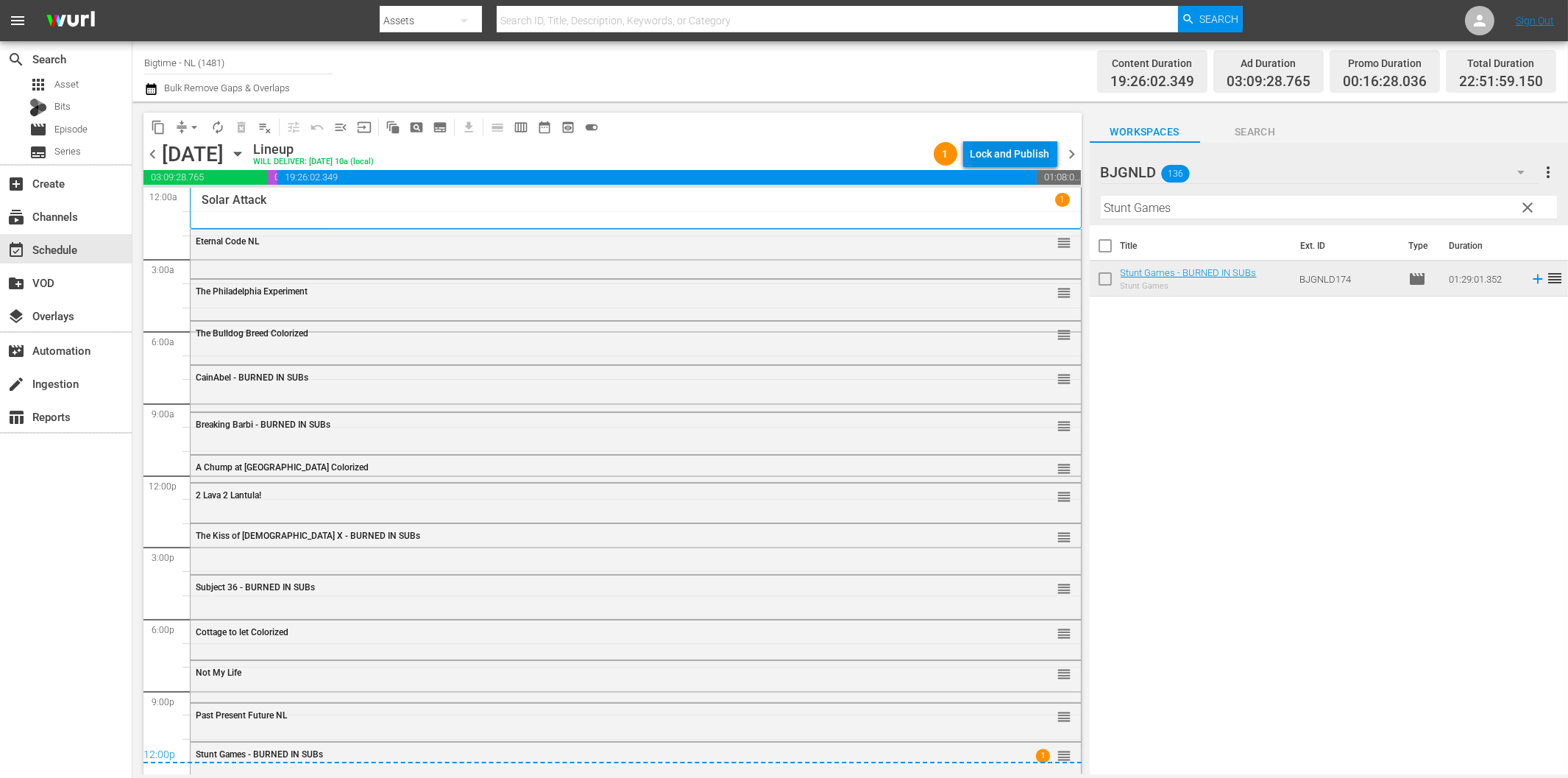
click at [1021, 152] on div "Lock and Publish" at bounding box center [1010, 153] width 79 height 26
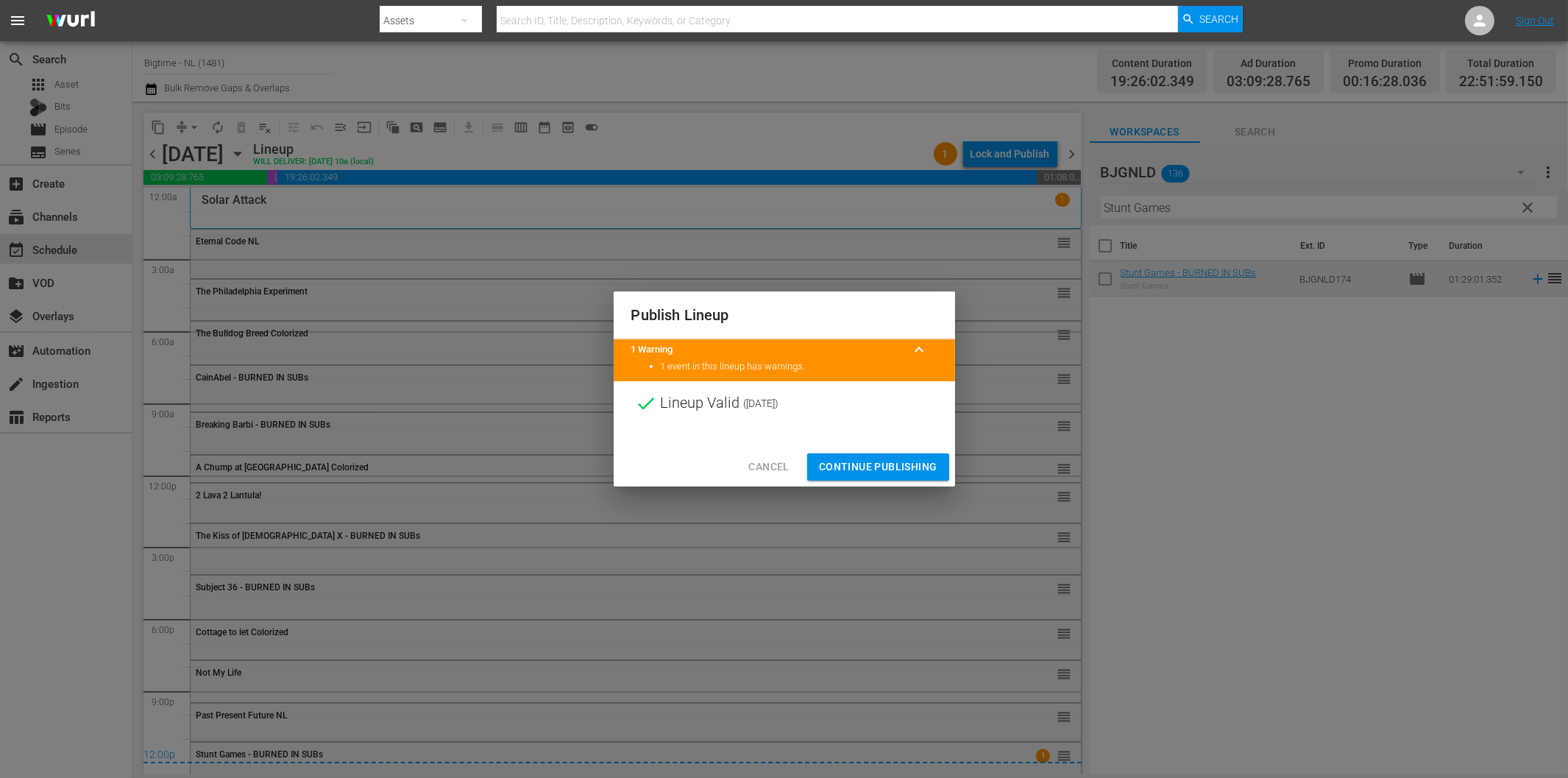
click at [876, 469] on span "Continue Publishing" at bounding box center [878, 467] width 118 height 19
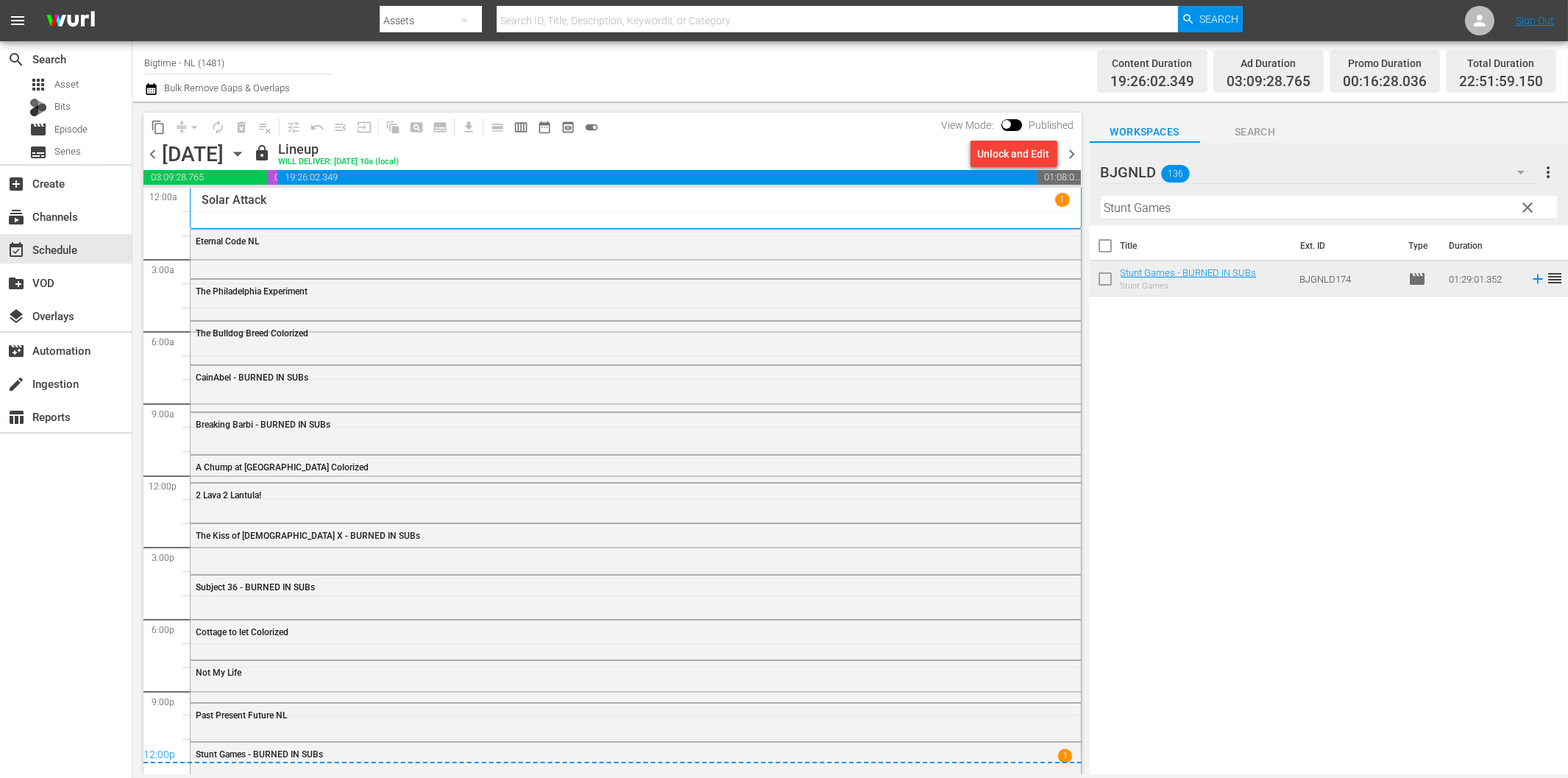
click at [789, 72] on div "Channel Title Bigtime - NL (1481) Bulk Remove Gaps & Overlaps" at bounding box center [529, 72] width 770 height 53
